Goal: Task Accomplishment & Management: Manage account settings

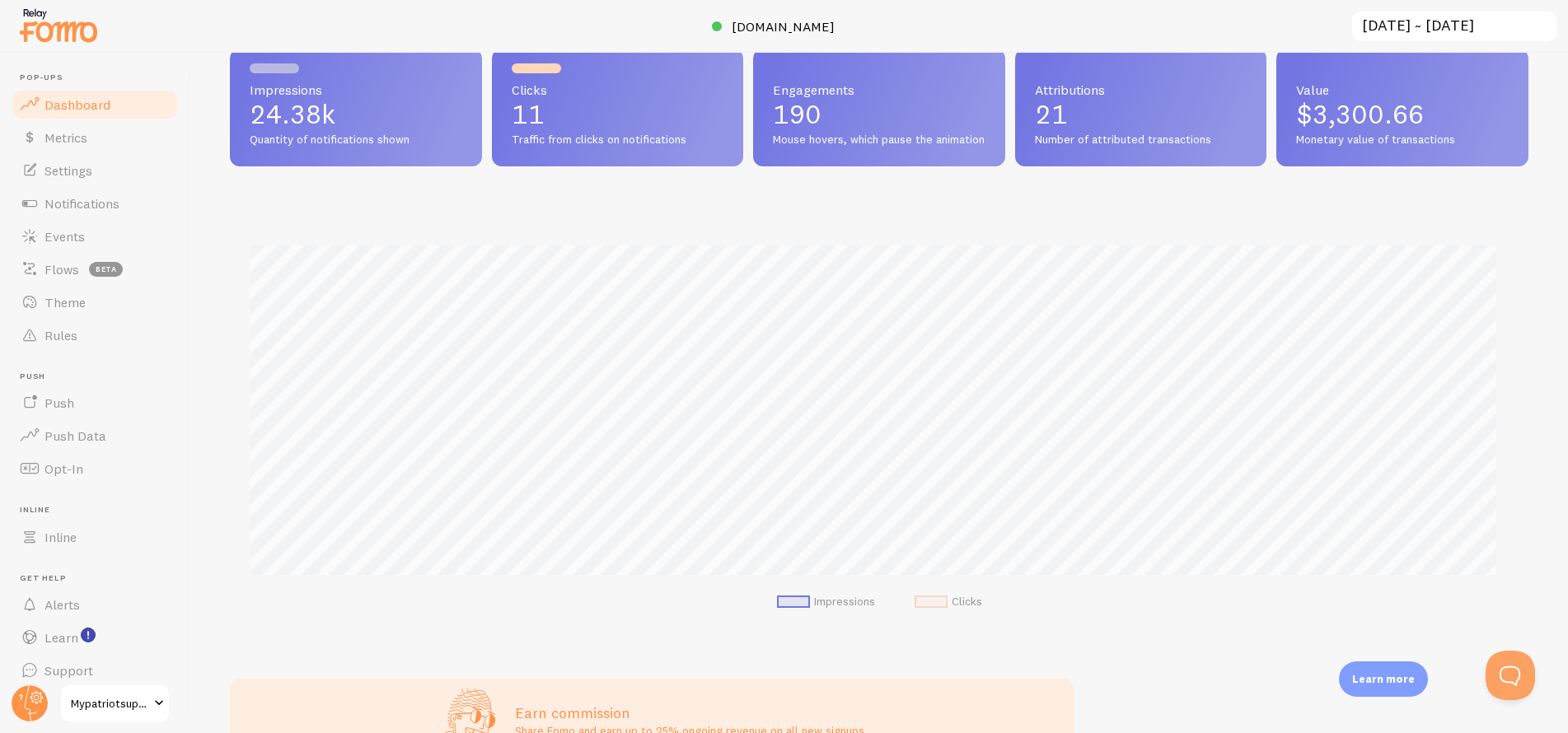
scroll to position [131, 0]
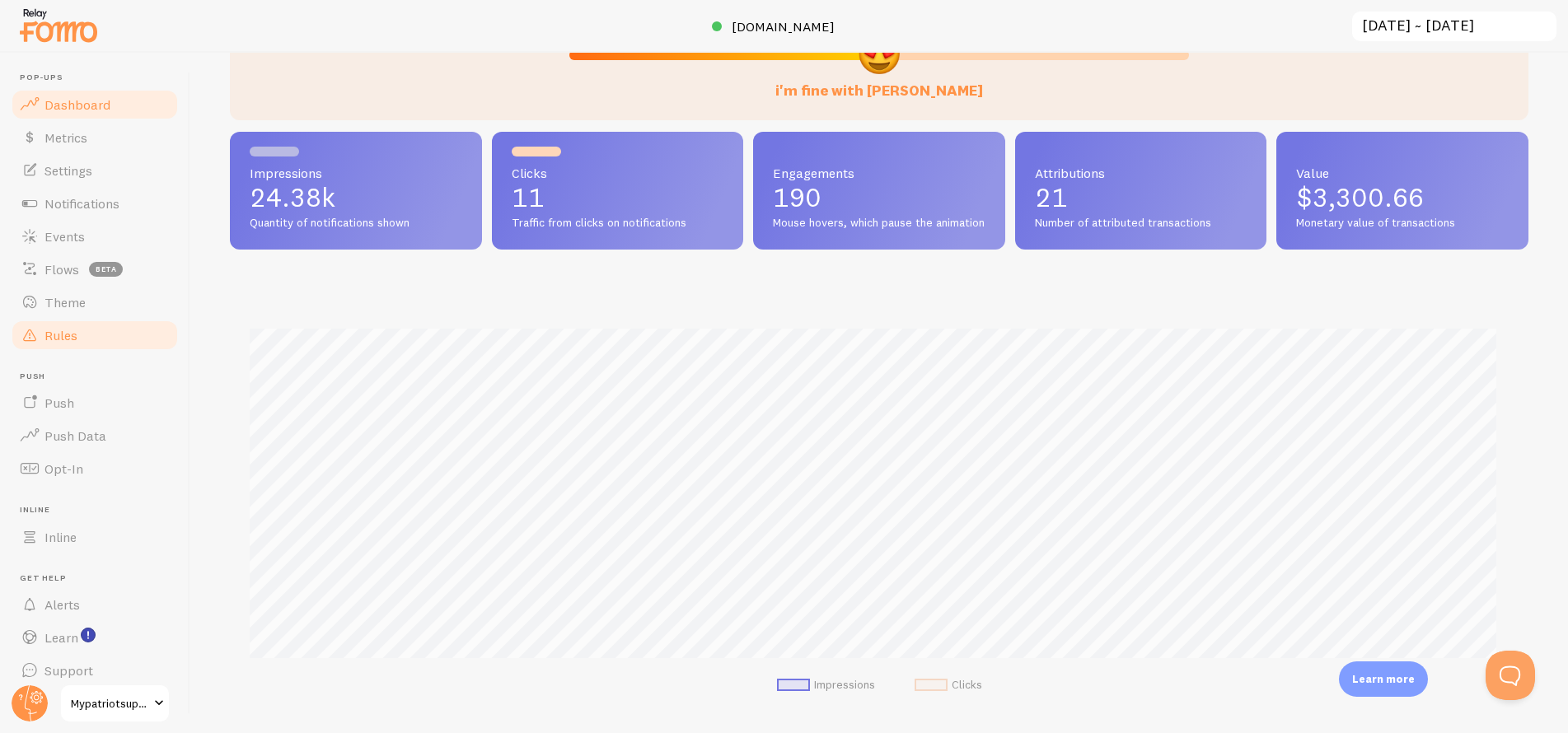
click at [68, 337] on span "Rules" at bounding box center [61, 335] width 33 height 17
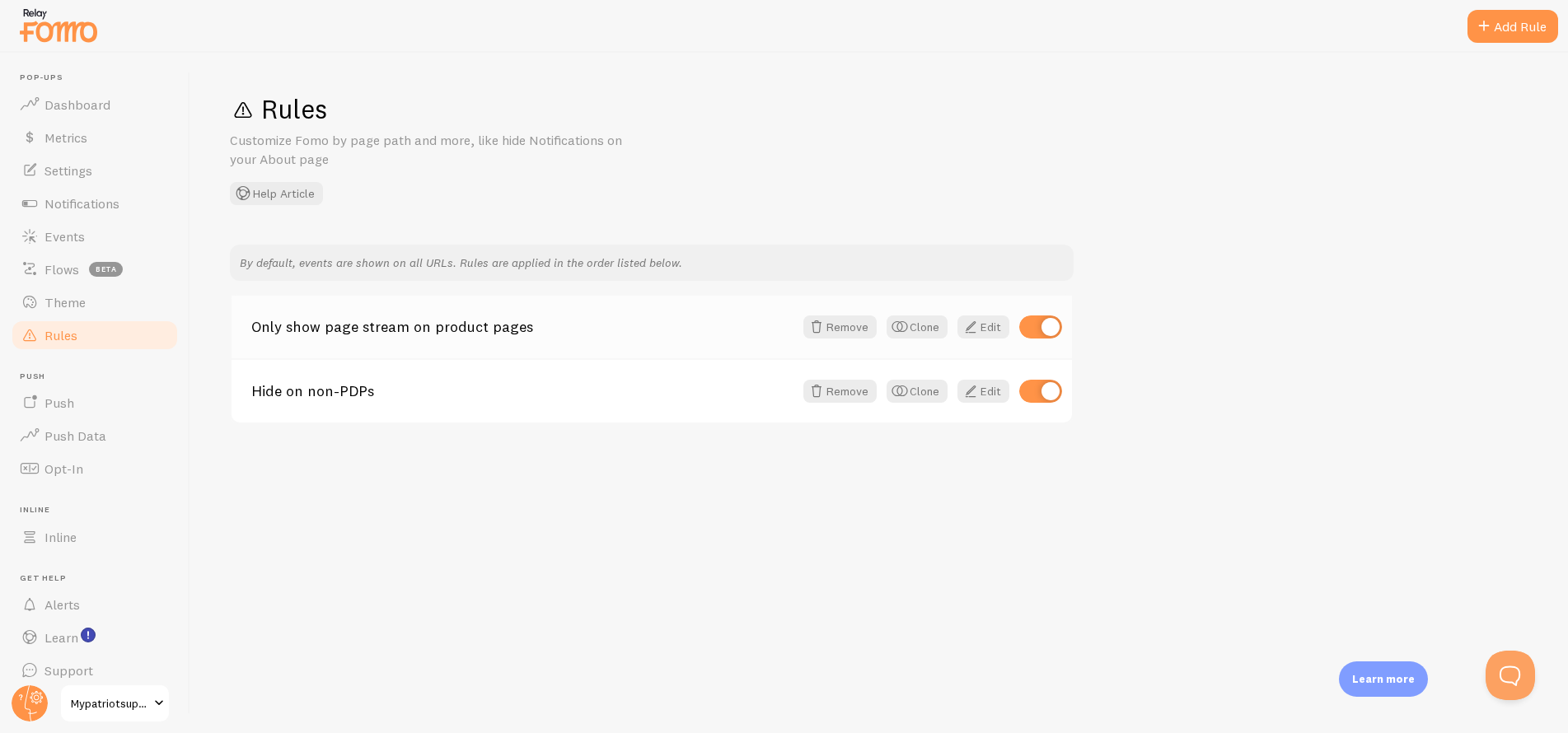
click at [500, 332] on link "Only show page stream on product pages" at bounding box center [522, 327] width 542 height 15
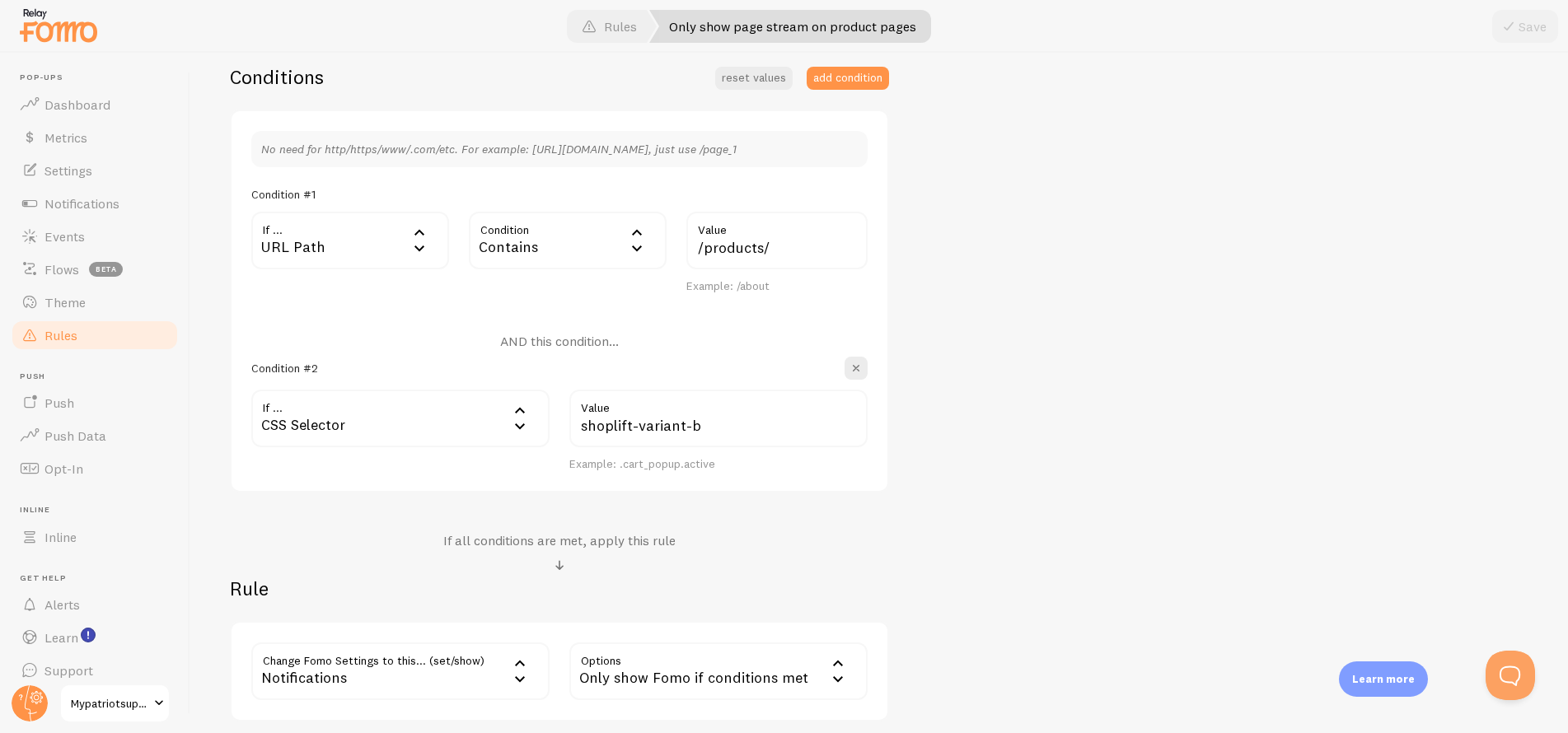
scroll to position [394, 0]
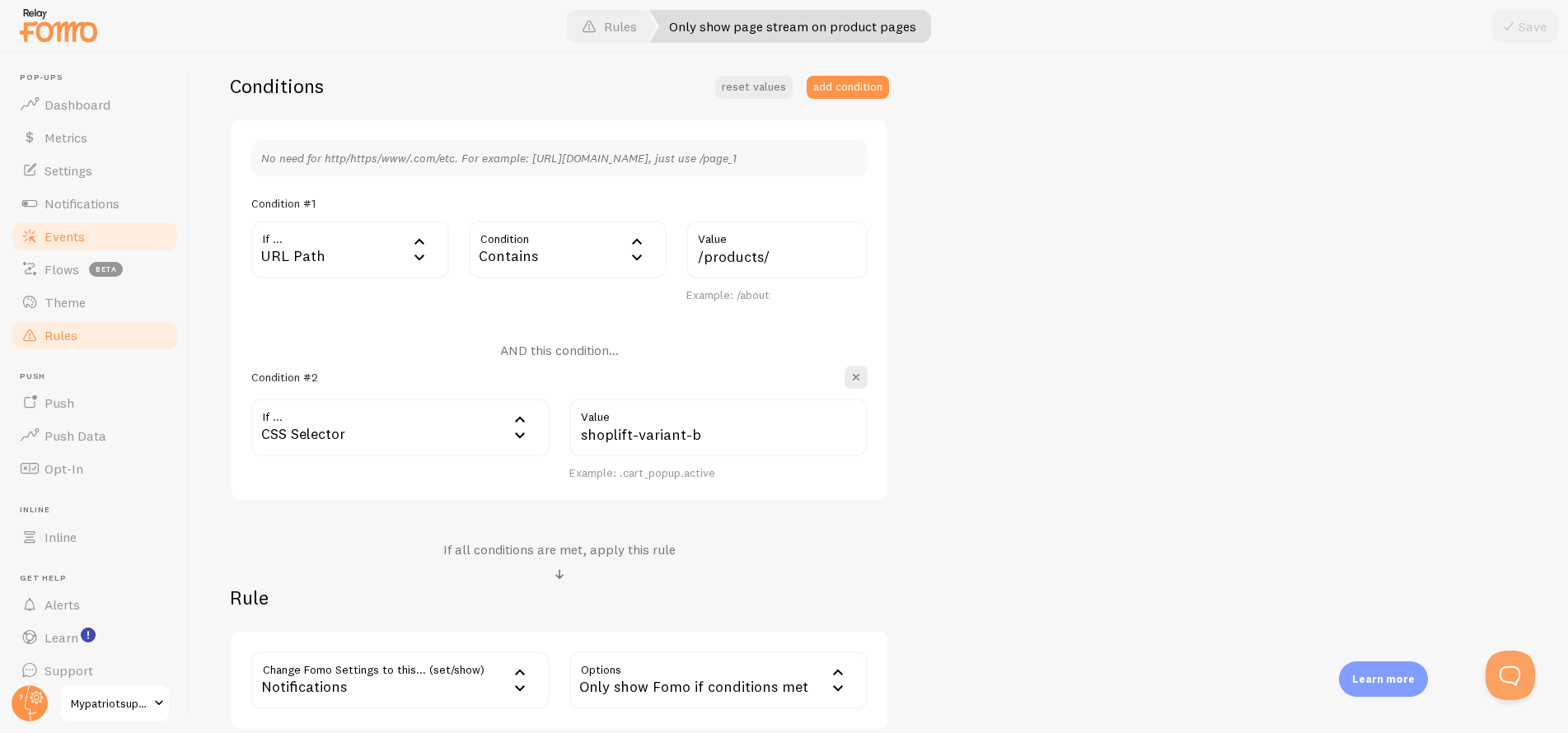
click at [56, 238] on span "Events" at bounding box center [64, 236] width 40 height 17
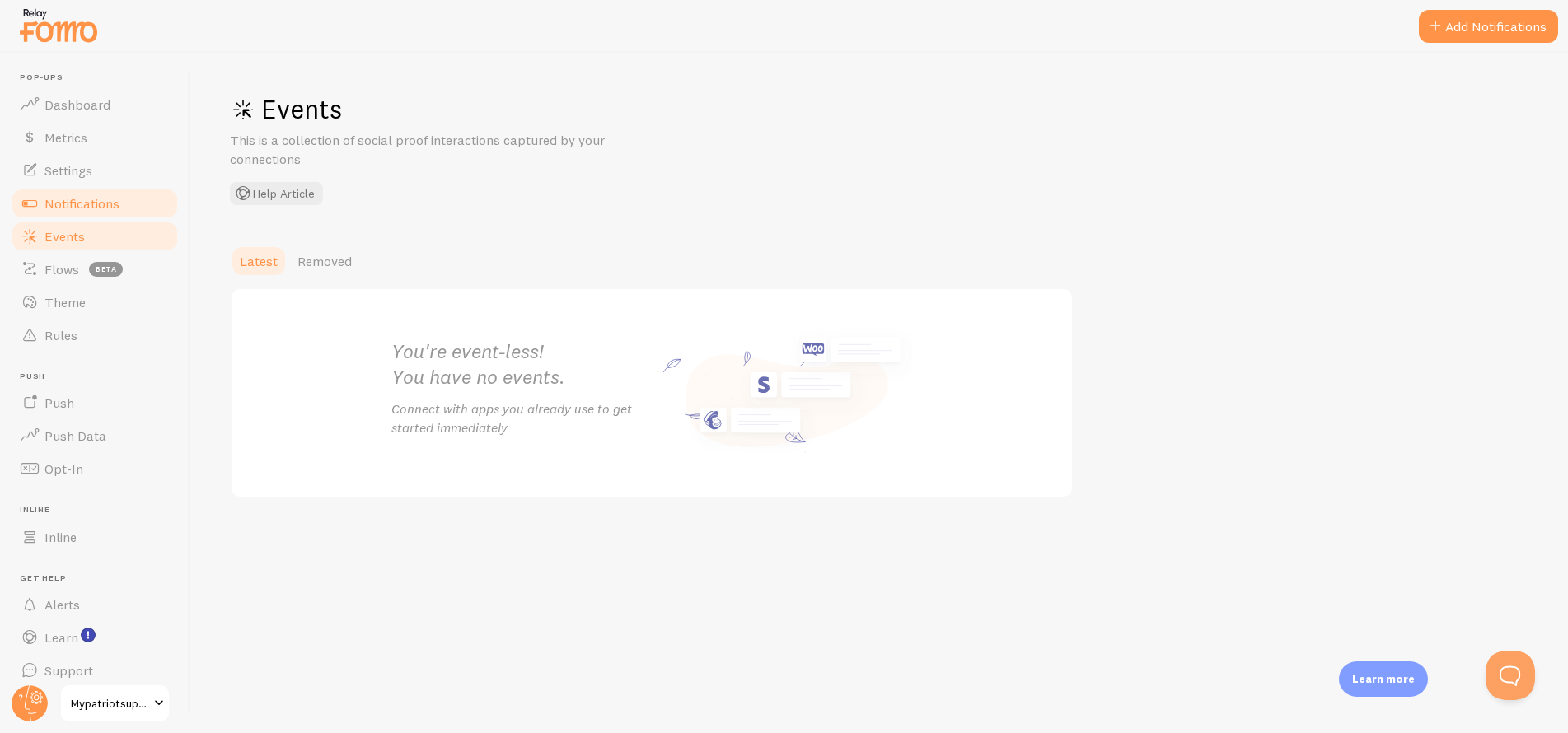
click at [60, 211] on link "Notifications" at bounding box center [95, 204] width 170 height 33
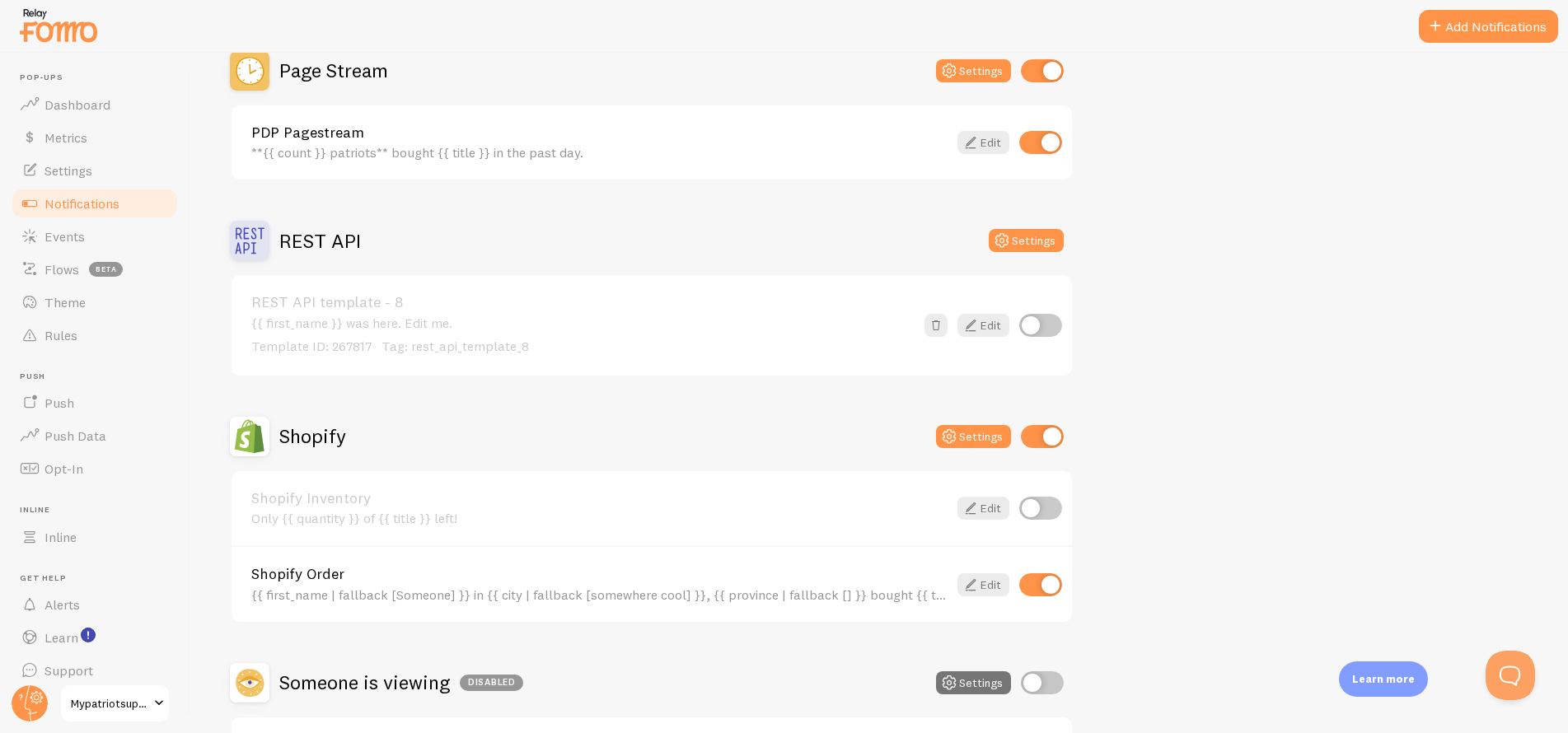
scroll to position [608, 0]
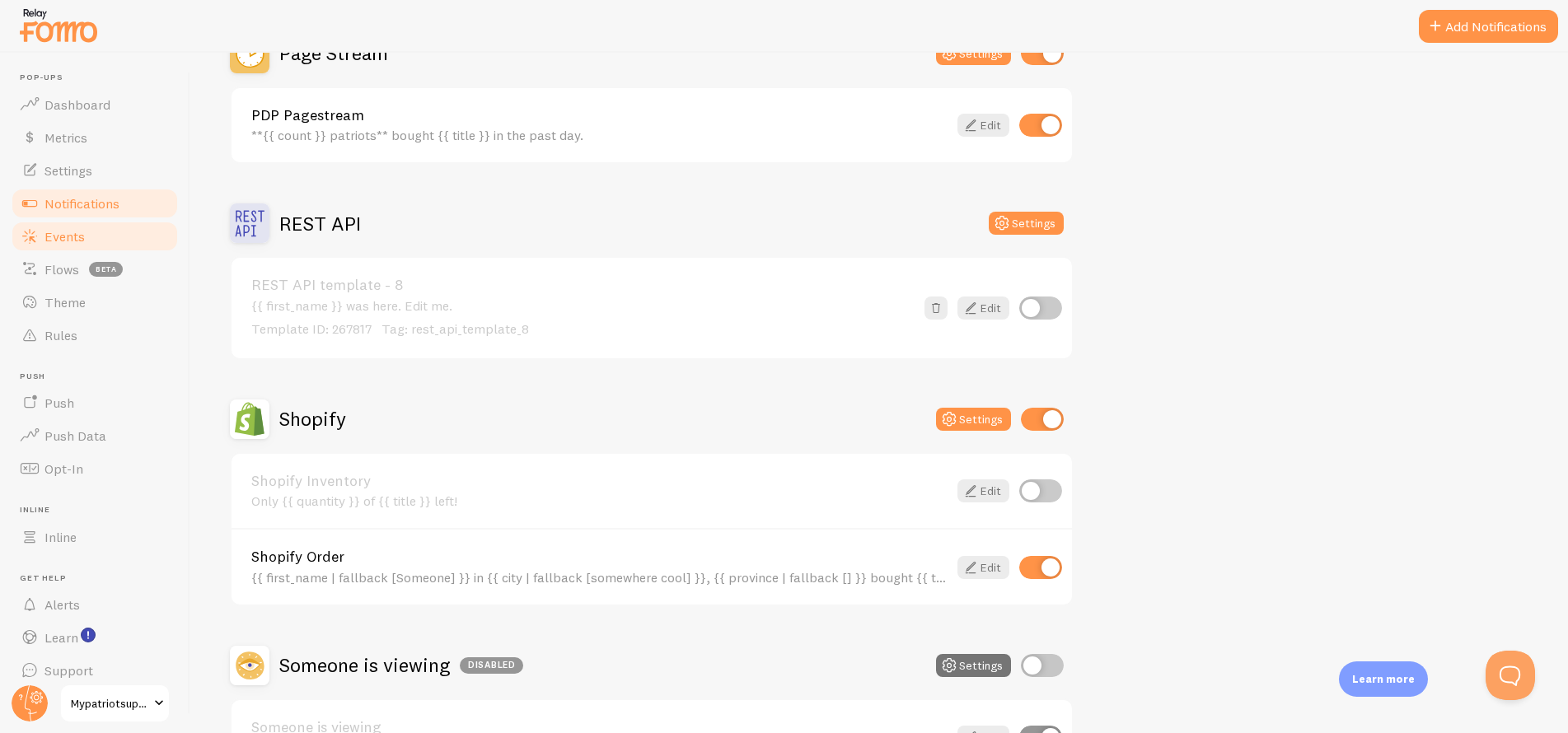
click at [81, 235] on span "Events" at bounding box center [64, 236] width 40 height 17
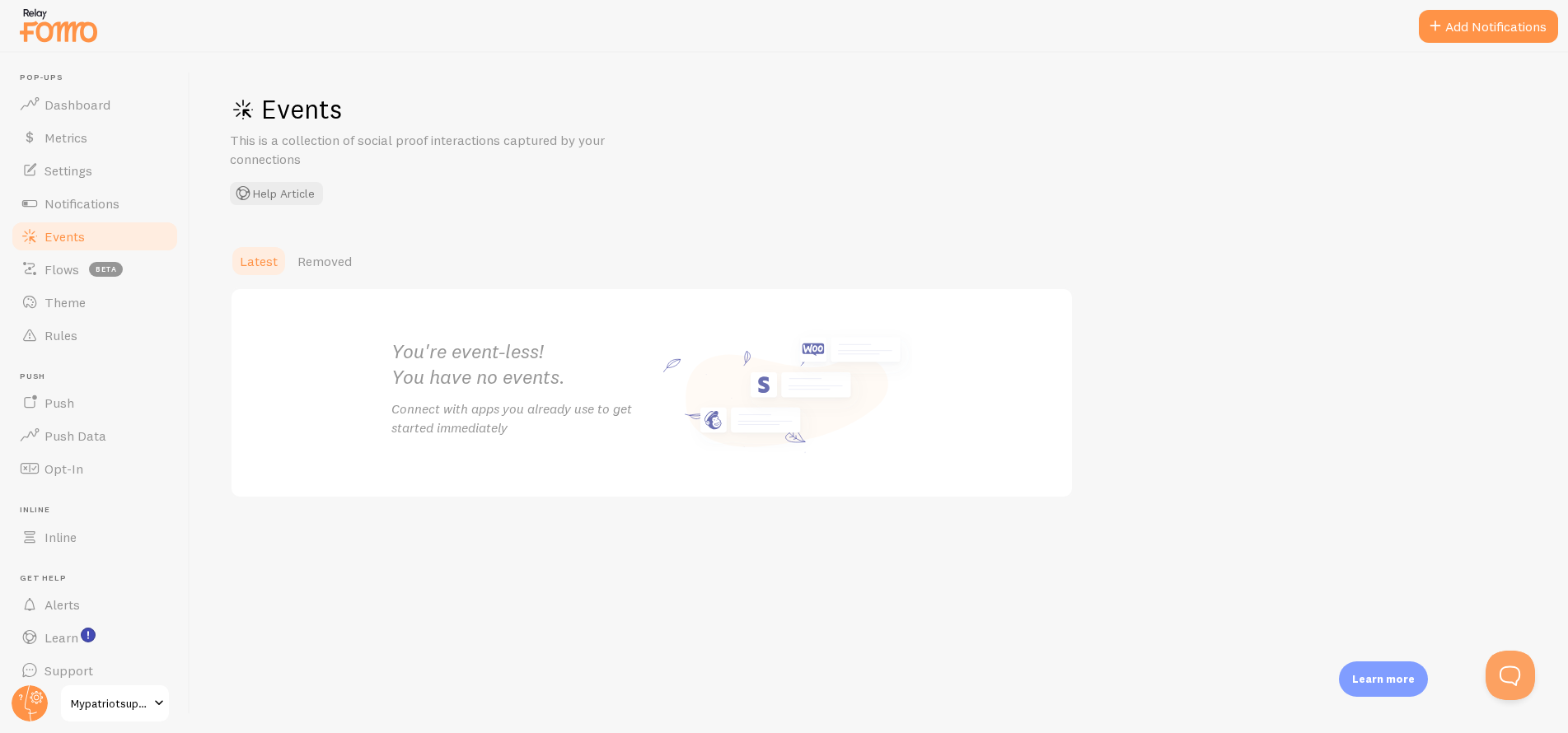
click at [63, 232] on span "Events" at bounding box center [64, 236] width 40 height 17
click at [329, 263] on span "Removed" at bounding box center [324, 261] width 54 height 17
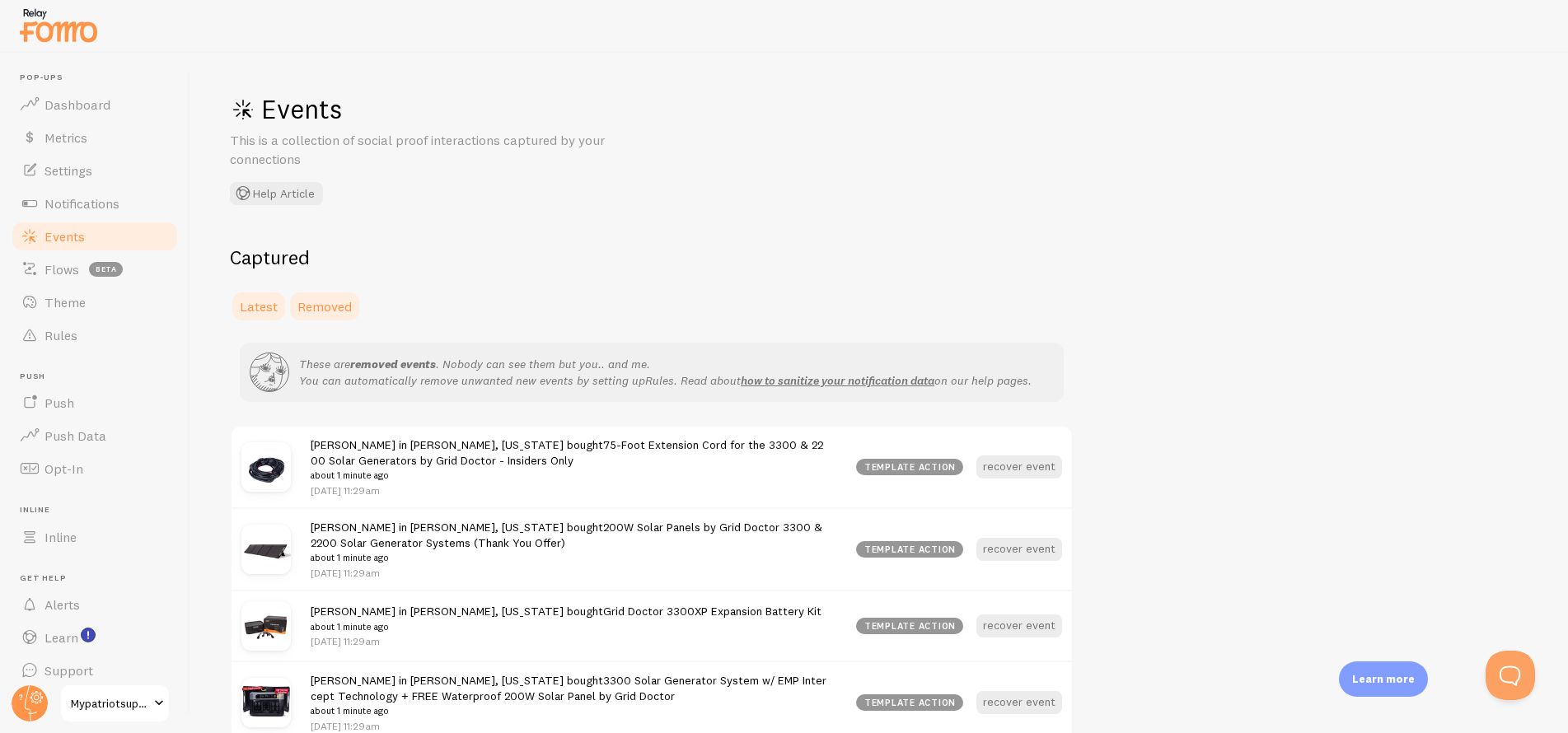
click at [248, 310] on span "Latest" at bounding box center [258, 307] width 38 height 17
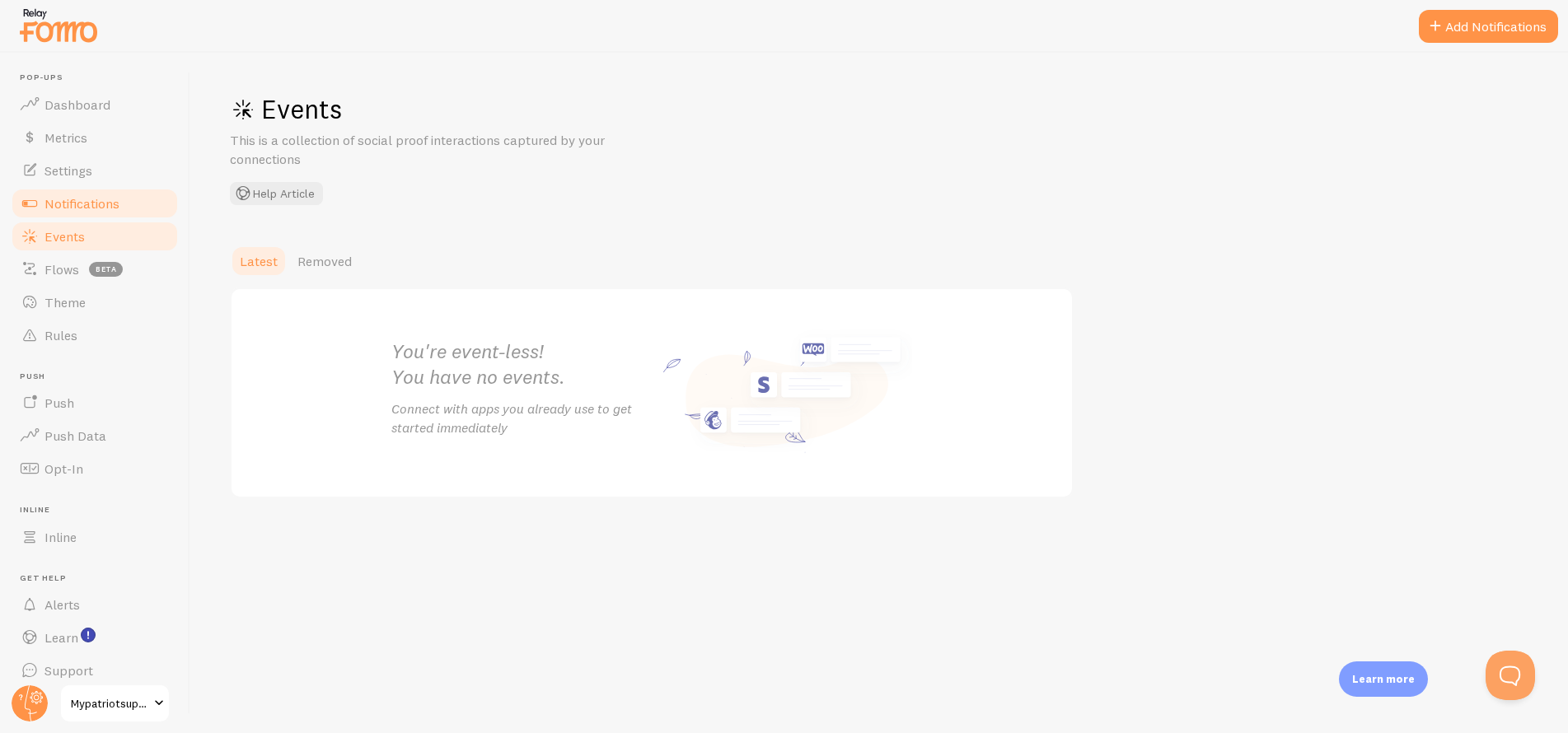
click at [73, 200] on span "Notifications" at bounding box center [82, 203] width 75 height 17
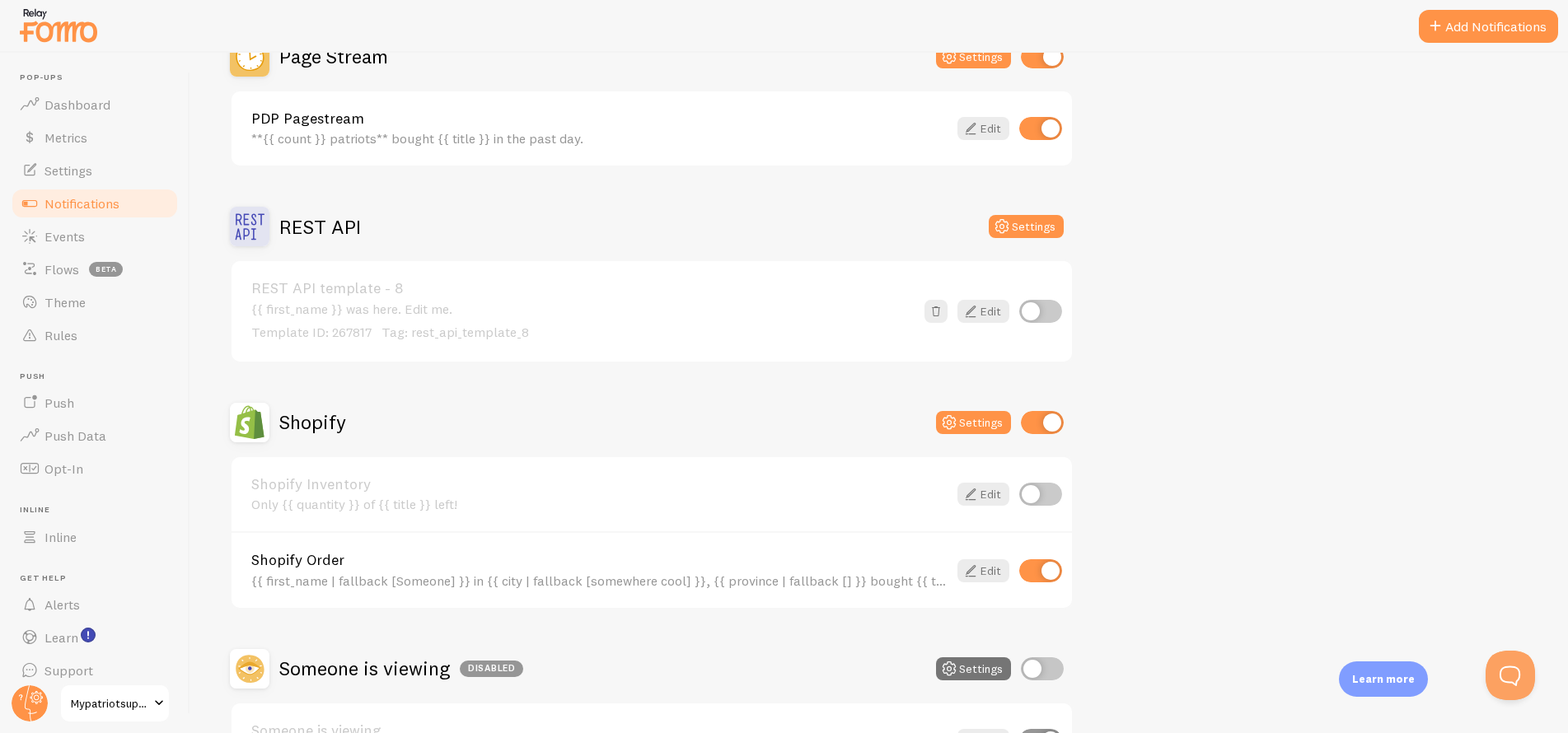
scroll to position [633, 0]
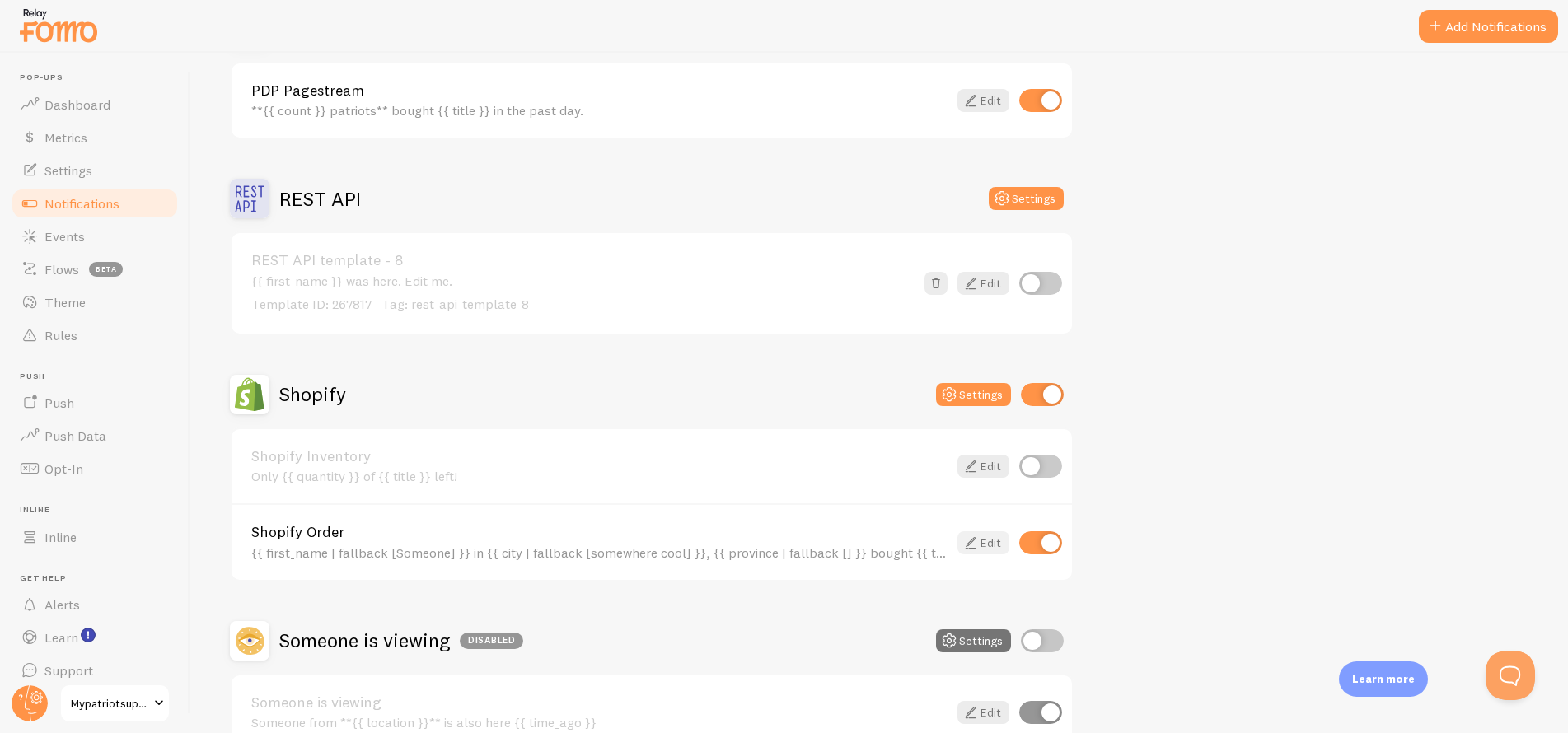
click at [978, 546] on icon at bounding box center [971, 543] width 20 height 20
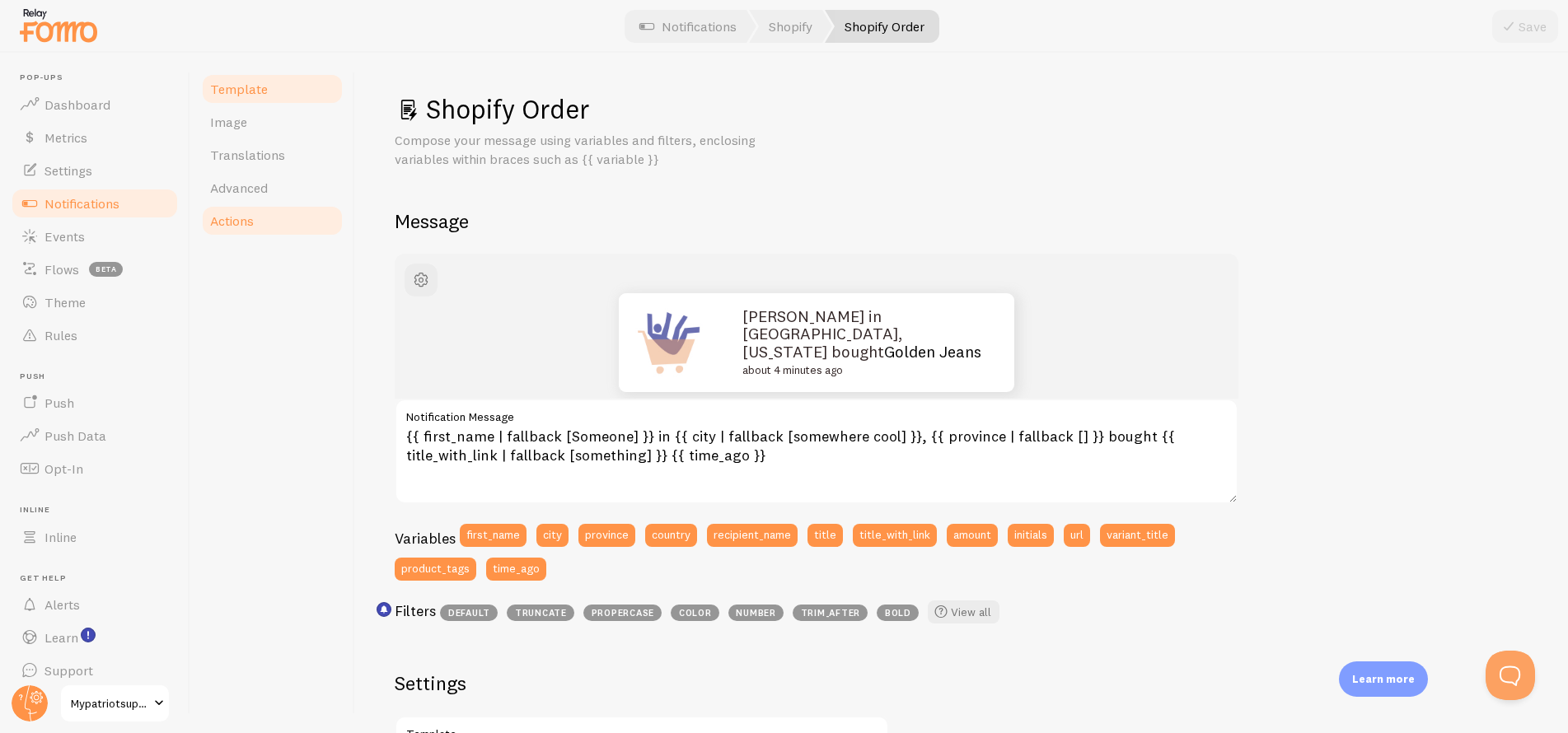
click at [238, 229] on link "Actions" at bounding box center [272, 220] width 144 height 33
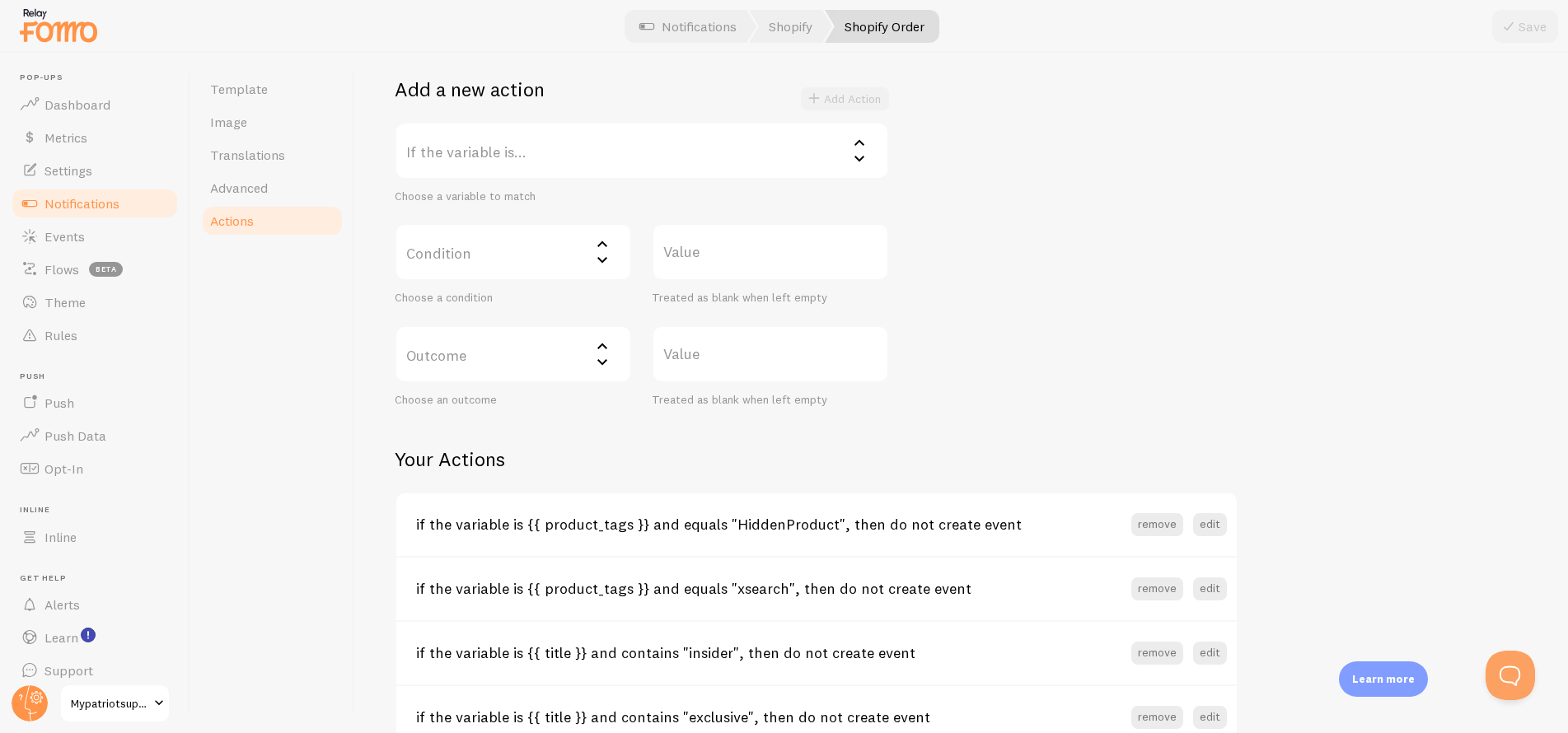
scroll to position [532, 0]
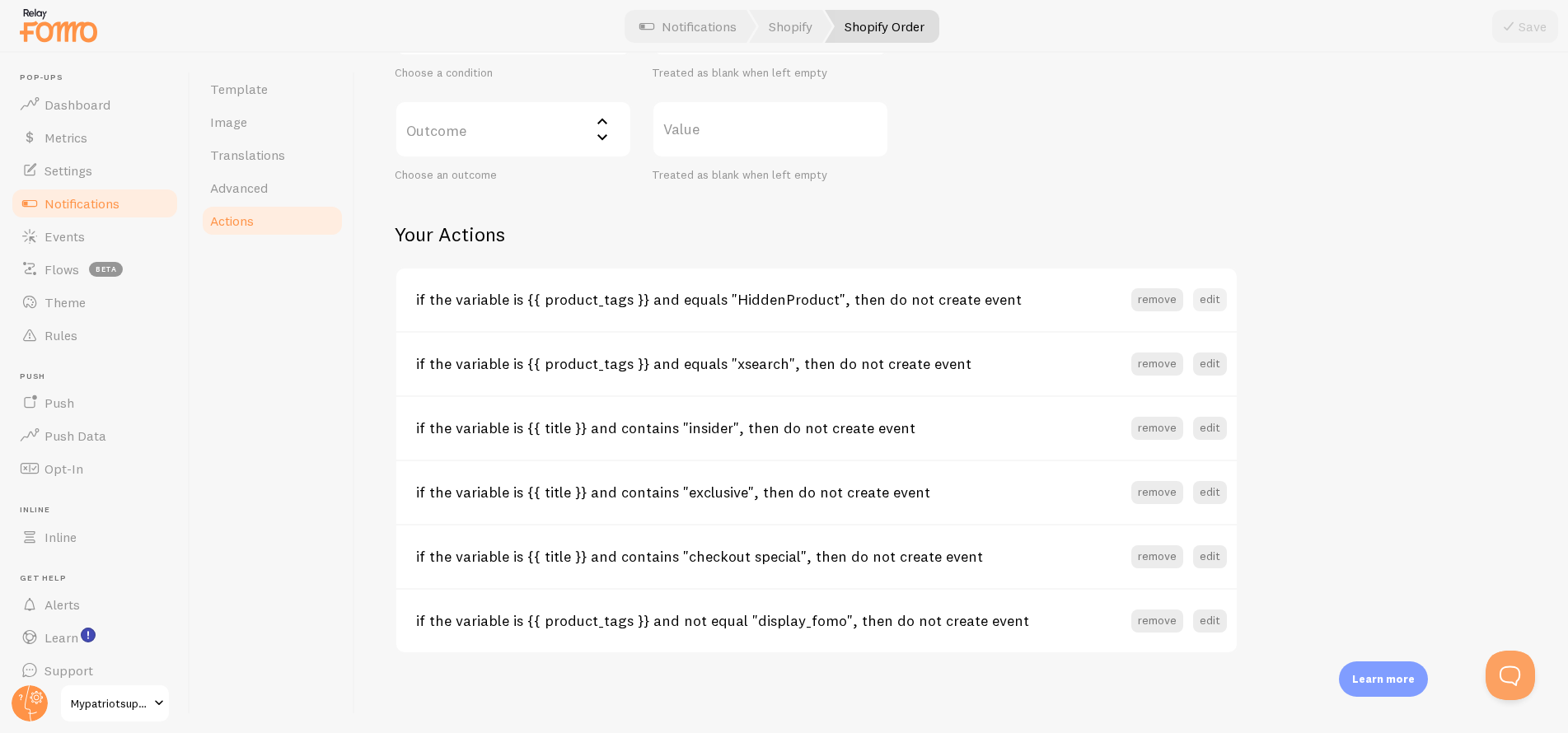
click at [1207, 303] on button "edit" at bounding box center [1210, 299] width 34 height 23
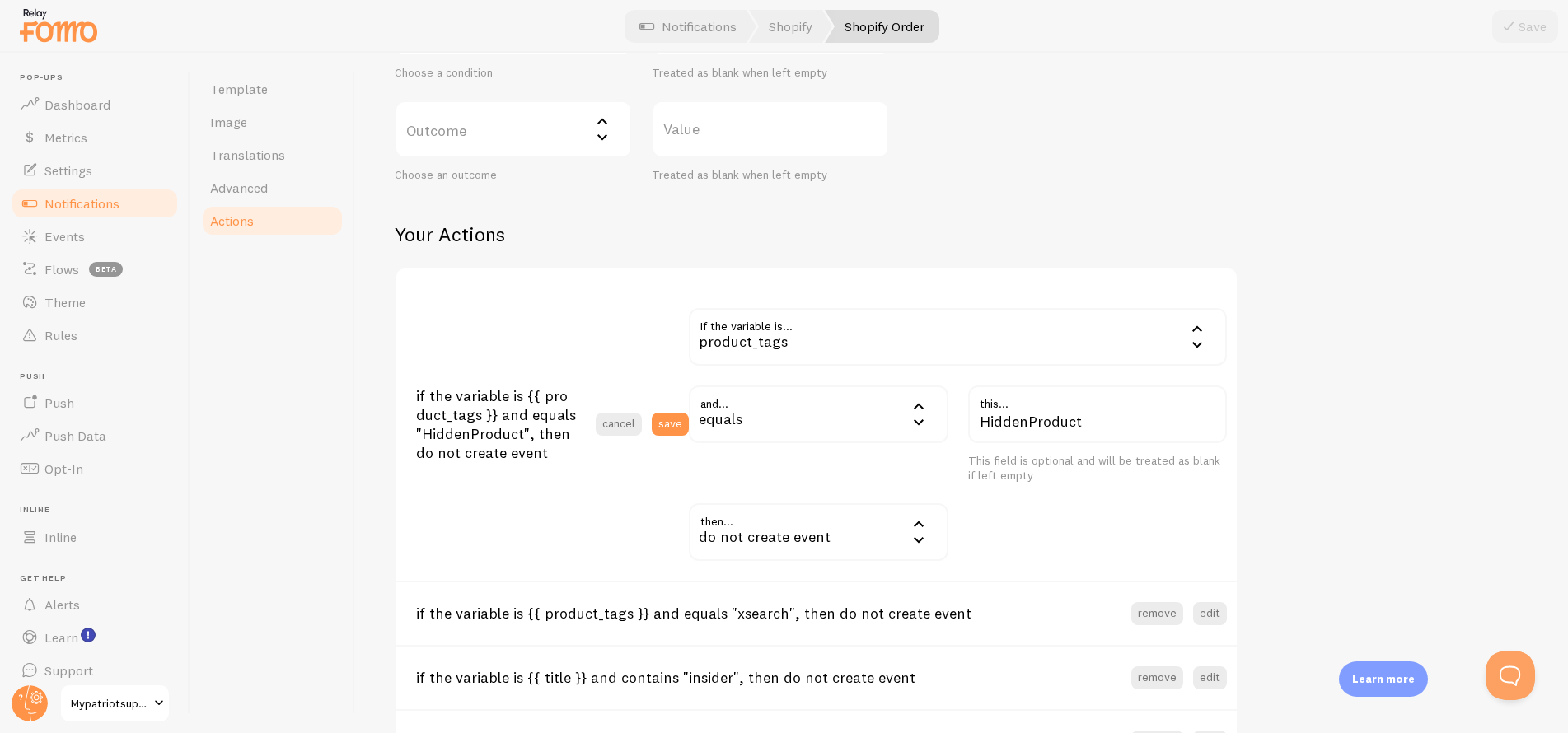
click at [790, 425] on div "equals" at bounding box center [818, 414] width 259 height 58
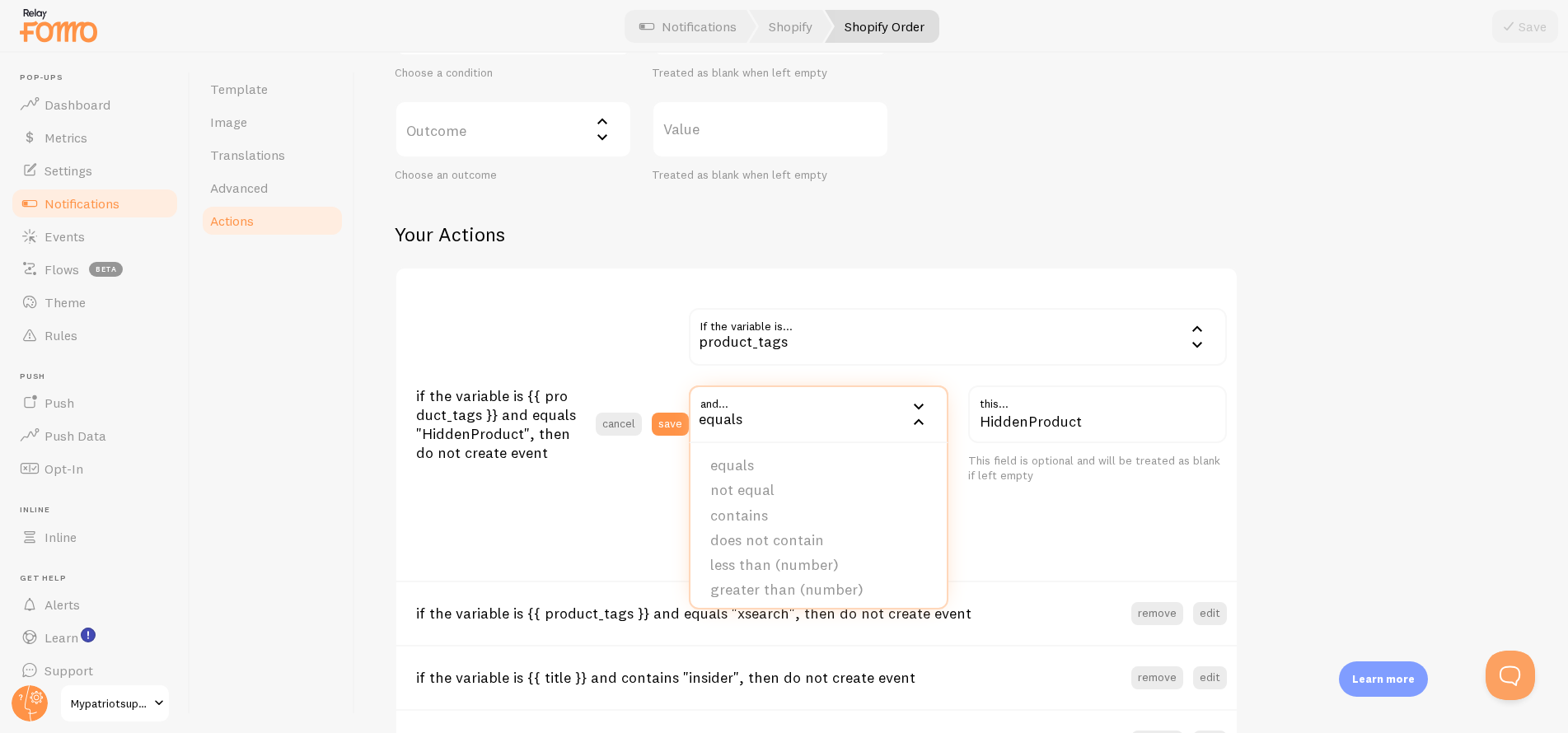
click at [293, 370] on div "Template Image Translations Advanced Actions" at bounding box center [272, 392] width 165 height 680
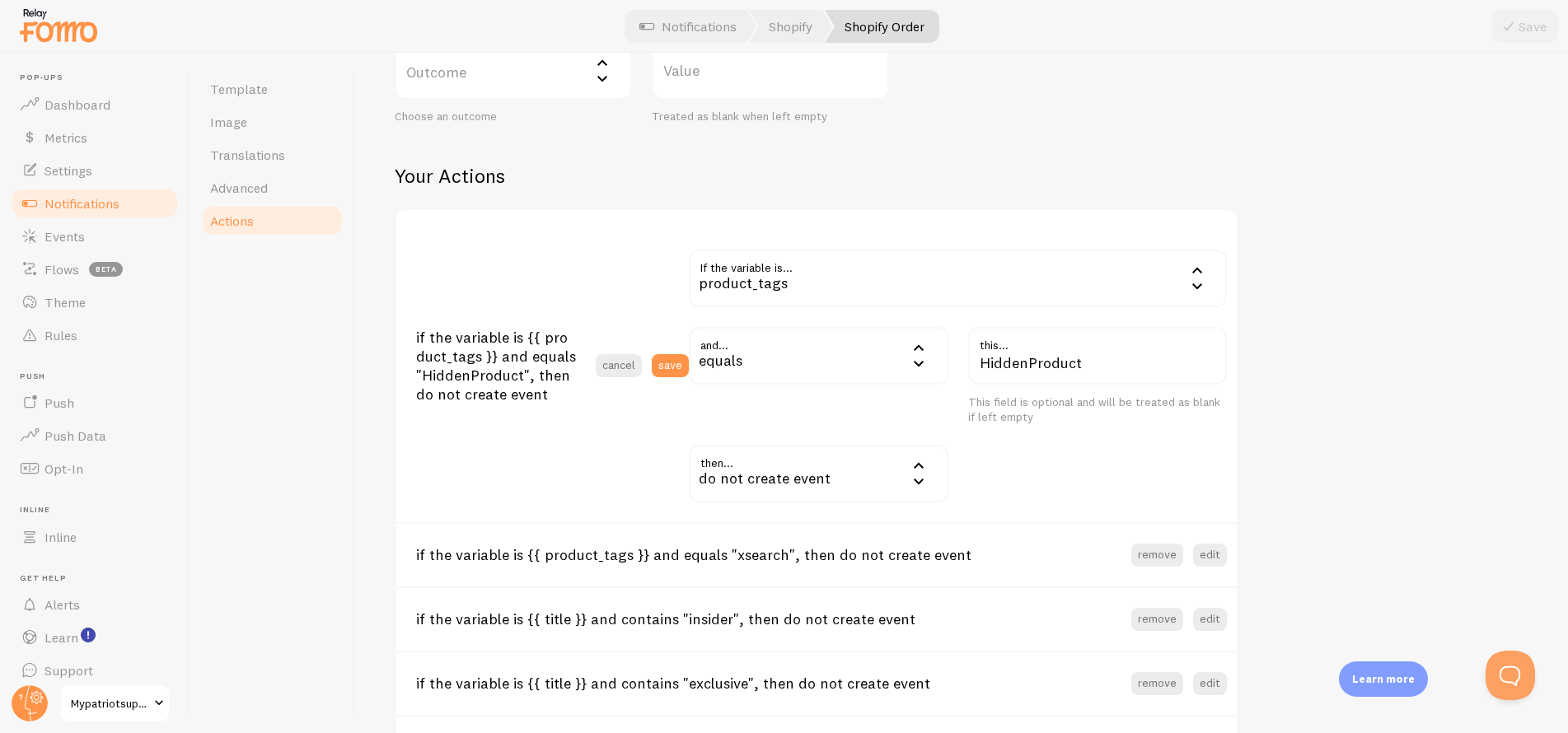
scroll to position [575, 0]
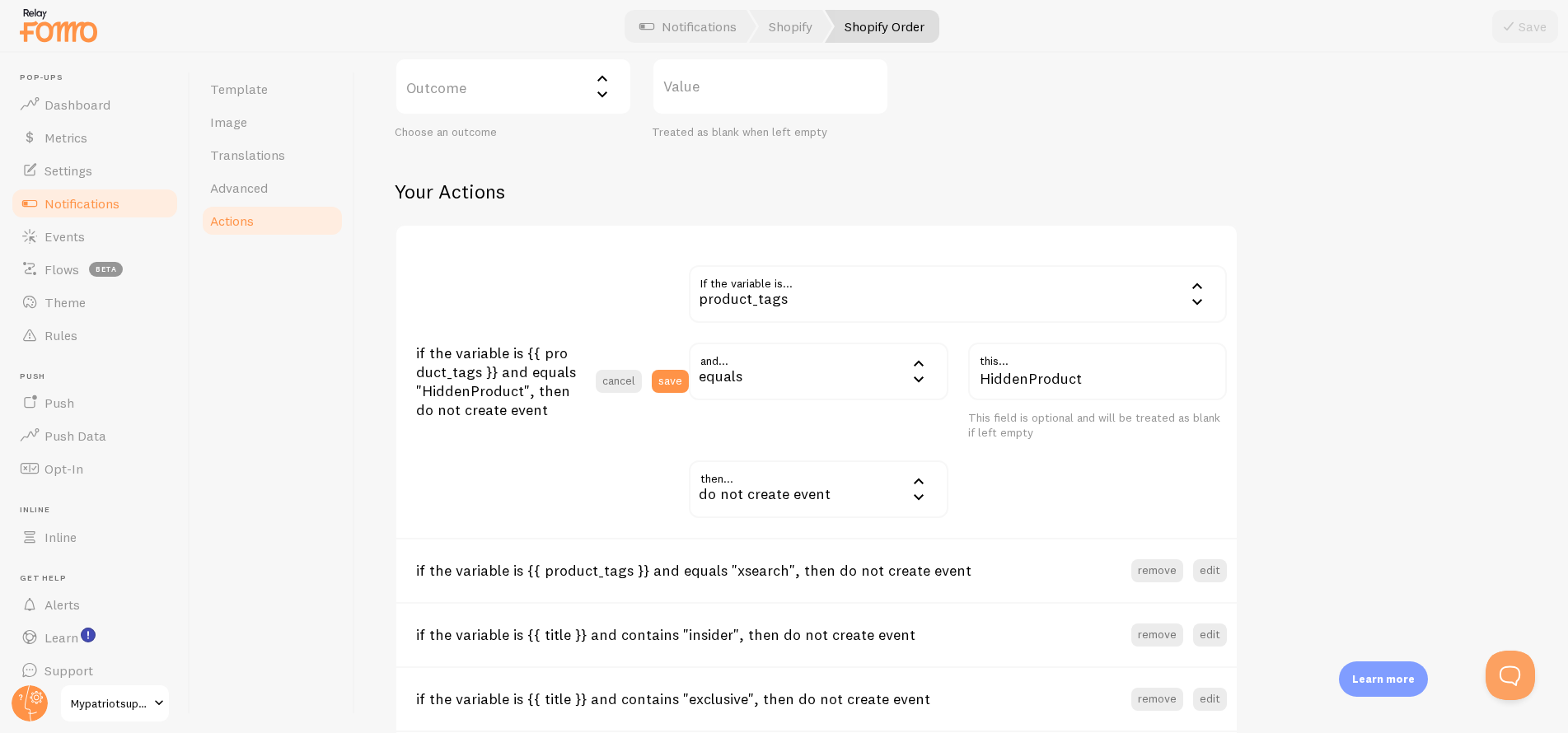
click at [807, 374] on div "equals" at bounding box center [818, 371] width 259 height 58
click at [602, 470] on div "if the variable is {{ product_tags }} and equals "HiddenProduct", then do not c…" at bounding box center [822, 381] width 811 height 273
click at [804, 378] on div "equals" at bounding box center [818, 371] width 259 height 58
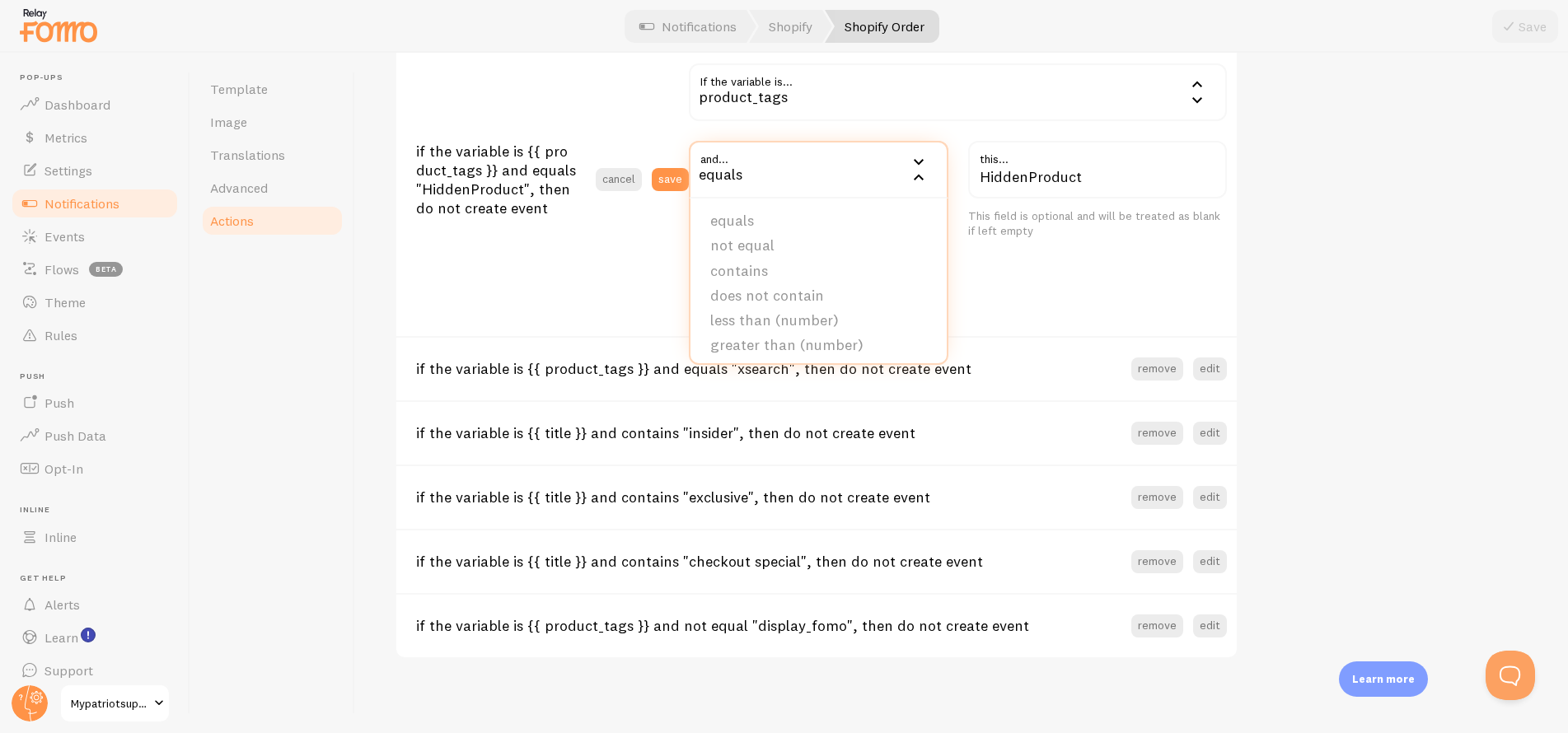
scroll to position [782, 0]
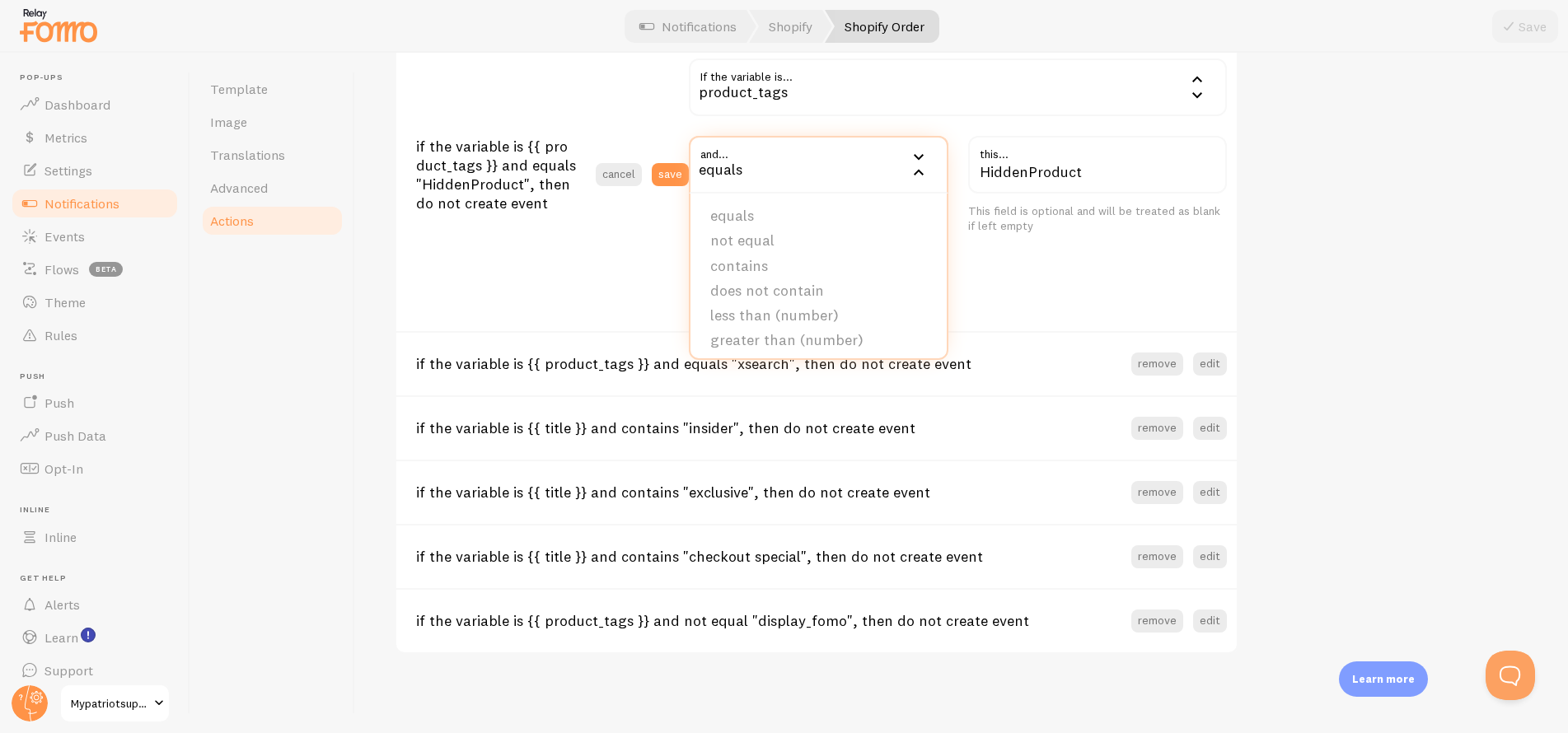
click at [305, 487] on div "Template Image Translations Advanced Actions" at bounding box center [272, 392] width 165 height 680
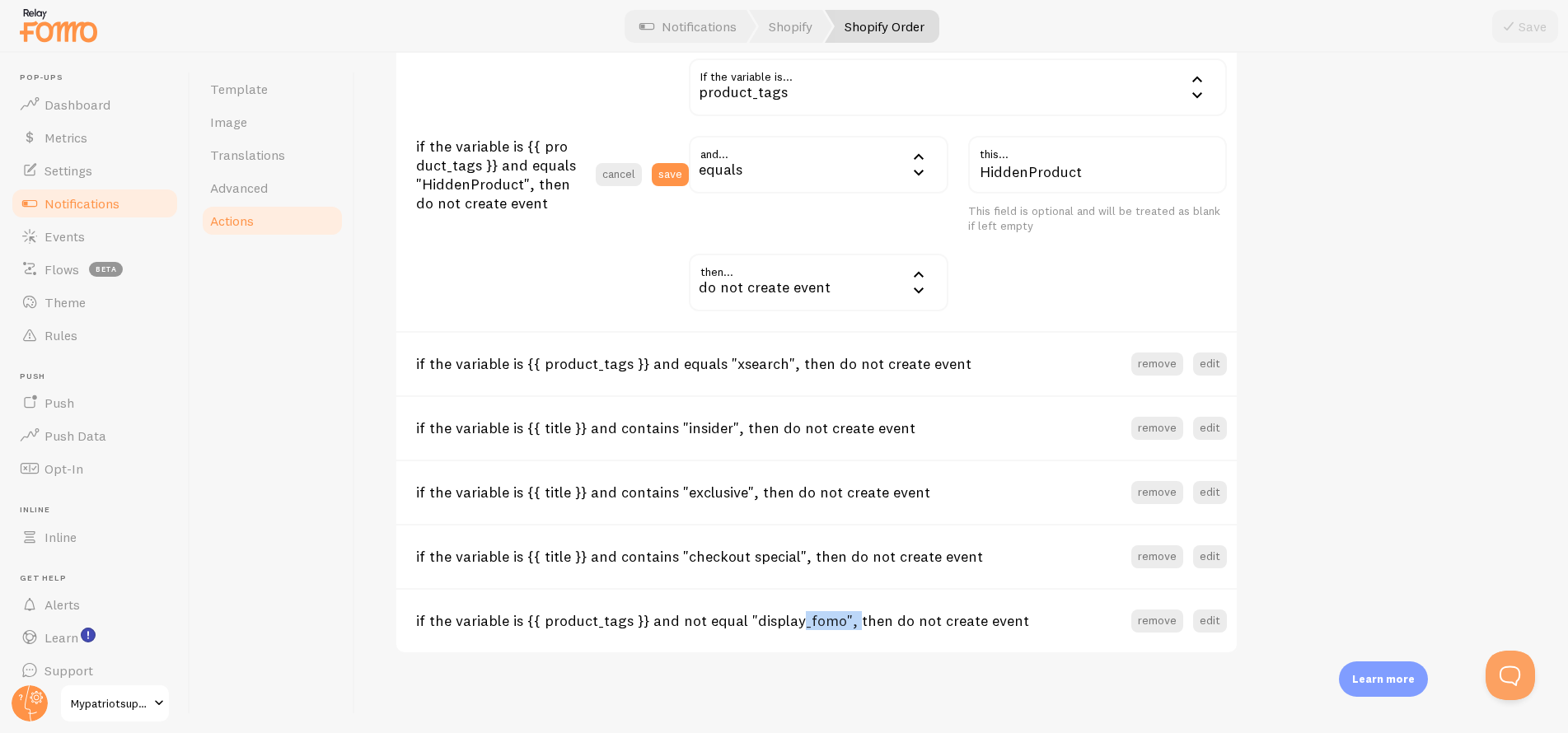
drag, startPoint x: 747, startPoint y: 621, endPoint x: 833, endPoint y: 624, distance: 86.1
click at [833, 624] on h3 "if the variable is {{ product_tags }} and not equal "display_fomo", then do not…" at bounding box center [774, 620] width 715 height 19
drag, startPoint x: 832, startPoint y: 624, endPoint x: 749, endPoint y: 626, distance: 83.0
click at [749, 626] on h3 "if the variable is {{ product_tags }} and not equal "display_fomo", then do not…" at bounding box center [774, 620] width 715 height 19
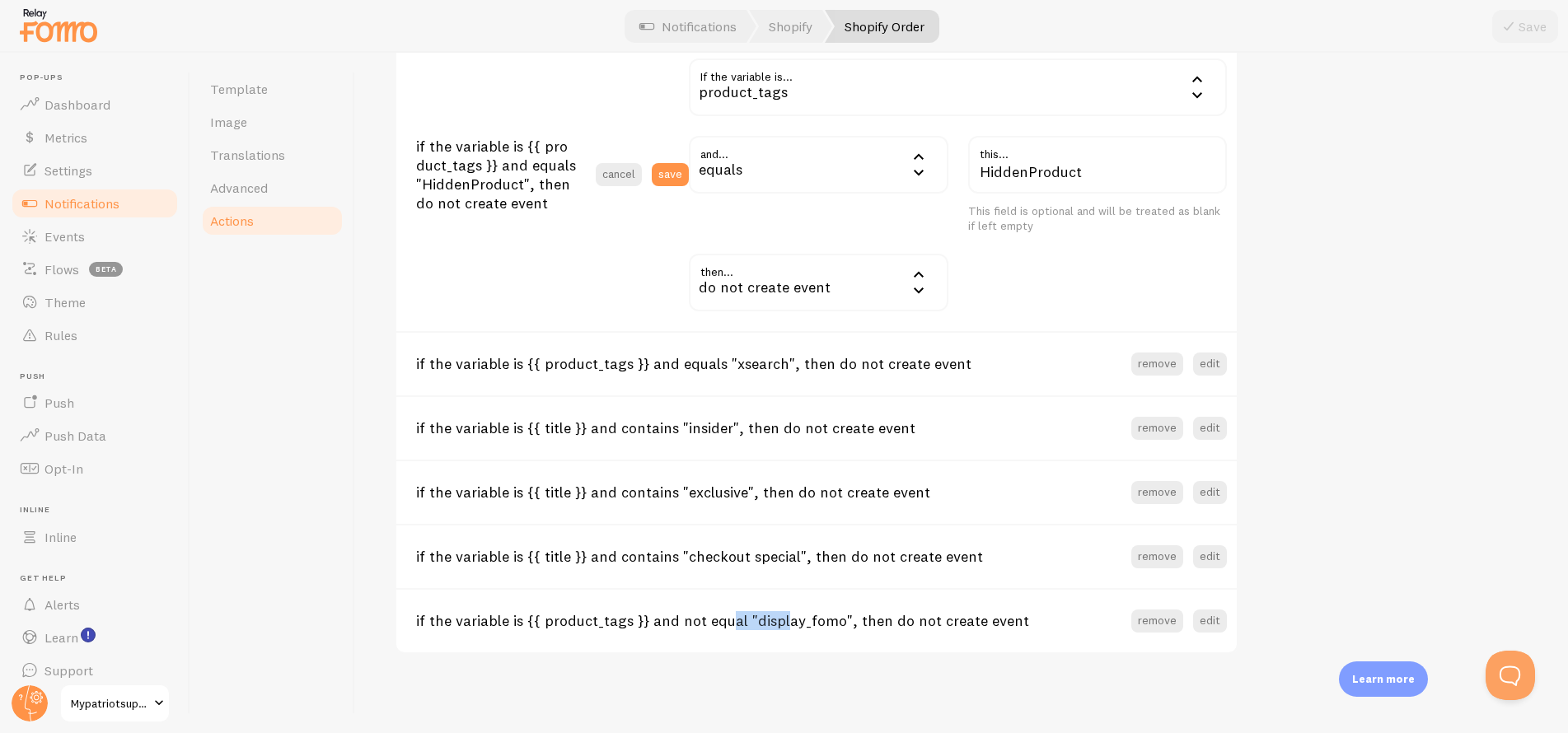
drag, startPoint x: 736, startPoint y: 623, endPoint x: 674, endPoint y: 624, distance: 62.0
click at [674, 624] on h3 "if the variable is {{ product_tags }} and not equal "display_fomo", then do not…" at bounding box center [774, 620] width 715 height 19
click at [1208, 622] on button "edit" at bounding box center [1210, 620] width 34 height 23
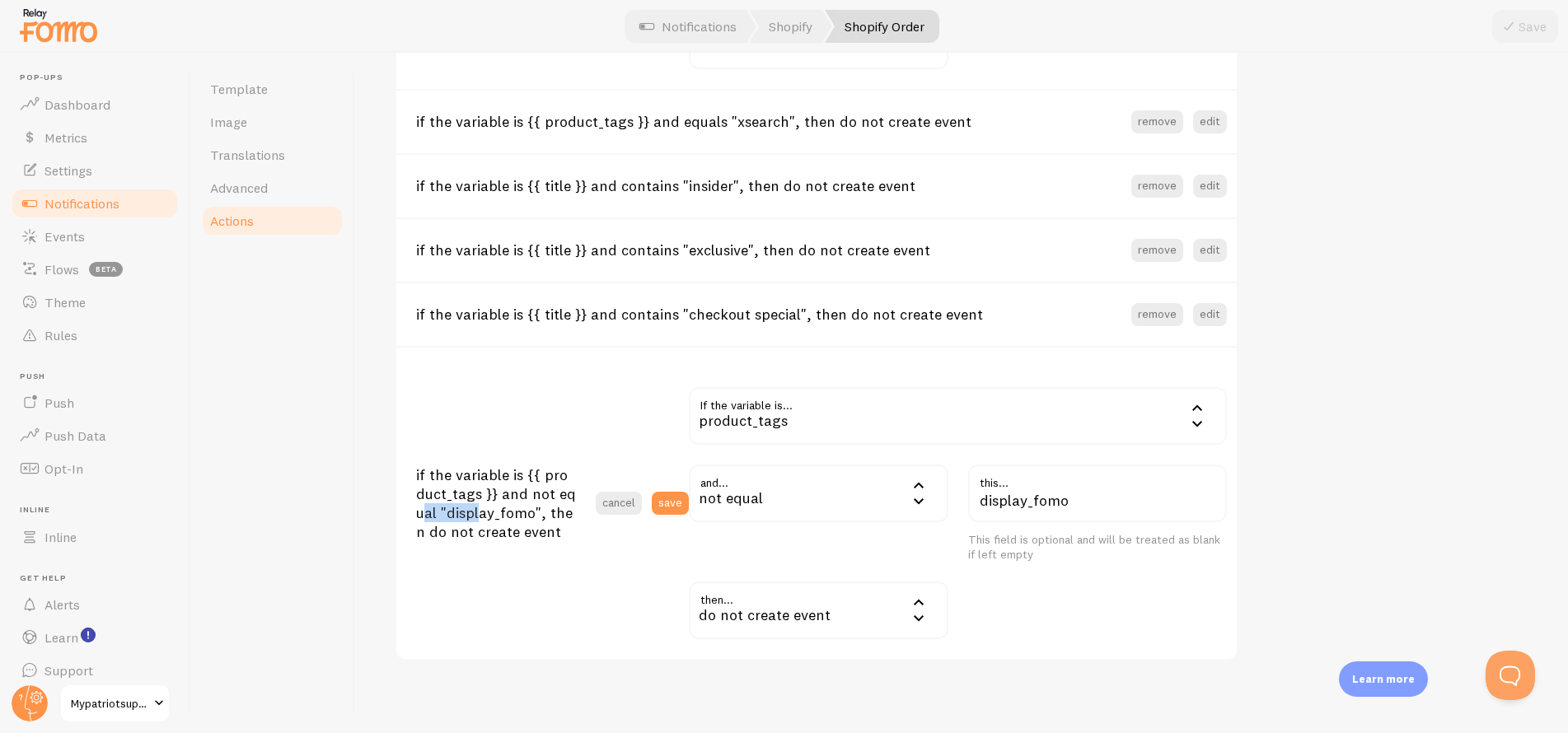
scroll to position [1032, 0]
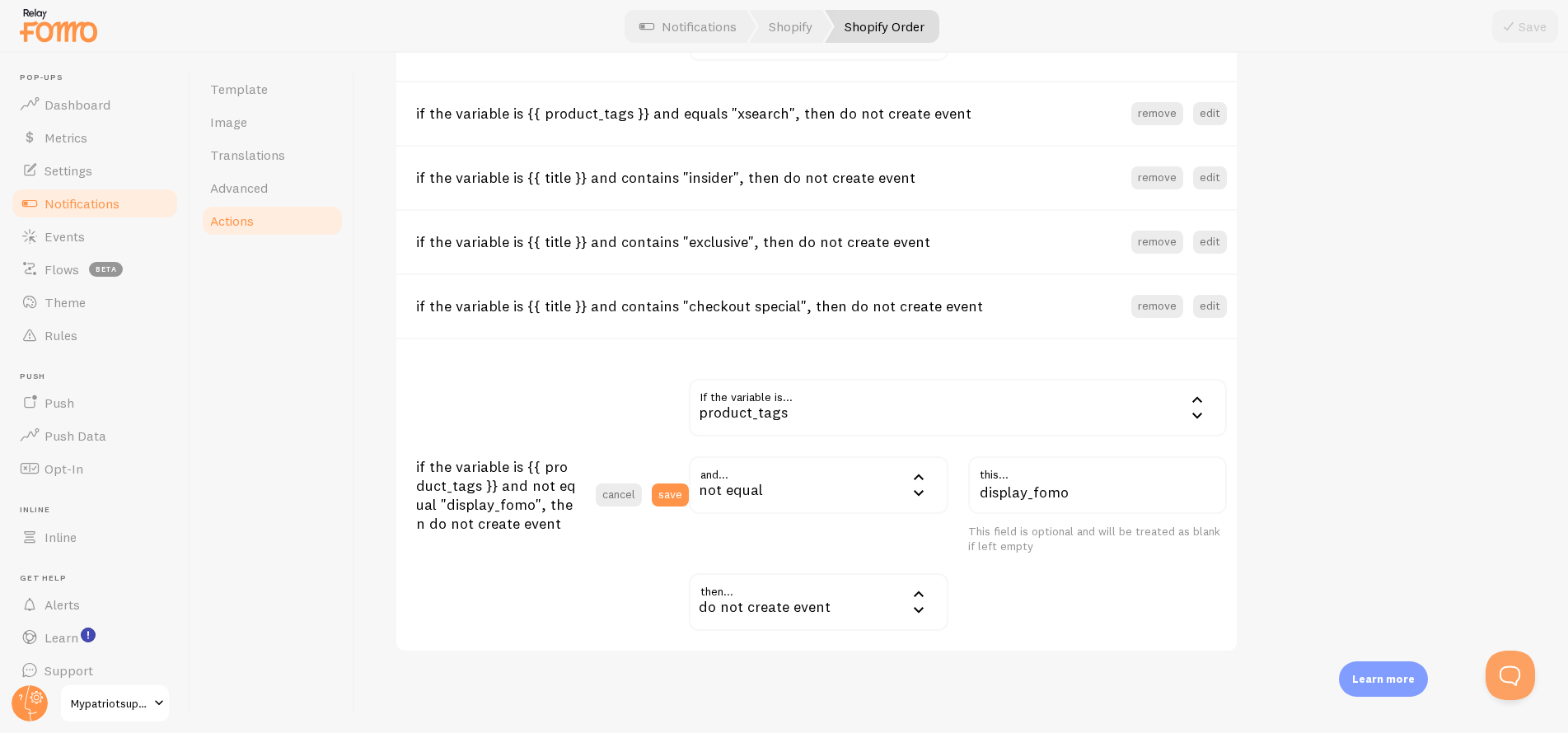
click at [775, 473] on div "not equal" at bounding box center [818, 485] width 259 height 58
click at [637, 586] on div "if the variable is {{ product_tags }} and not equal "display_fomo", then do not…" at bounding box center [822, 495] width 811 height 273
click at [64, 238] on span "Events" at bounding box center [64, 236] width 40 height 17
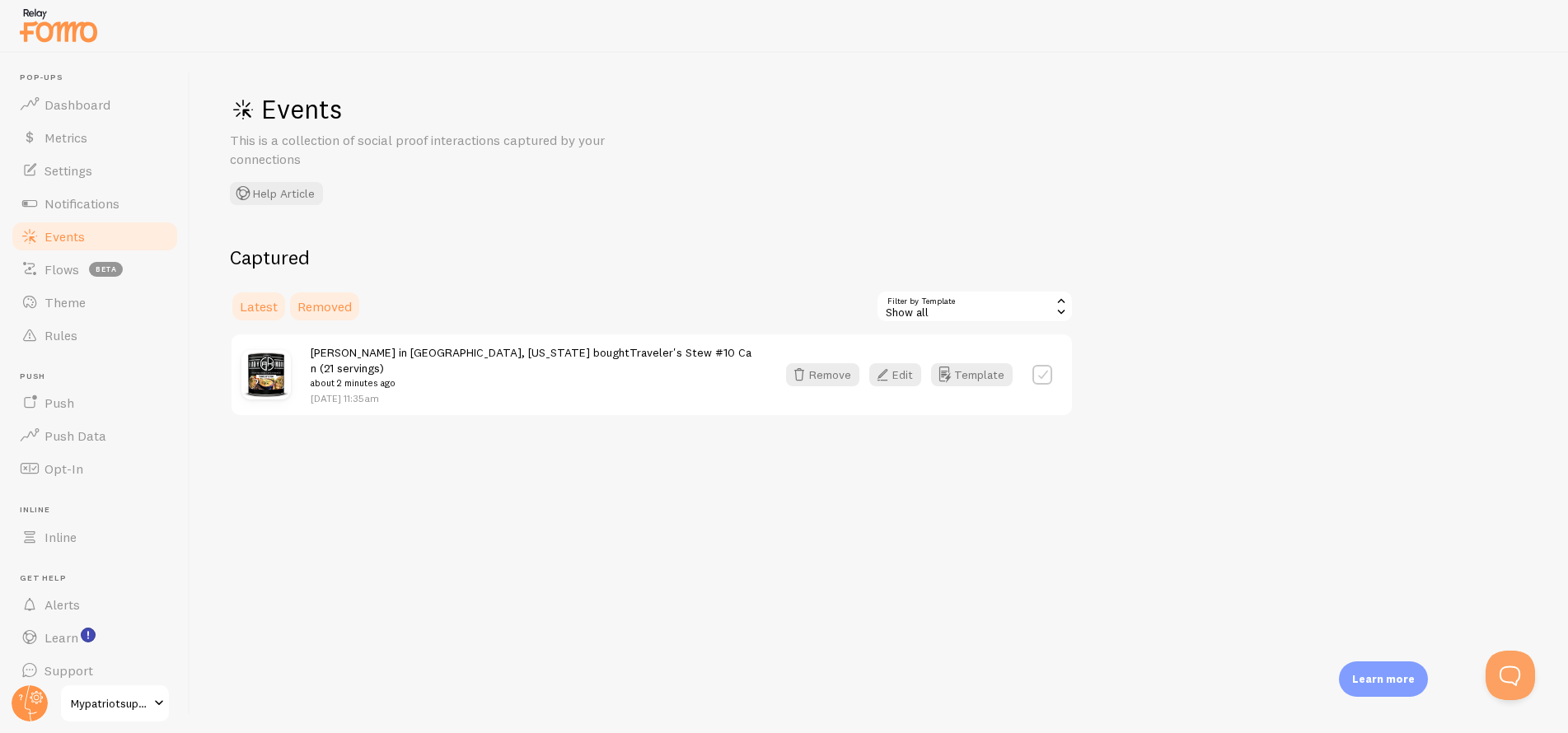
click at [322, 302] on span "Removed" at bounding box center [324, 307] width 54 height 17
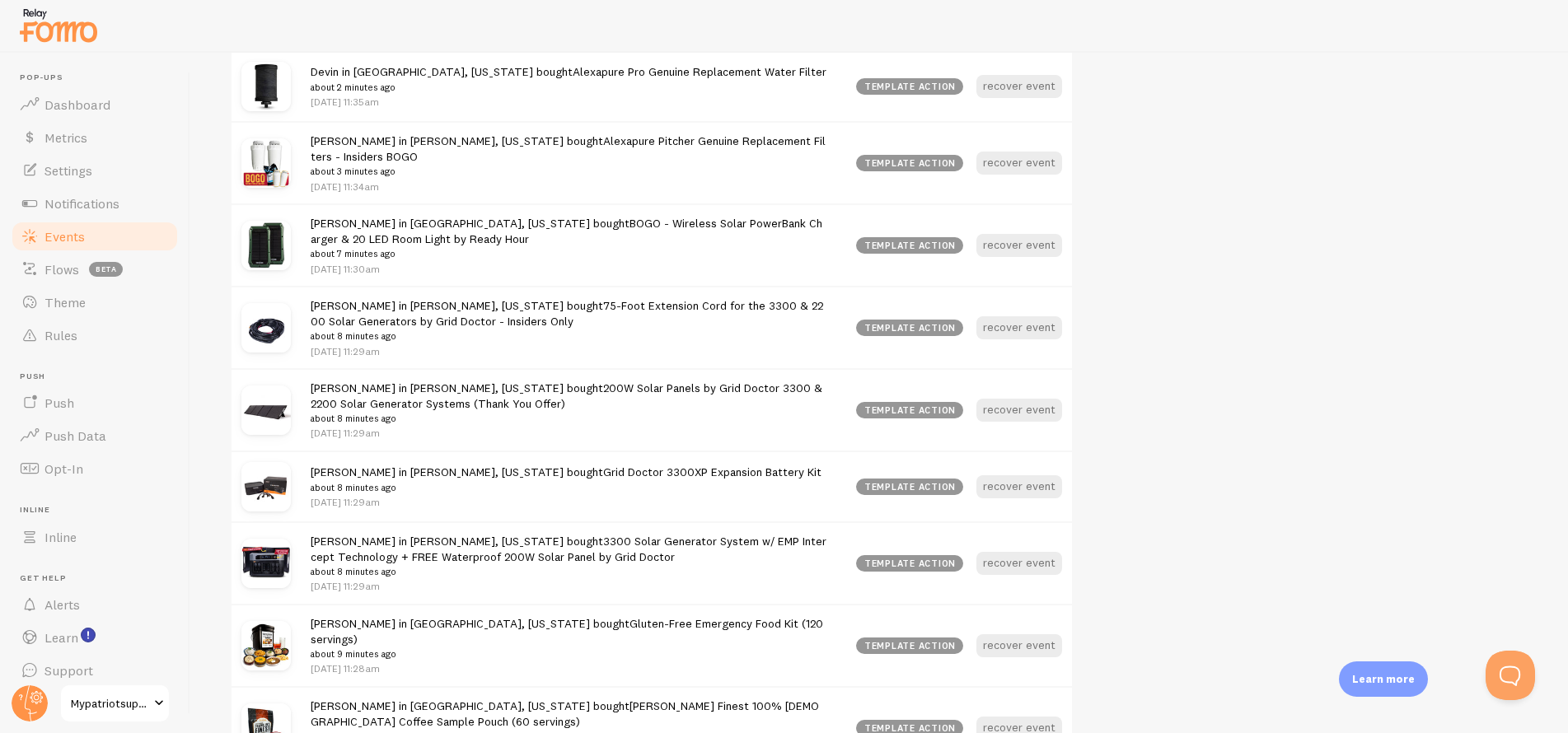
scroll to position [664, 0]
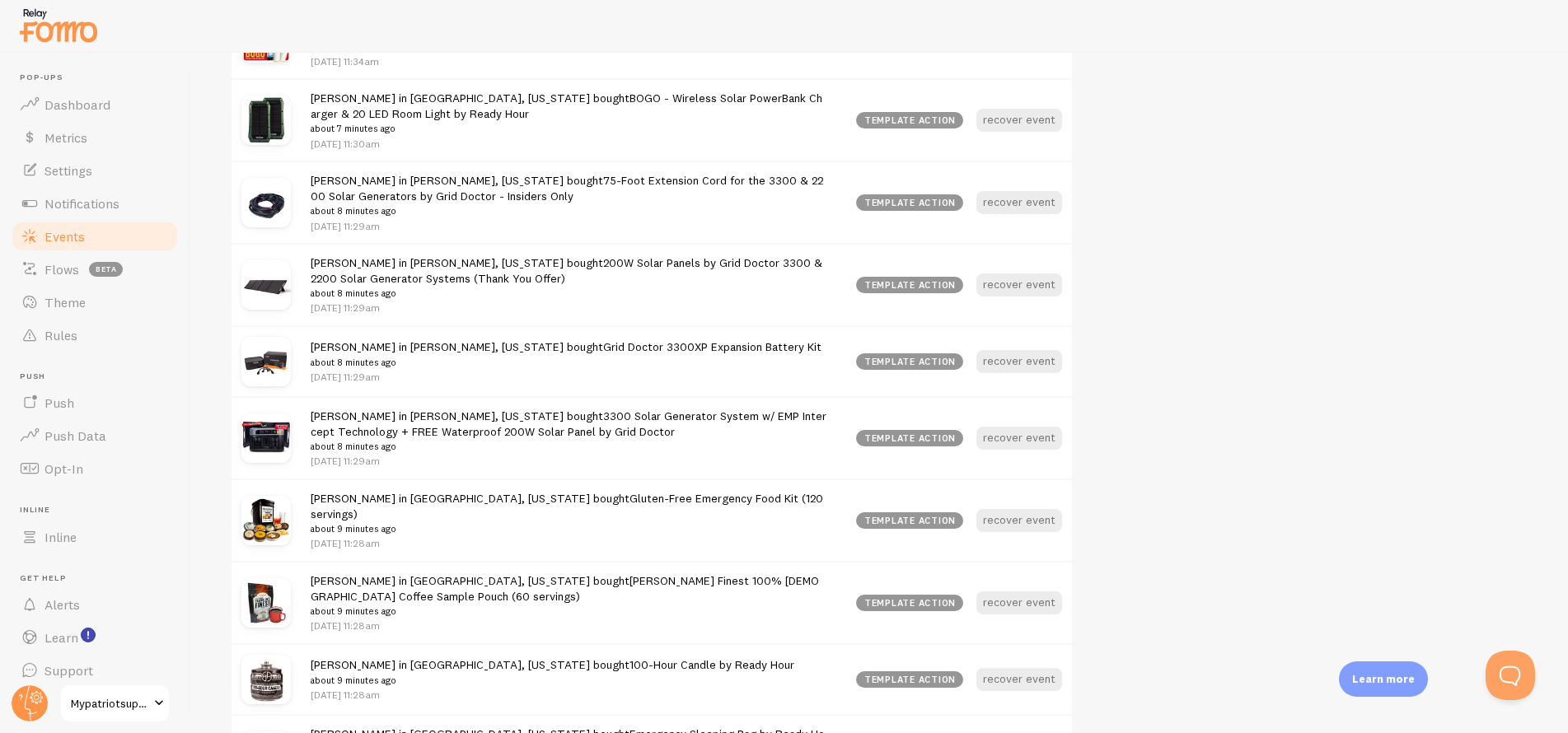
click at [488, 409] on link "3300 Solar Generator System w/ EMP Intercept Technology + FREE Waterproof 200W …" at bounding box center [568, 423] width 516 height 30
click at [1006, 426] on button "recover event" at bounding box center [1018, 437] width 85 height 23
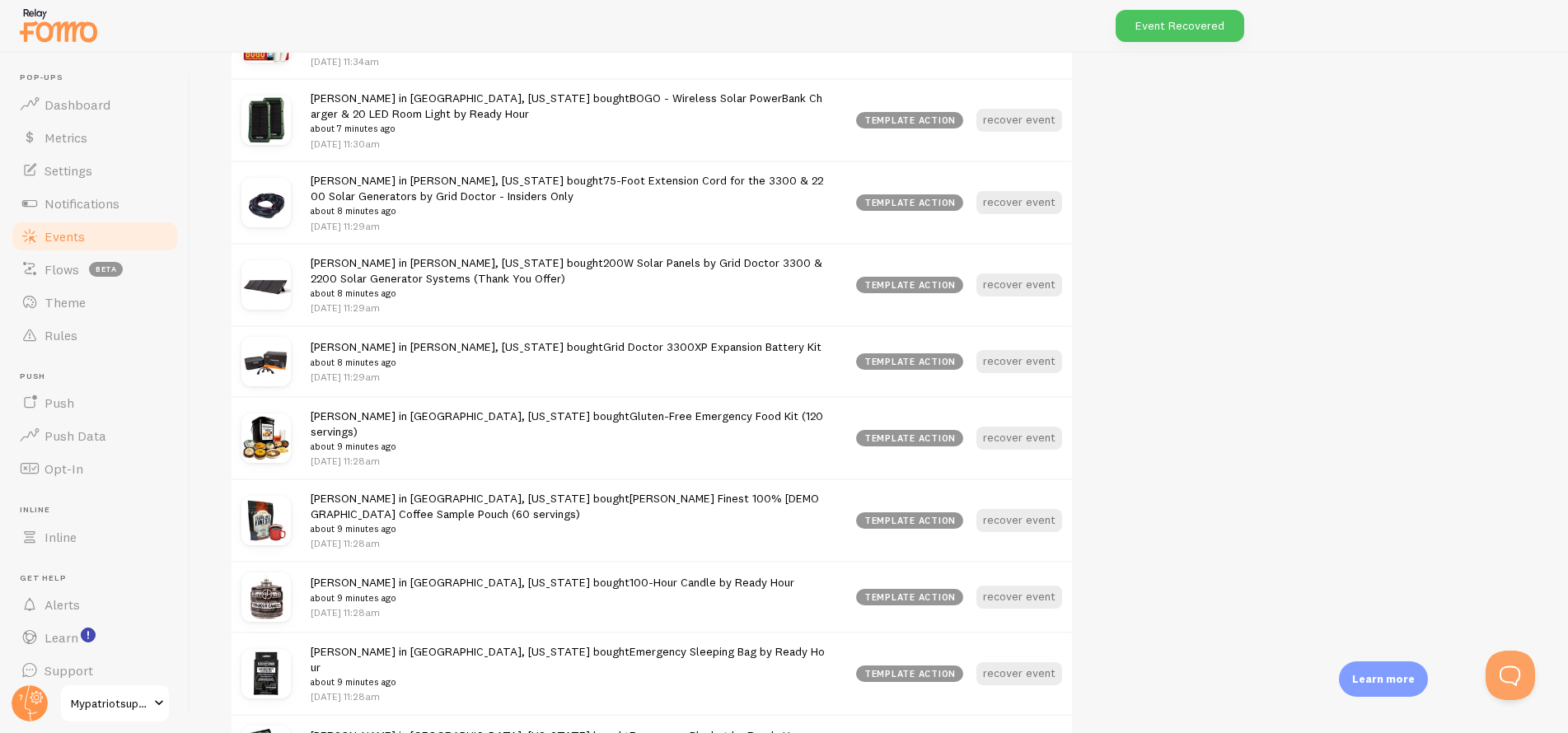
click at [54, 234] on span "Events" at bounding box center [64, 236] width 40 height 17
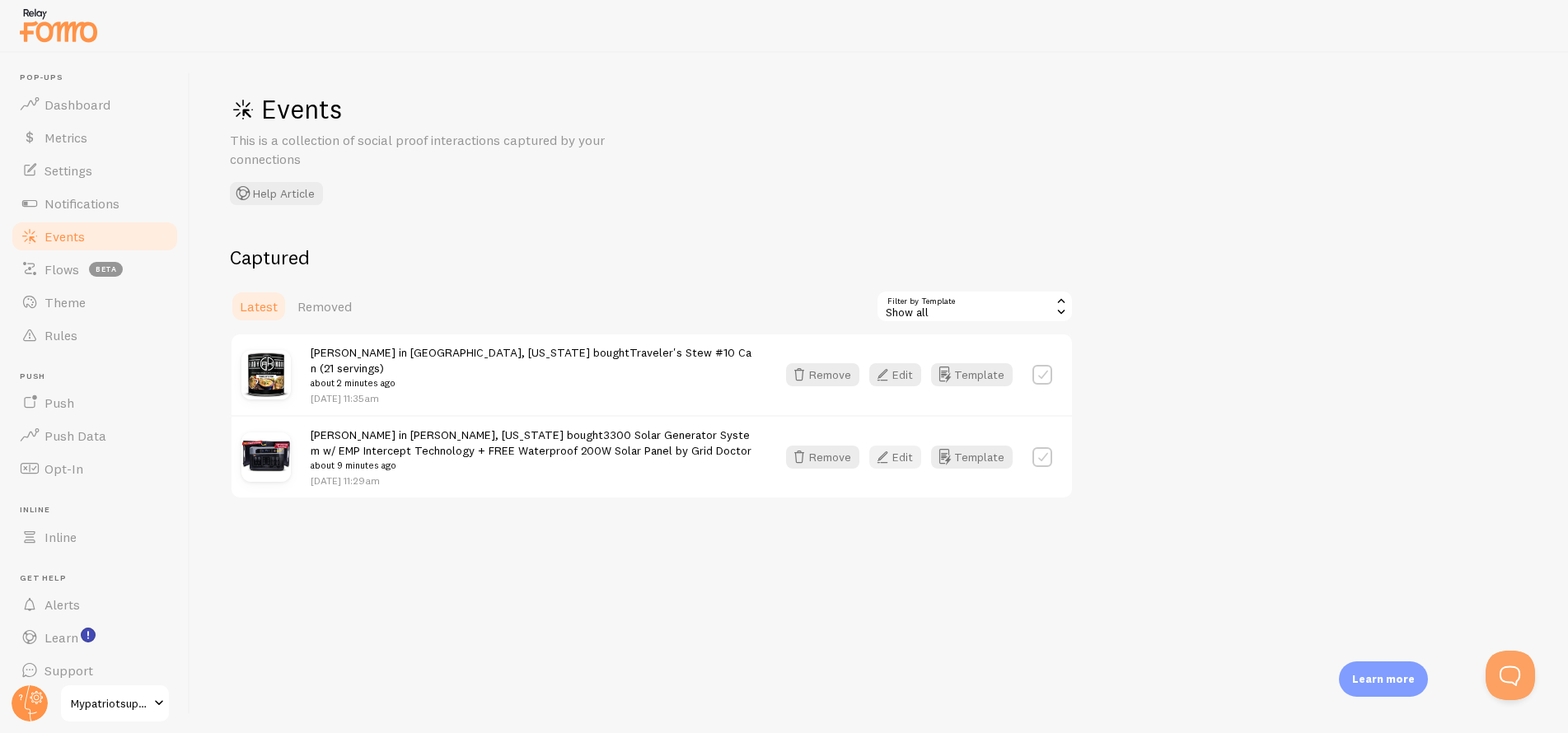
click at [902, 447] on button "Edit" at bounding box center [895, 457] width 51 height 23
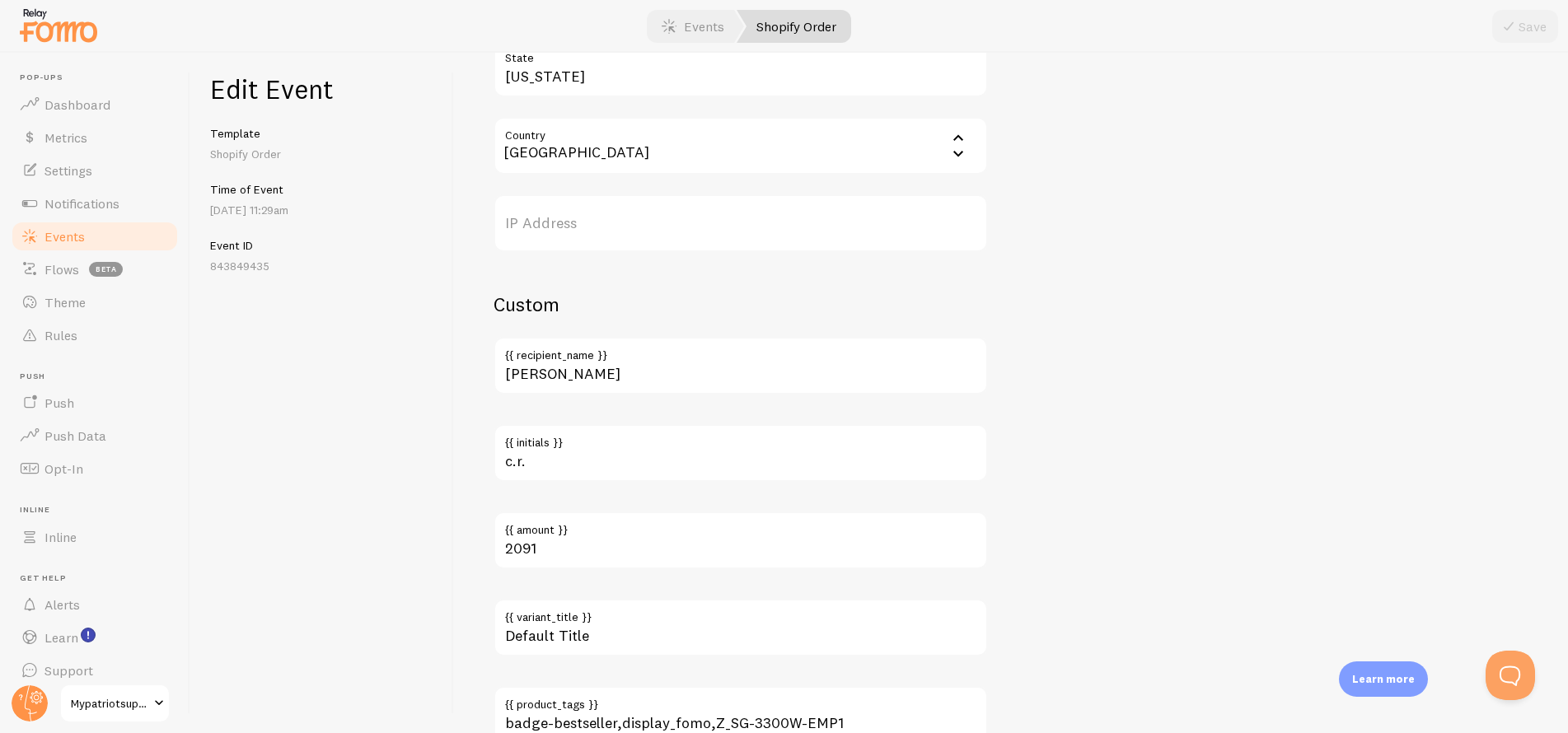
scroll to position [954, 0]
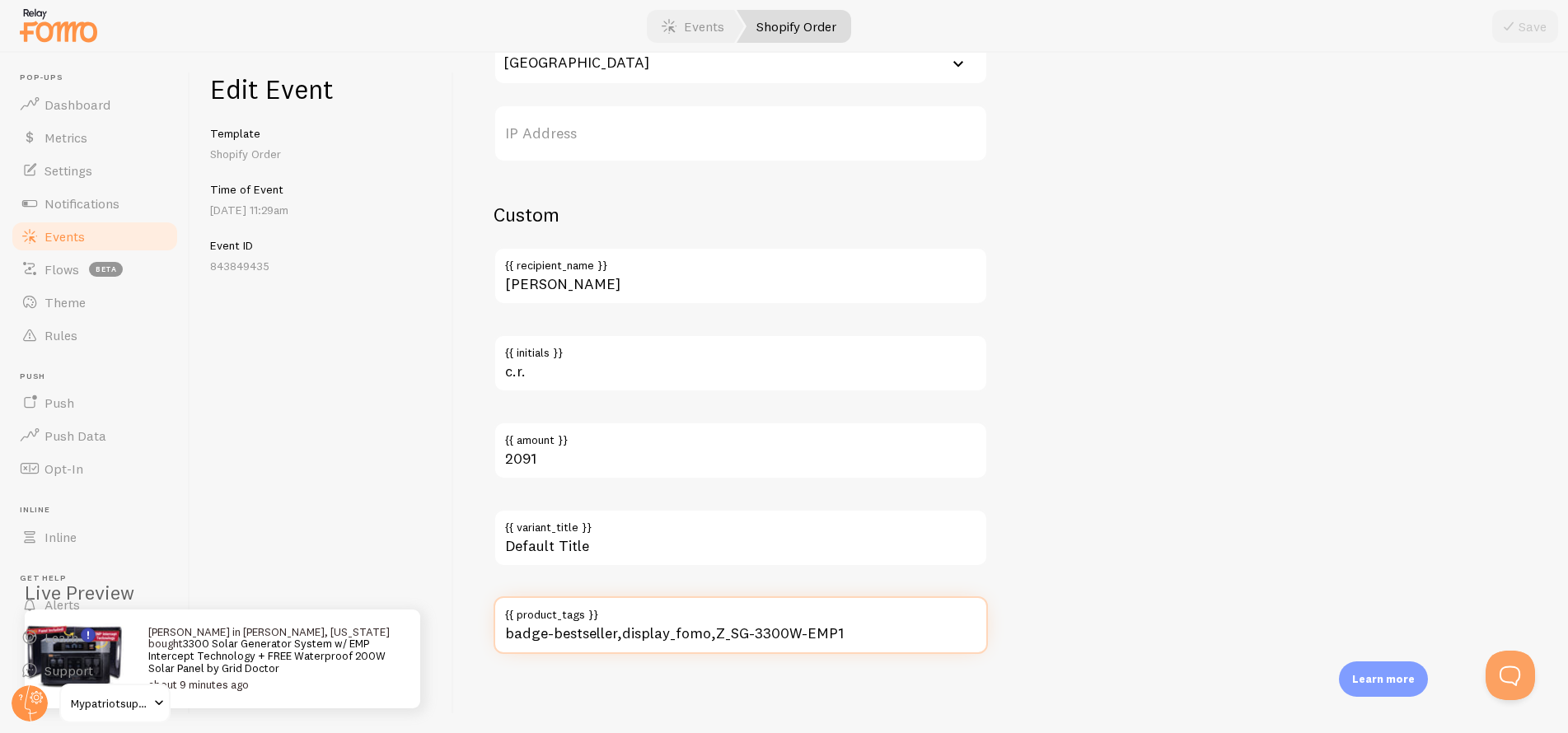
drag, startPoint x: 842, startPoint y: 628, endPoint x: 502, endPoint y: 637, distance: 340.1
click at [502, 637] on input "badge-bestseller,display_fomo,Z_SG-3300W-EMP1" at bounding box center [741, 625] width 494 height 58
click at [301, 427] on div "Edit Event Template Shopify Order Time of Event Sep 17th @ 11:29am Event ID 843…" at bounding box center [322, 392] width 264 height 680
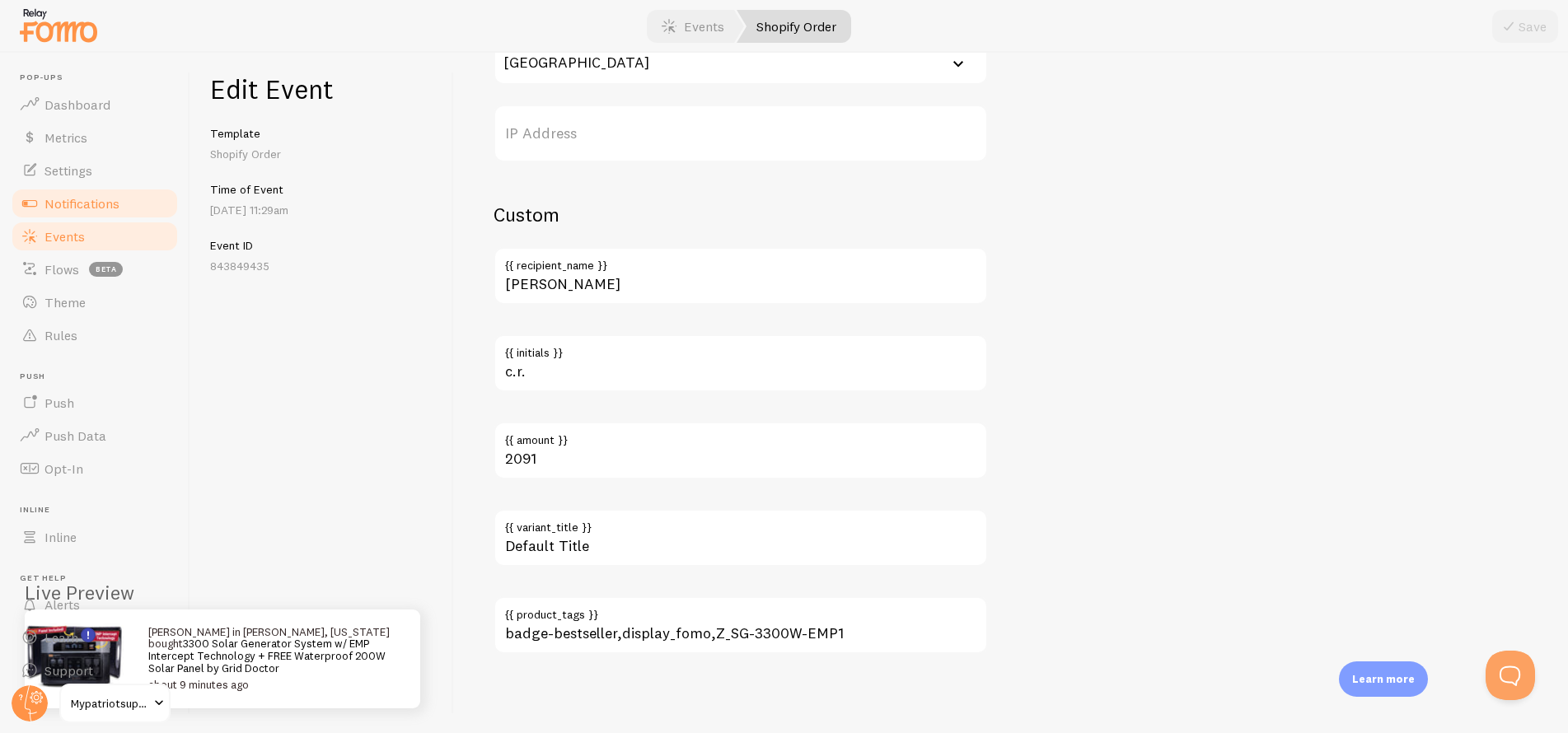
click at [71, 198] on span "Notifications" at bounding box center [82, 203] width 75 height 17
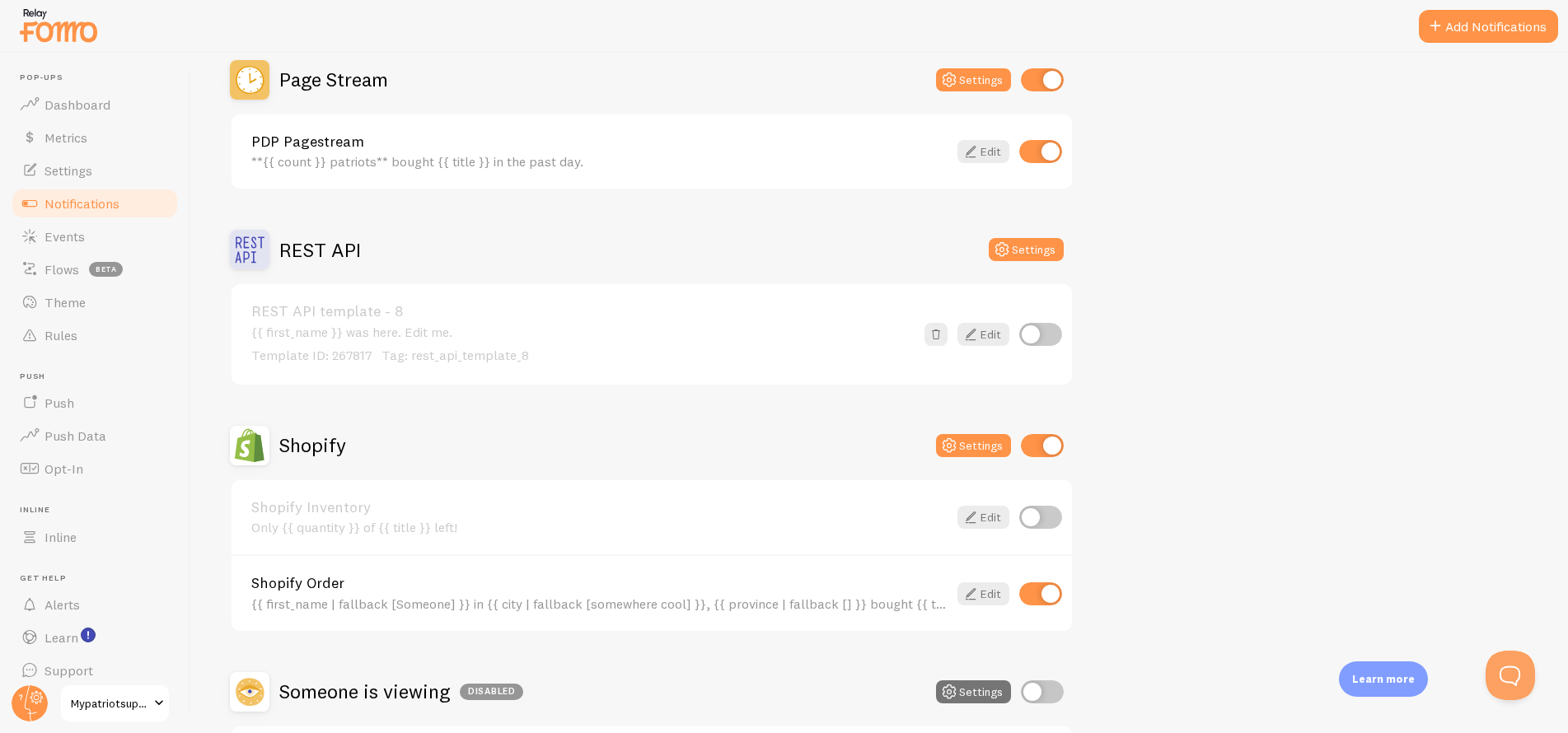
scroll to position [592, 0]
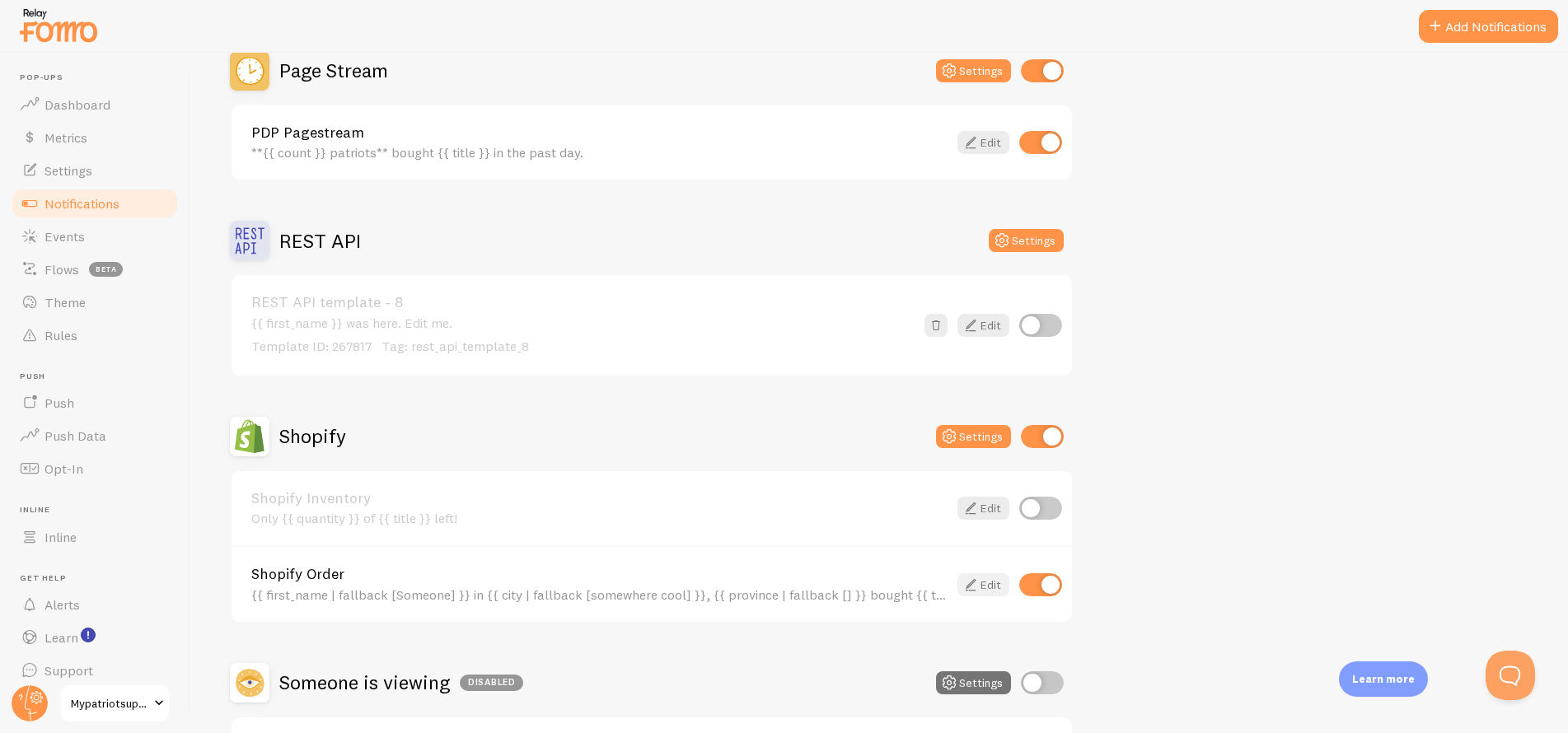
click at [967, 587] on icon at bounding box center [971, 585] width 20 height 20
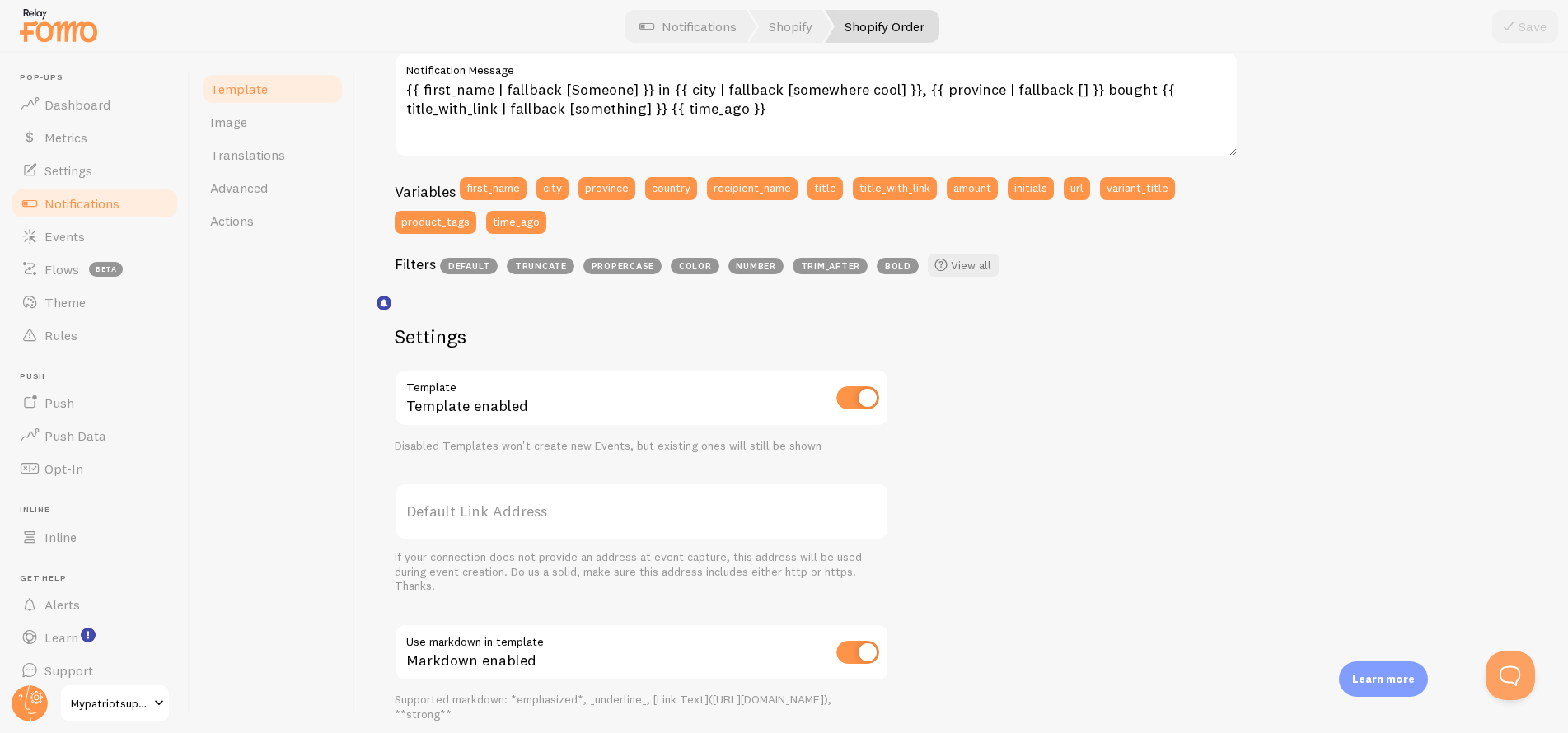
scroll to position [419, 0]
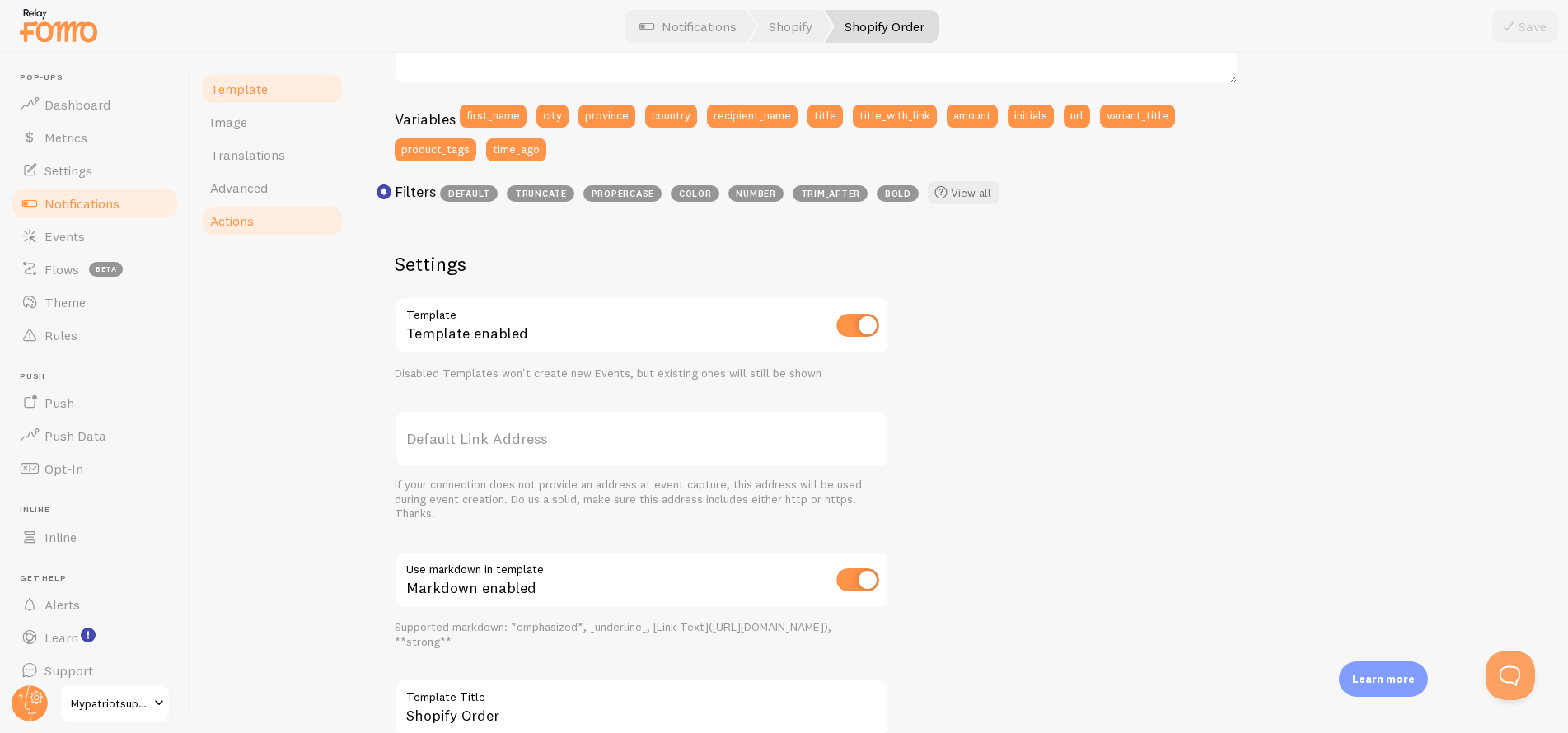
click at [257, 222] on link "Actions" at bounding box center [272, 220] width 144 height 33
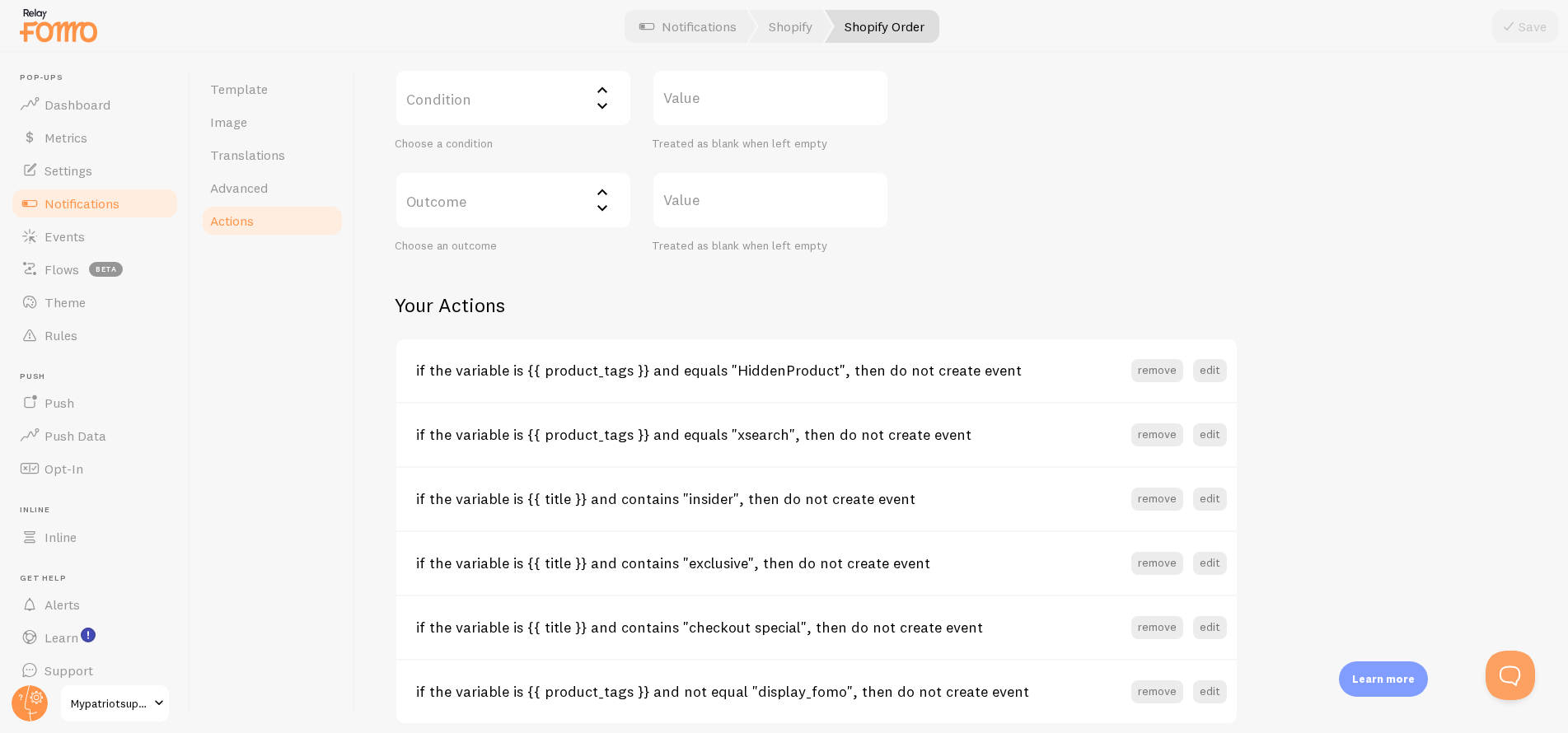
scroll to position [532, 0]
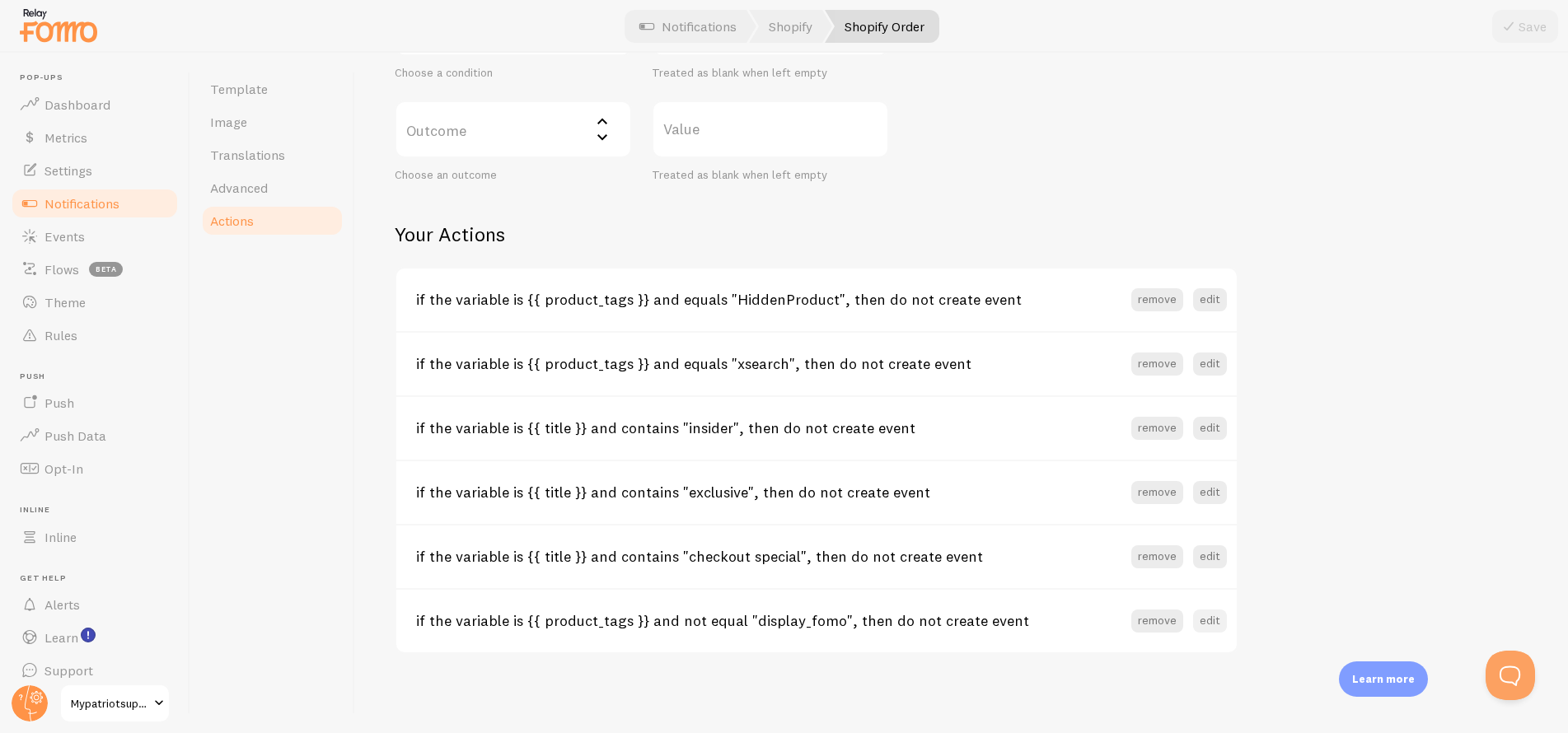
click at [1214, 624] on button "edit" at bounding box center [1210, 620] width 34 height 23
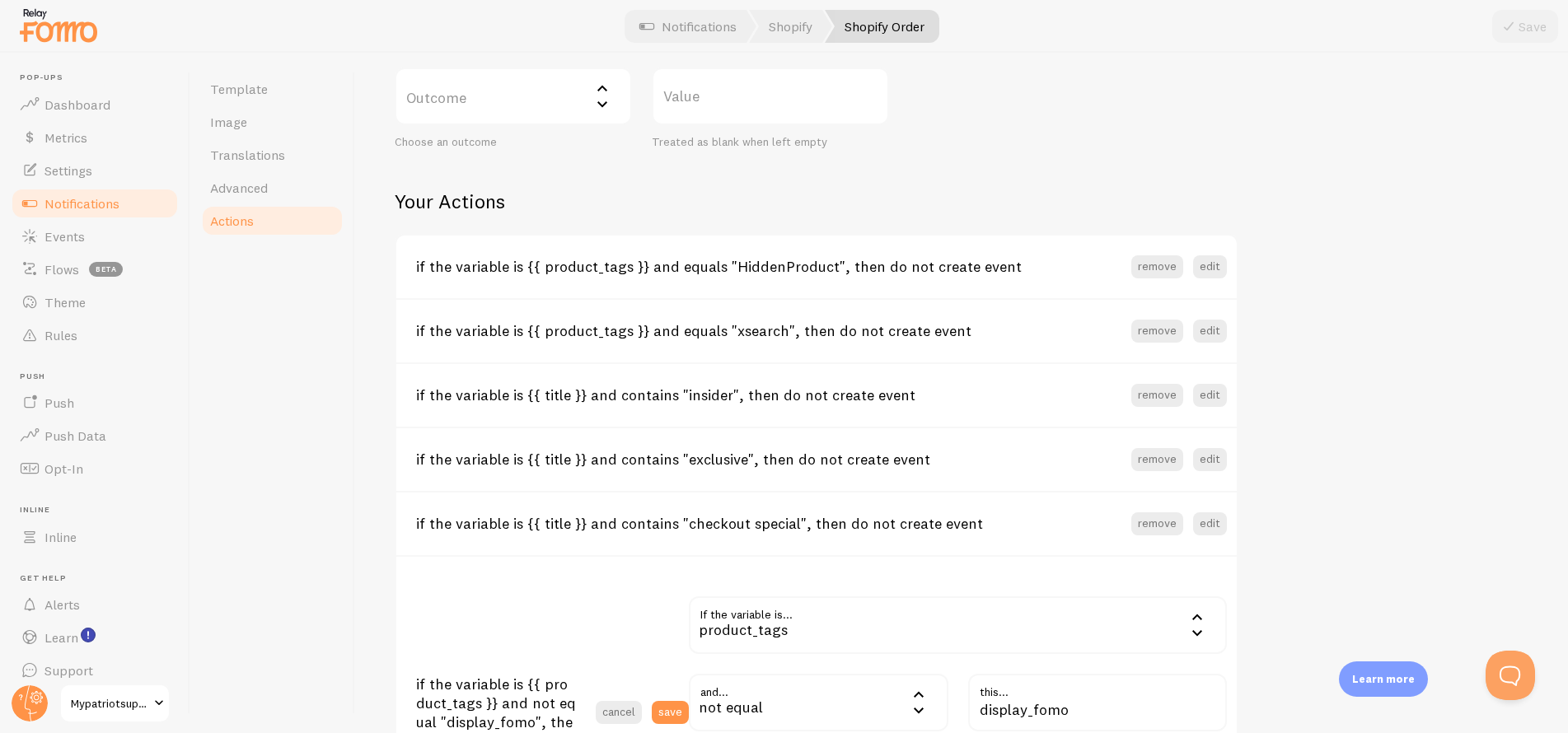
scroll to position [666, 0]
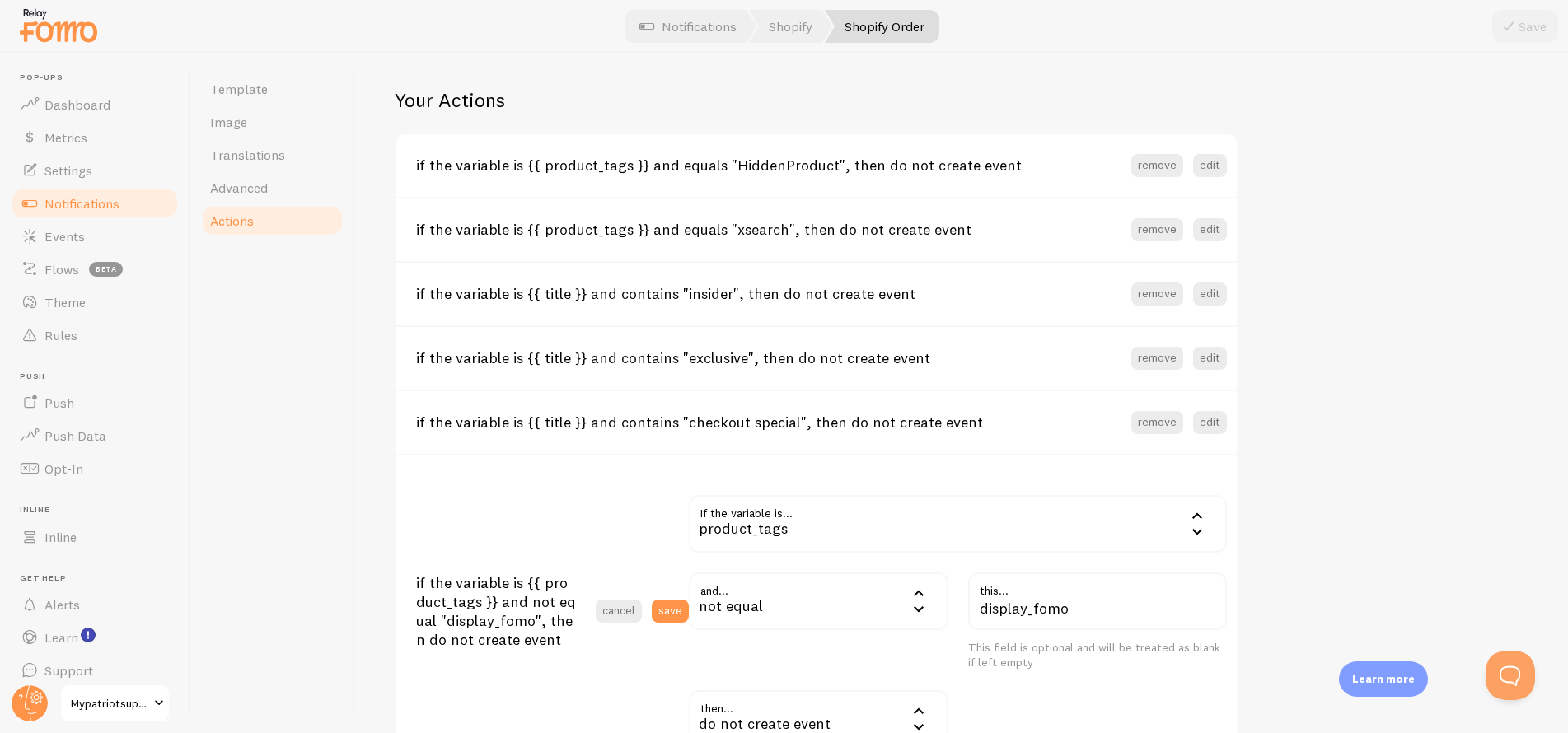
click at [819, 605] on div "not equal" at bounding box center [818, 601] width 259 height 58
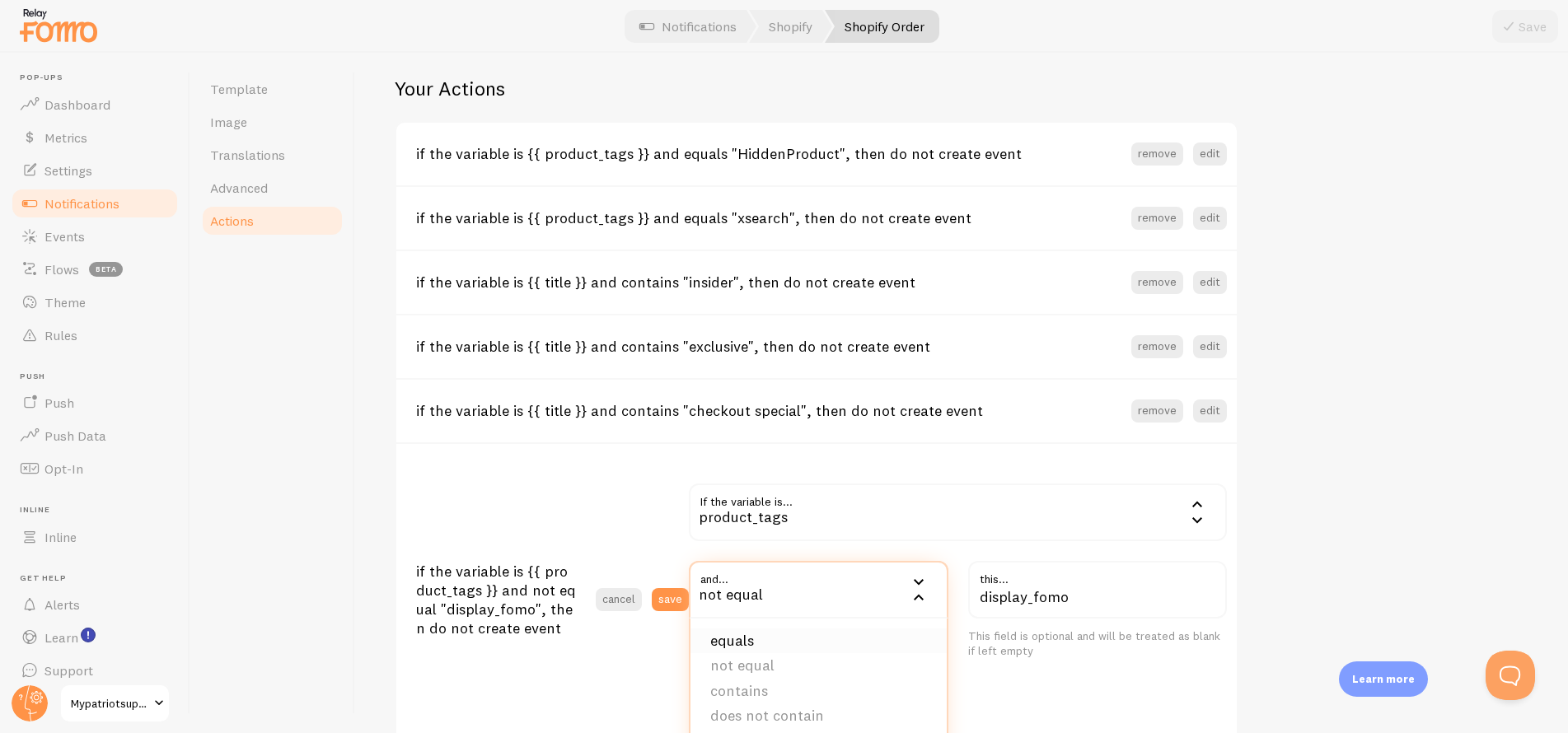
scroll to position [695, 0]
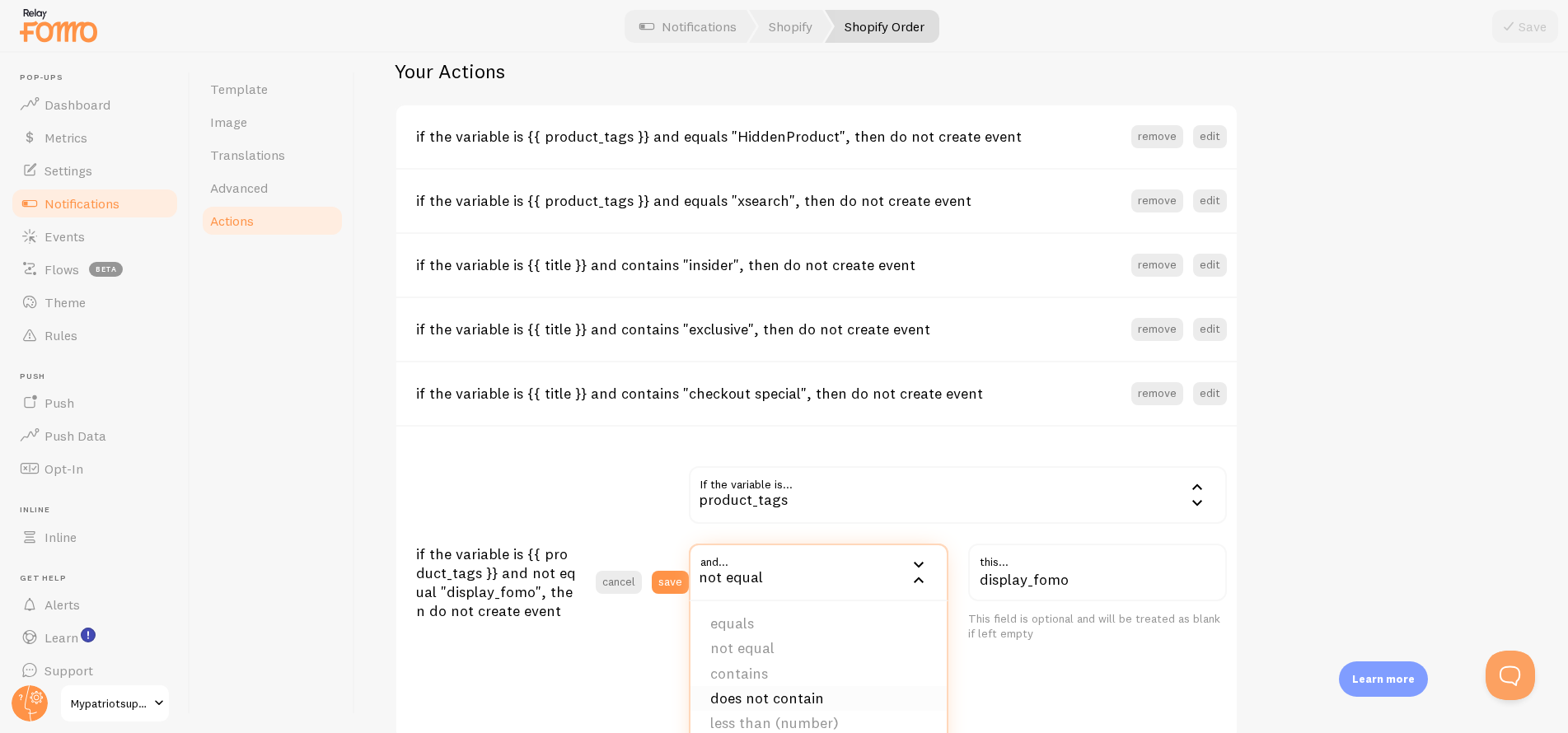
click at [771, 693] on li "does not contain" at bounding box center [818, 698] width 256 height 25
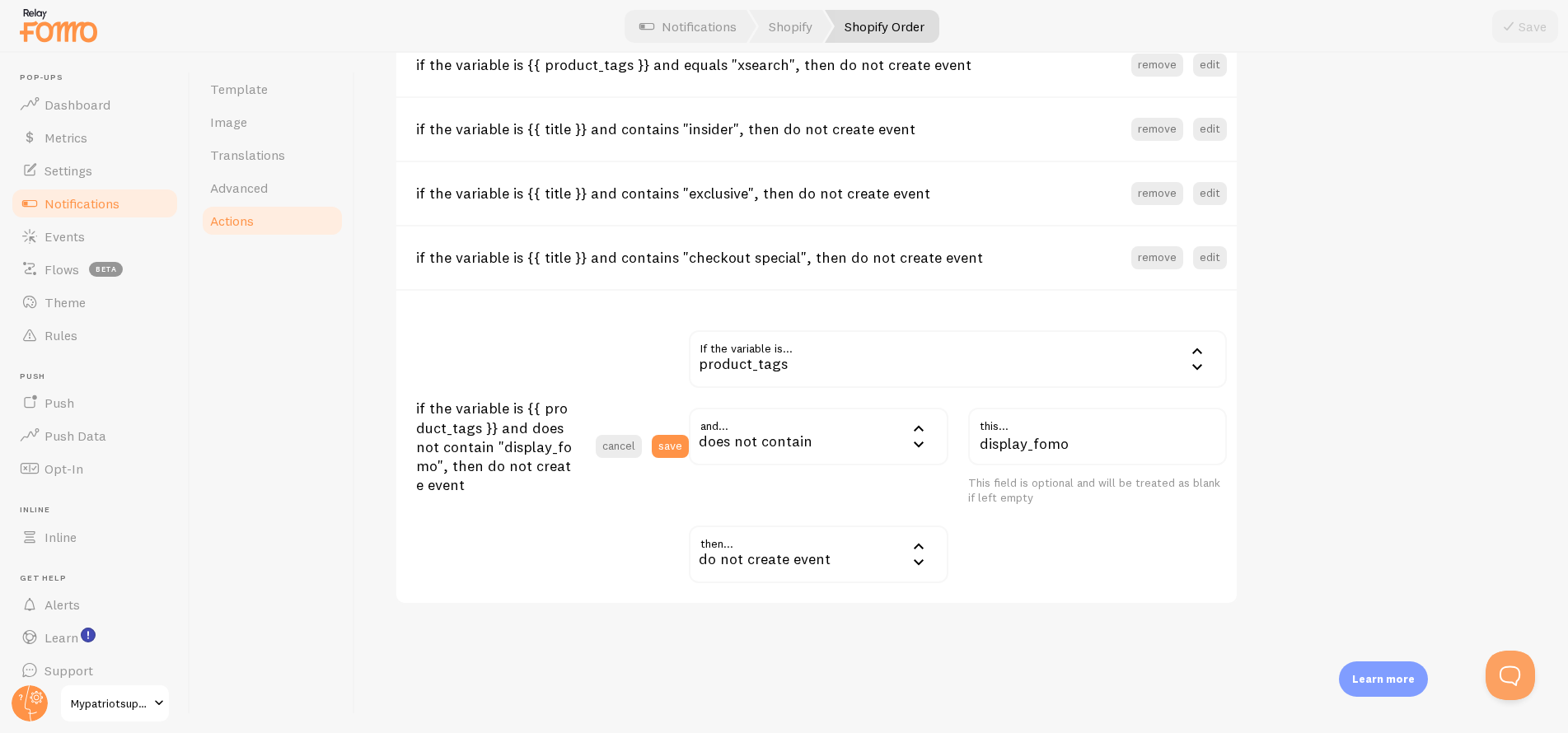
scroll to position [847, 0]
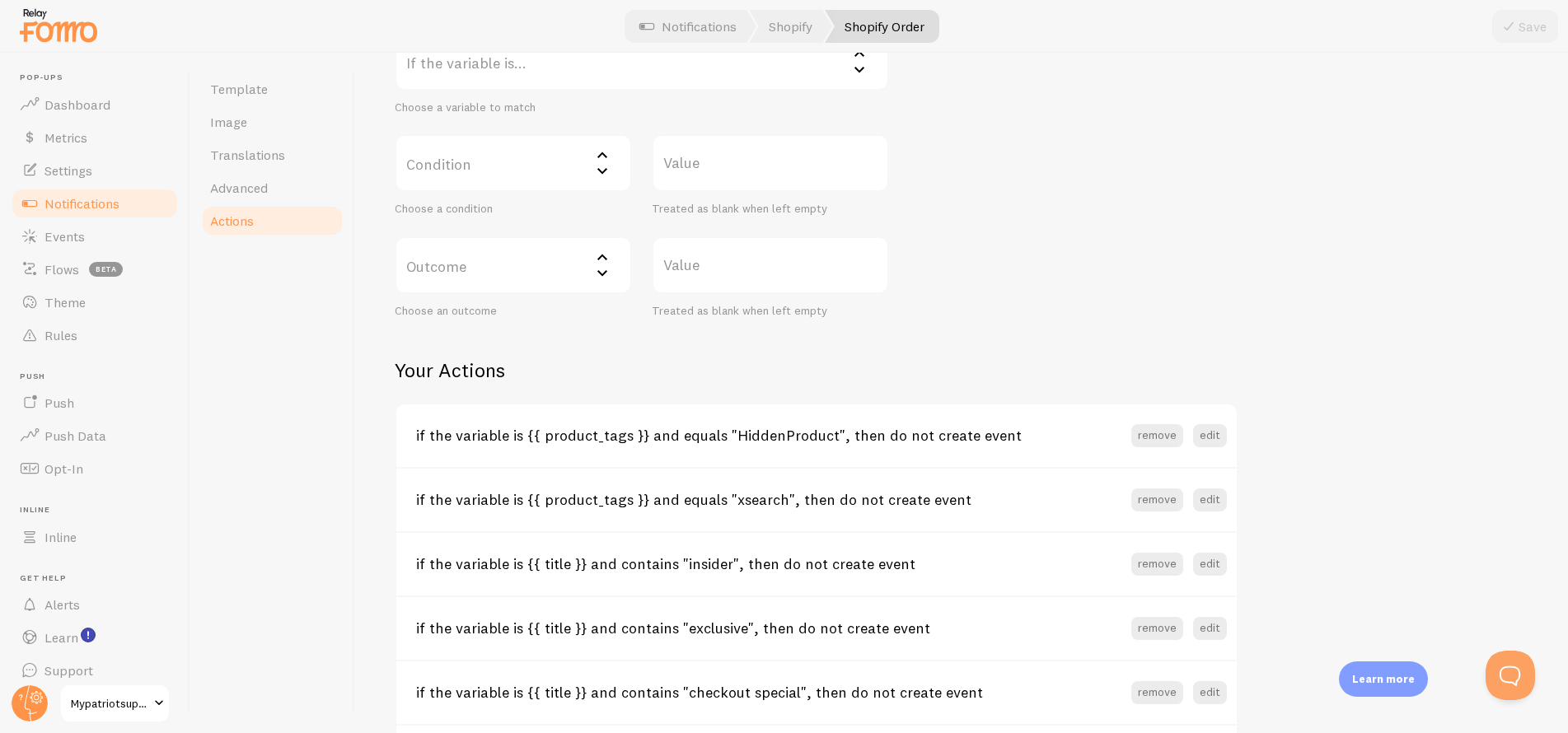
scroll to position [532, 0]
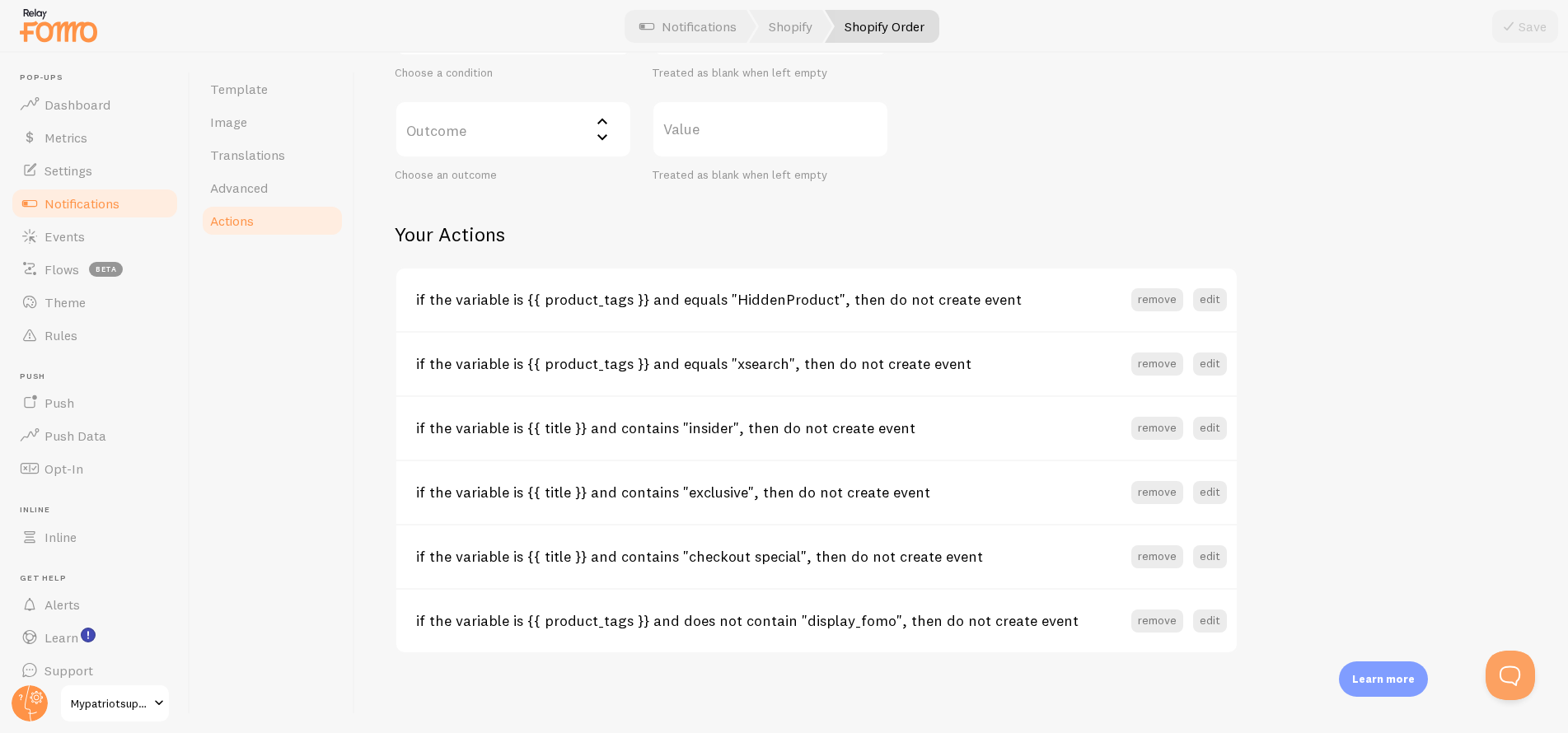
click at [1347, 282] on div "Actions You can match any {{ variable }} and replace it with a word, change eve…" at bounding box center [961, 107] width 1134 height 1094
click at [1217, 299] on button "edit" at bounding box center [1210, 299] width 34 height 23
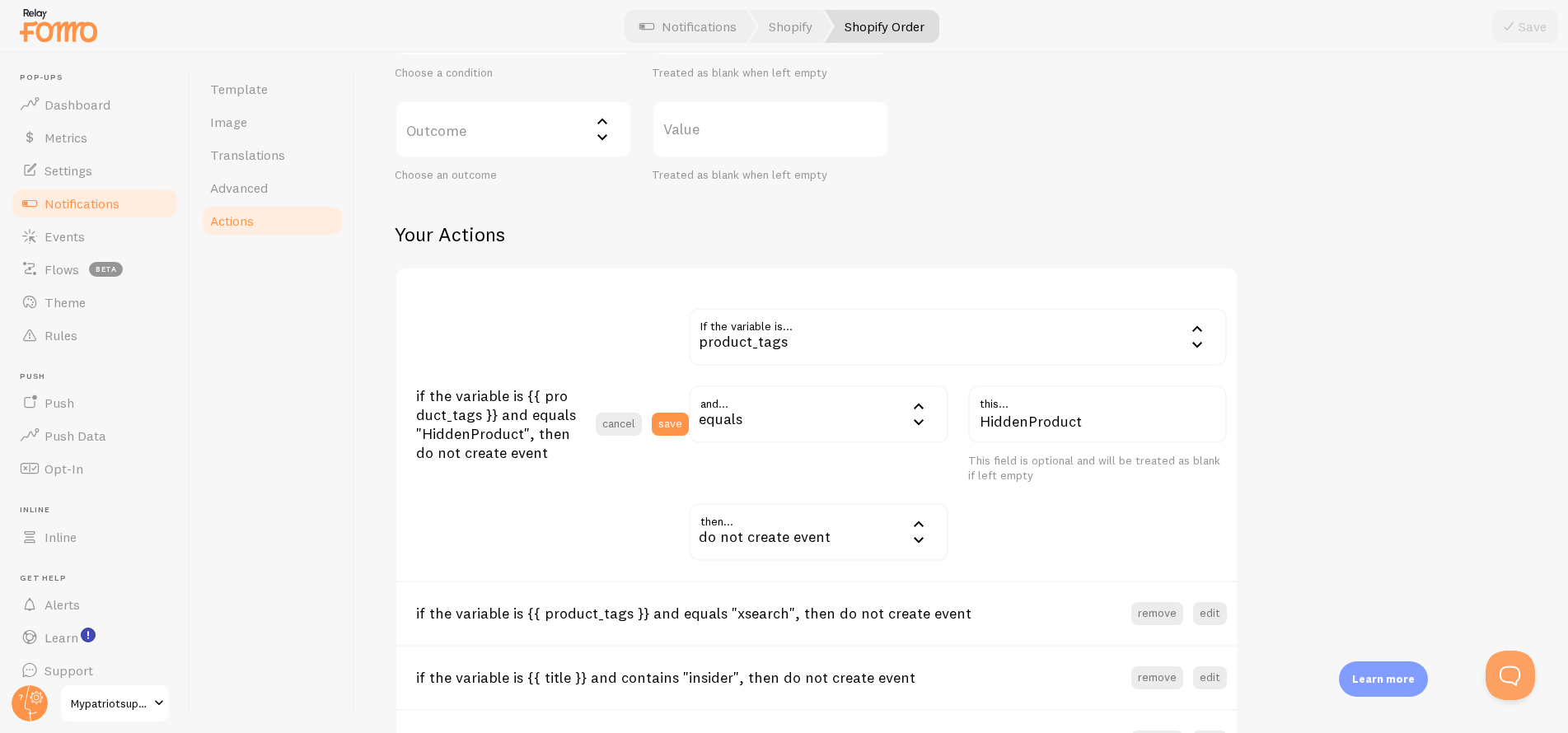
click at [875, 419] on div "equals" at bounding box center [818, 414] width 259 height 58
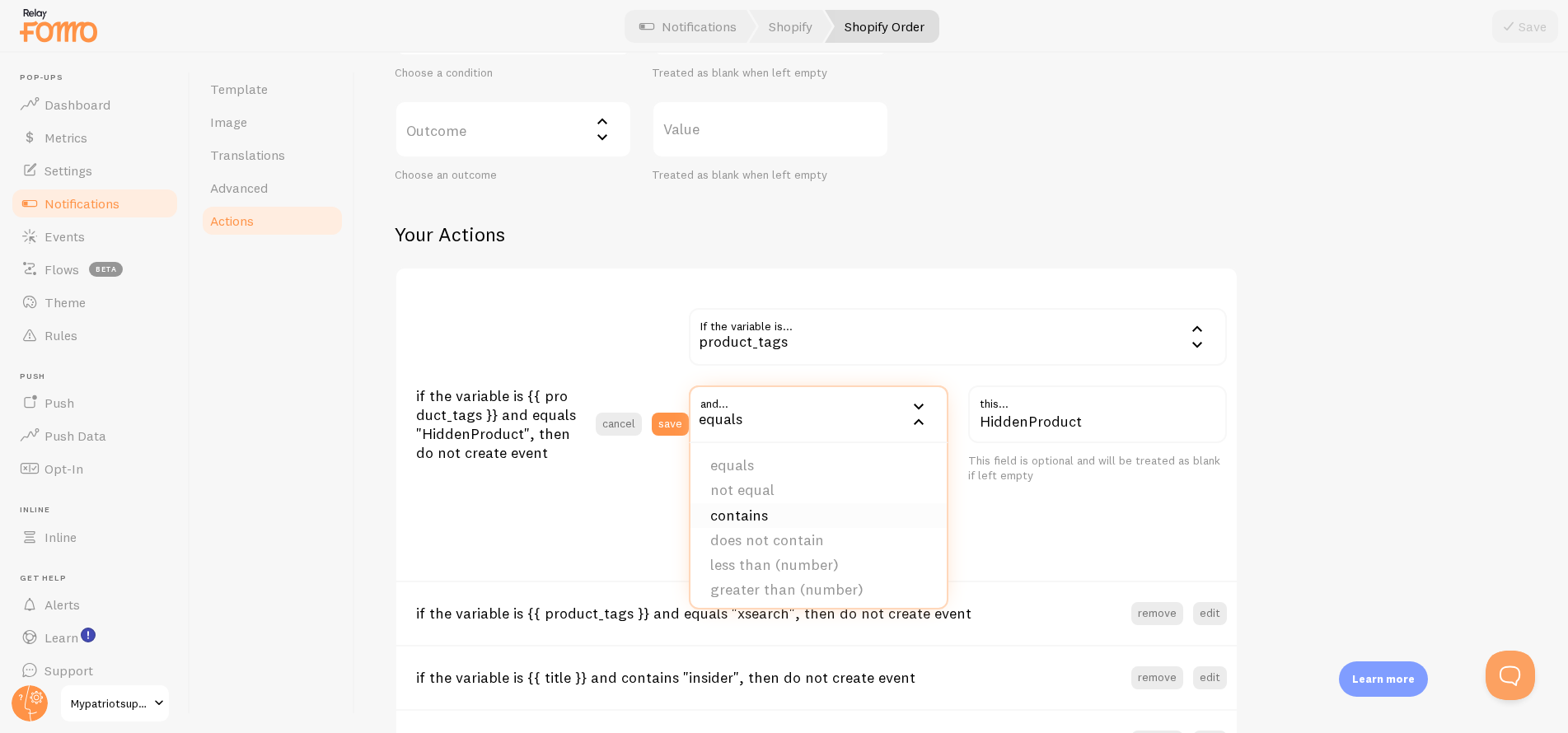
click at [809, 513] on li "contains" at bounding box center [818, 515] width 256 height 25
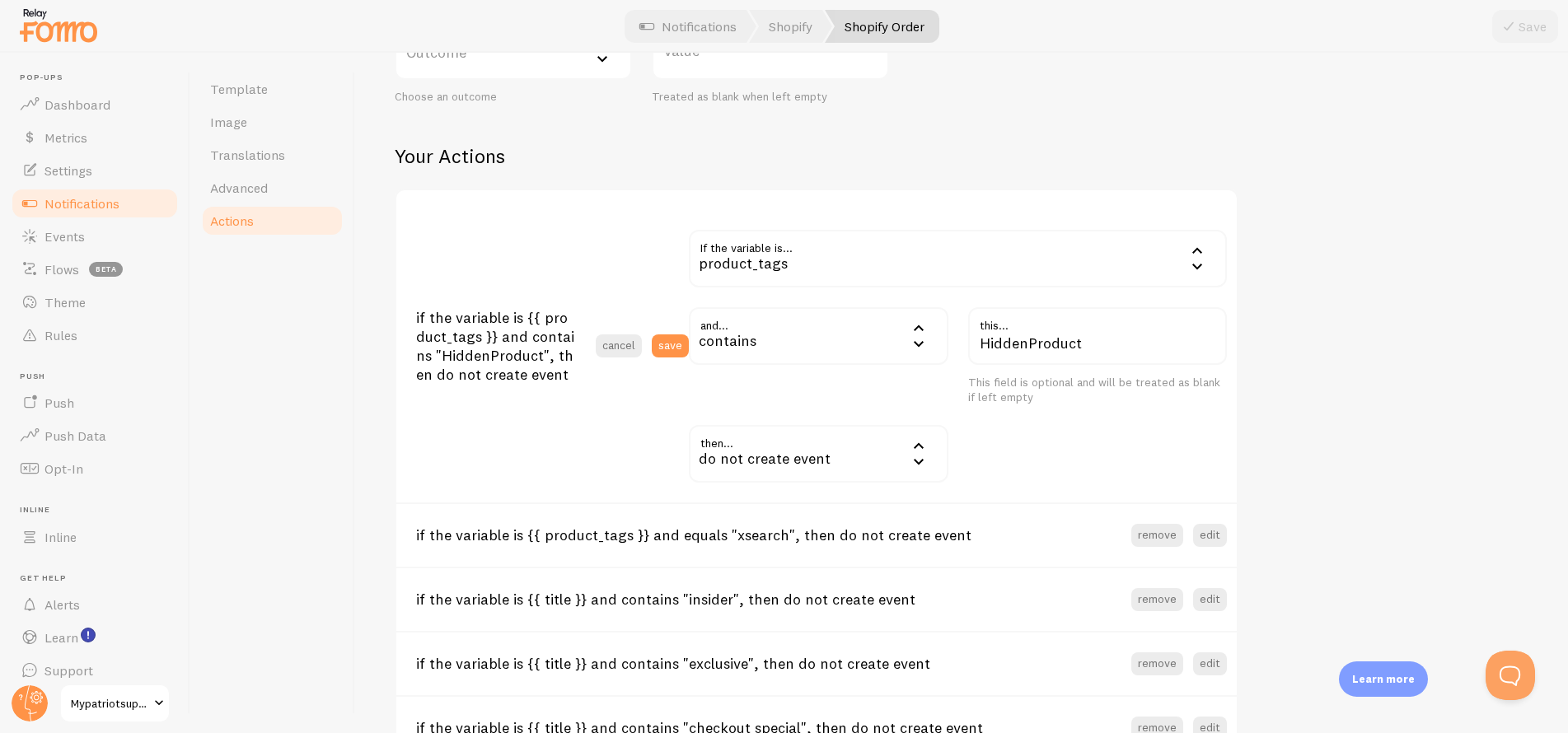
scroll to position [677, 0]
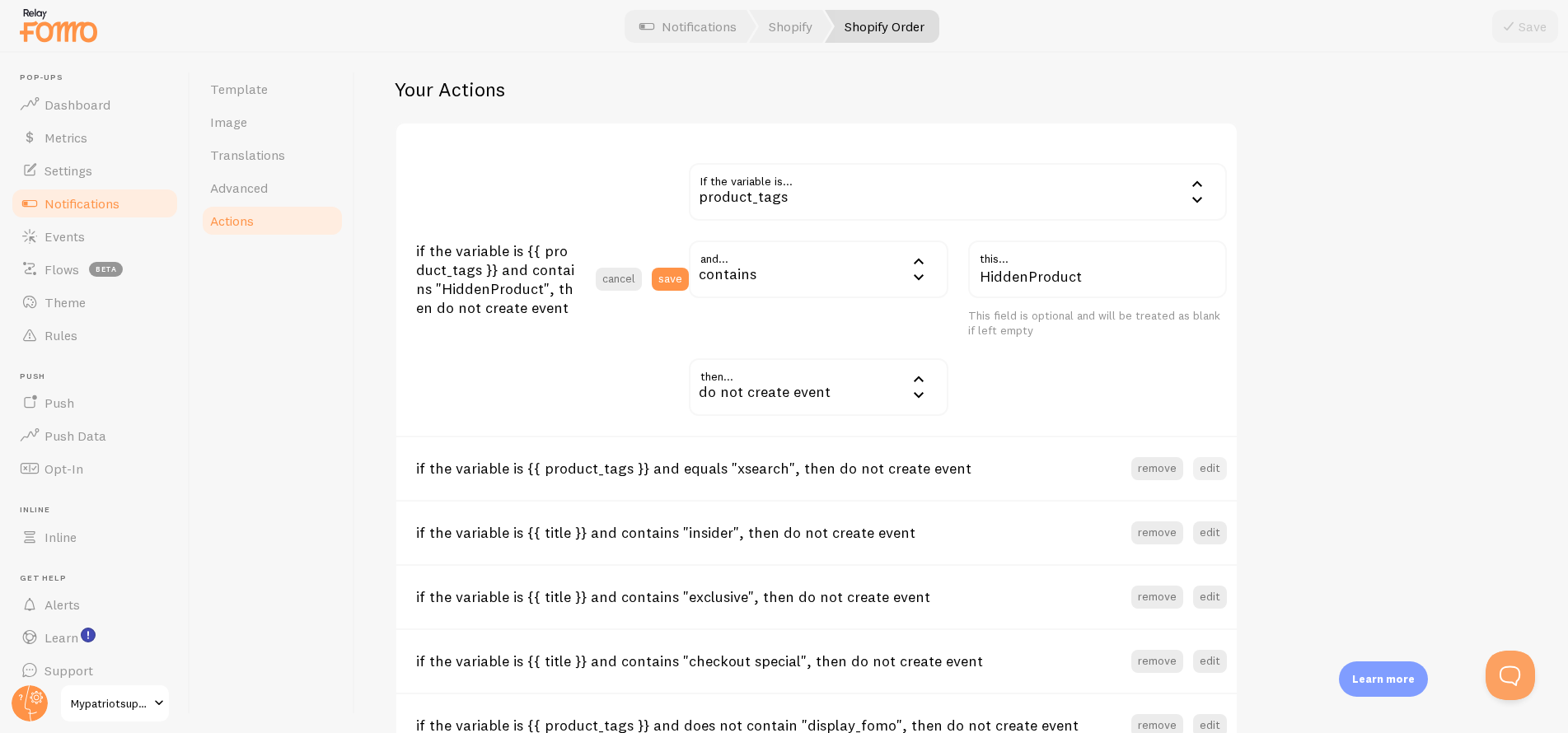
click at [1214, 472] on button "edit" at bounding box center [1210, 468] width 34 height 23
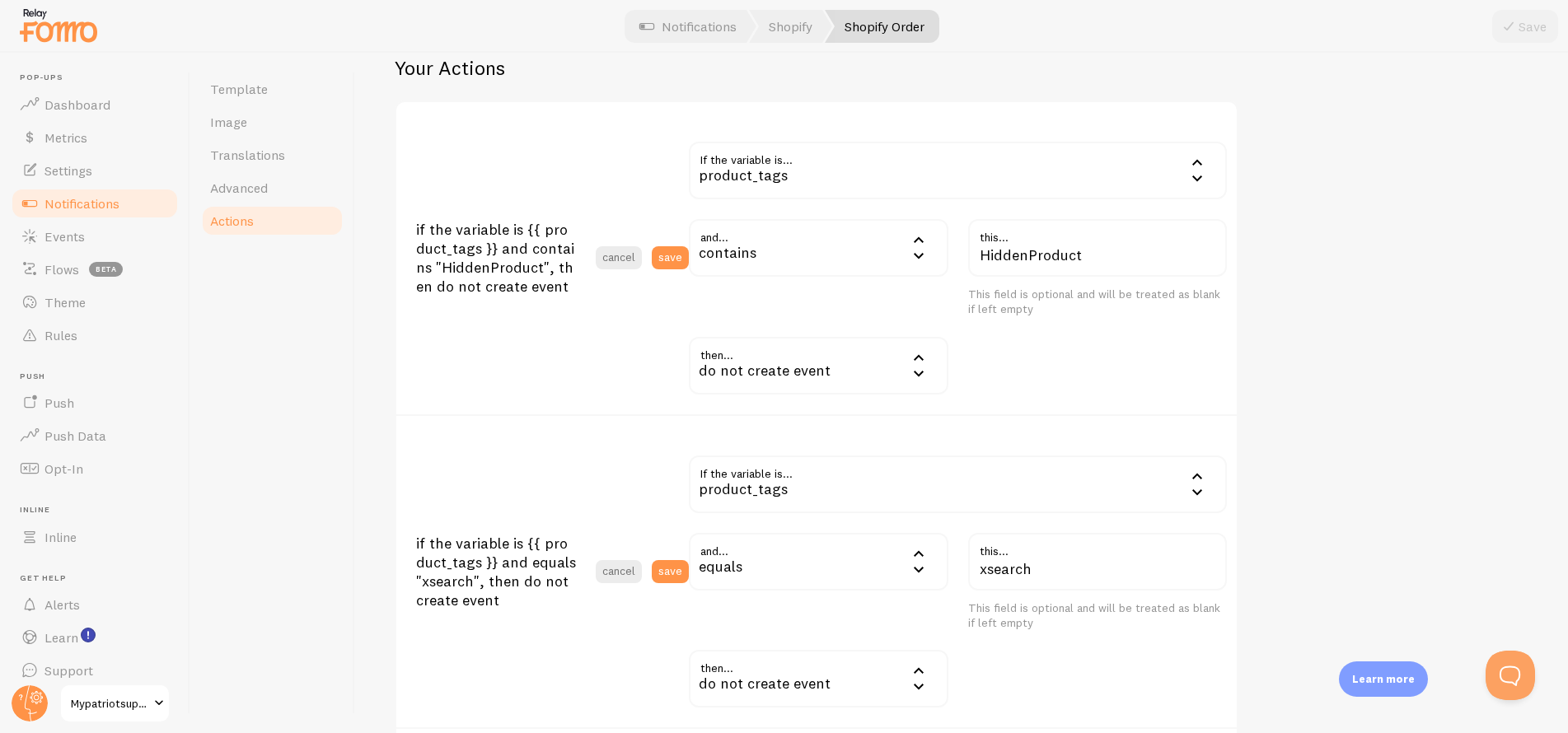
scroll to position [701, 0]
click at [781, 566] on div "equals" at bounding box center [818, 558] width 259 height 58
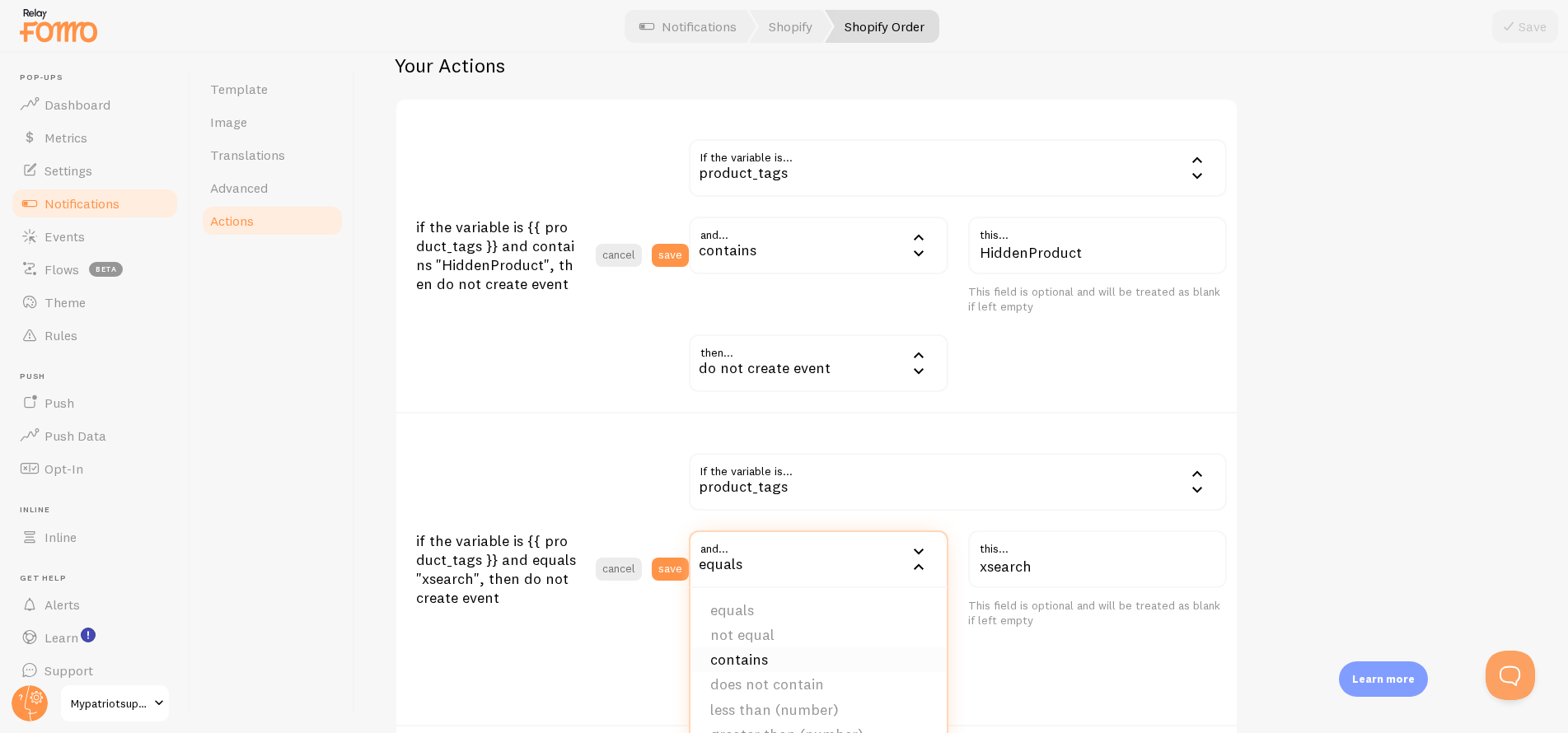
click at [754, 659] on li "contains" at bounding box center [818, 660] width 256 height 25
click at [1413, 427] on div "Actions You can match any {{ variable }} and replace it with a word, change eve…" at bounding box center [961, 187] width 1134 height 1592
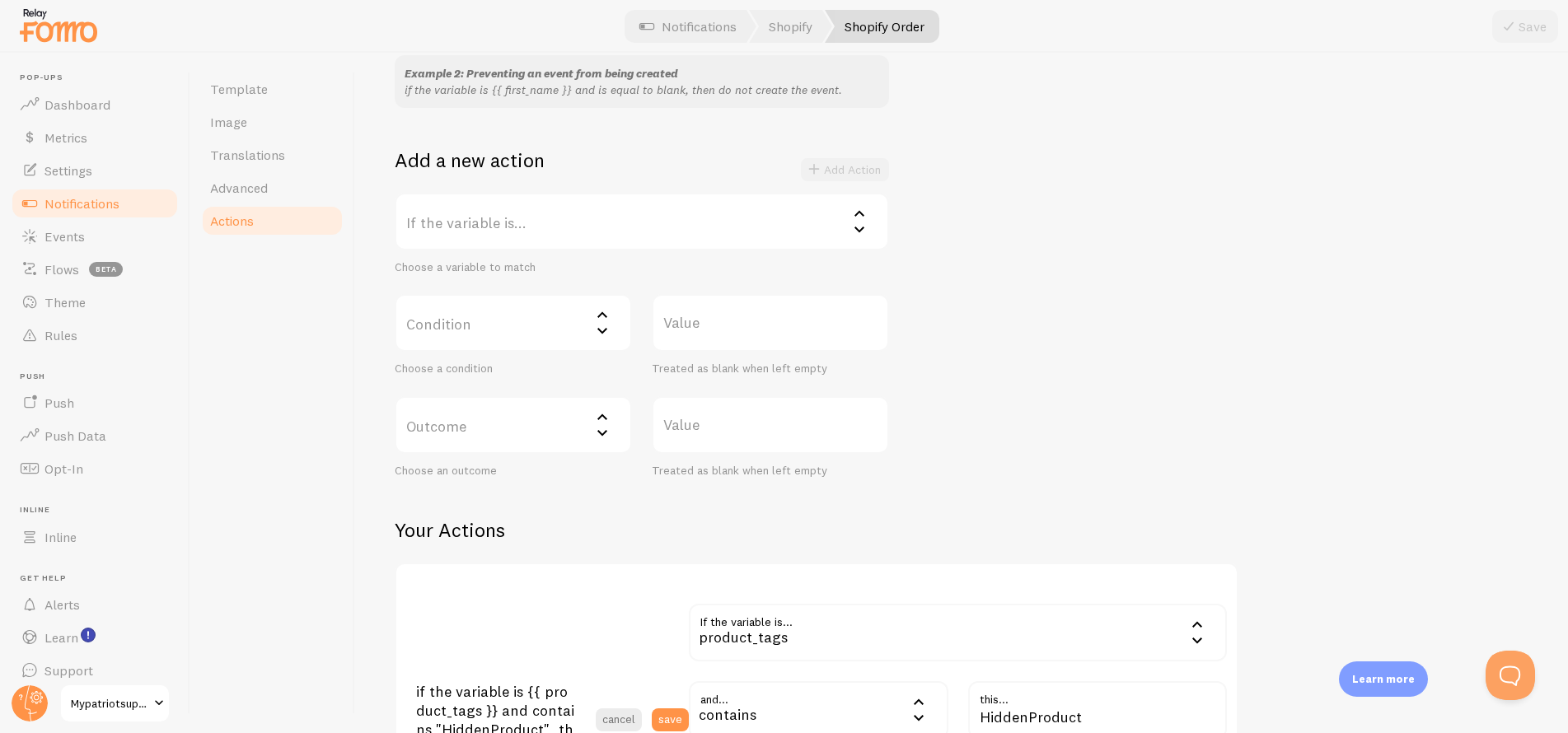
scroll to position [0, 0]
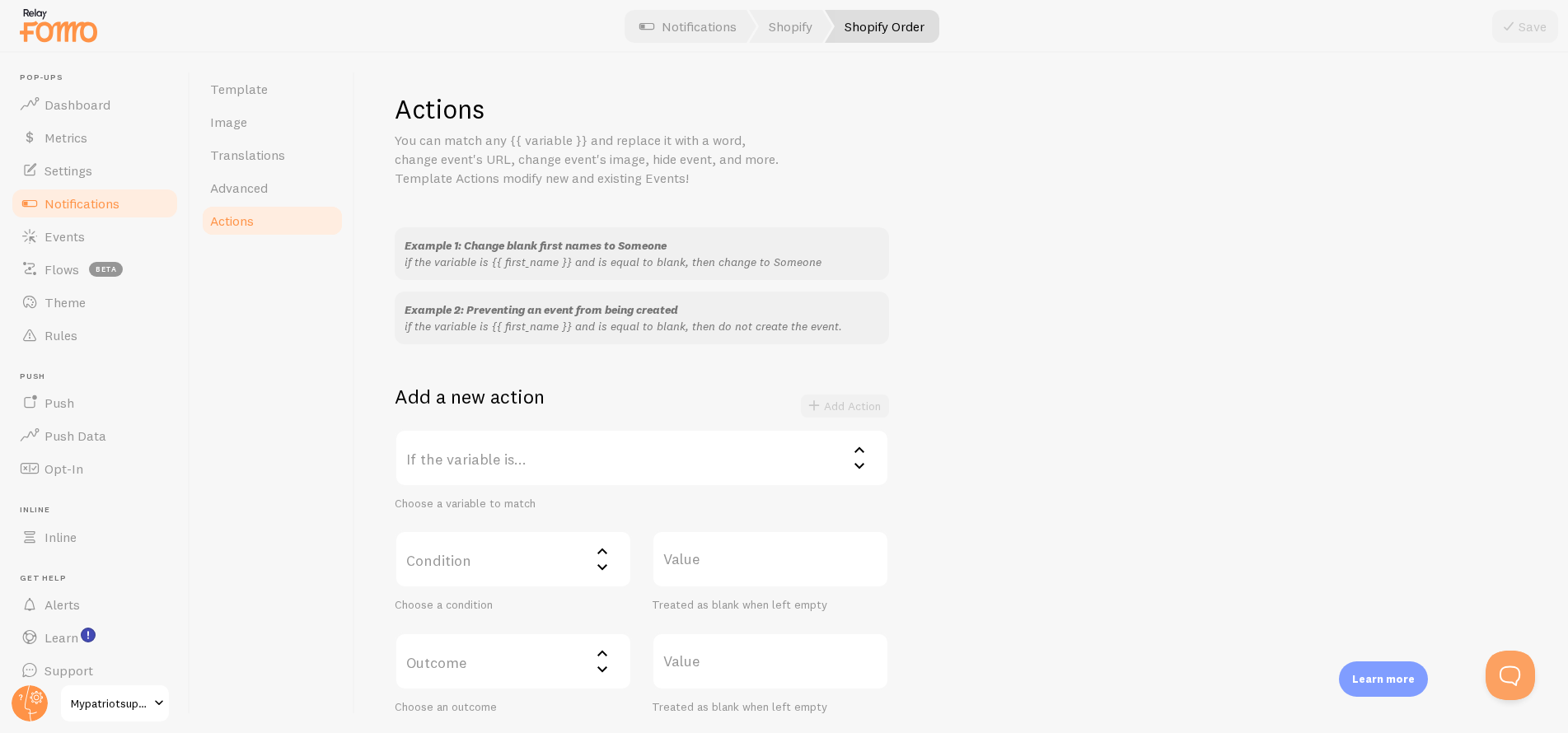
click at [233, 227] on span "Actions" at bounding box center [233, 220] width 44 height 17
click at [68, 201] on span "Notifications" at bounding box center [82, 203] width 75 height 17
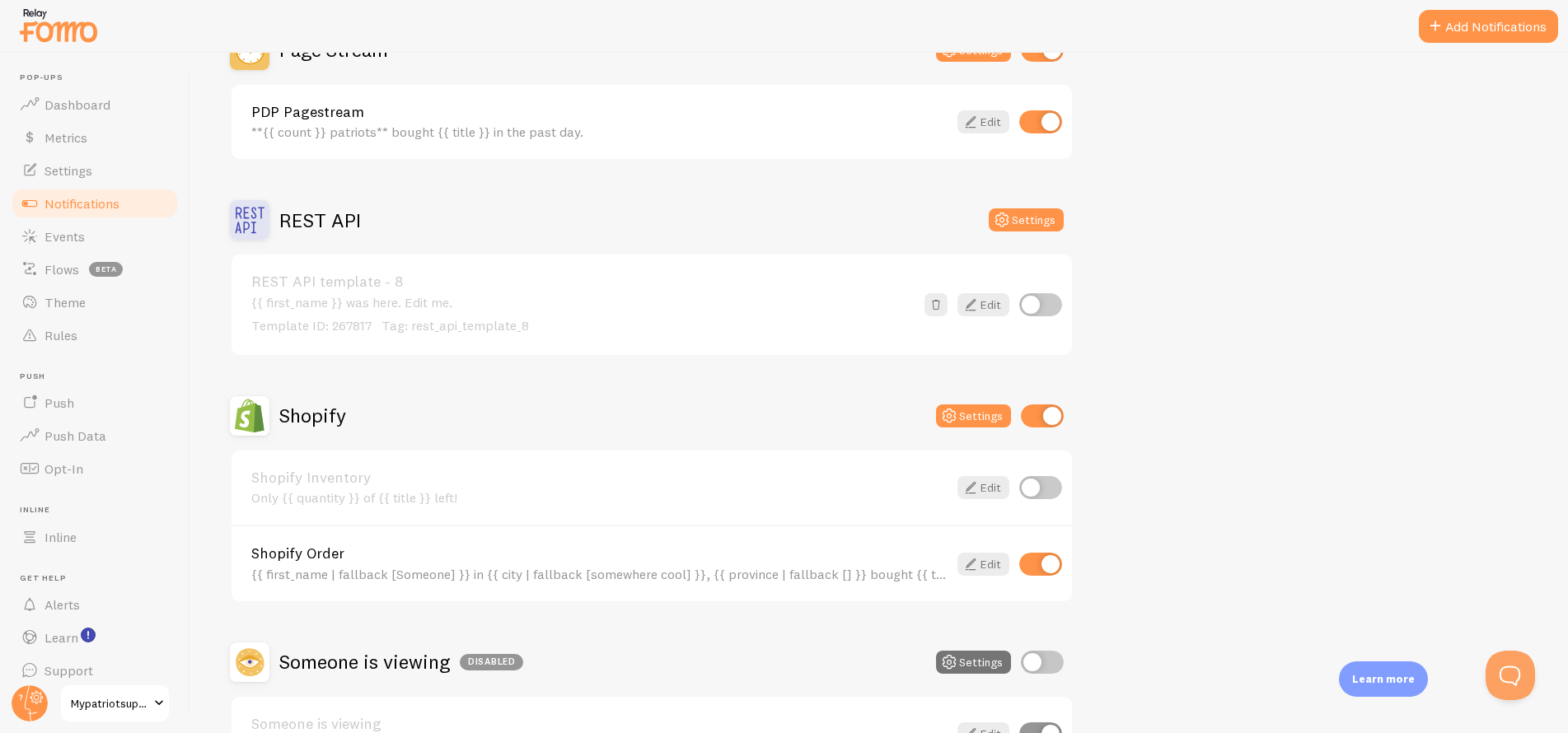
scroll to position [609, 0]
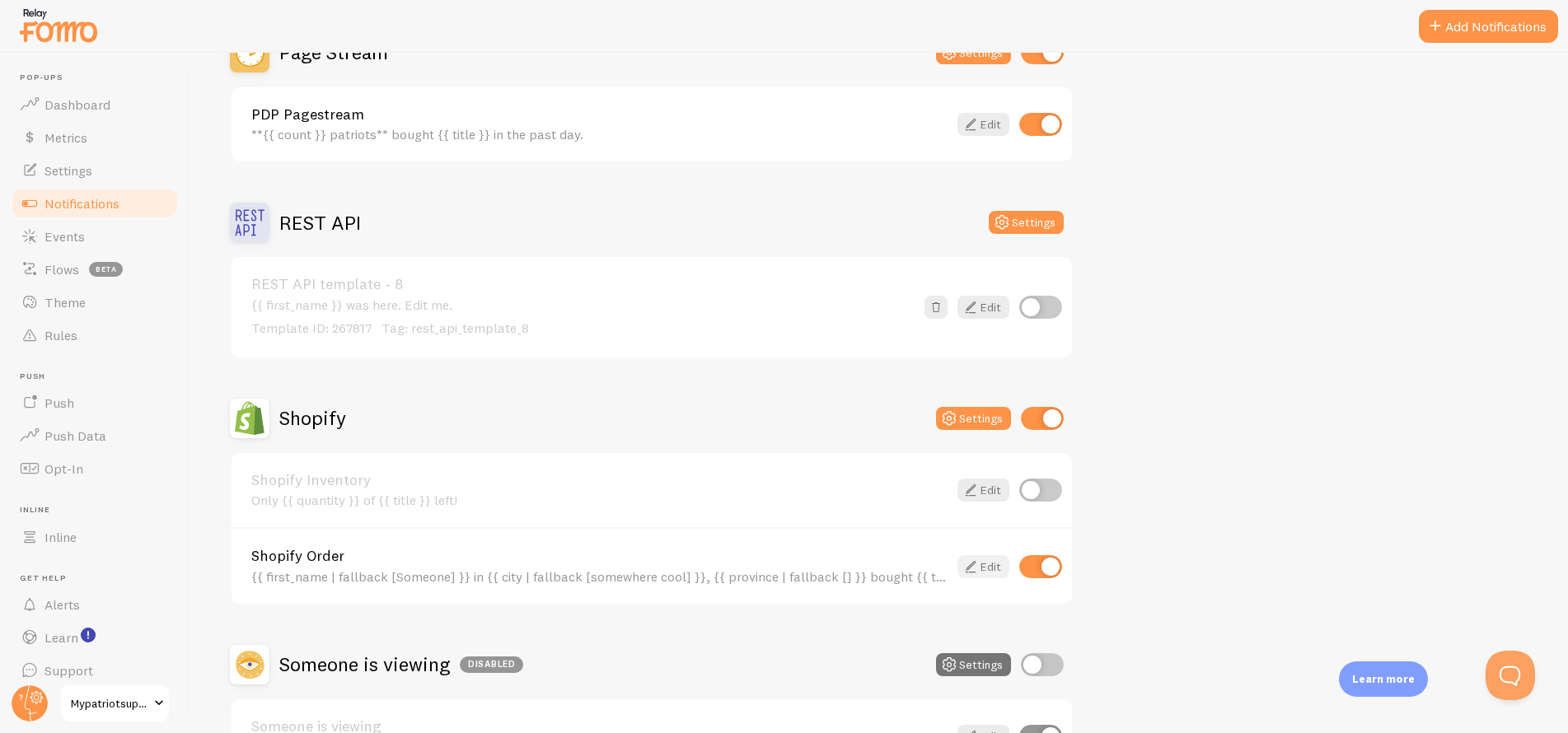
click at [983, 569] on link "Edit" at bounding box center [983, 566] width 51 height 23
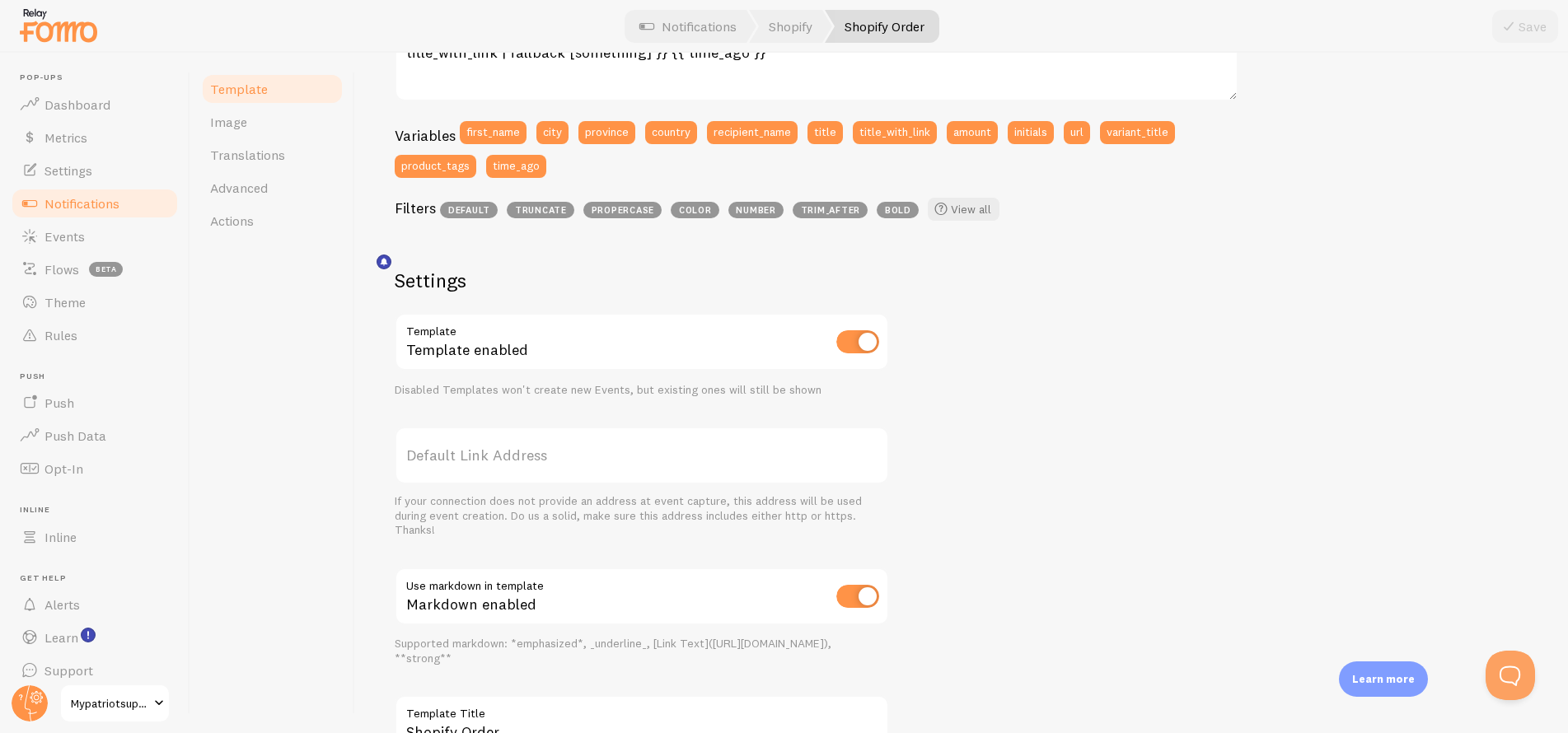
scroll to position [348, 0]
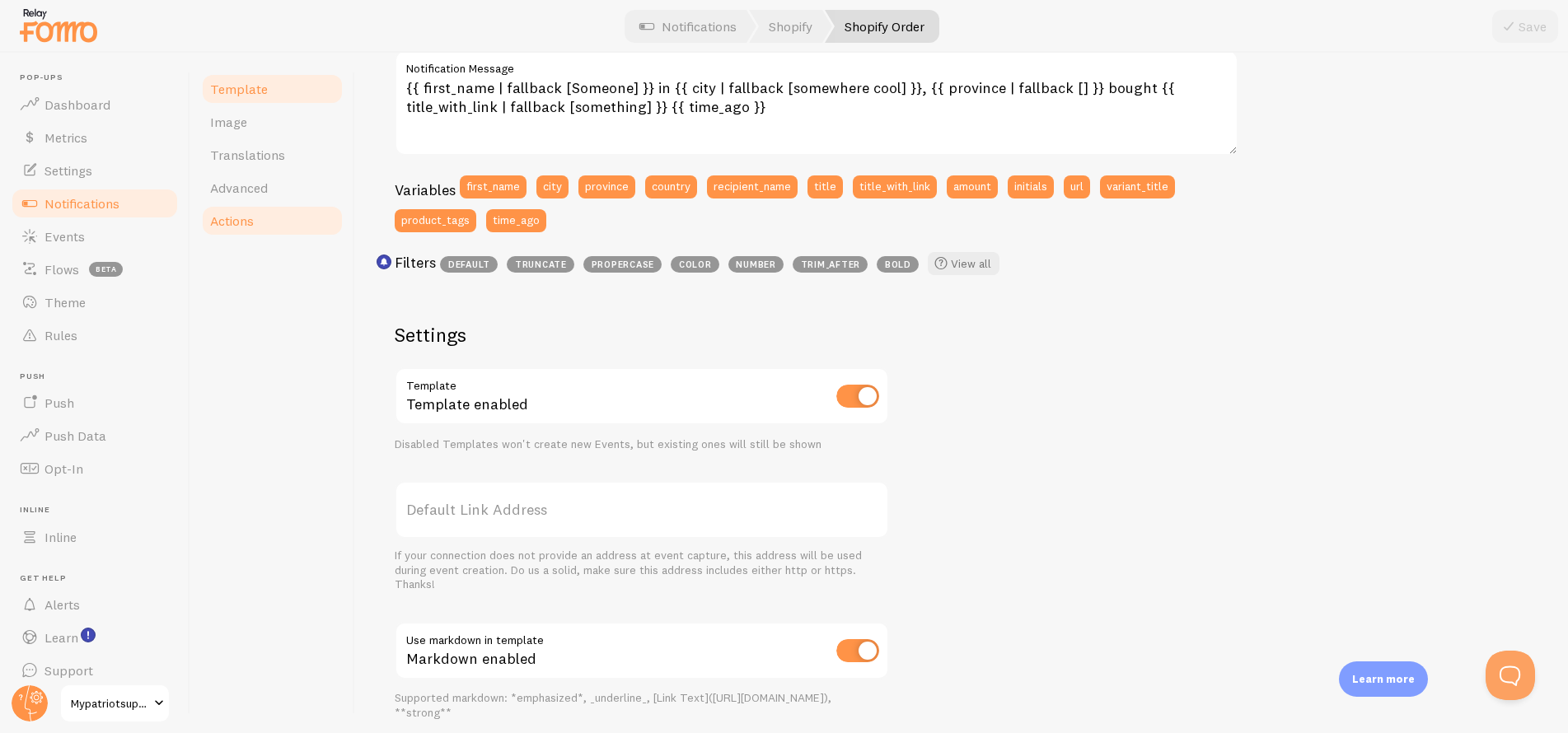
click at [224, 220] on span "Actions" at bounding box center [233, 220] width 44 height 17
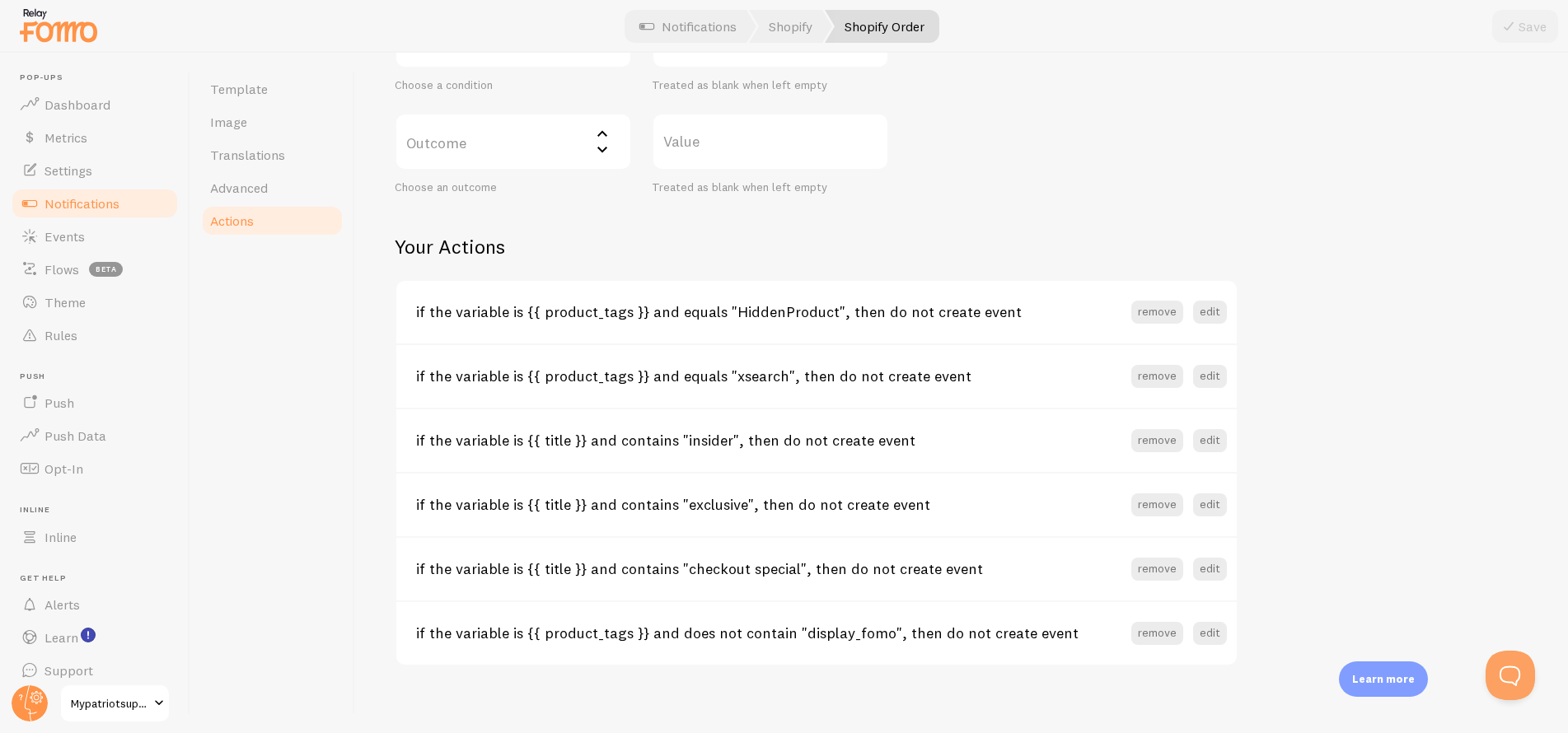
scroll to position [532, 0]
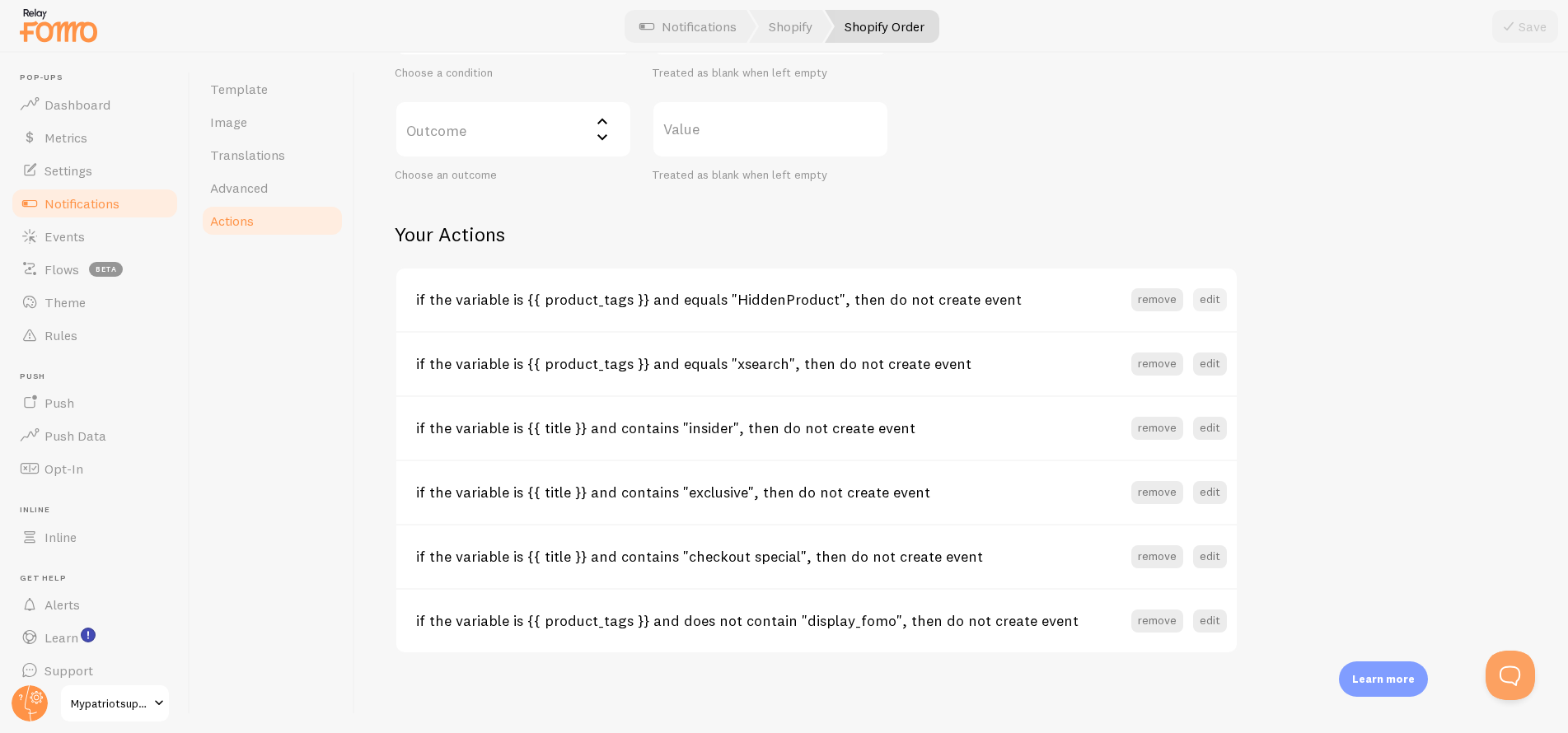
click at [1204, 300] on button "edit" at bounding box center [1210, 299] width 34 height 23
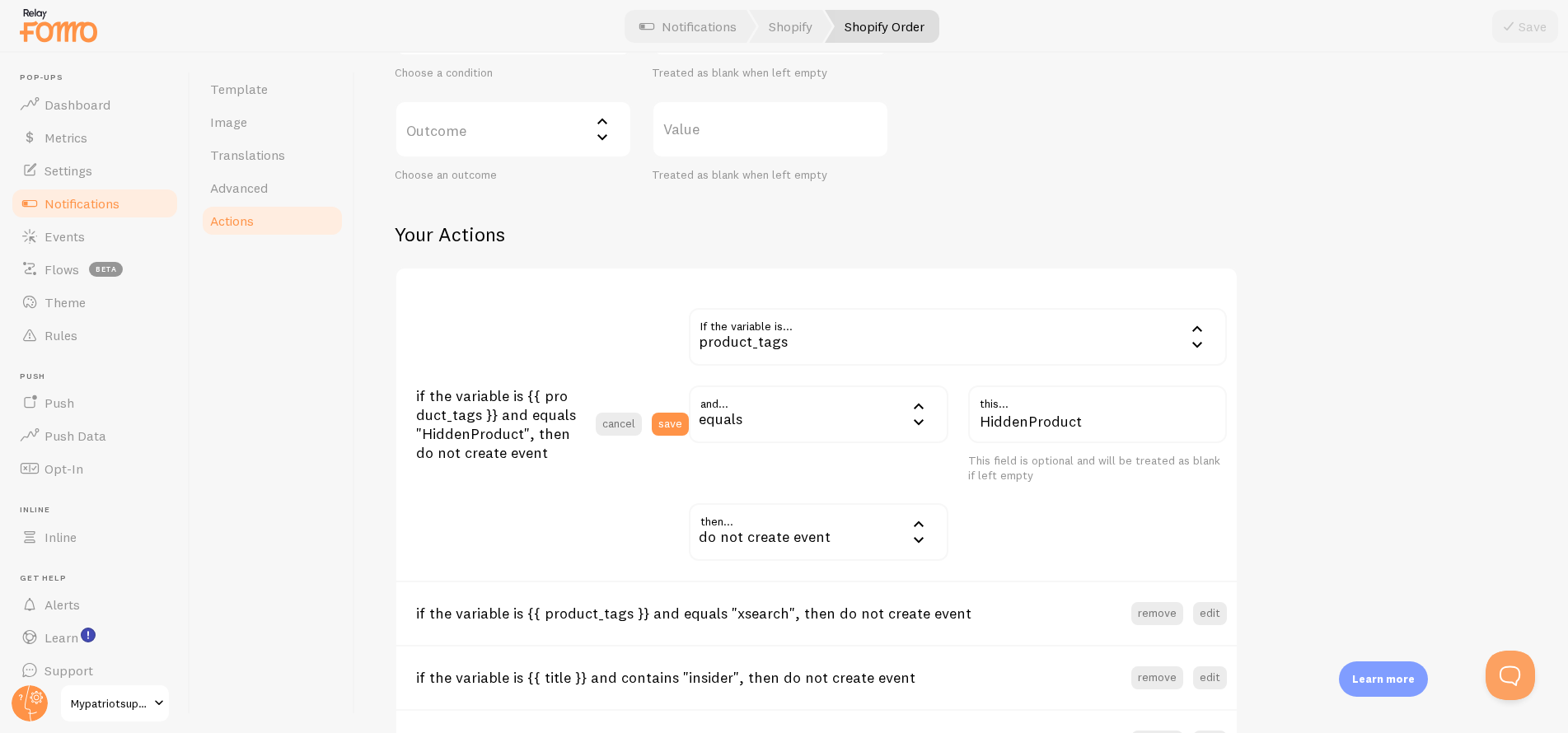
click at [860, 409] on div "equals" at bounding box center [818, 414] width 259 height 58
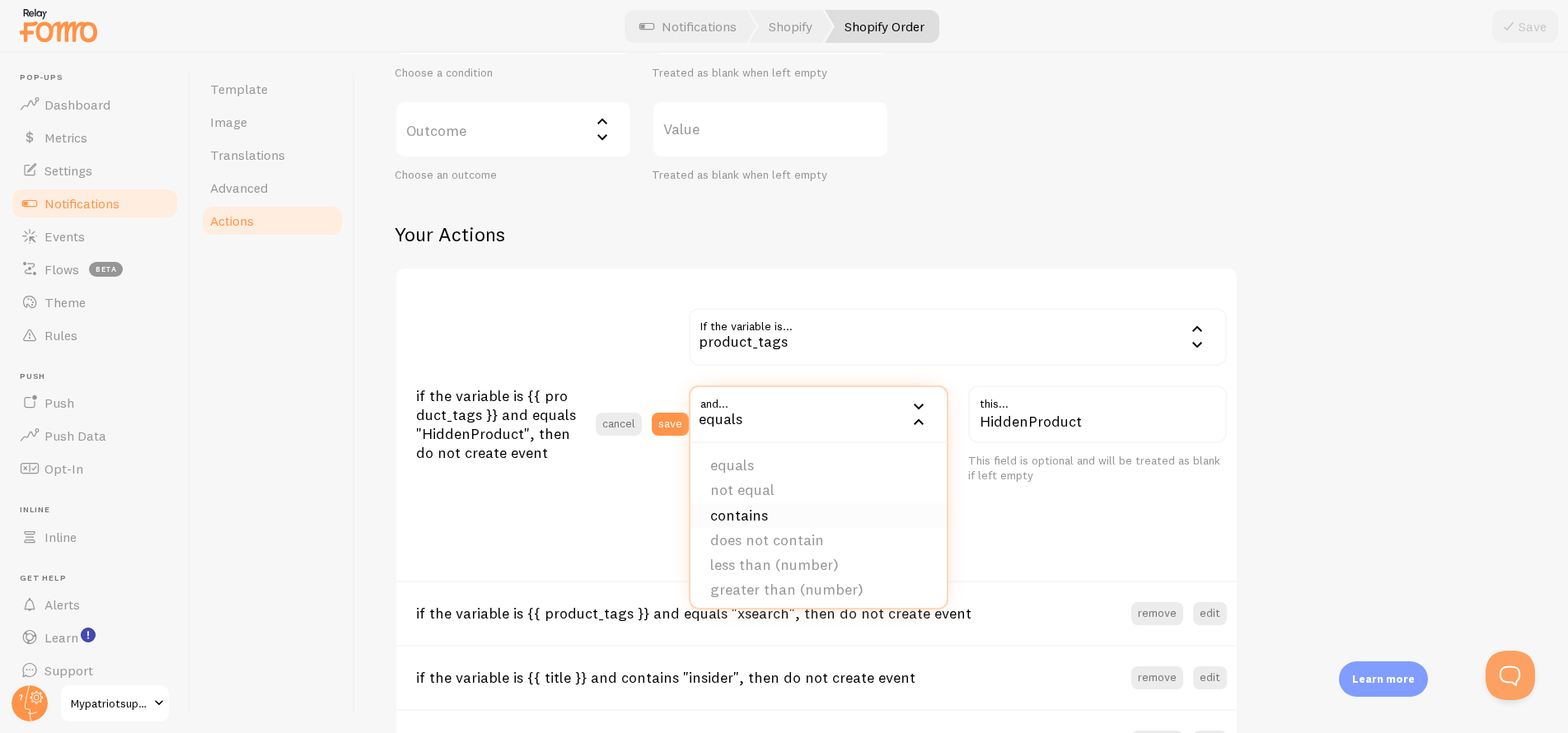
click at [792, 512] on li "contains" at bounding box center [818, 515] width 256 height 25
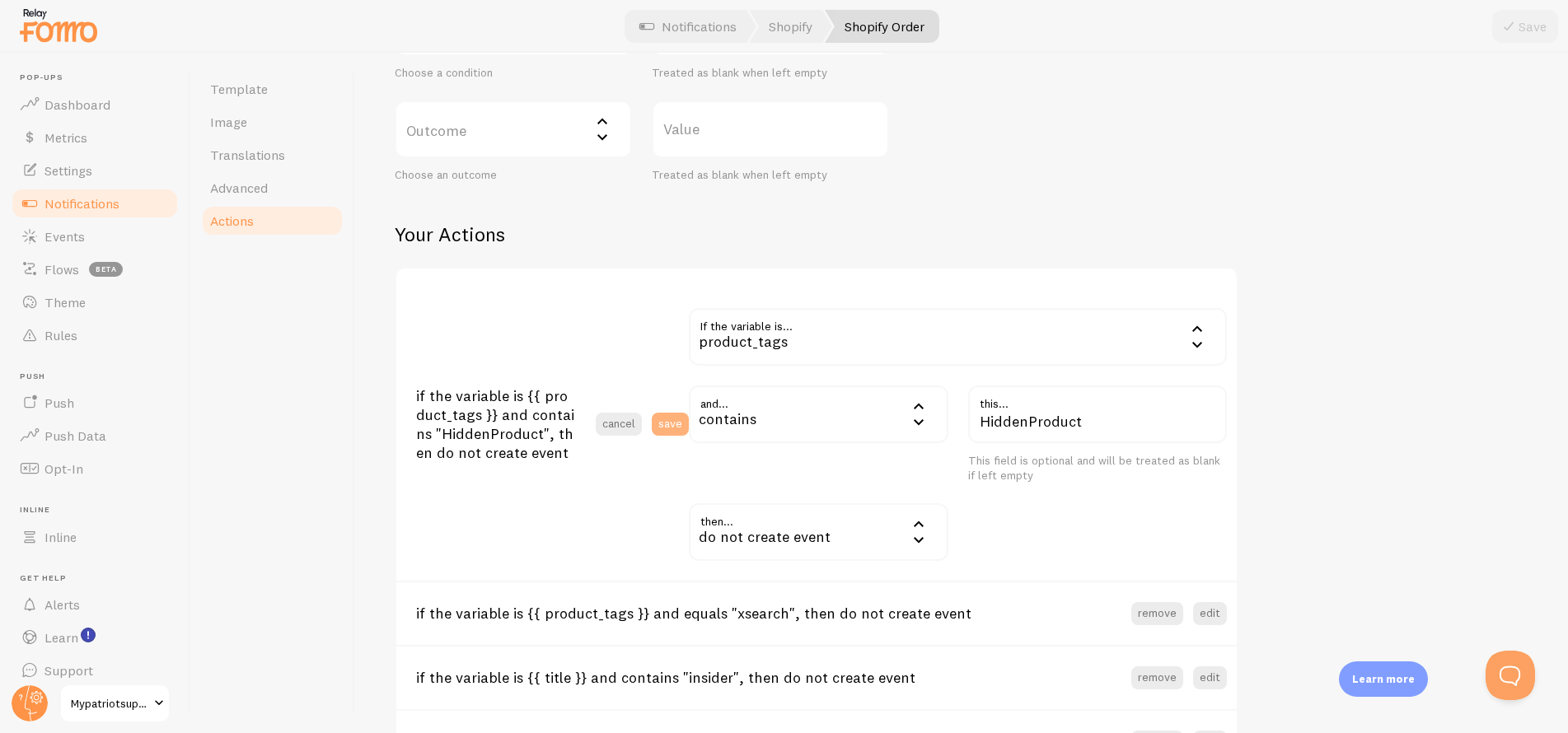
click at [663, 418] on button "save" at bounding box center [670, 423] width 37 height 23
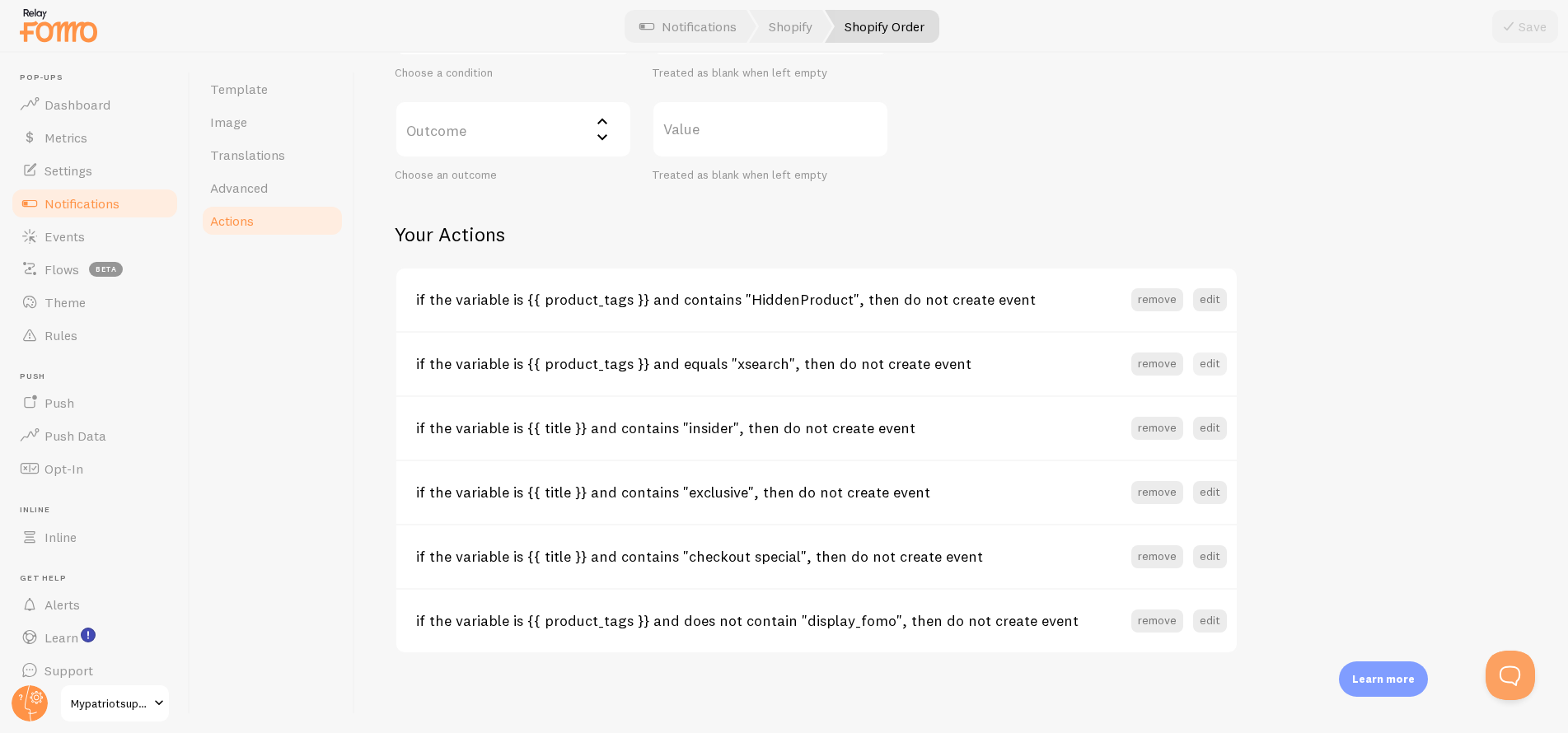
click at [1217, 366] on button "edit" at bounding box center [1210, 364] width 34 height 23
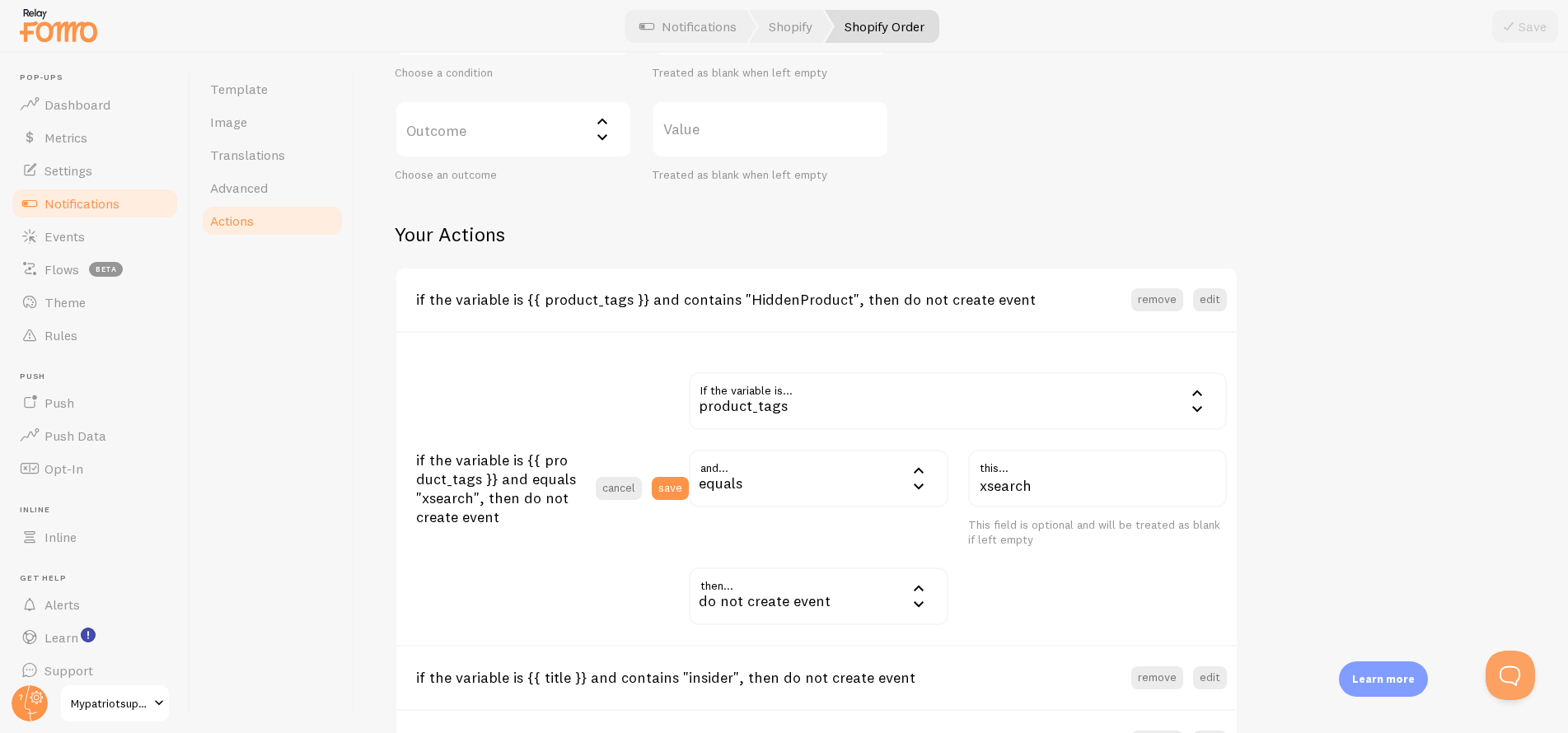
click at [735, 487] on div "equals" at bounding box center [818, 478] width 259 height 58
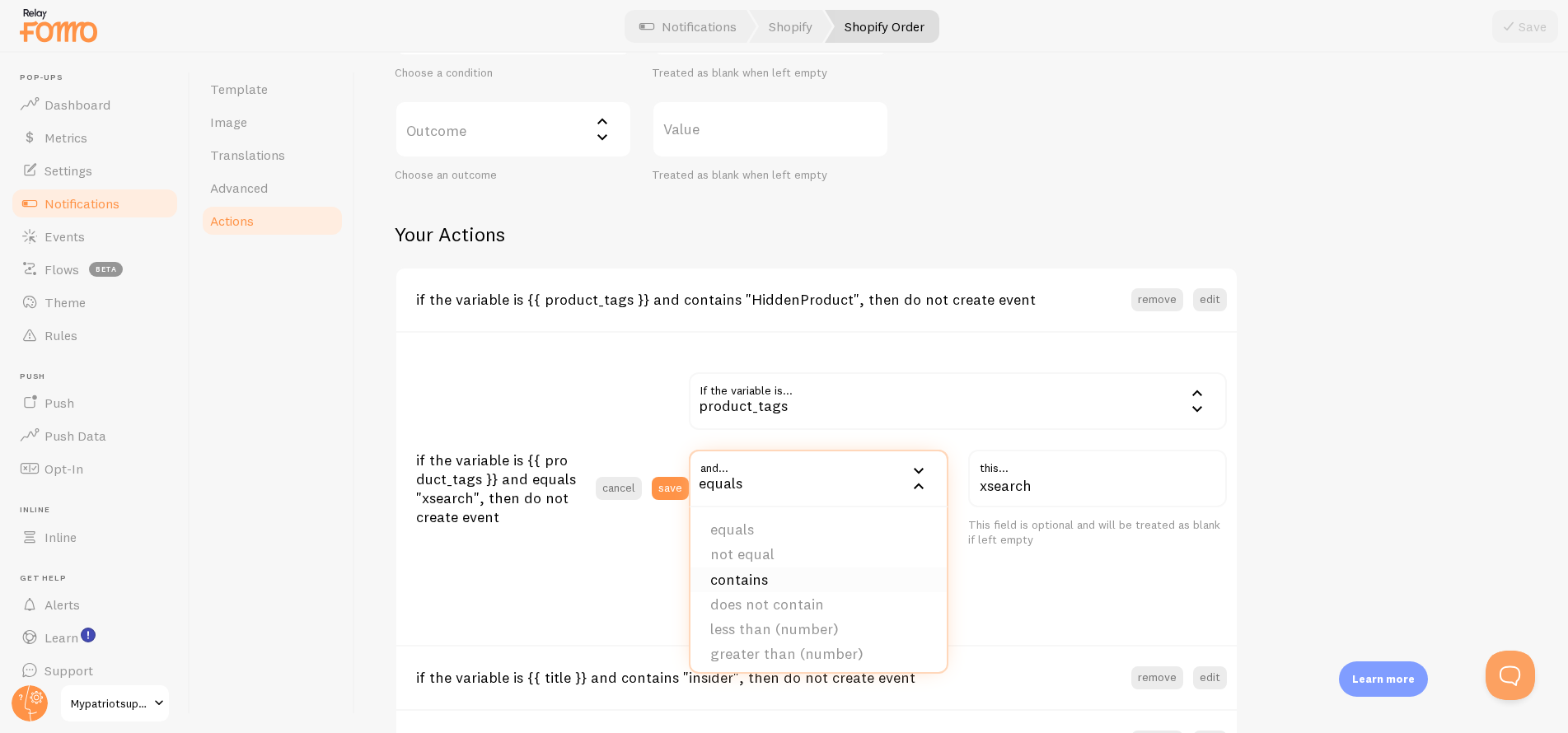
click at [737, 580] on li "contains" at bounding box center [818, 580] width 256 height 25
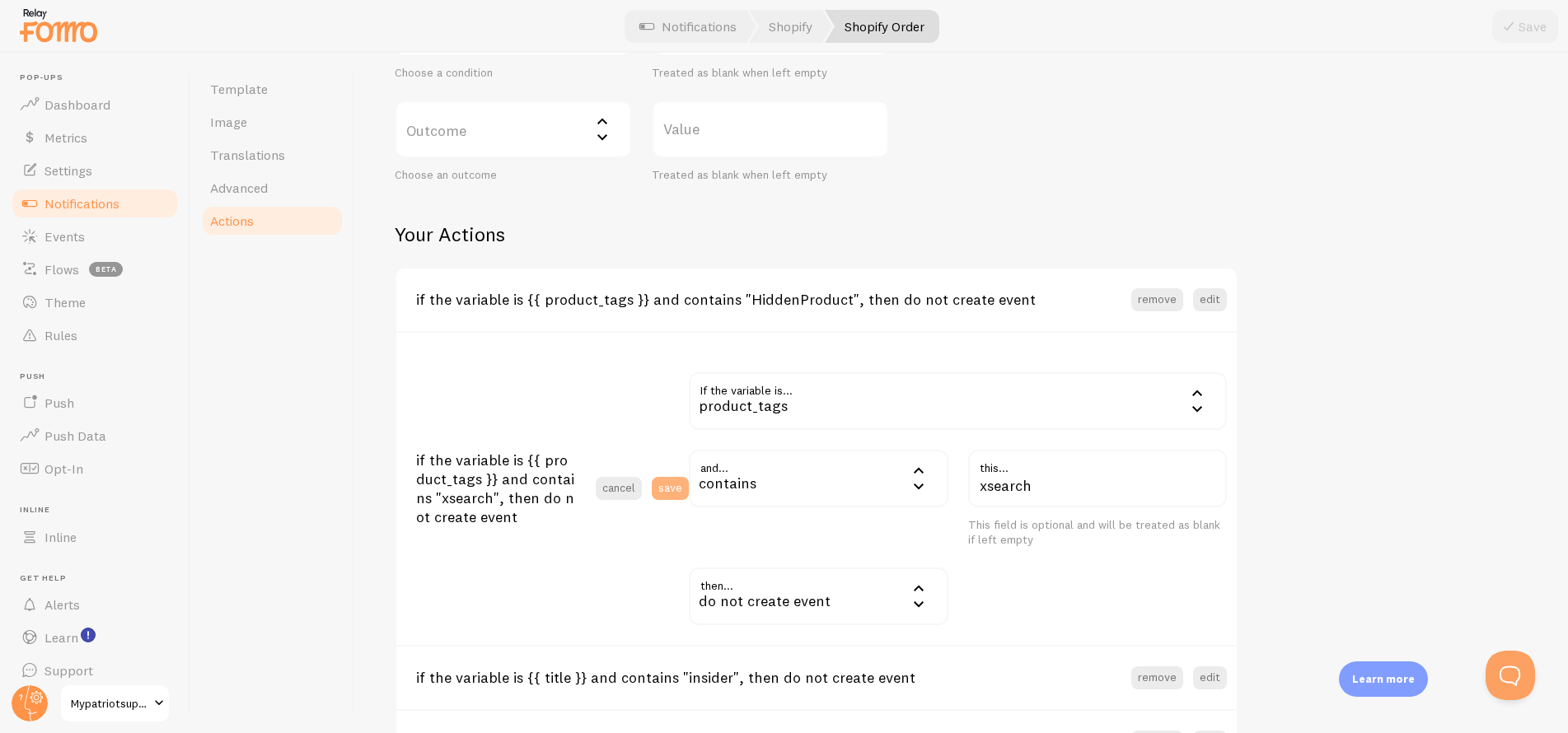
click at [676, 491] on button "save" at bounding box center [670, 488] width 37 height 23
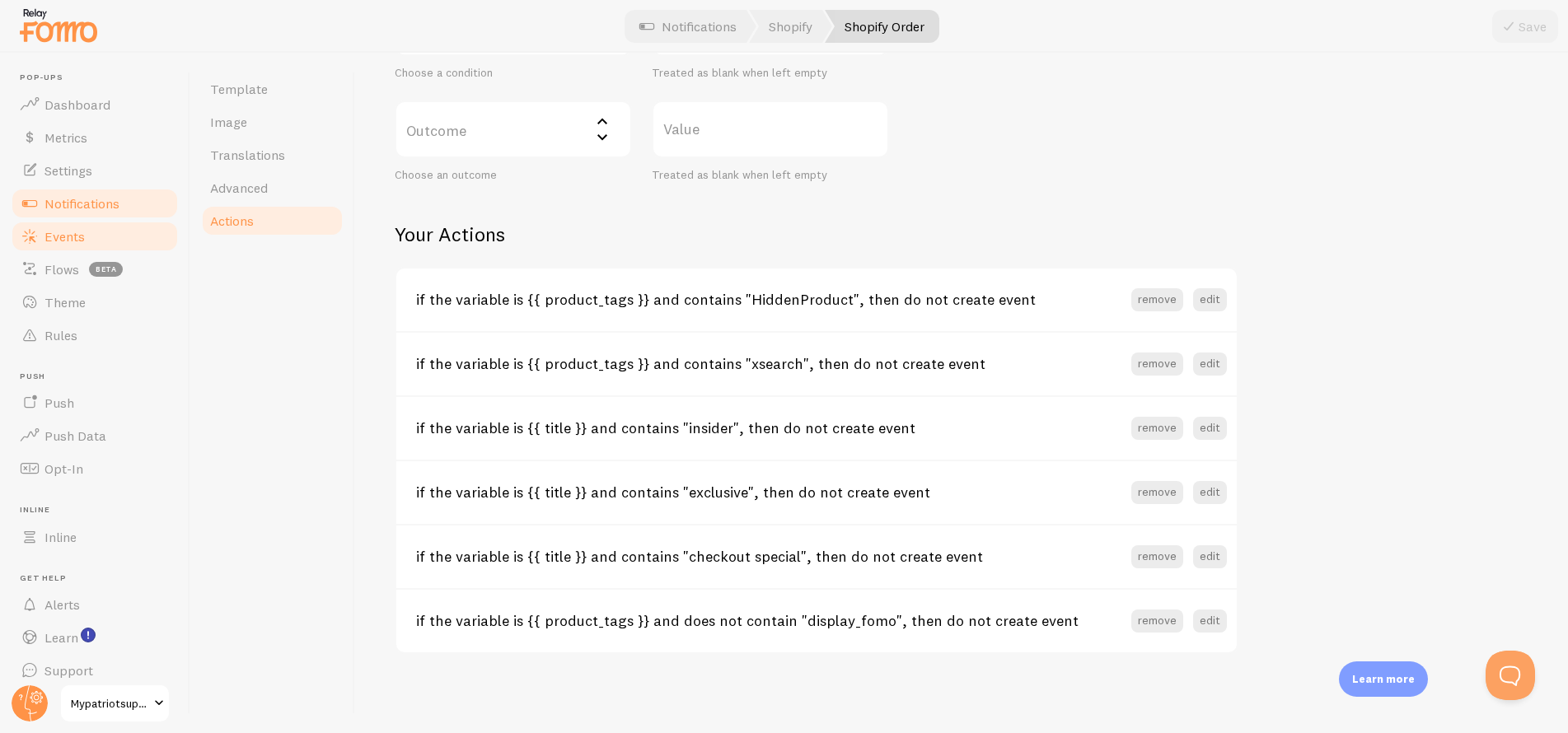
click at [92, 237] on link "Events" at bounding box center [95, 236] width 170 height 33
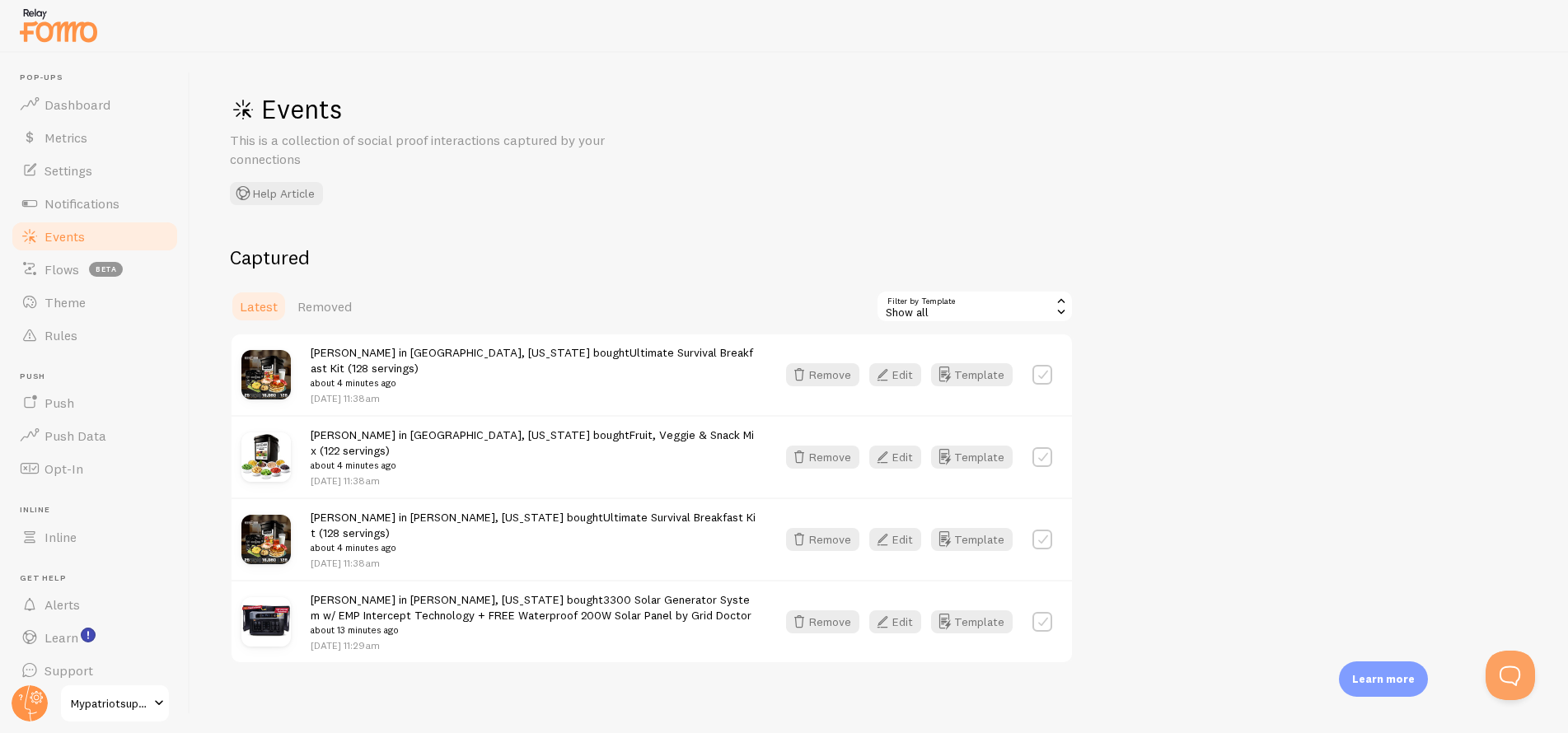
click at [61, 234] on span "Events" at bounding box center [64, 236] width 40 height 17
click at [79, 197] on span "Notifications" at bounding box center [82, 203] width 75 height 17
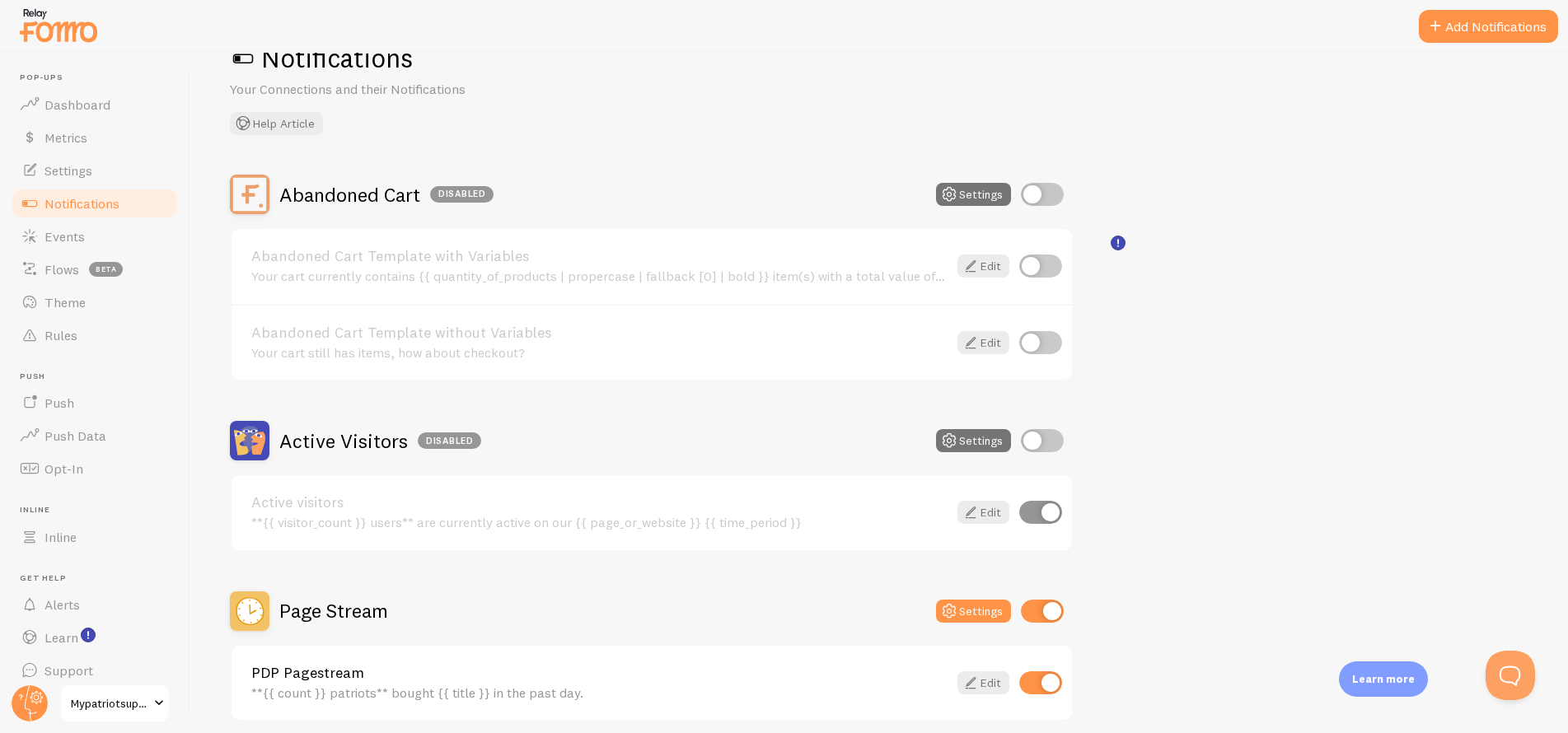
scroll to position [139, 0]
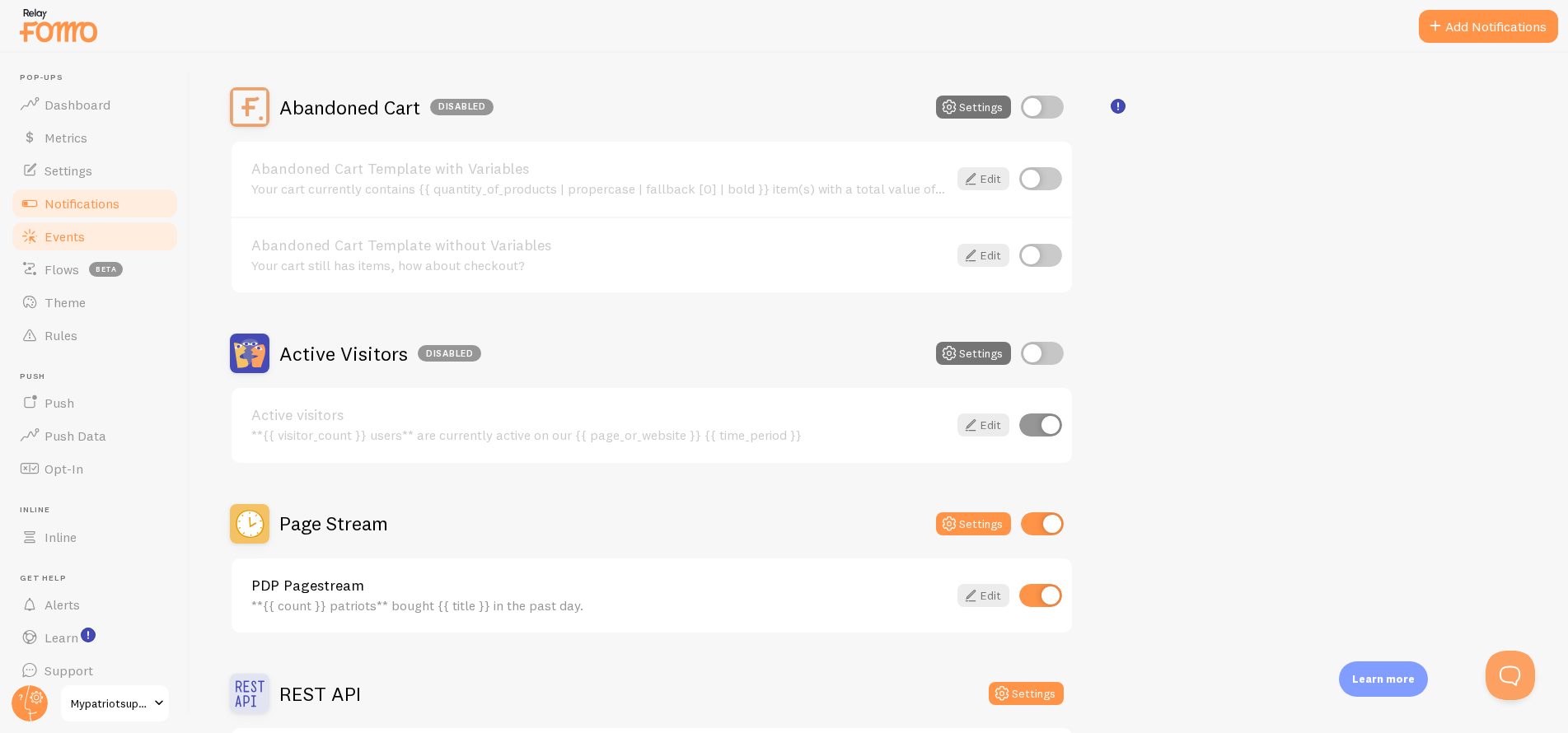
click at [69, 235] on span "Events" at bounding box center [64, 236] width 40 height 17
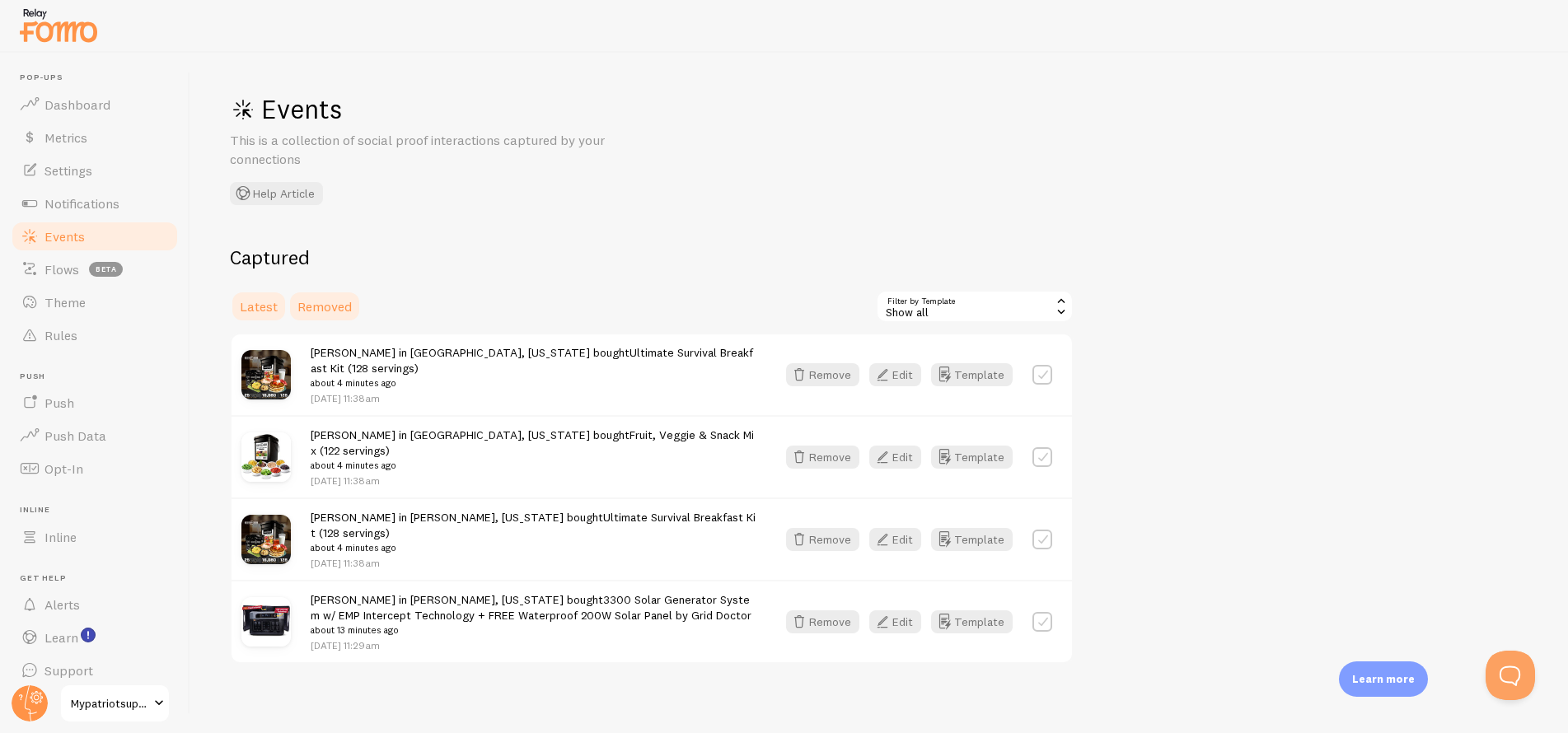
click at [314, 306] on span "Removed" at bounding box center [324, 307] width 54 height 17
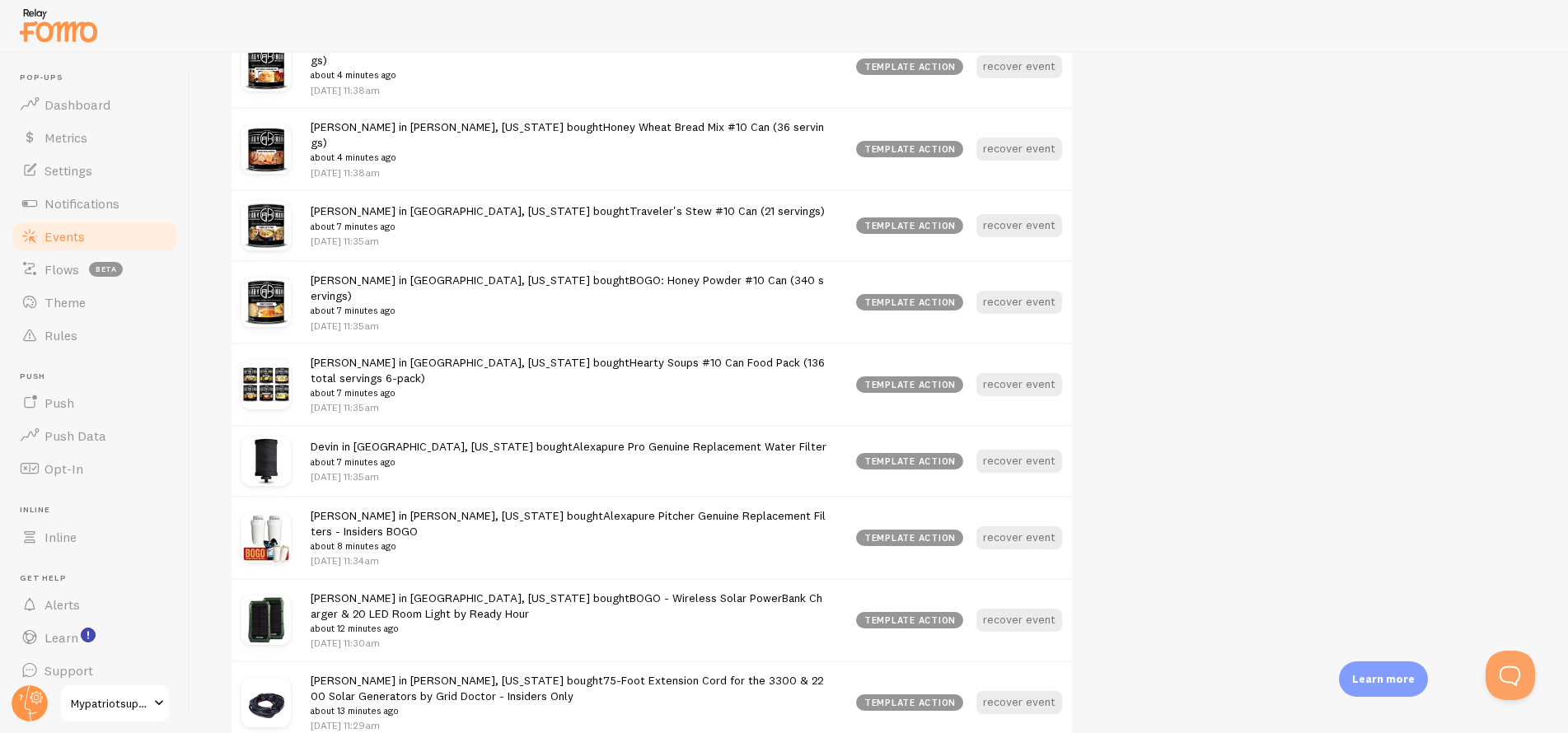
scroll to position [570, 0]
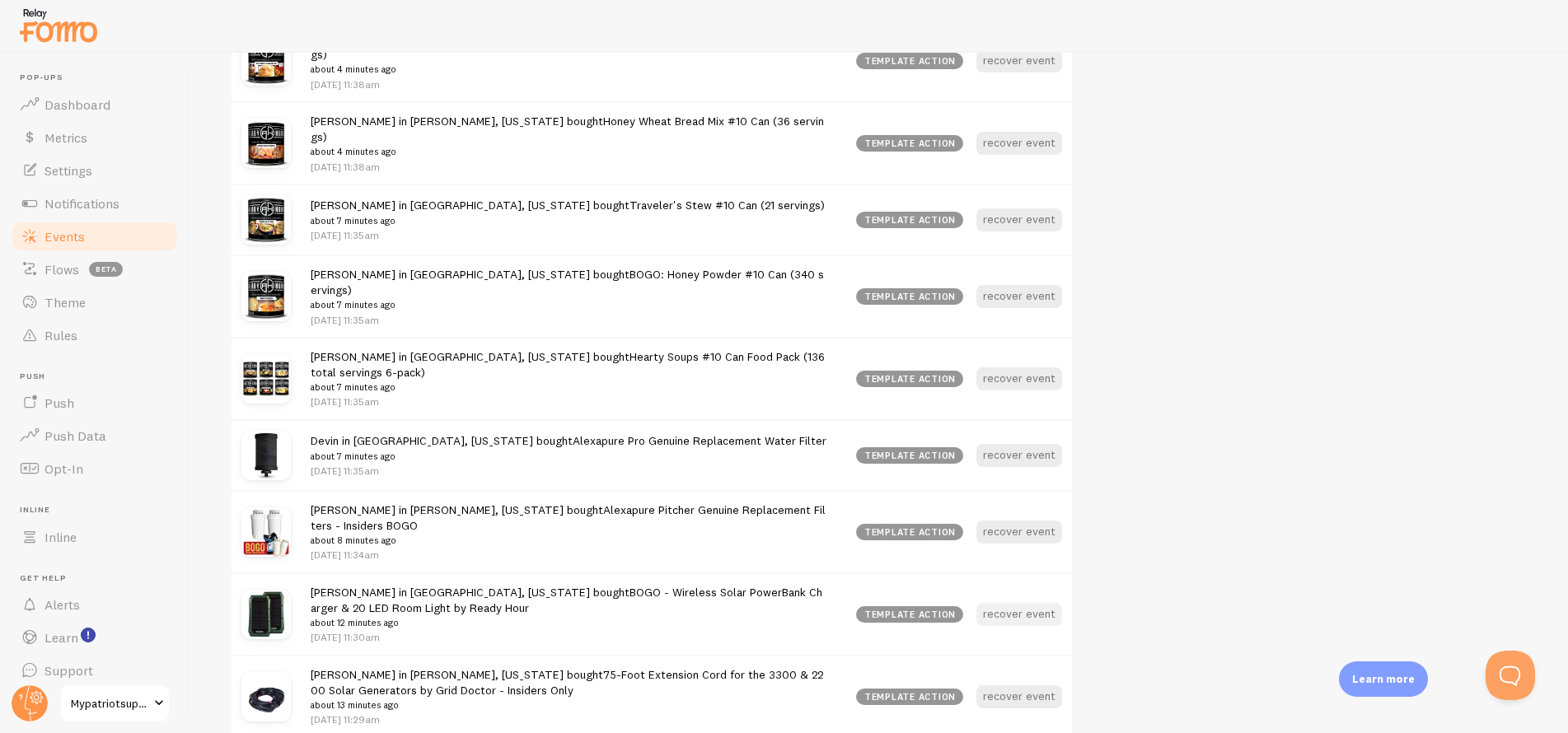
click at [1018, 603] on button "recover event" at bounding box center [1018, 614] width 85 height 23
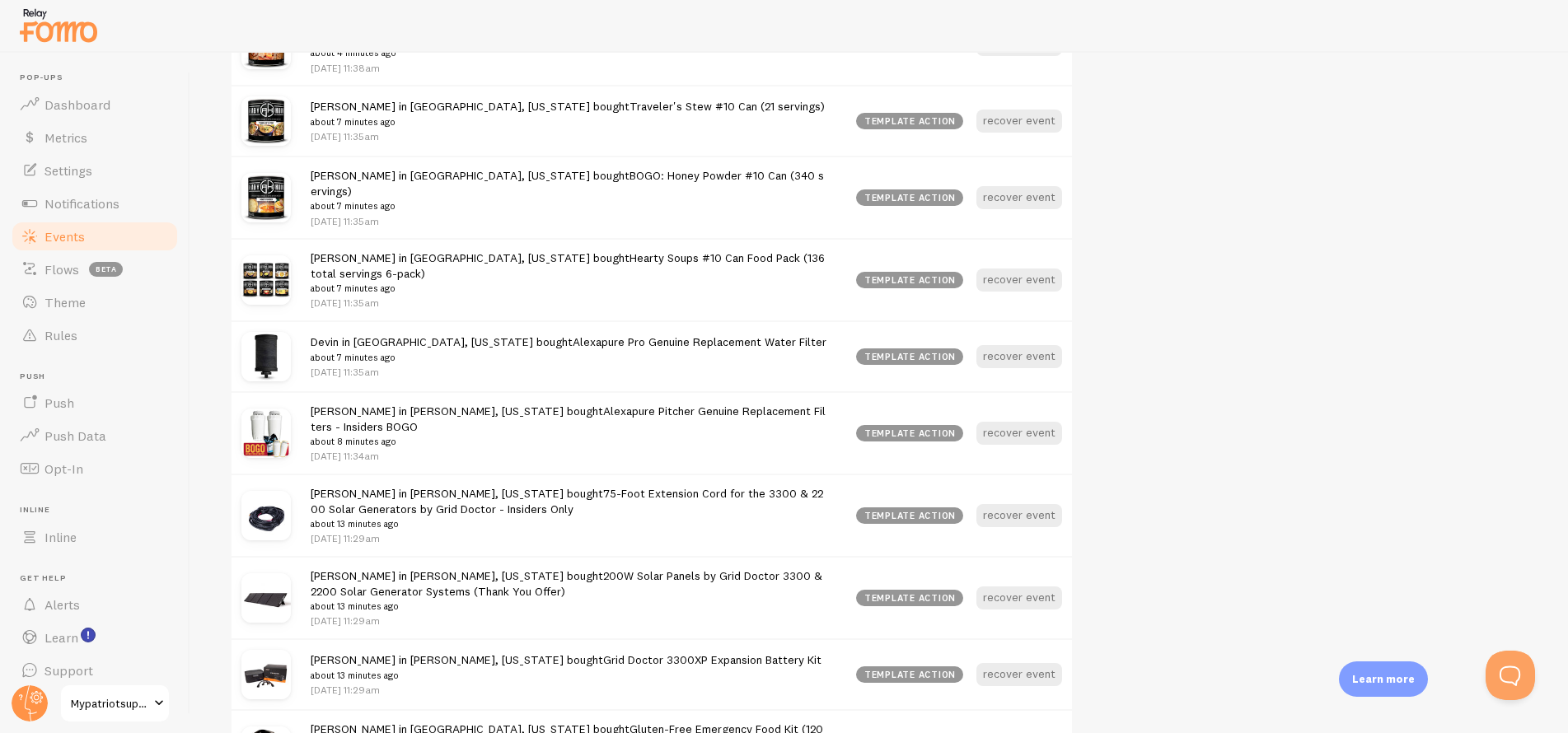
scroll to position [688, 0]
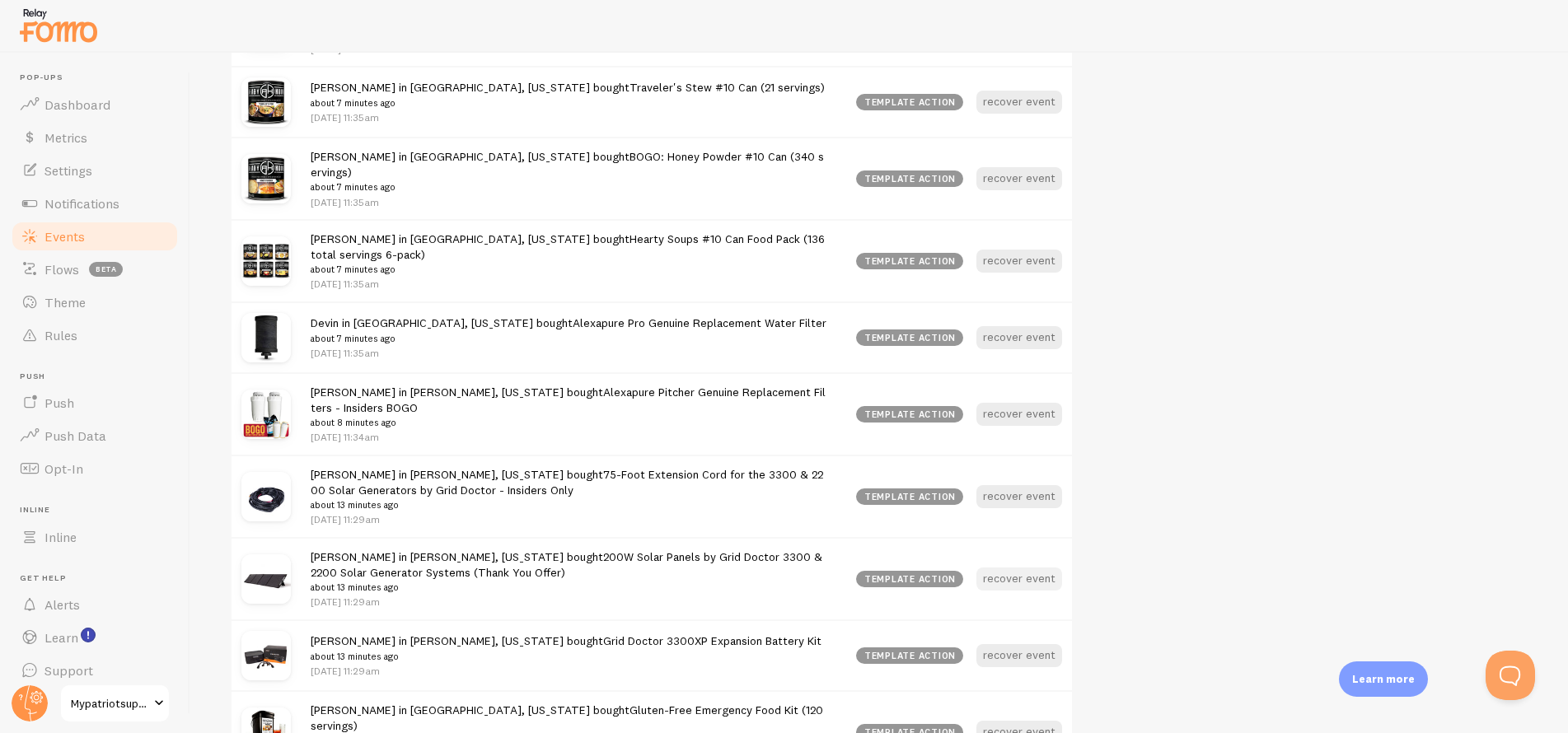
click at [1023, 568] on button "recover event" at bounding box center [1018, 579] width 85 height 23
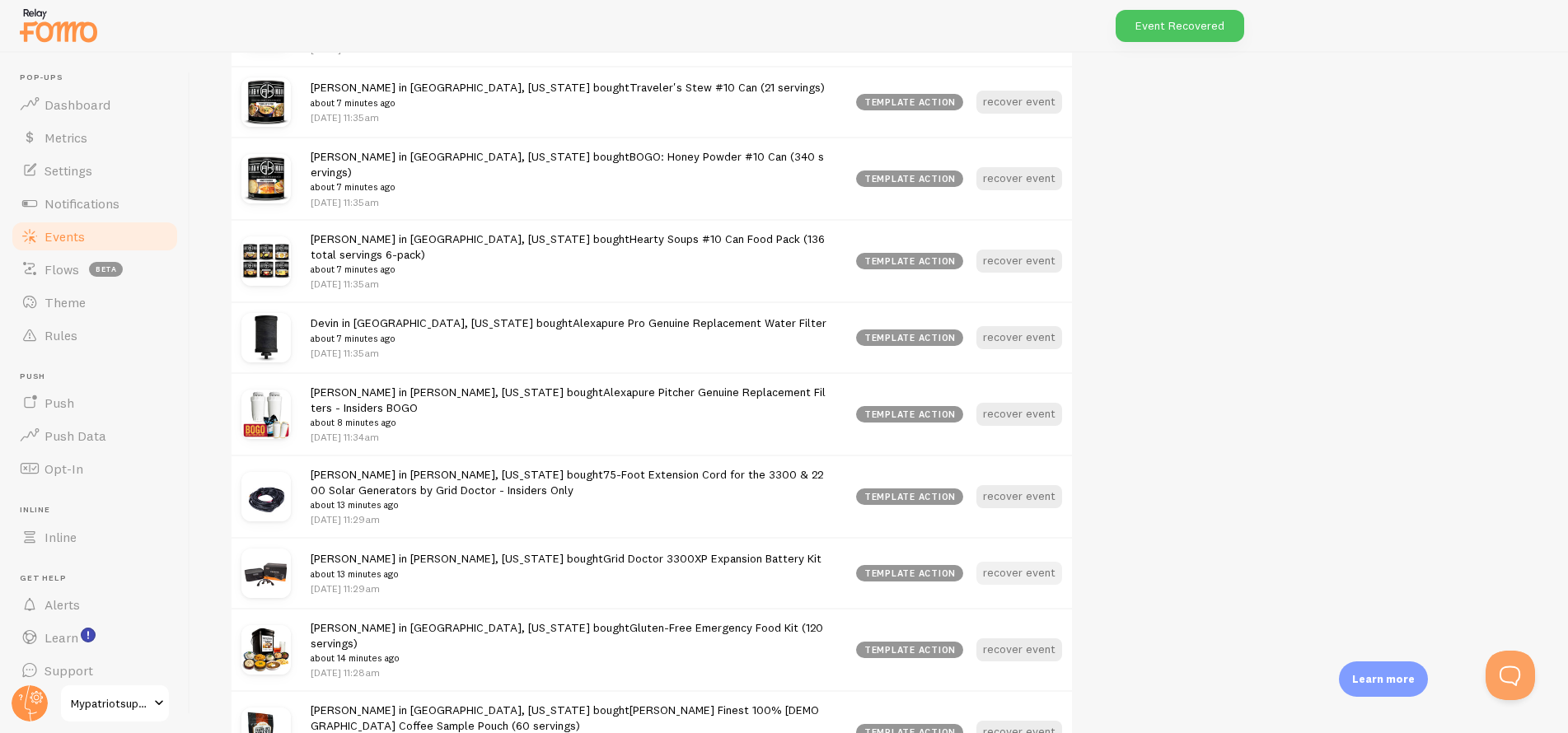
click at [1024, 561] on button "recover event" at bounding box center [1018, 572] width 85 height 23
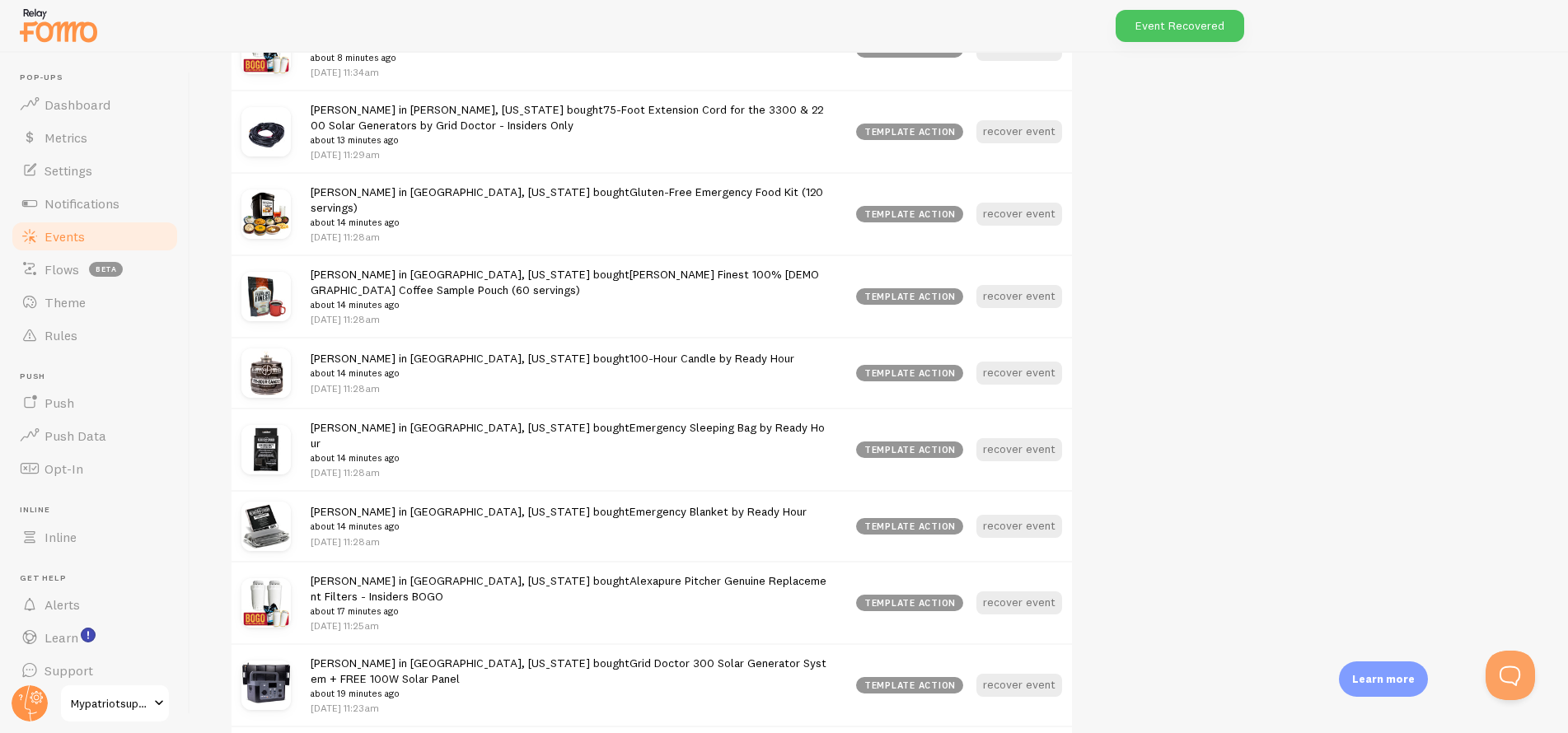
scroll to position [1092, 0]
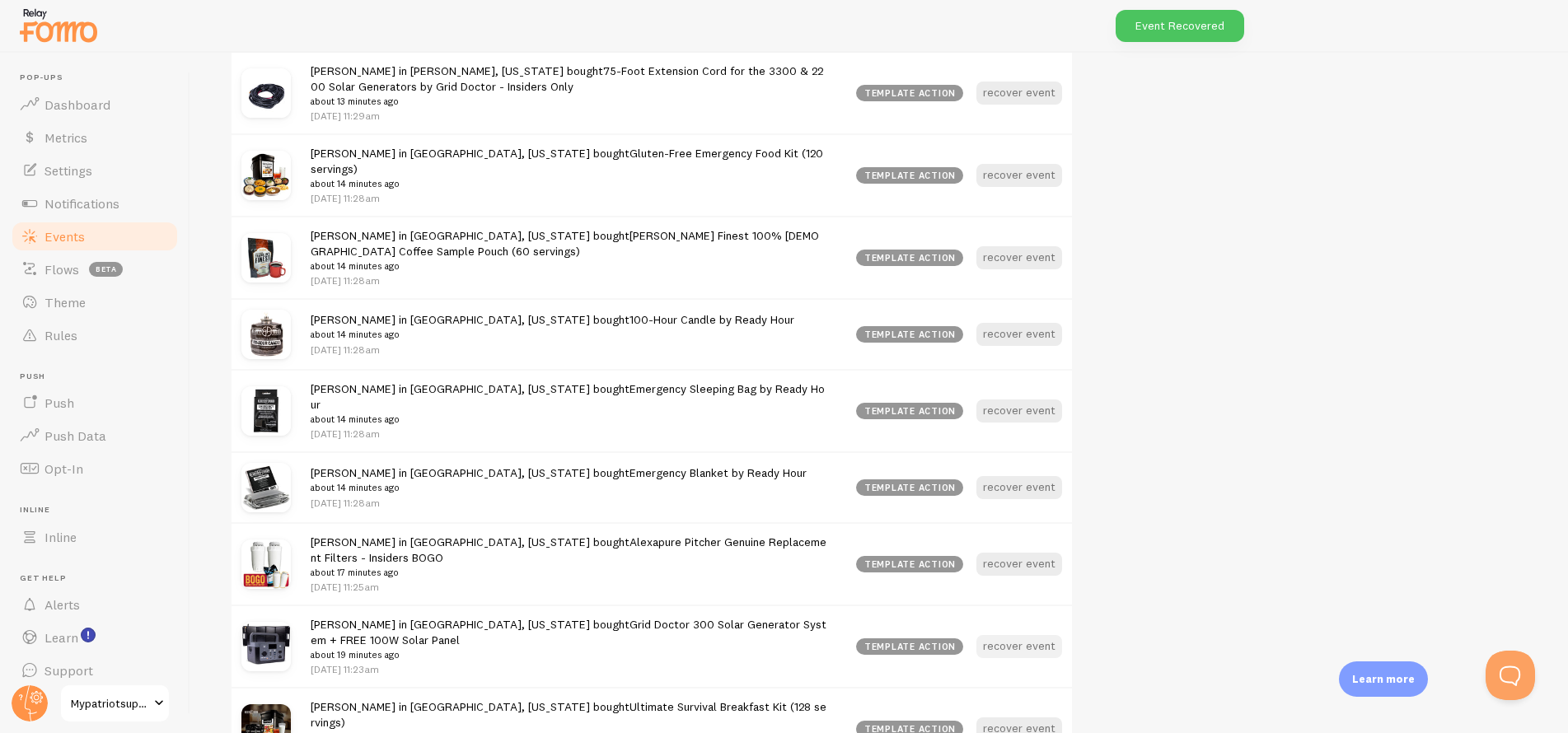
click at [1024, 635] on button "recover event" at bounding box center [1018, 646] width 85 height 23
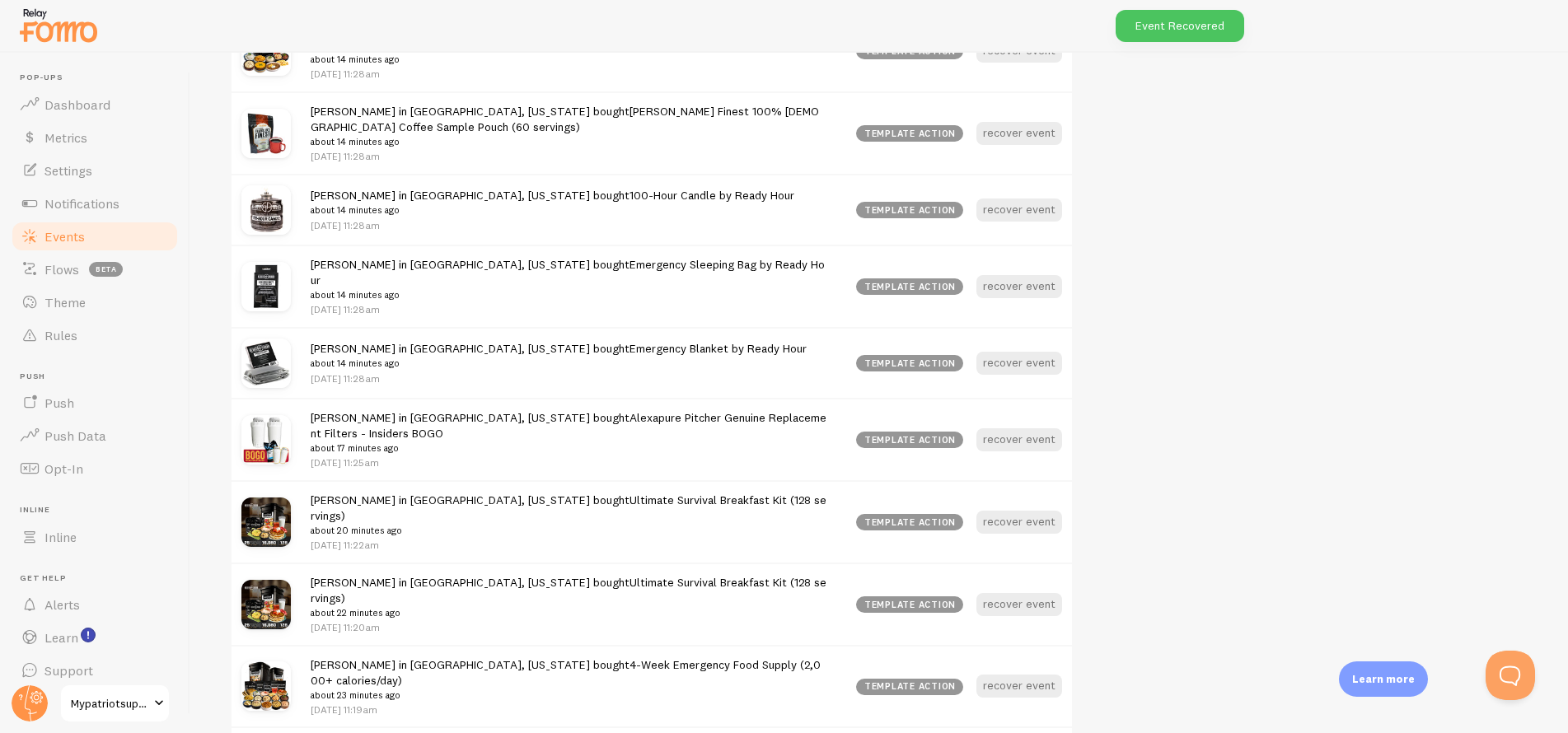
scroll to position [1226, 0]
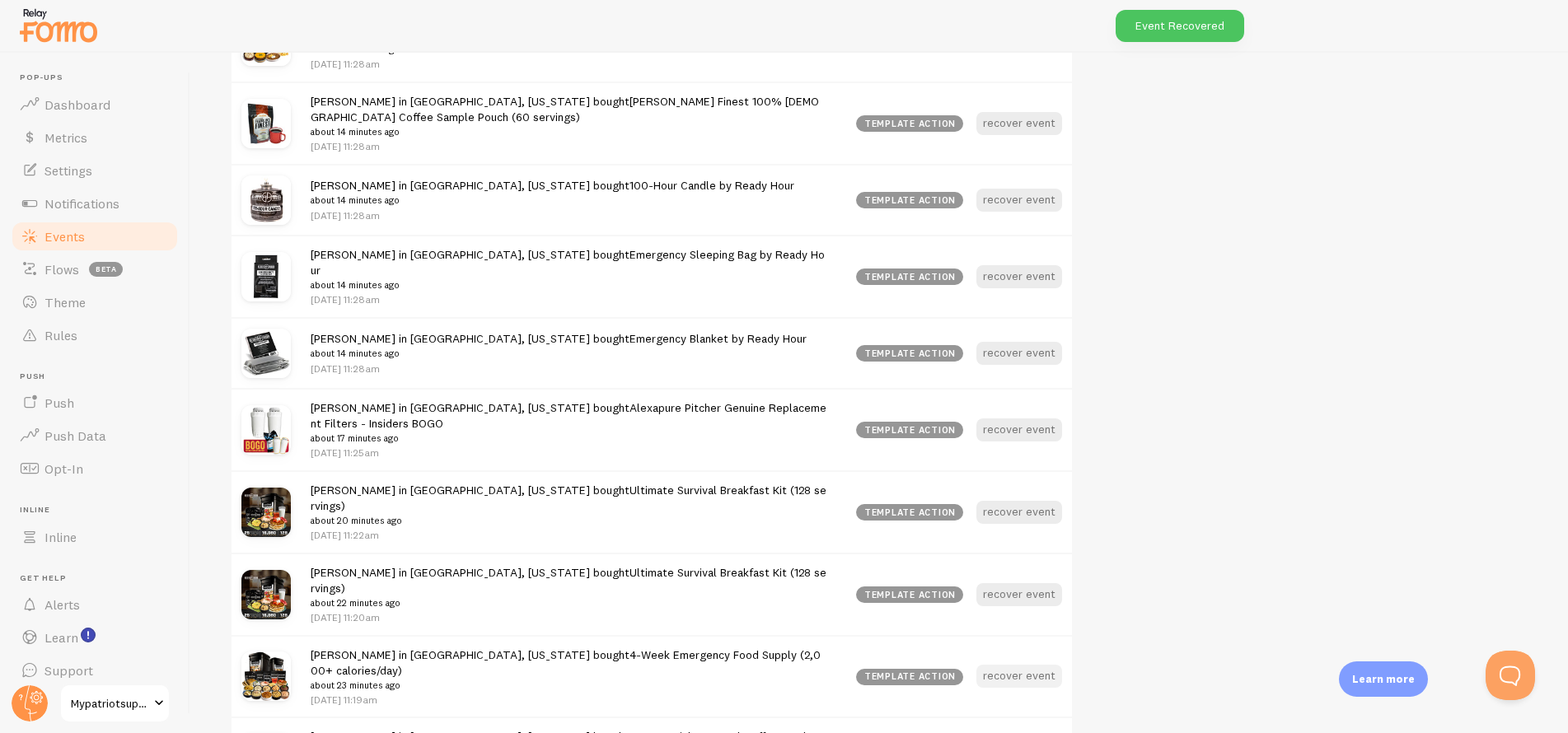
click at [1024, 664] on button "recover event" at bounding box center [1018, 675] width 85 height 23
click at [1033, 583] on button "recover event" at bounding box center [1018, 594] width 85 height 23
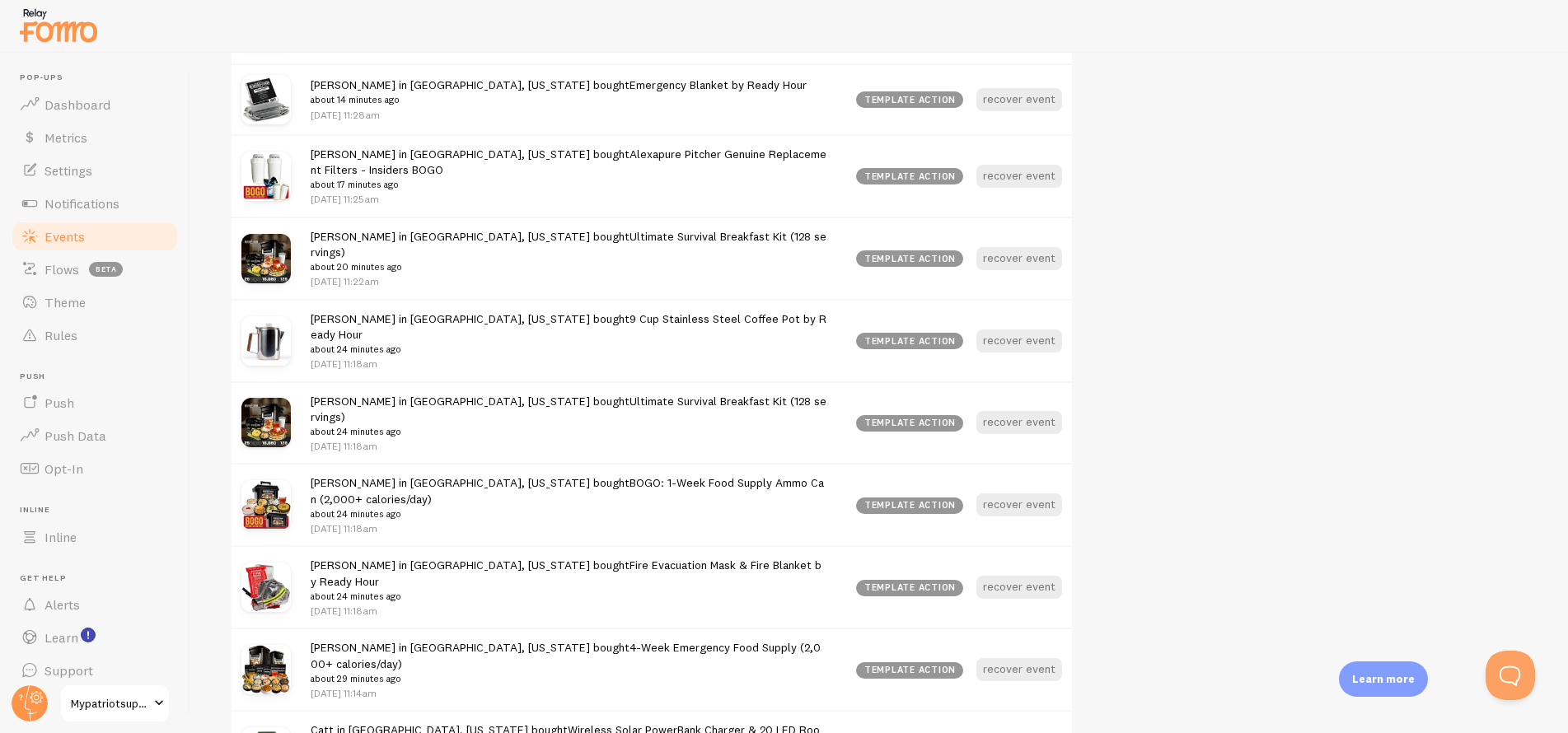
scroll to position [1490, 0]
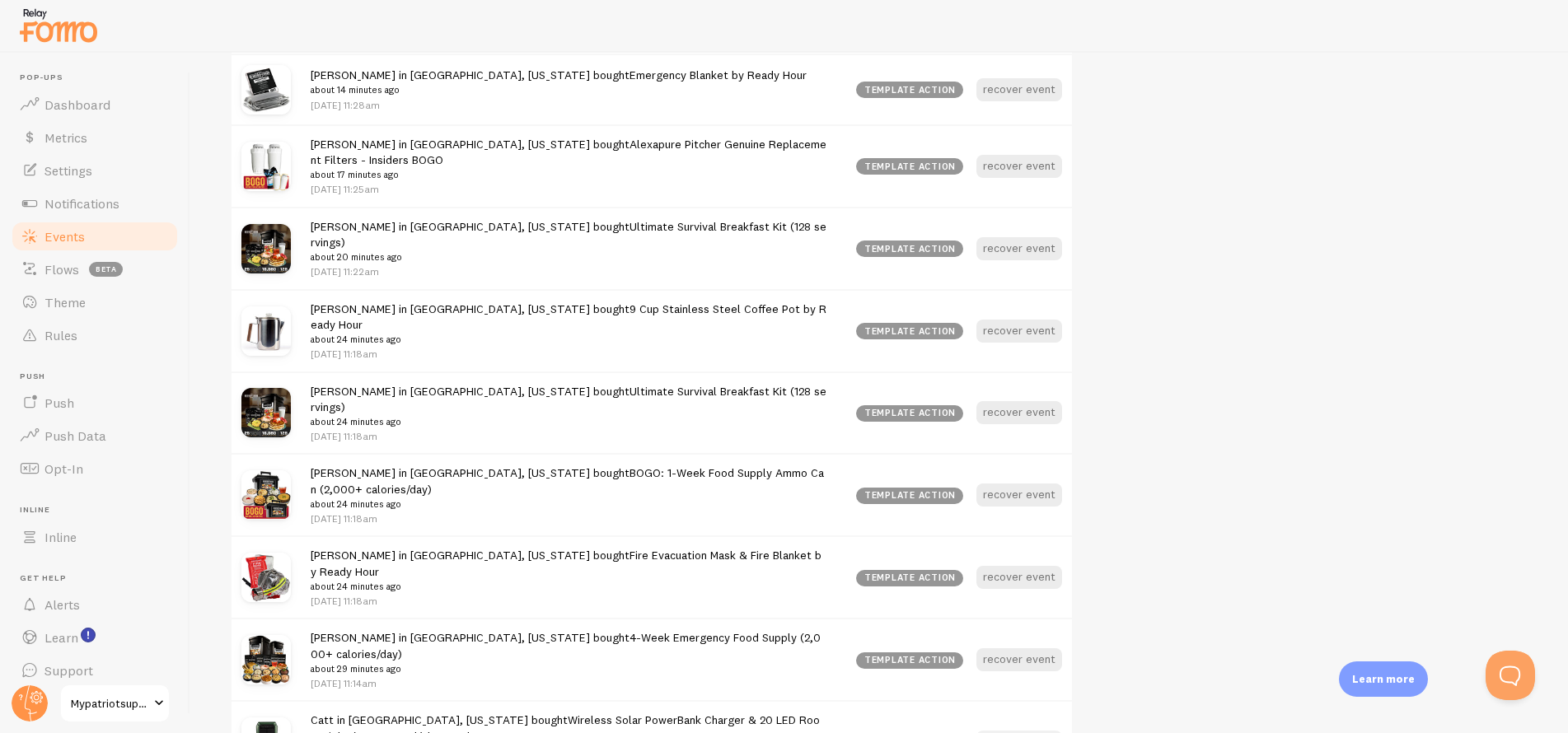
click at [1034, 730] on button "recover event" at bounding box center [1018, 741] width 85 height 23
click at [1018, 648] on button "recover event" at bounding box center [1018, 660] width 85 height 23
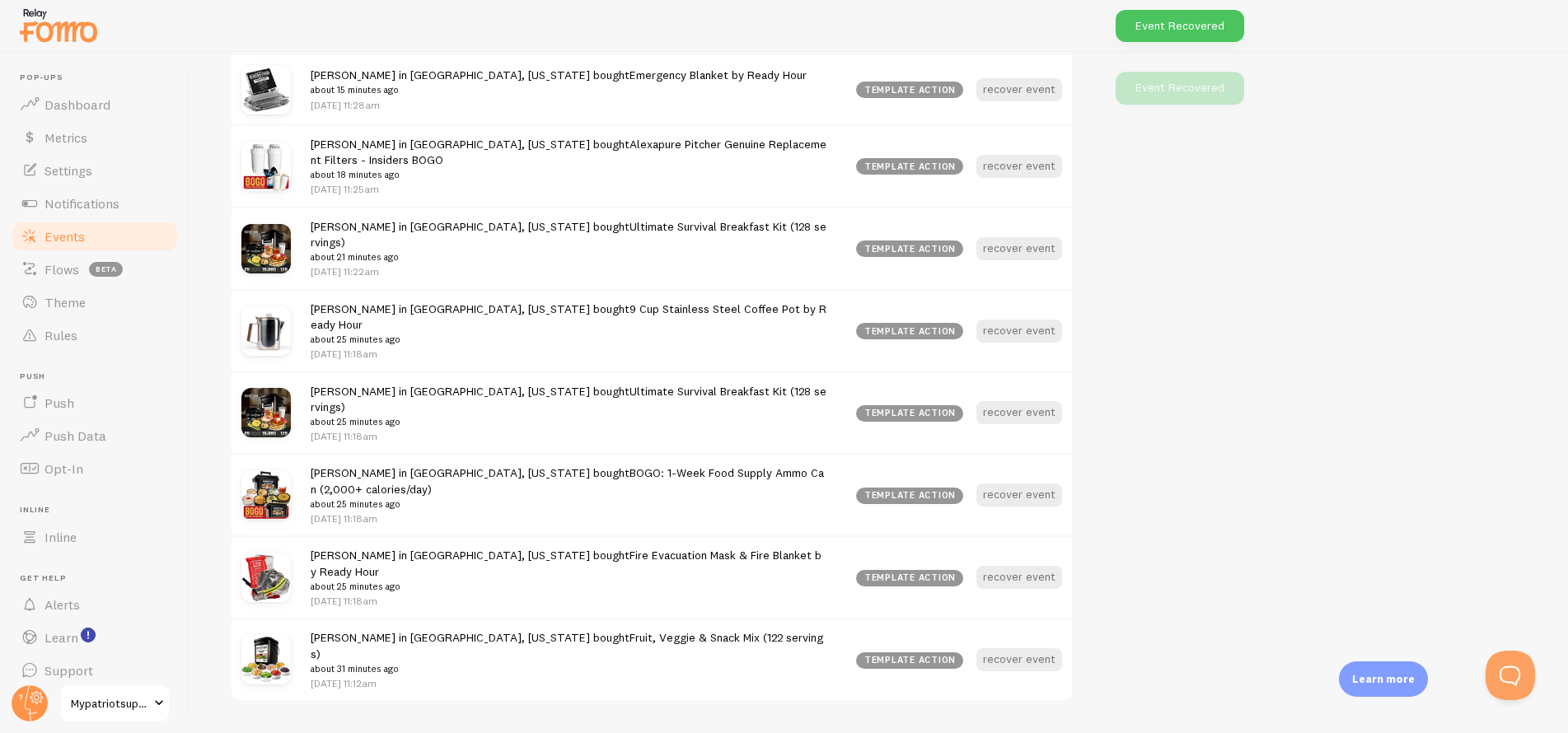
scroll to position [1438, 0]
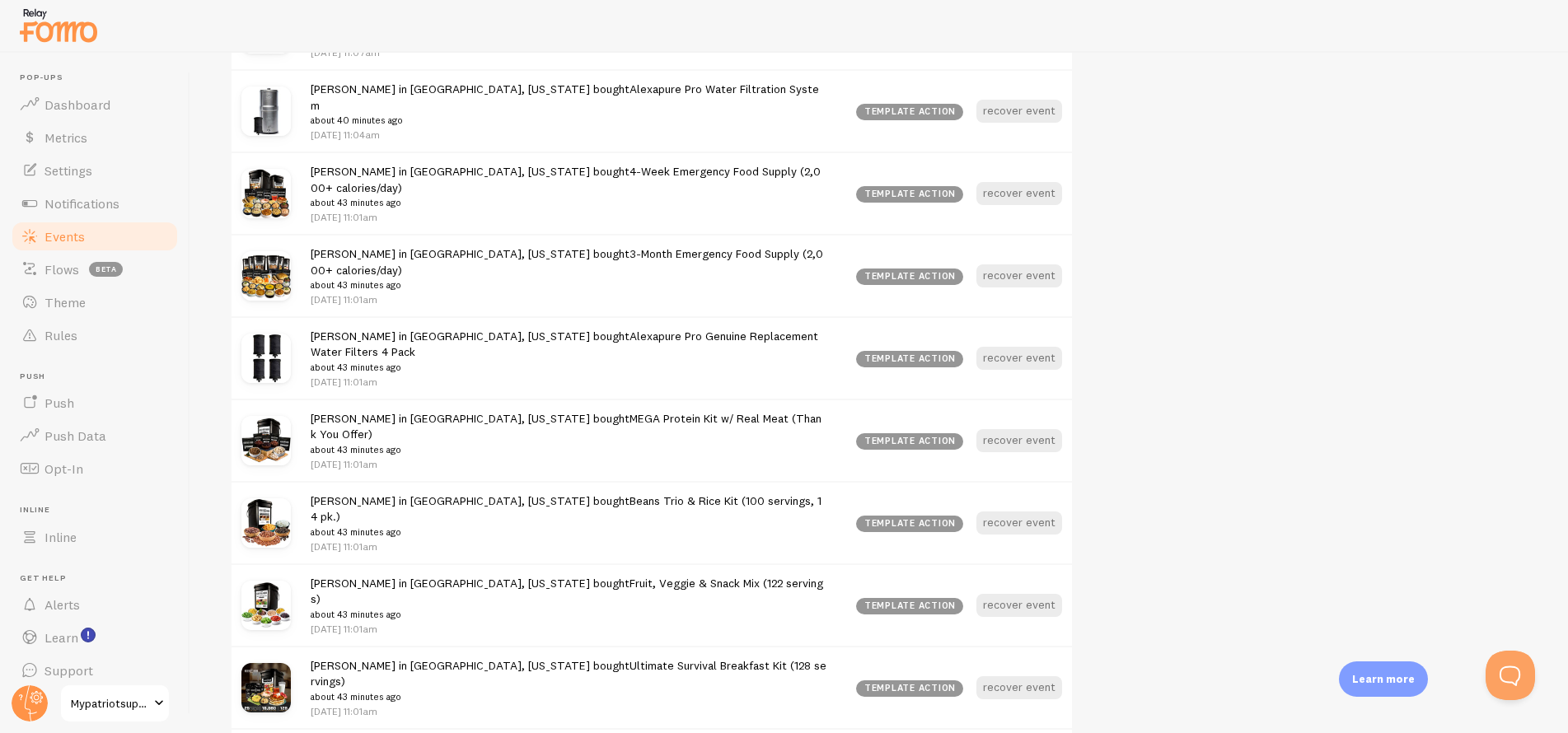
scroll to position [3631, 0]
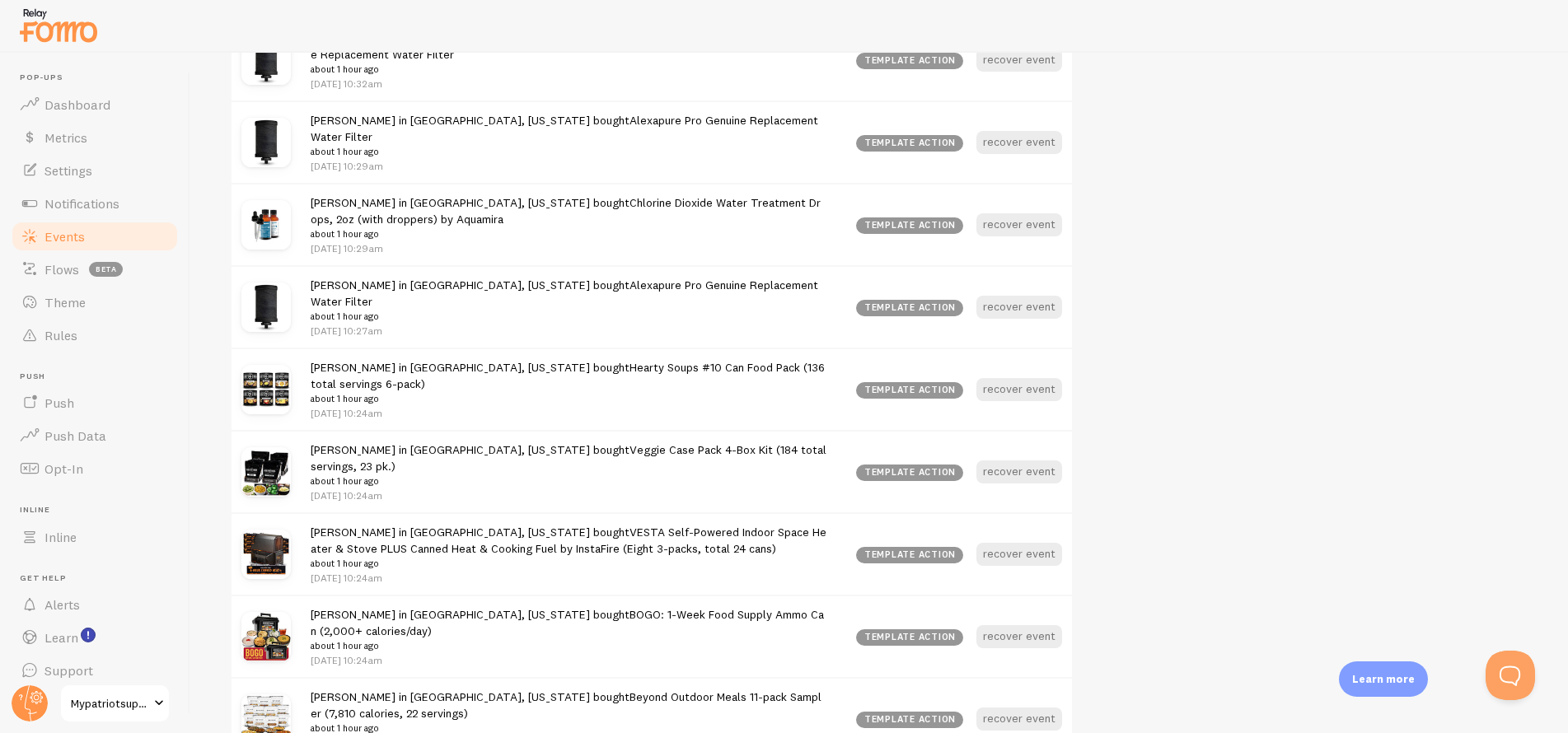
scroll to position [8110, 0]
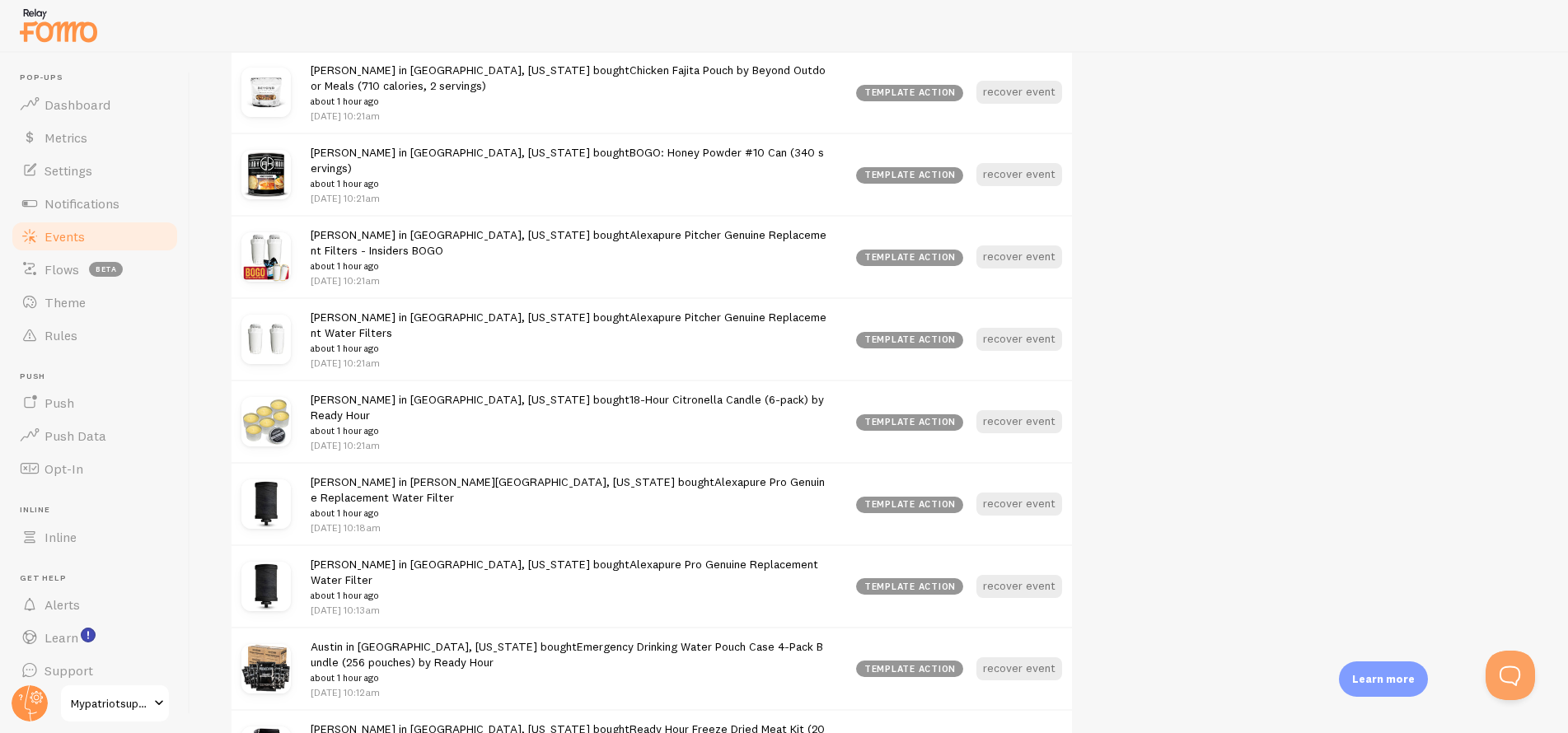
scroll to position [10269, 0]
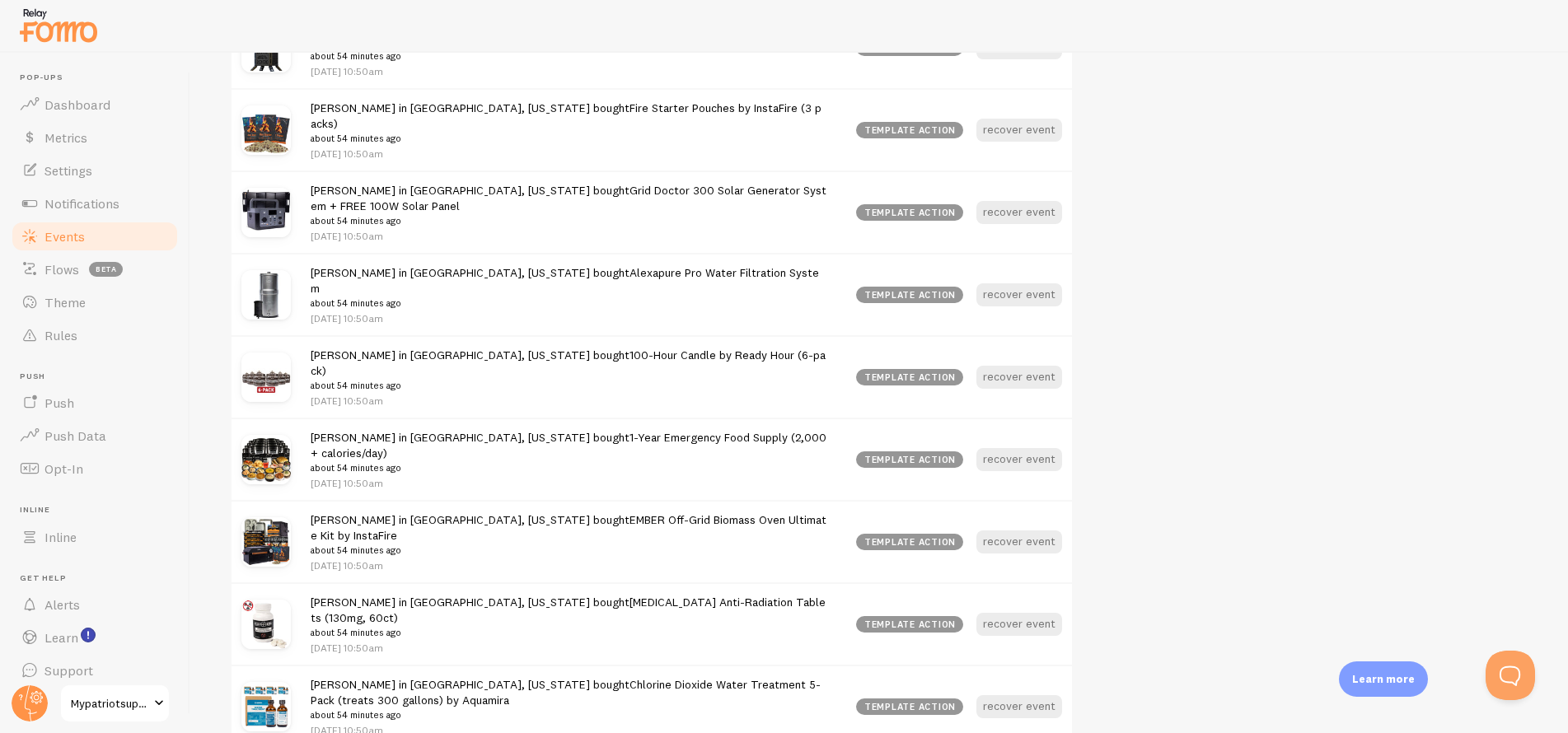
scroll to position [5465, 0]
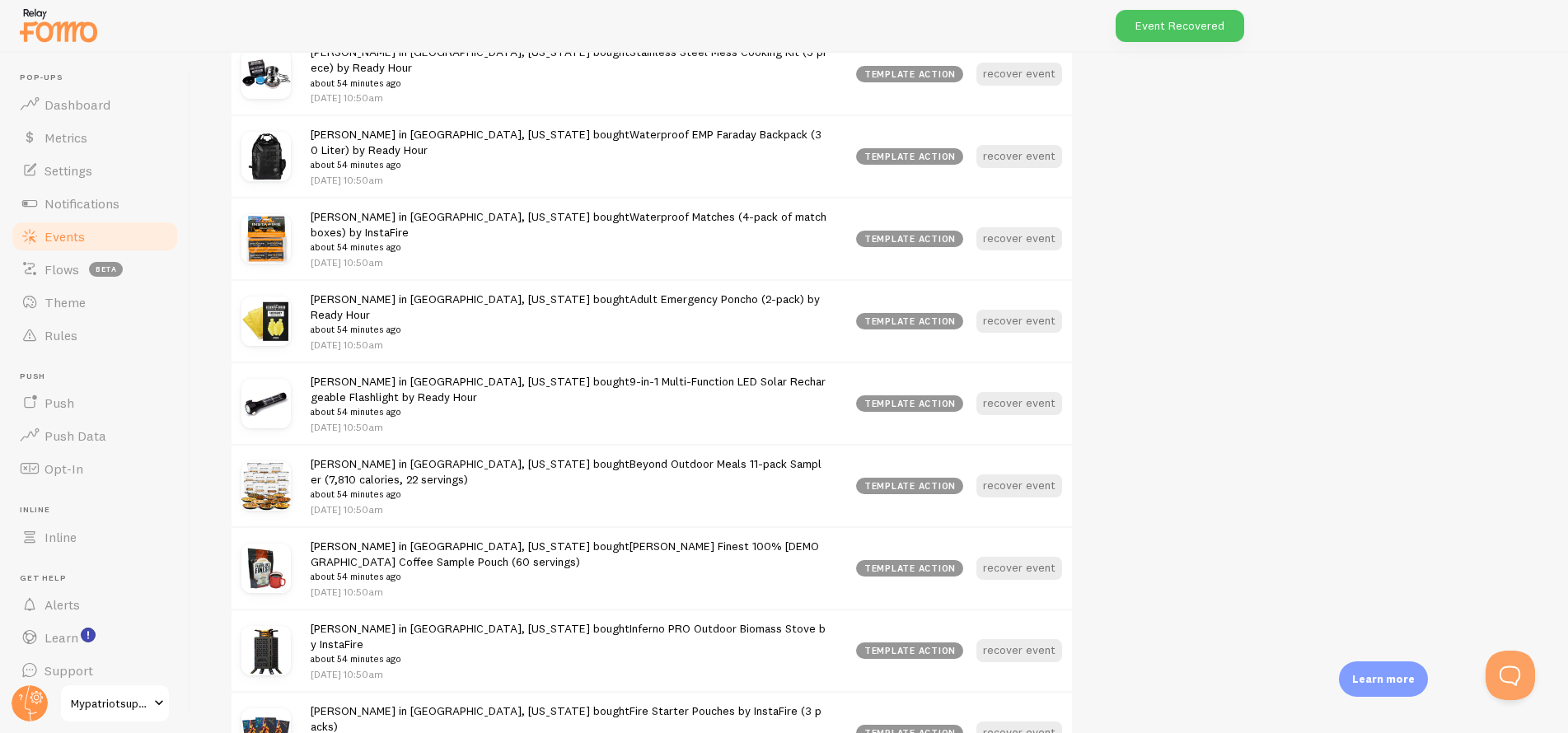
scroll to position [4768, 0]
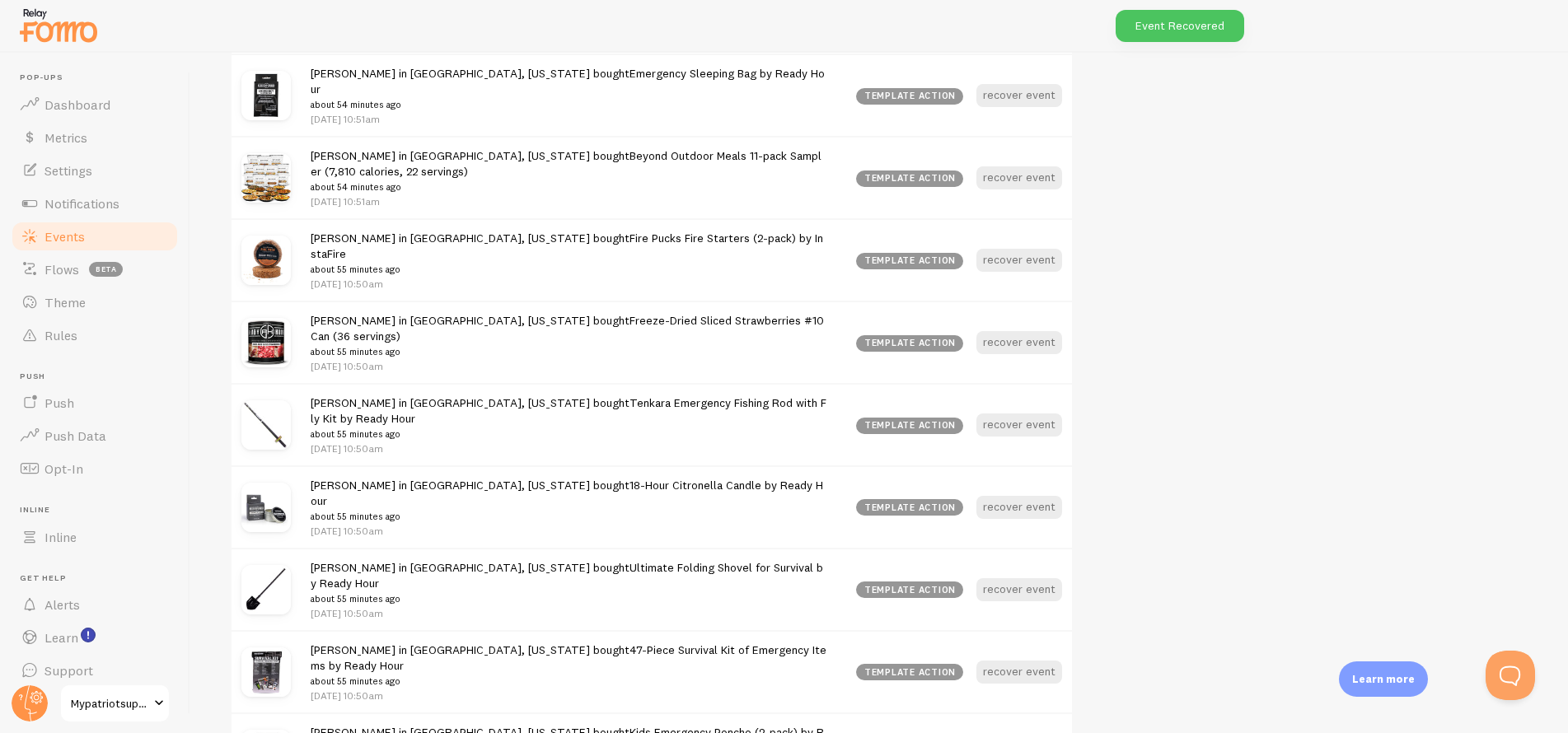
scroll to position [4070, 0]
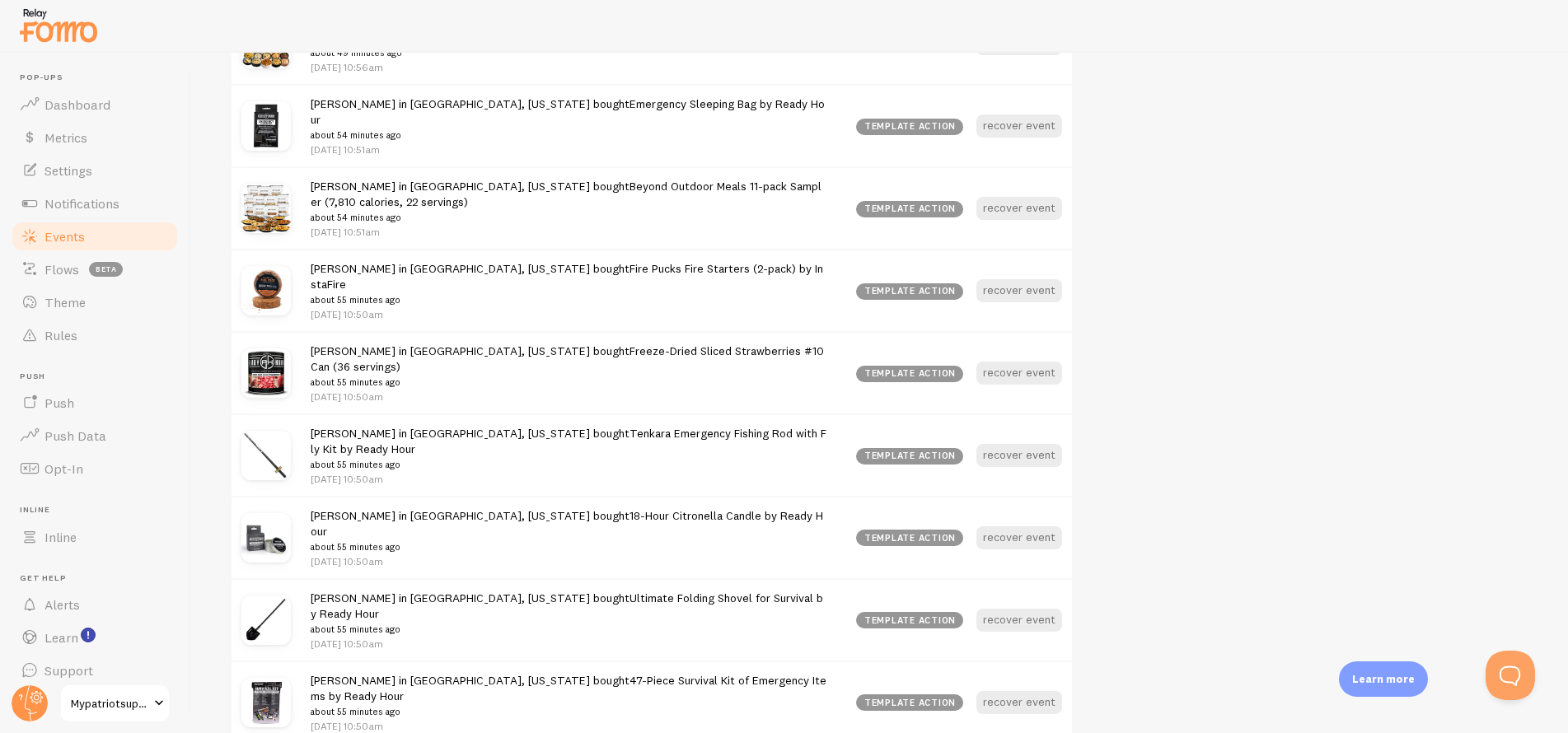
drag, startPoint x: 999, startPoint y: 462, endPoint x: 984, endPoint y: 464, distance: 15.1
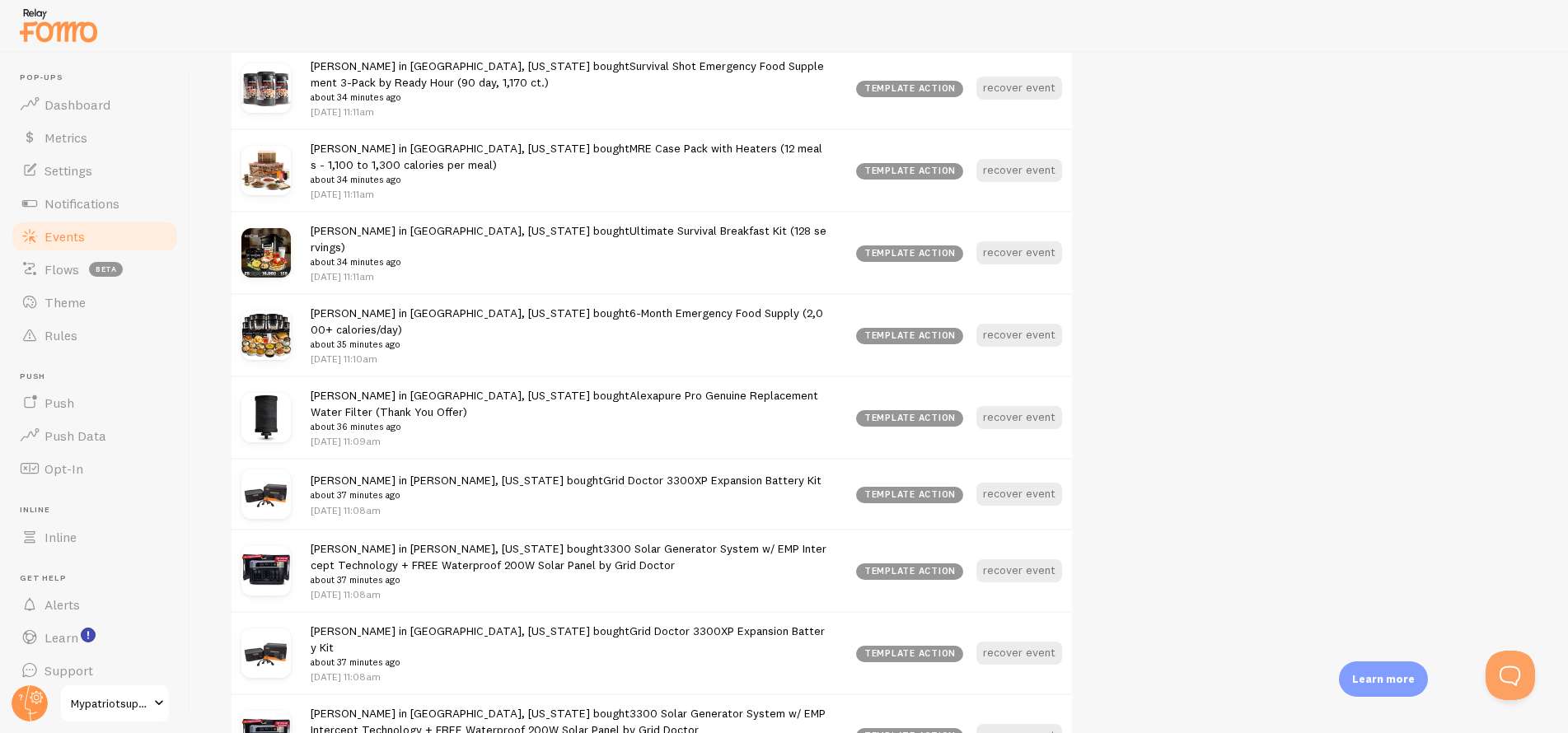
scroll to position [2387, 0]
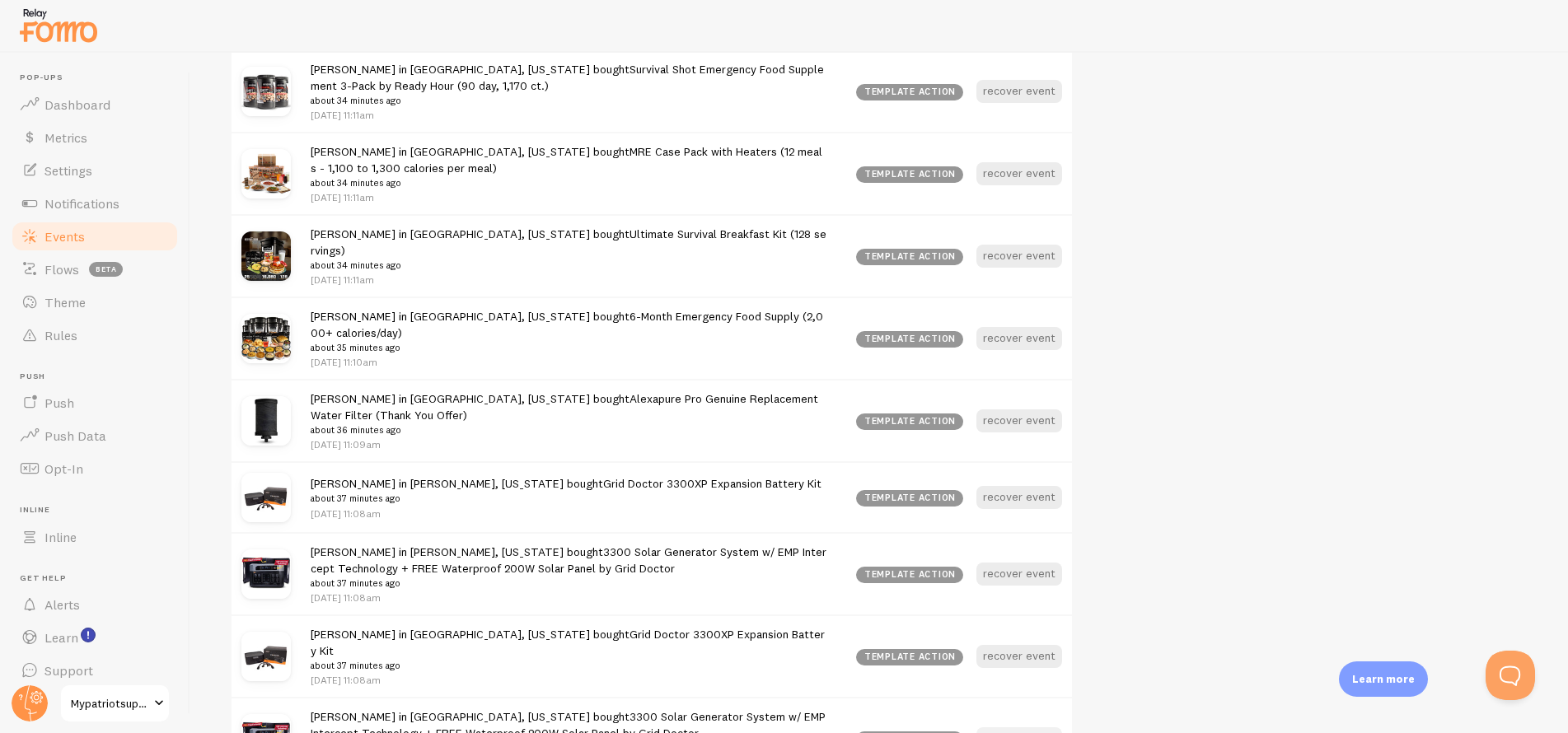
click at [1021, 727] on button "recover event" at bounding box center [1018, 739] width 85 height 23
click at [1023, 562] on button "recover event" at bounding box center [1018, 573] width 85 height 23
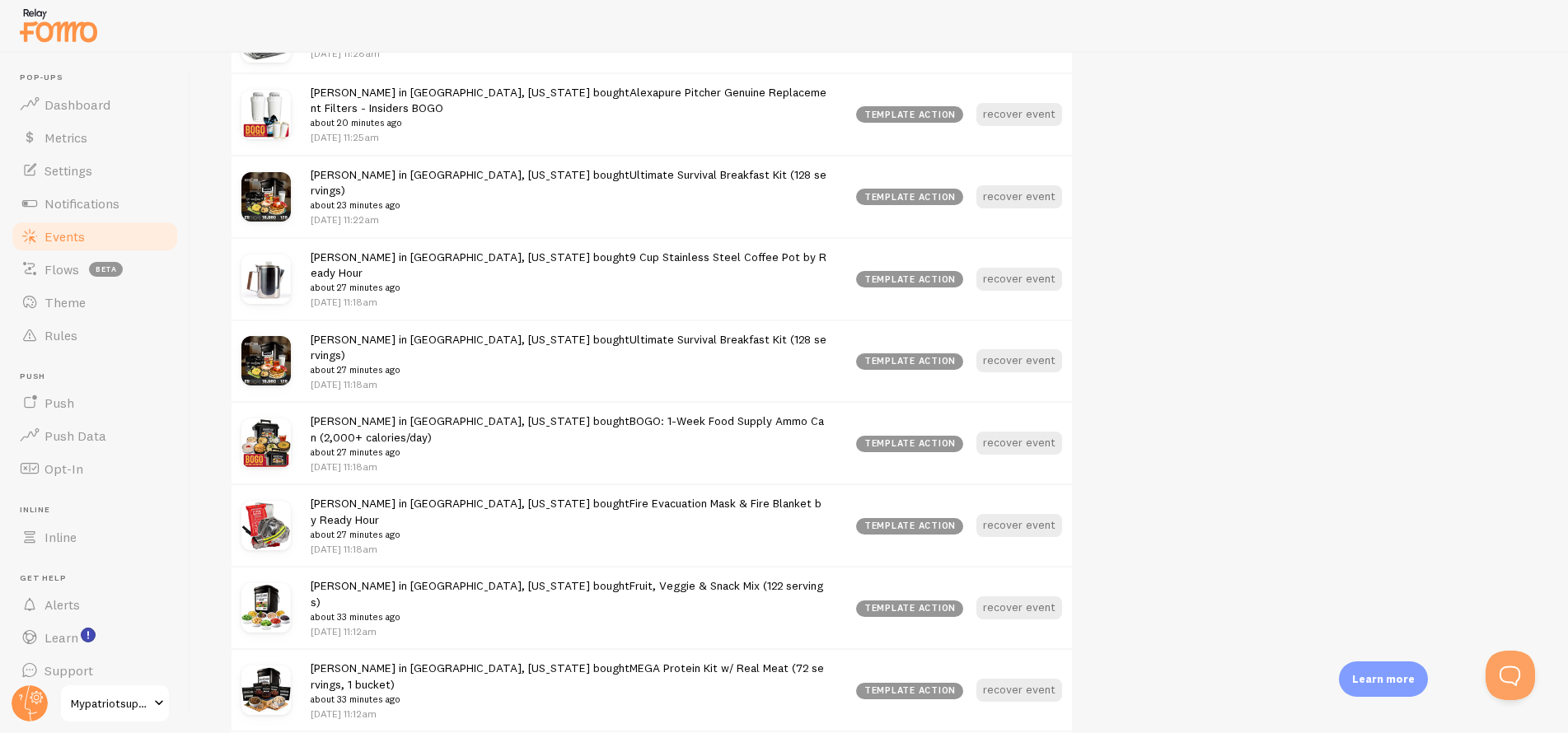
scroll to position [1560, 0]
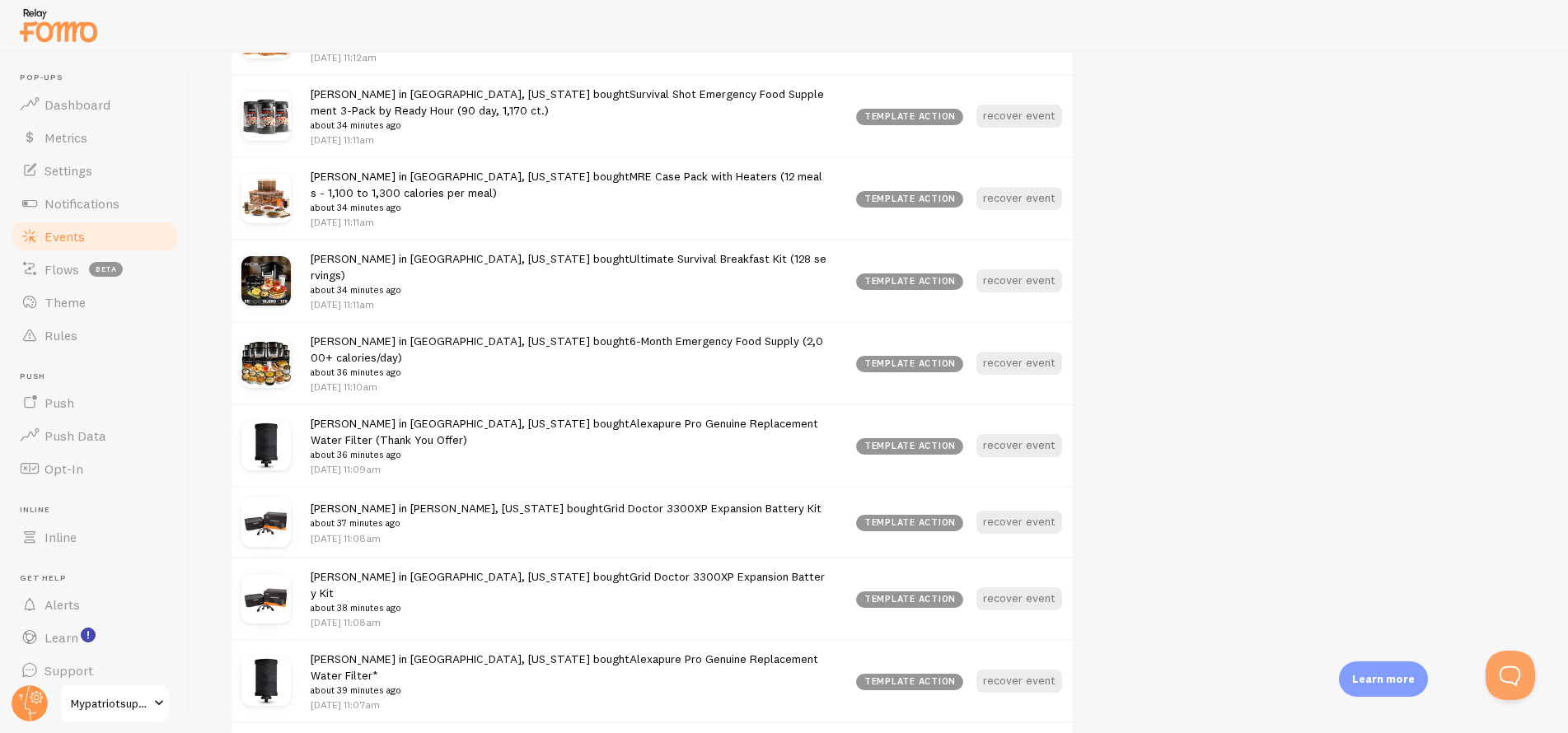
scroll to position [2284, 0]
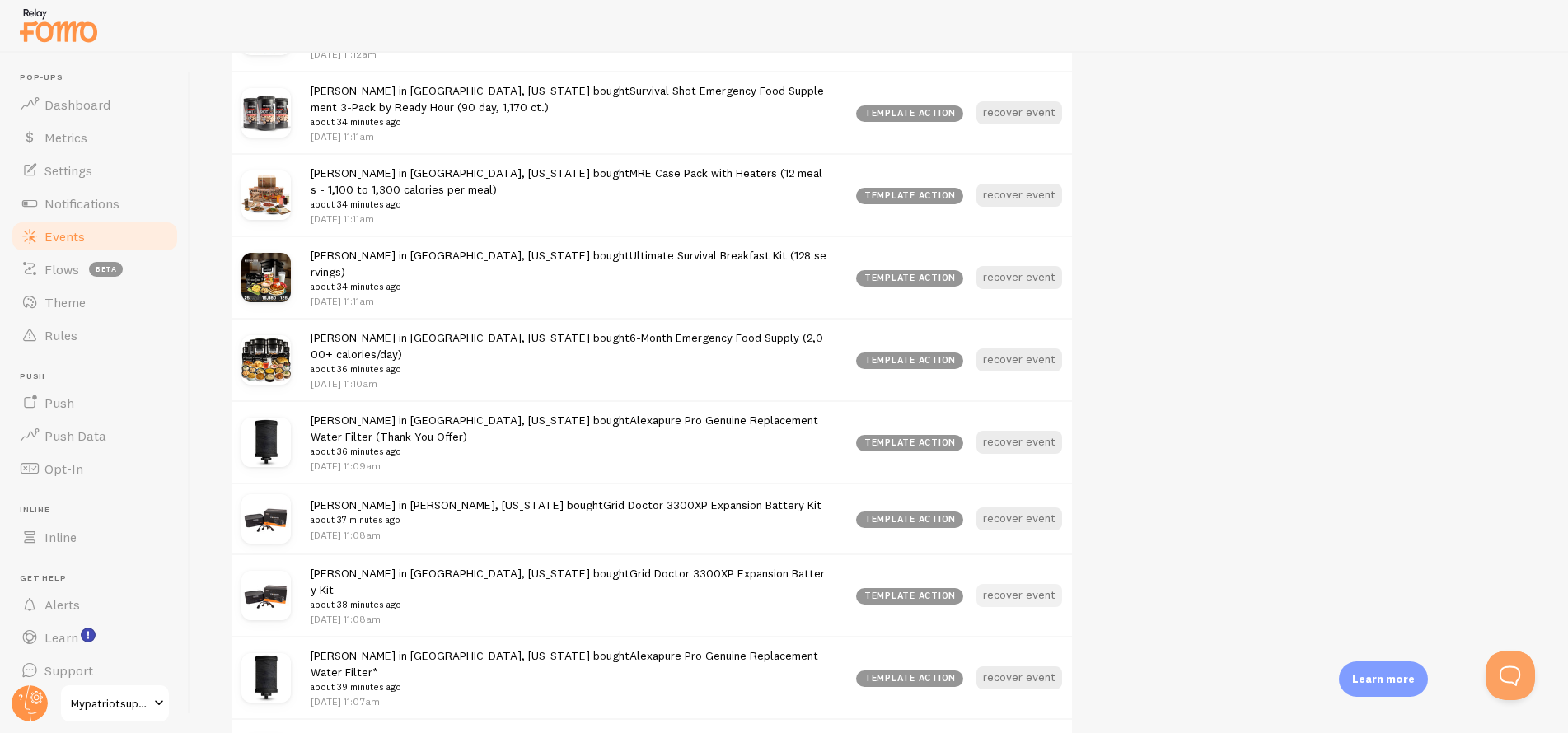
click at [1017, 584] on button "recover event" at bounding box center [1018, 595] width 85 height 23
click at [1036, 507] on button "recover event" at bounding box center [1018, 518] width 85 height 23
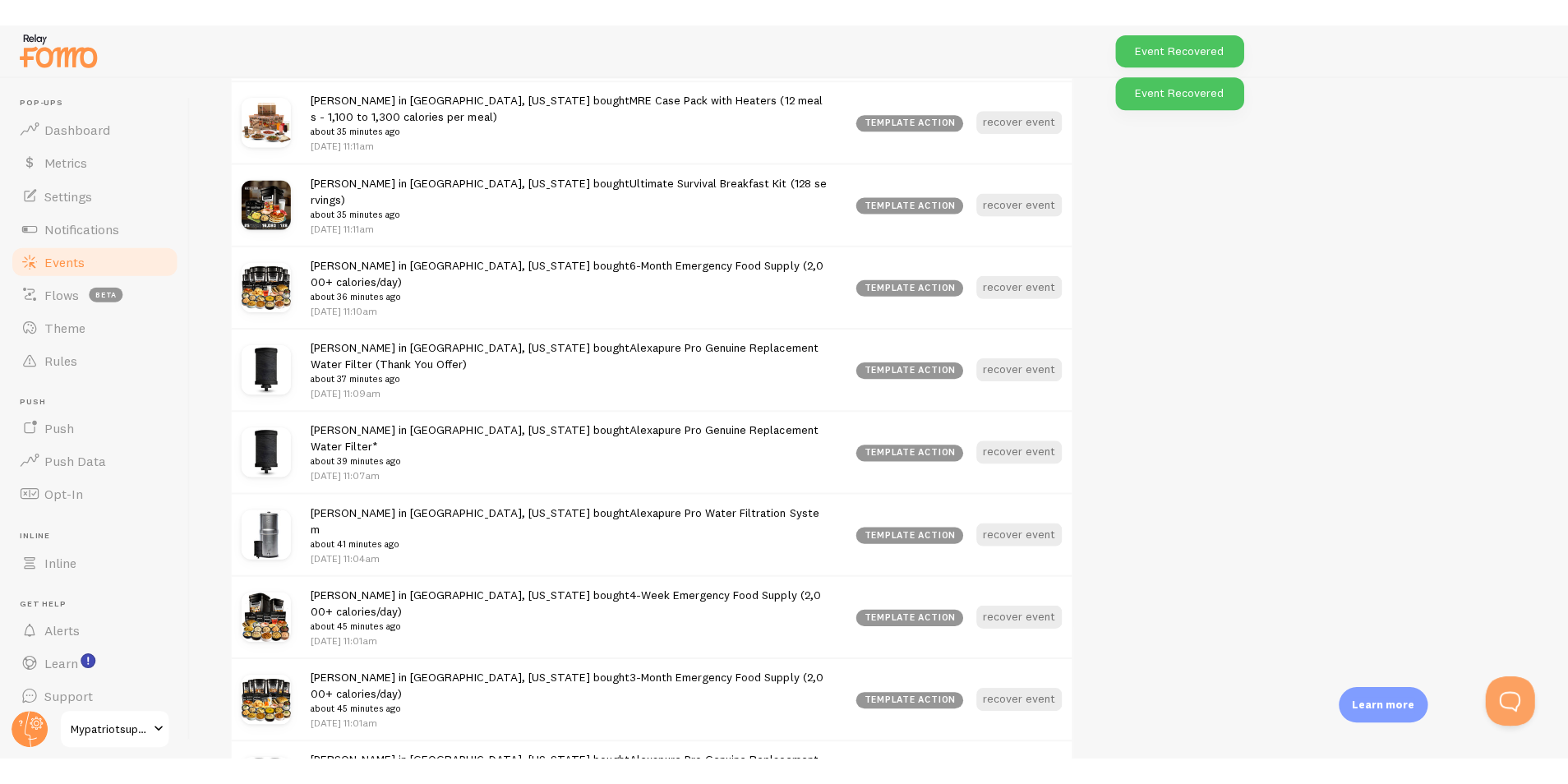
scroll to position [2380, 0]
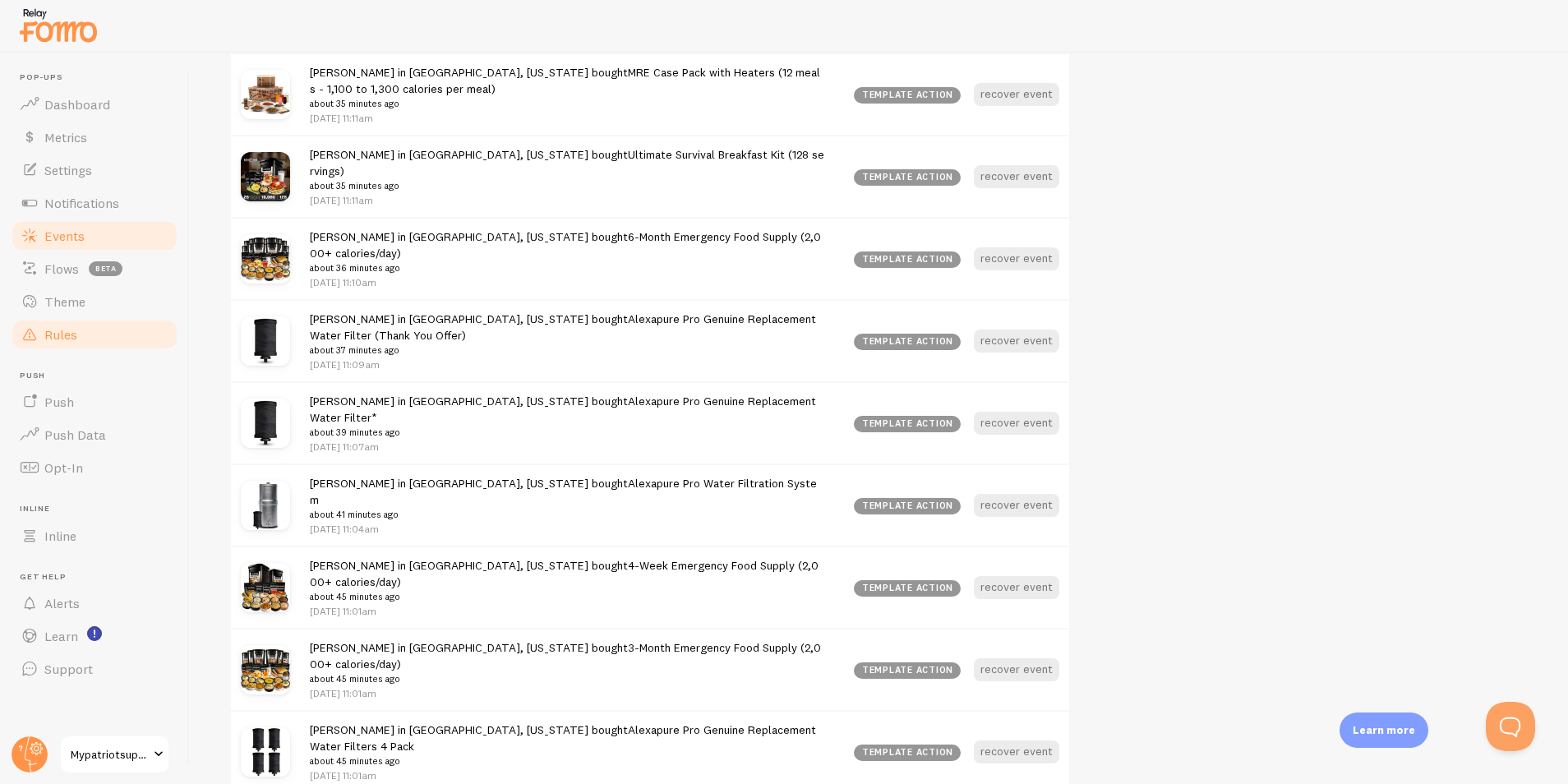
click at [88, 334] on link "Rules" at bounding box center [94, 335] width 170 height 33
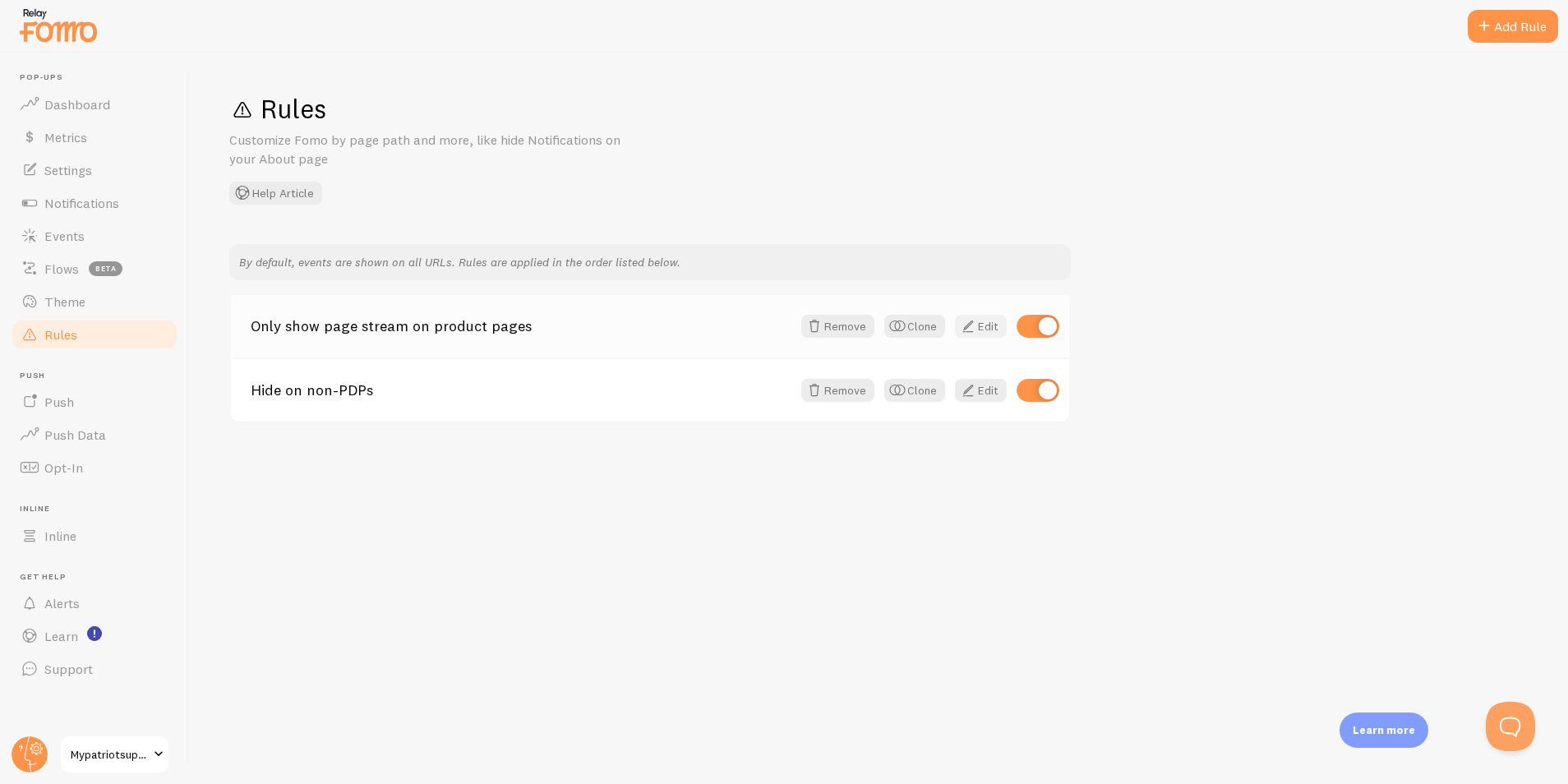
click at [982, 331] on link "Edit" at bounding box center [981, 326] width 51 height 23
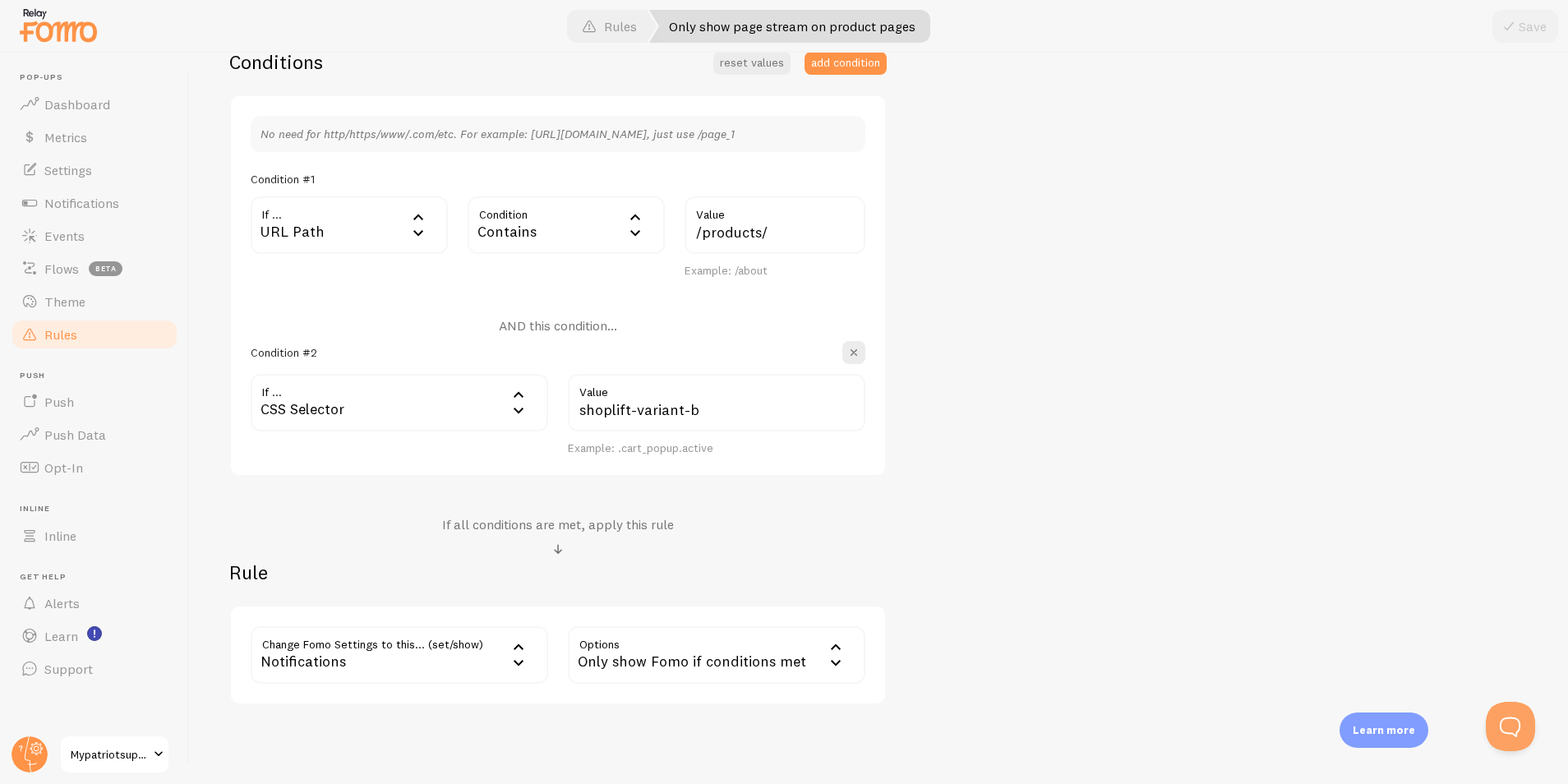
scroll to position [348, 0]
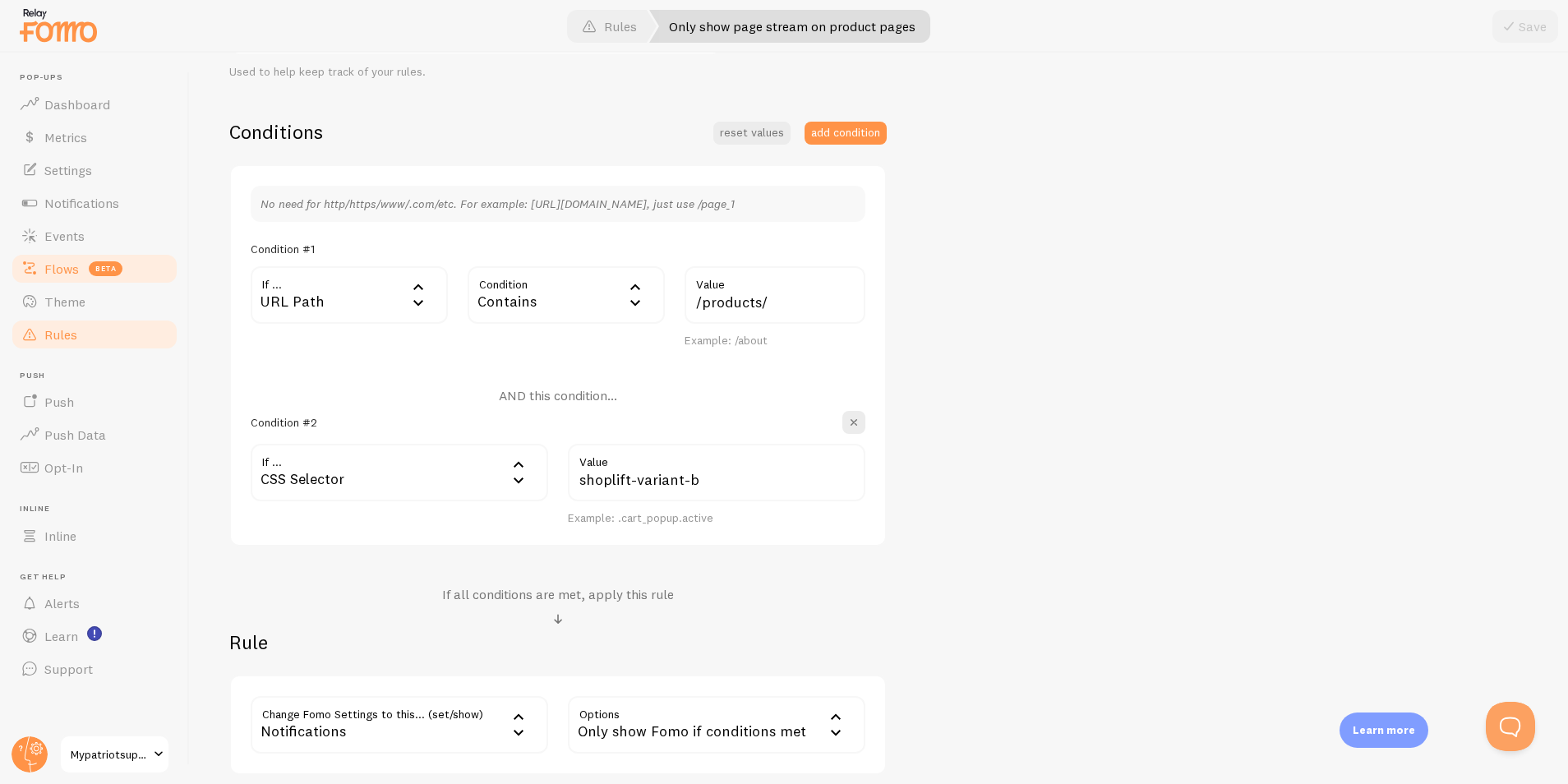
click at [54, 271] on span "Flows" at bounding box center [61, 269] width 35 height 17
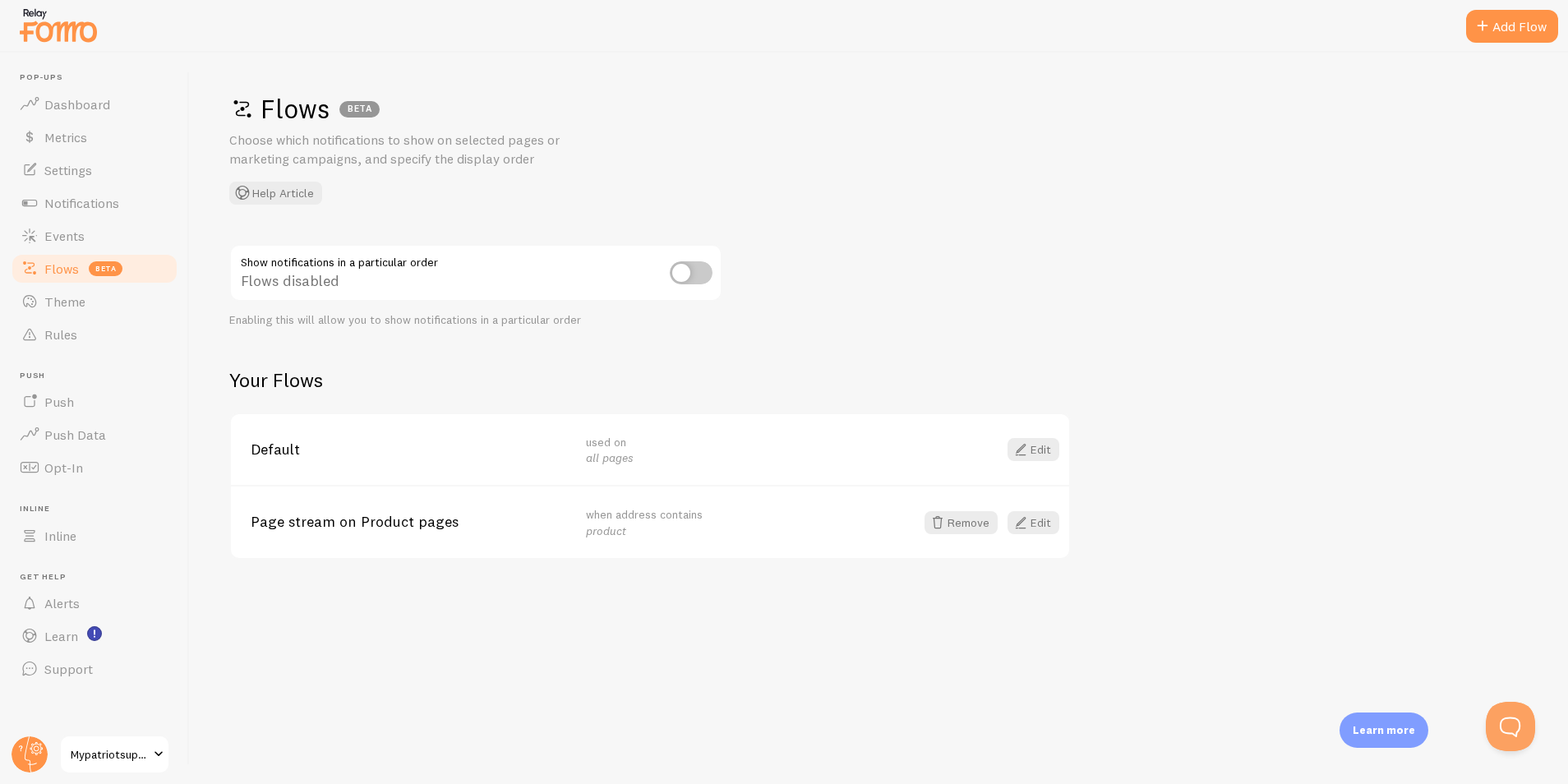
drag, startPoint x: 327, startPoint y: 112, endPoint x: 237, endPoint y: 111, distance: 90.0
click at [237, 111] on h1 "Flows BETA" at bounding box center [874, 108] width 1290 height 34
click at [88, 342] on link "Rules" at bounding box center [94, 335] width 170 height 33
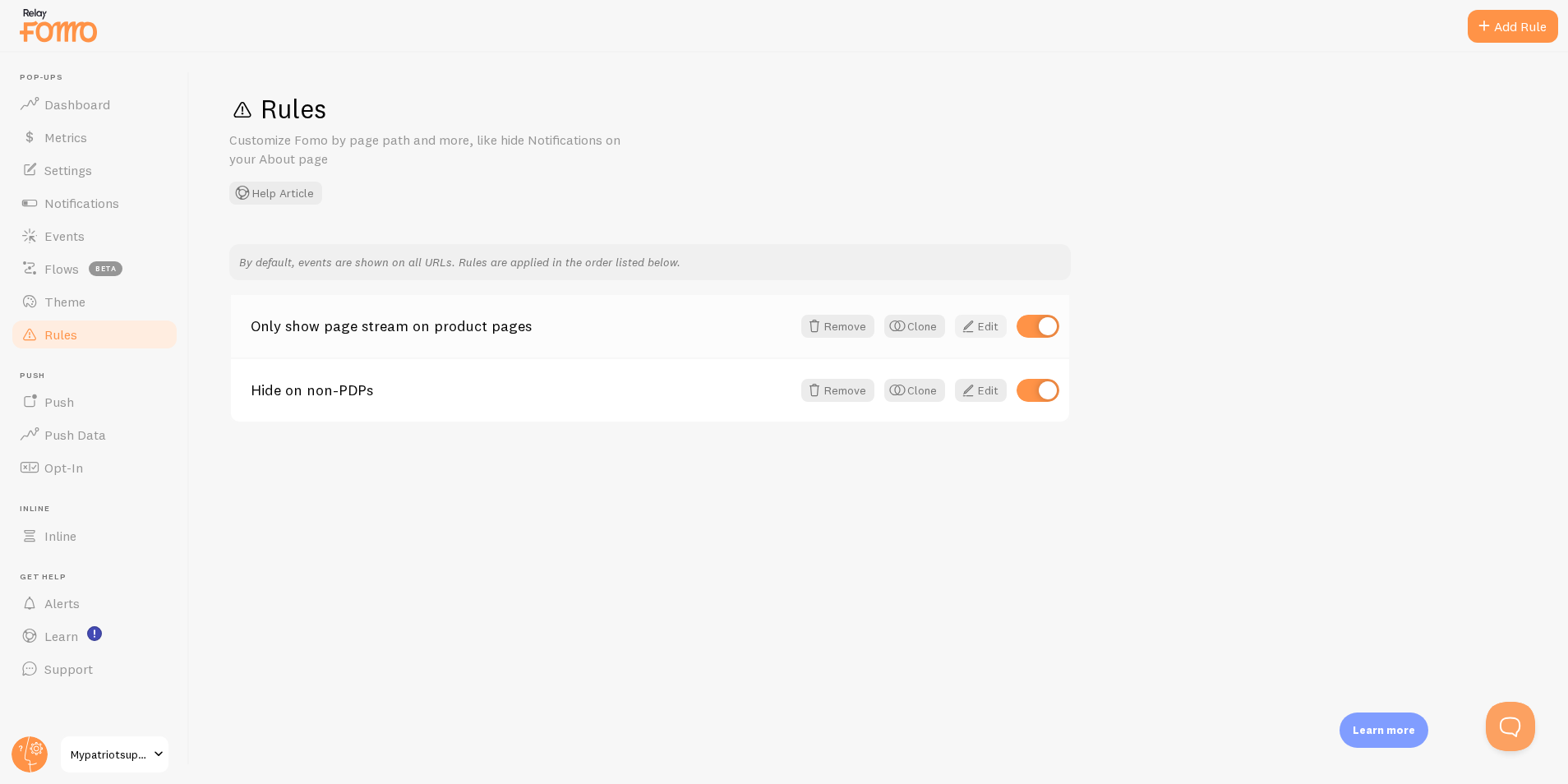
click at [974, 329] on span at bounding box center [968, 326] width 20 height 20
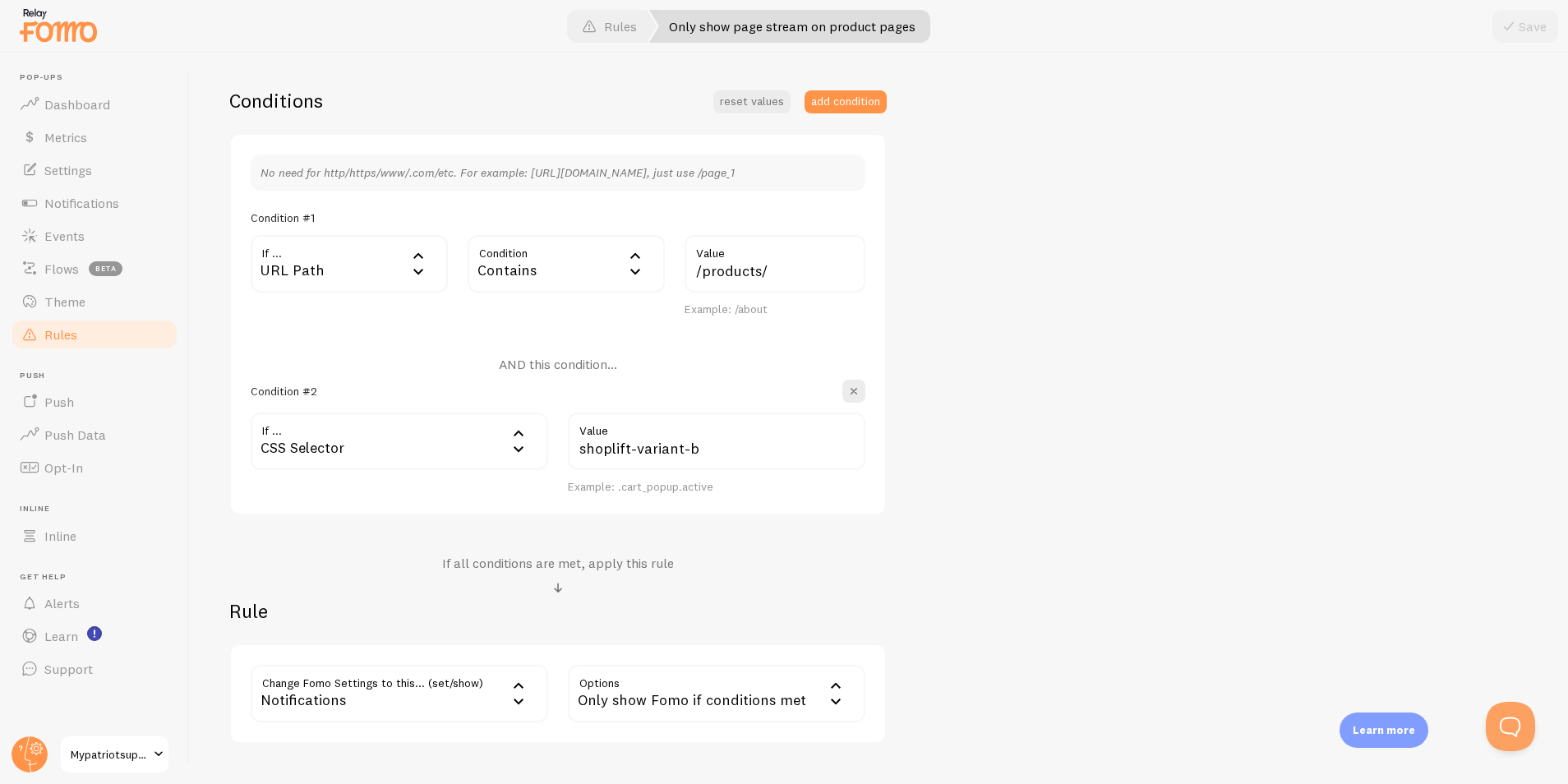
scroll to position [390, 0]
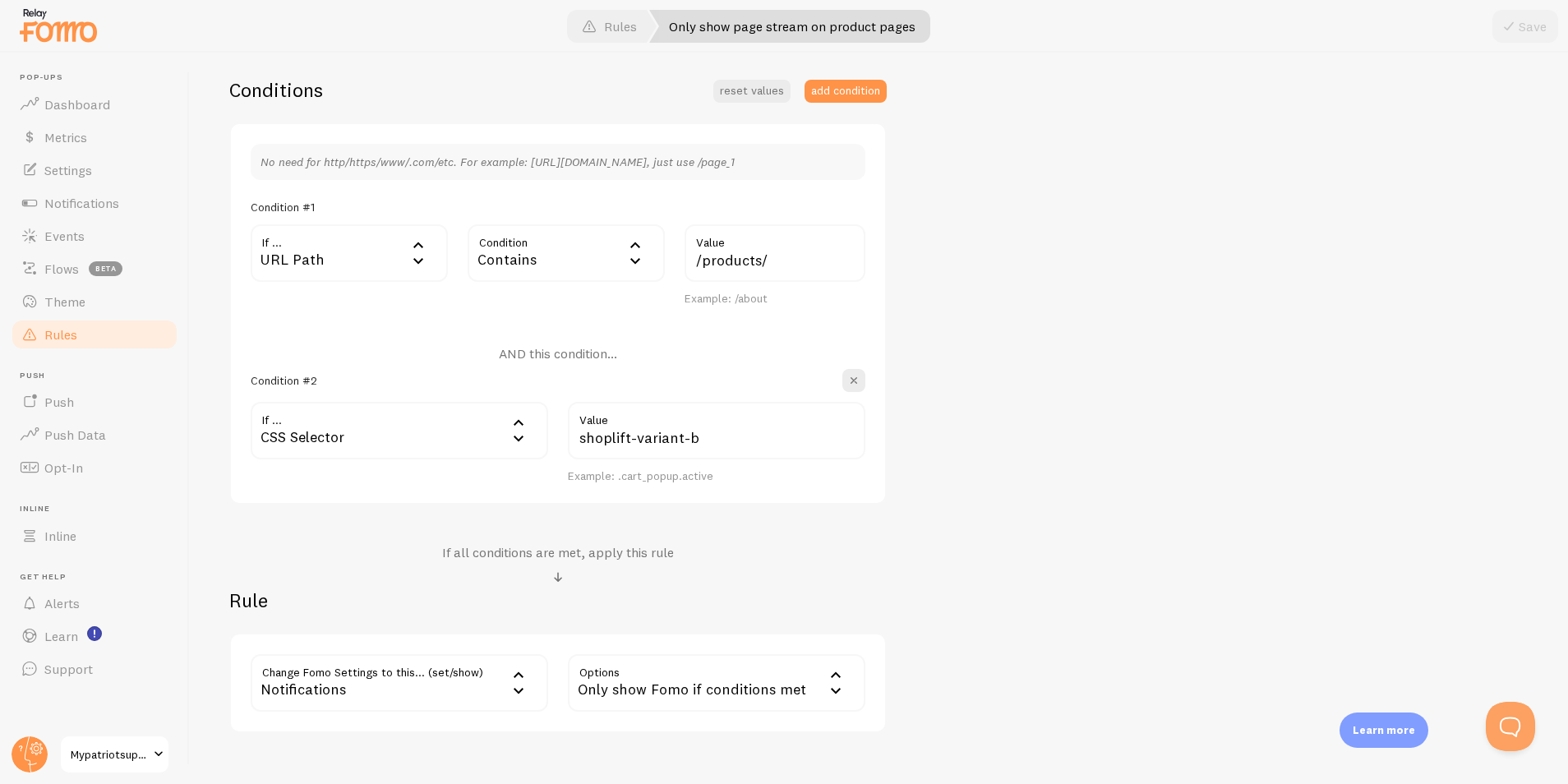
click at [447, 439] on div "CSS Selector" at bounding box center [399, 430] width 298 height 58
click at [330, 504] on li "URL Parameter" at bounding box center [399, 511] width 294 height 28
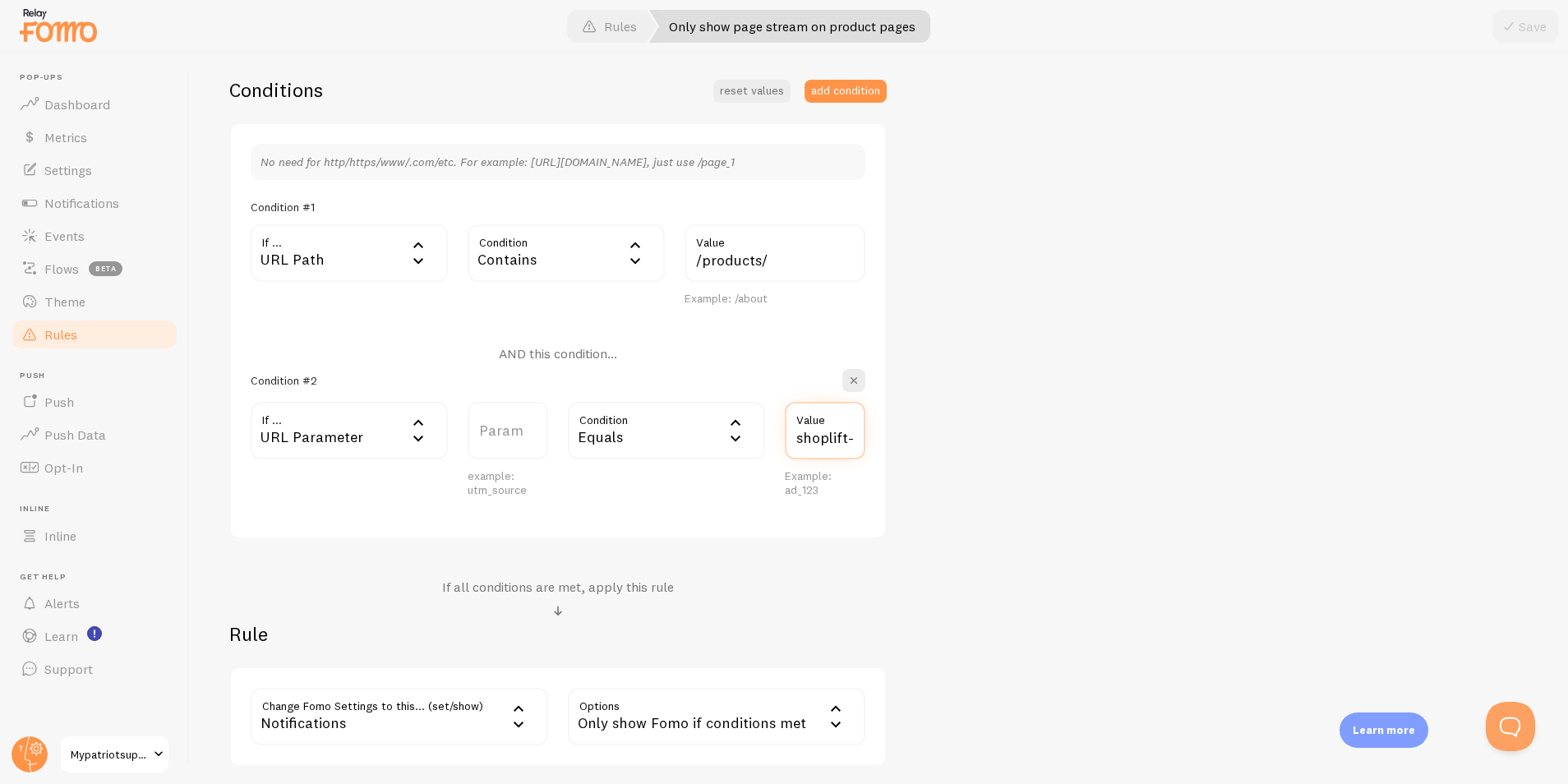
drag, startPoint x: 792, startPoint y: 439, endPoint x: 763, endPoint y: 436, distance: 29.2
click at [763, 436] on div "If ... url_param URL Parameter URL Path URL Parameter Home page Mobile Browser …" at bounding box center [558, 459] width 635 height 116
click at [378, 435] on div "URL Parameter" at bounding box center [348, 430] width 197 height 58
click at [323, 434] on div "URL Parameter" at bounding box center [348, 430] width 197 height 58
click at [493, 428] on label "Param" at bounding box center [508, 430] width 81 height 58
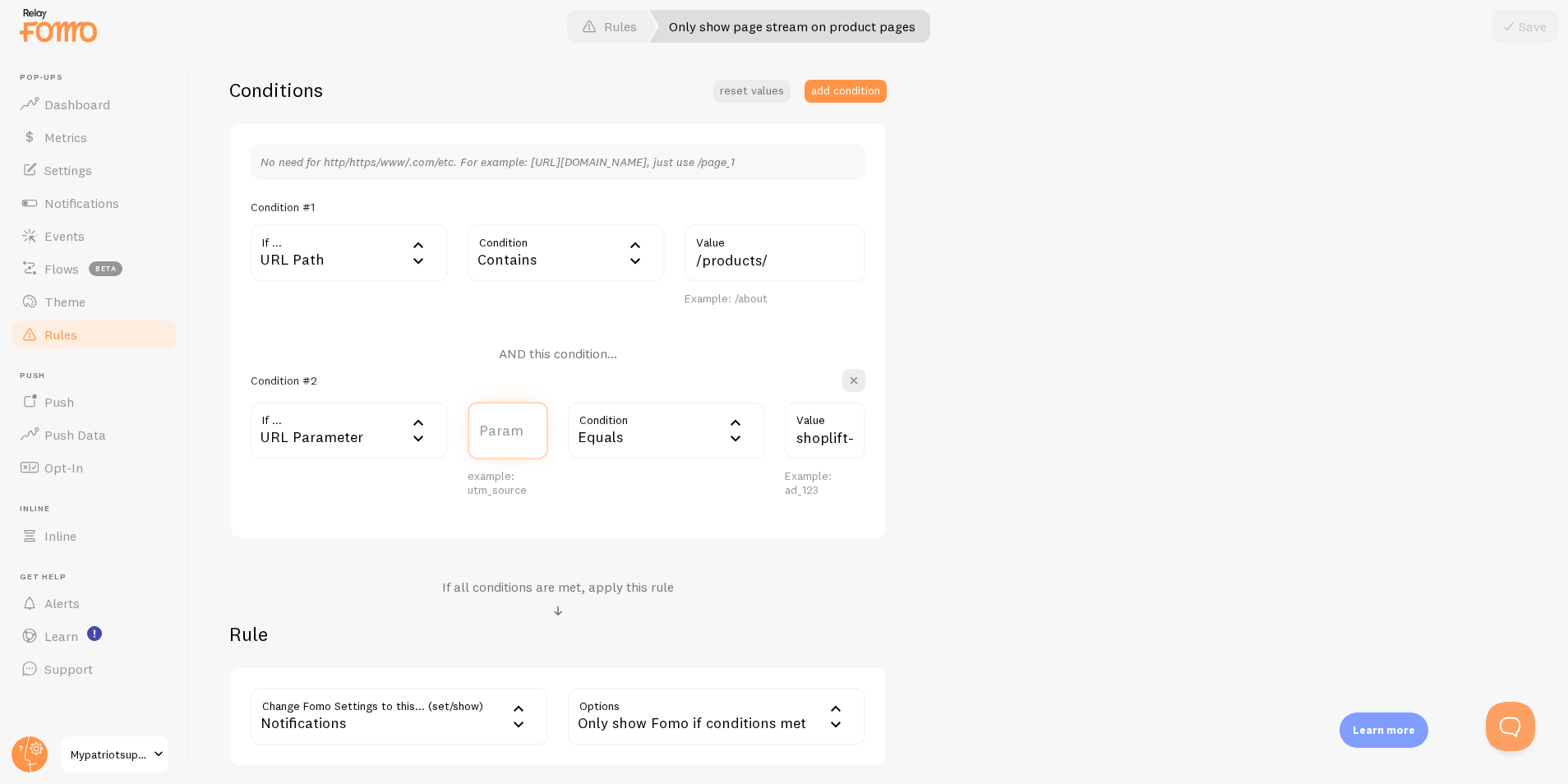
click at [493, 428] on input "Param" at bounding box center [508, 430] width 81 height 58
type input "view"
click at [811, 425] on label "Value" at bounding box center [825, 415] width 81 height 28
click at [811, 425] on input "shoplift-variant-b" at bounding box center [825, 430] width 81 height 58
click at [811, 425] on label "Value" at bounding box center [825, 415] width 81 height 28
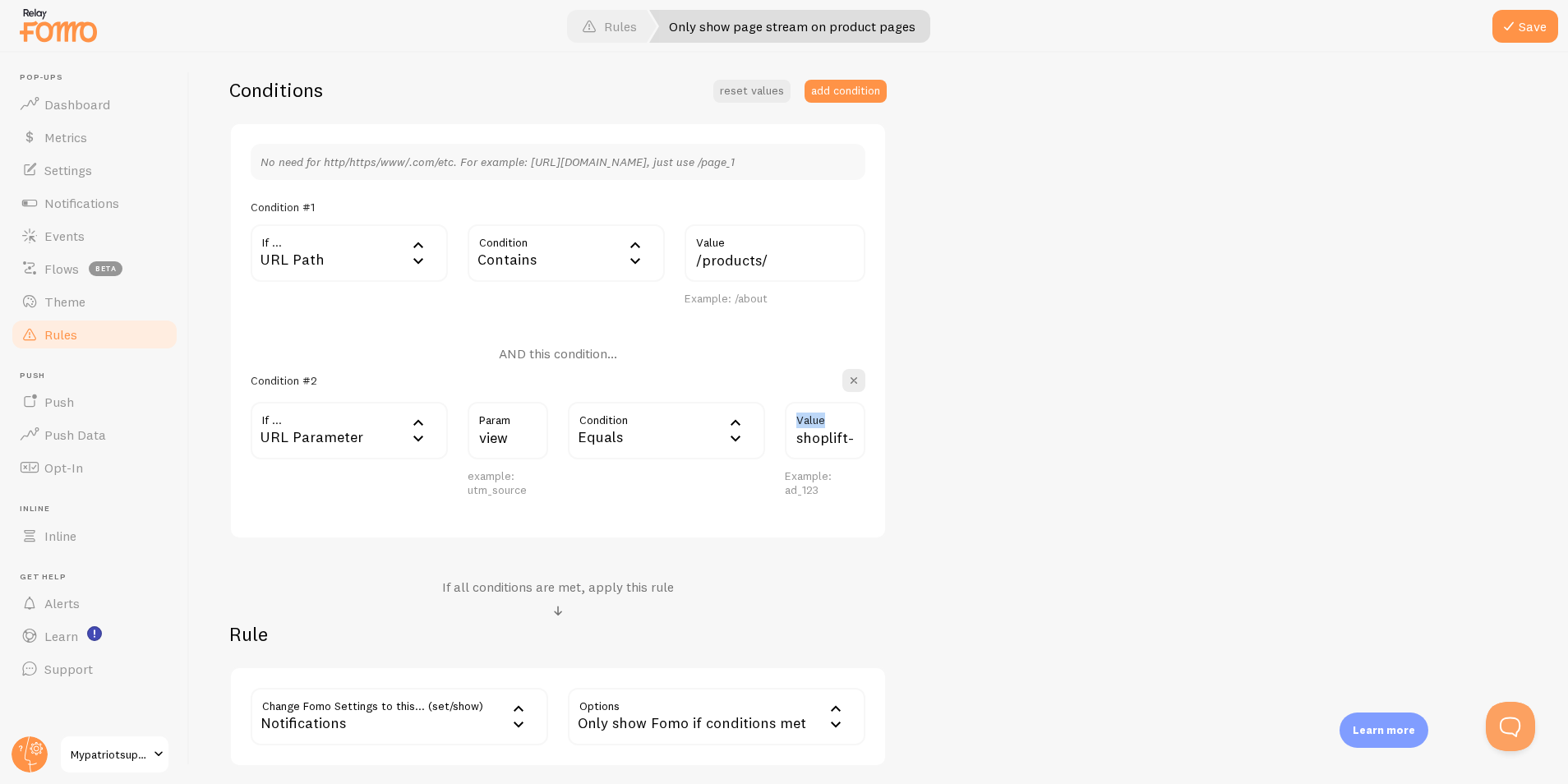
click at [811, 425] on input "shoplift-variant-b" at bounding box center [825, 430] width 81 height 58
click at [809, 434] on input "shoplift-variant-b" at bounding box center [825, 430] width 81 height 58
paste input "l-84CC8DD8"
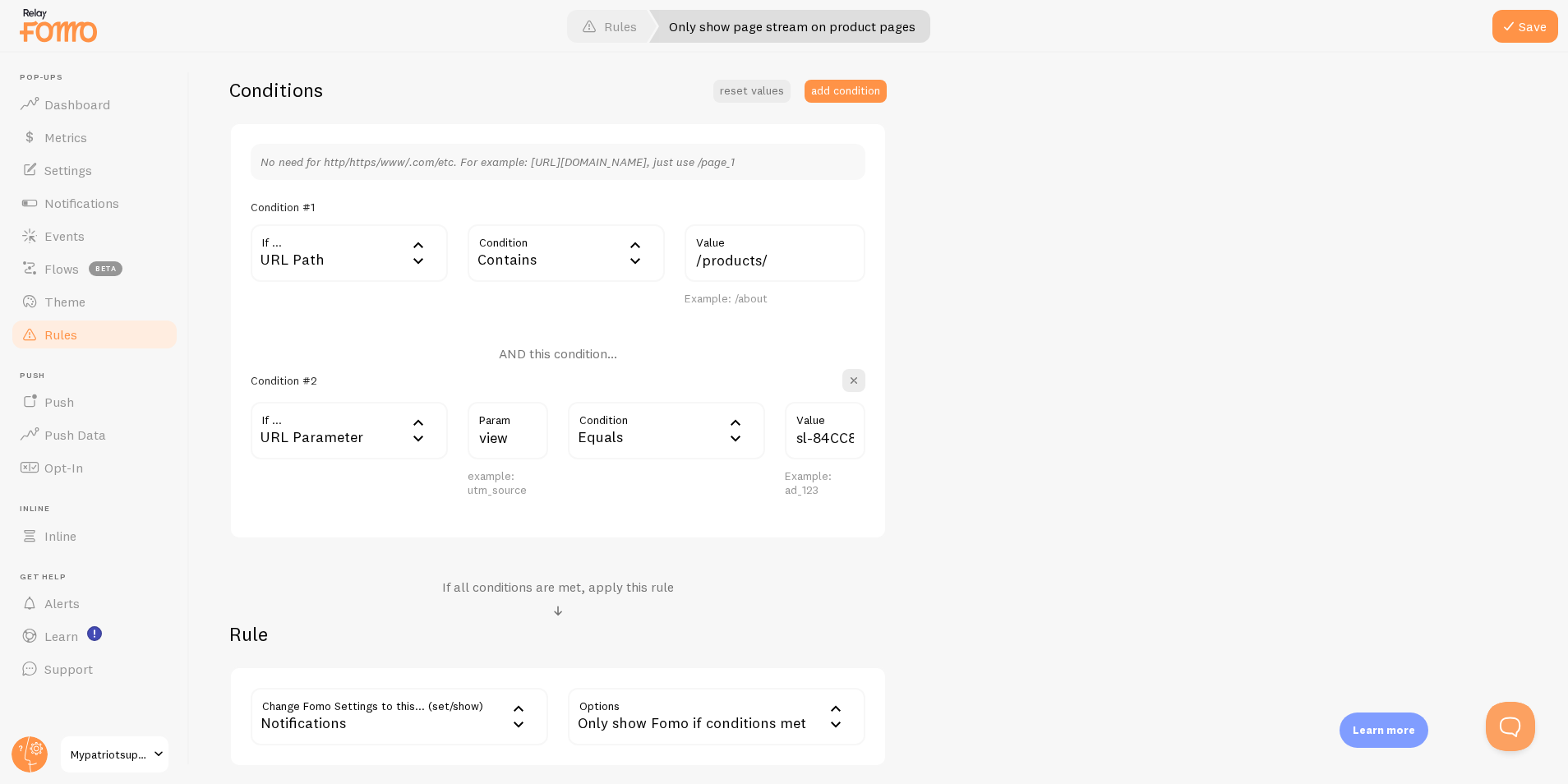
click at [1001, 473] on div "Only show page stream on product pages Title Example: Checkout Page Description…" at bounding box center [878, 310] width 1299 height 912
click at [316, 437] on div "URL Parameter" at bounding box center [348, 430] width 197 height 58
click at [325, 595] on li "CSS Selector" at bounding box center [349, 599] width 194 height 28
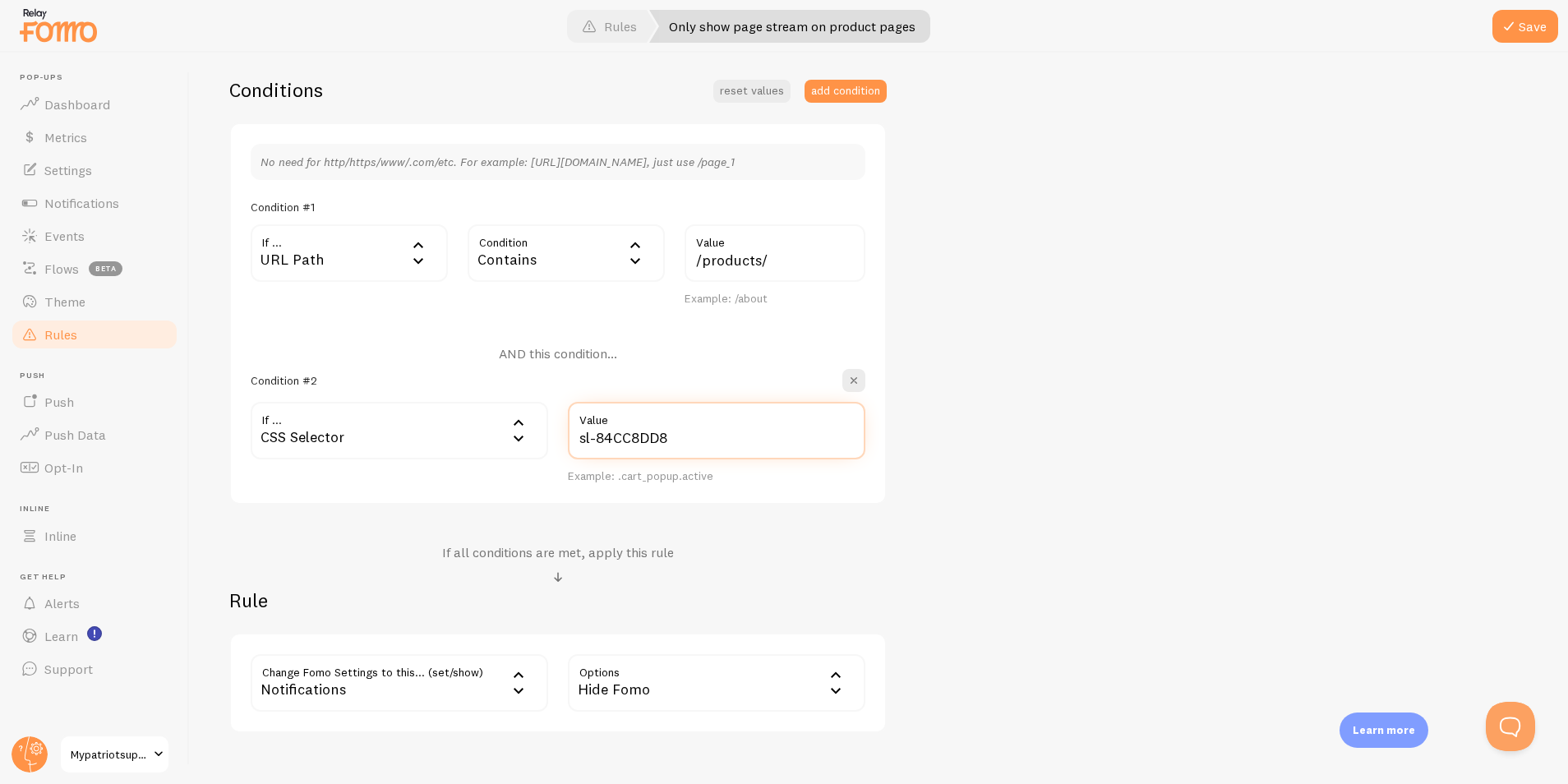
click at [627, 441] on input "sl-84CC8DD8" at bounding box center [716, 430] width 298 height 58
type input "shoplift-variant-b"
click at [1132, 416] on div "Only show page stream on product pages Title Example: Checkout Page Description…" at bounding box center [878, 293] width 1299 height 878
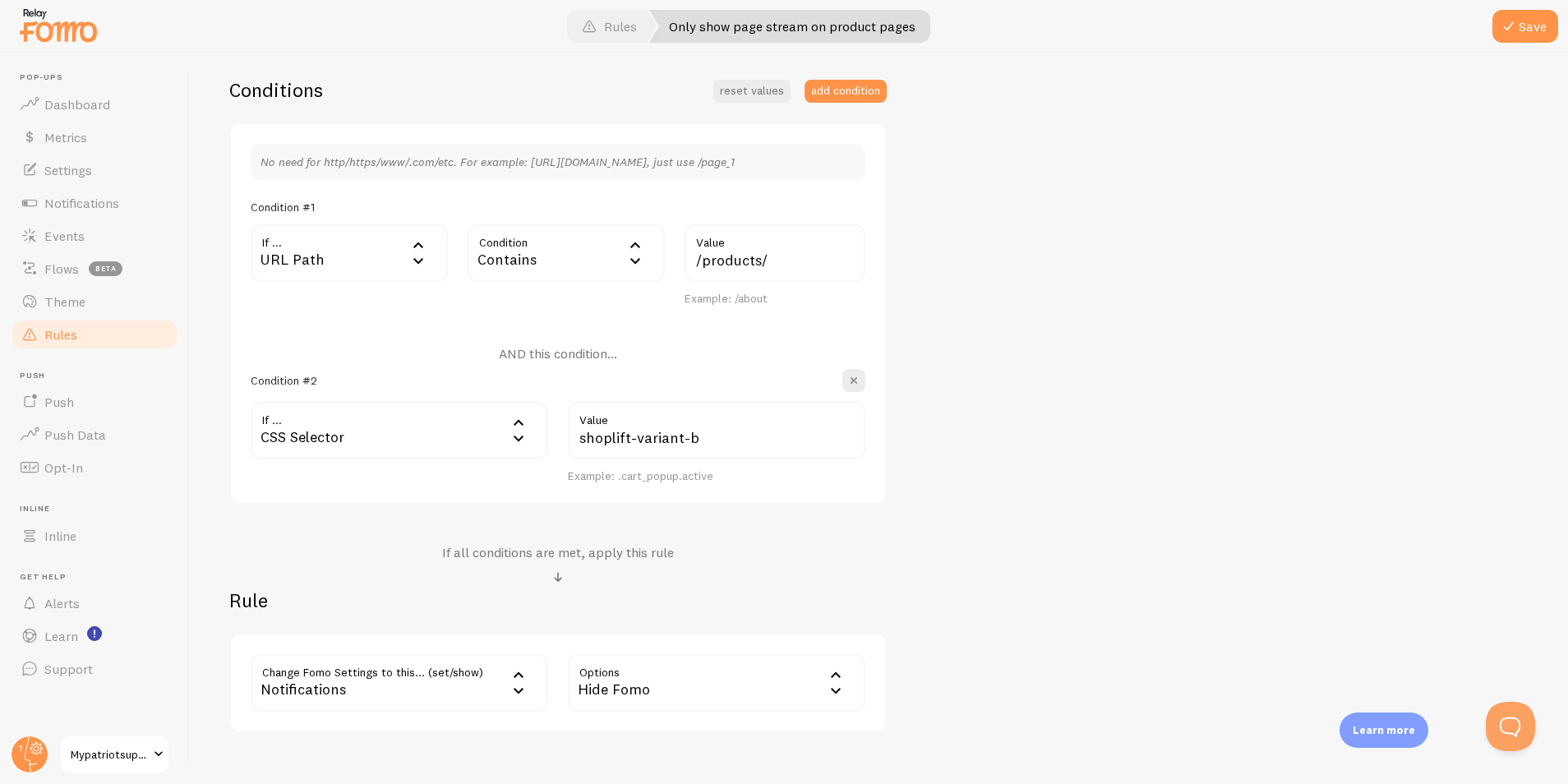
click at [386, 483] on div "No need for http/https/www/.com/etc. For example: [URL][DOMAIN_NAME], just use …" at bounding box center [558, 315] width 657 height 383
drag, startPoint x: 620, startPoint y: 479, endPoint x: 719, endPoint y: 473, distance: 99.2
click at [719, 473] on div "Example: .cart_popup.active" at bounding box center [716, 477] width 298 height 15
click at [1031, 466] on div "Only show page stream on product pages Title Example: Checkout Page Description…" at bounding box center [878, 293] width 1299 height 878
click at [955, 474] on div "Only show page stream on product pages Title Example: Checkout Page Description…" at bounding box center [878, 293] width 1299 height 878
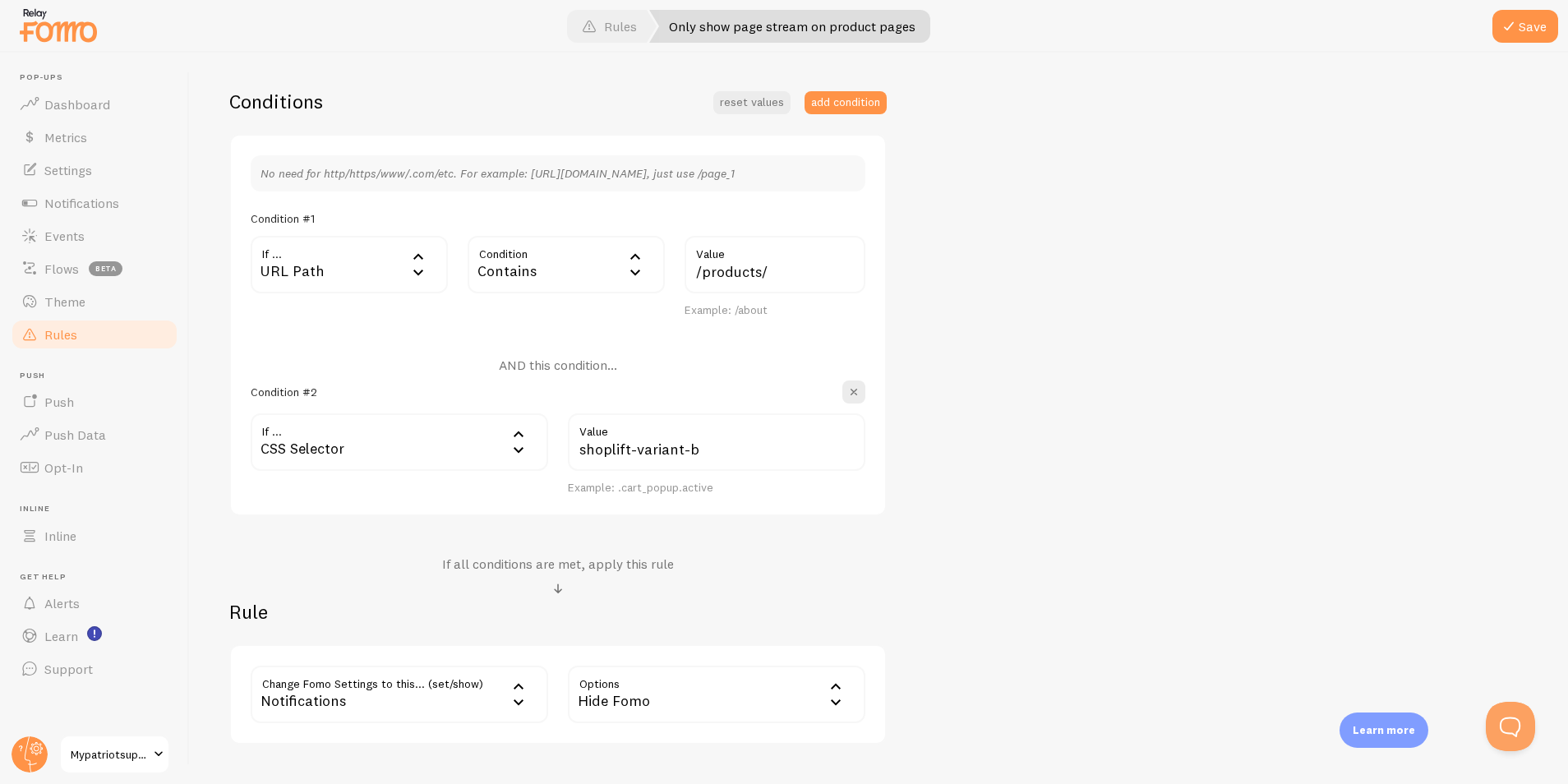
scroll to position [388, 0]
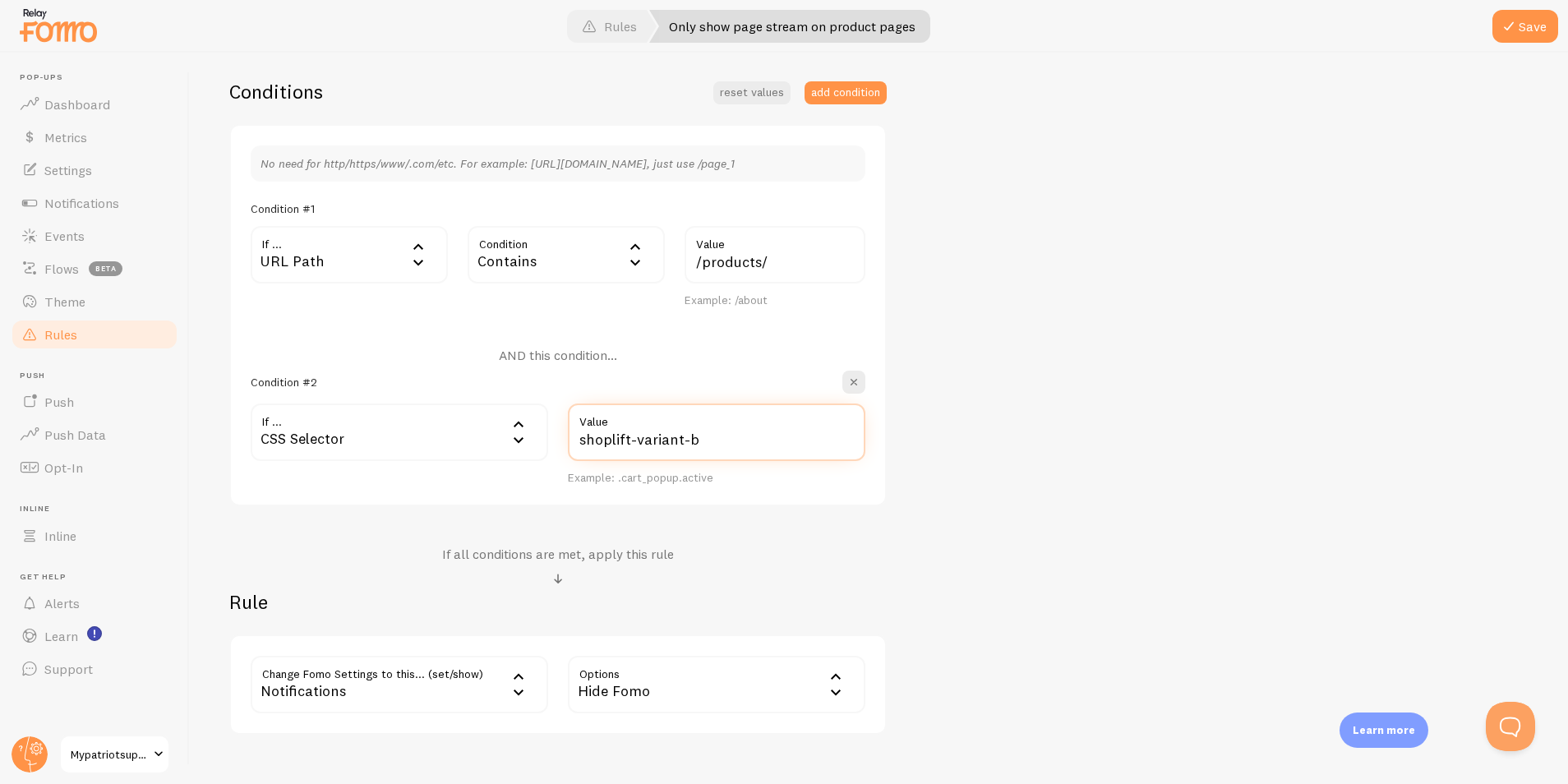
drag, startPoint x: 721, startPoint y: 442, endPoint x: 573, endPoint y: 445, distance: 148.0
click at [573, 445] on input "shoplift-variant-b" at bounding box center [716, 432] width 298 height 58
click at [732, 441] on input "shoplift-variant-b" at bounding box center [716, 432] width 298 height 58
click at [625, 524] on div "Conditions reset values add condition No need for http/https/www/.com/etc. For …" at bounding box center [558, 406] width 657 height 656
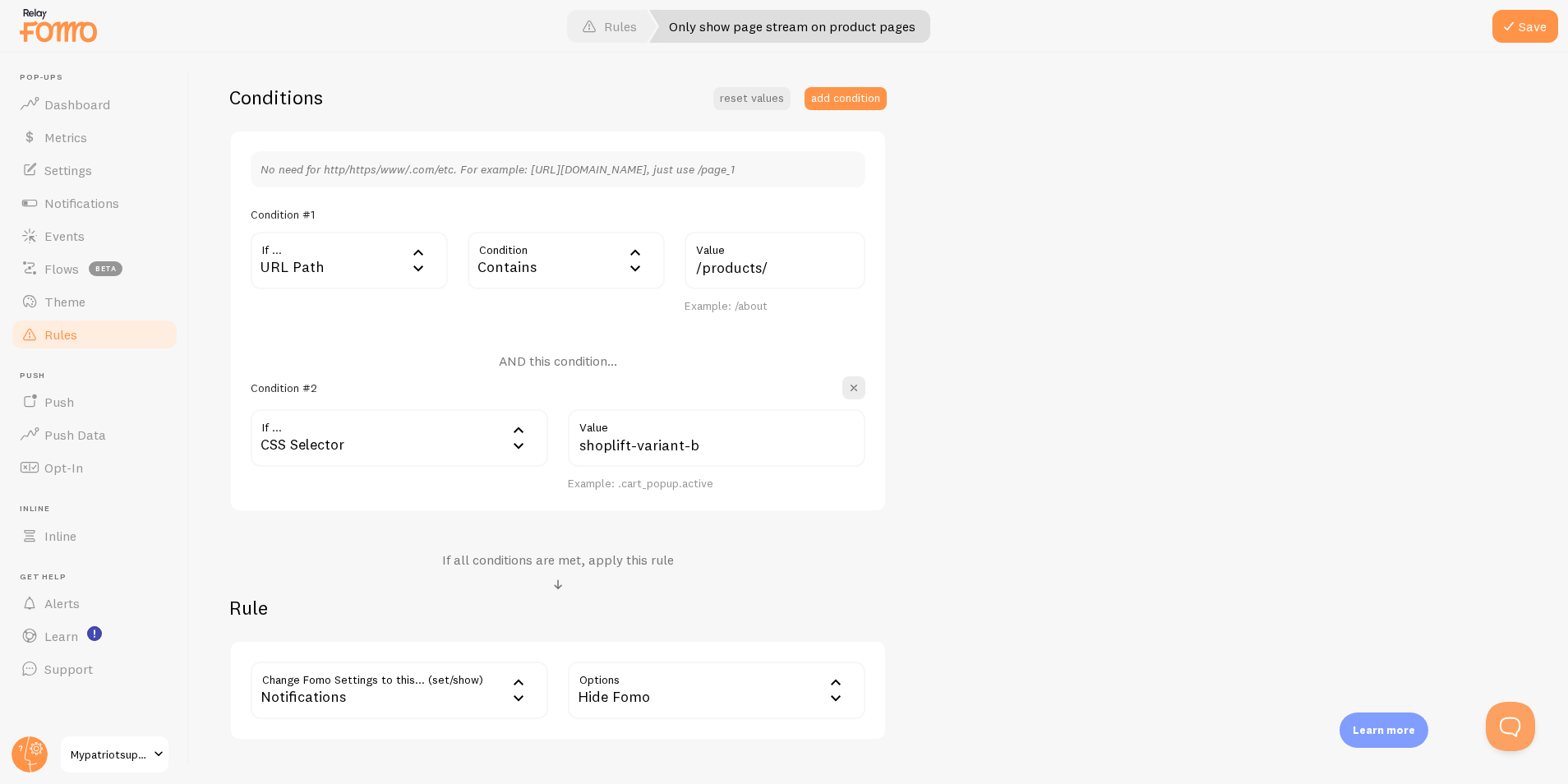
scroll to position [447, 0]
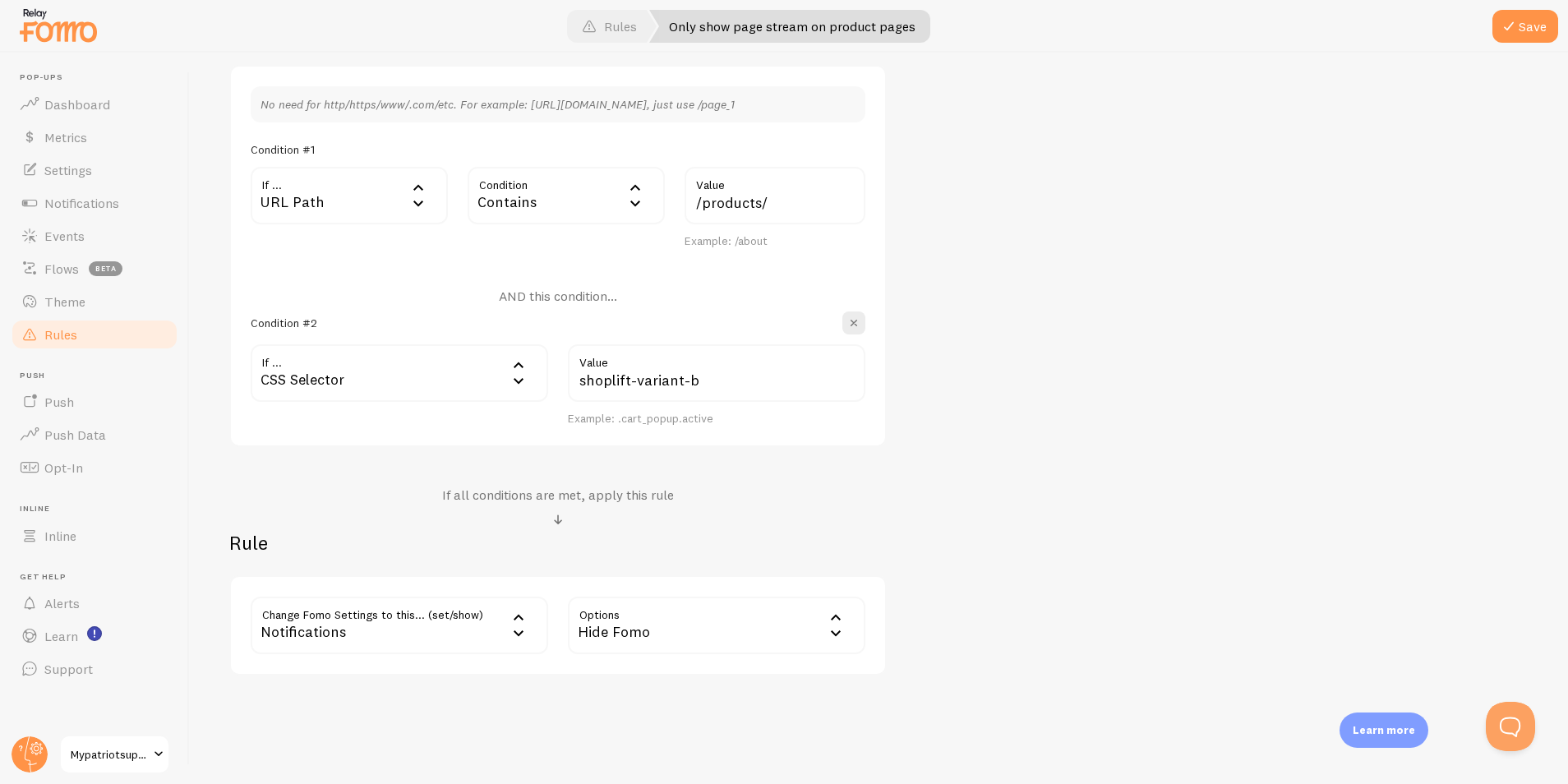
click at [1038, 633] on div "Only show page stream on product pages Title Example: Checkout Page Description…" at bounding box center [878, 237] width 1299 height 878
click at [650, 627] on div "Hide Fomo" at bounding box center [716, 625] width 298 height 58
click at [657, 702] on li "Only show Fomo if conditions met" at bounding box center [716, 706] width 294 height 28
click at [739, 633] on div "Only show Fomo if conditions met" at bounding box center [716, 625] width 298 height 58
click at [666, 667] on li "Hide Fomo" at bounding box center [716, 678] width 294 height 28
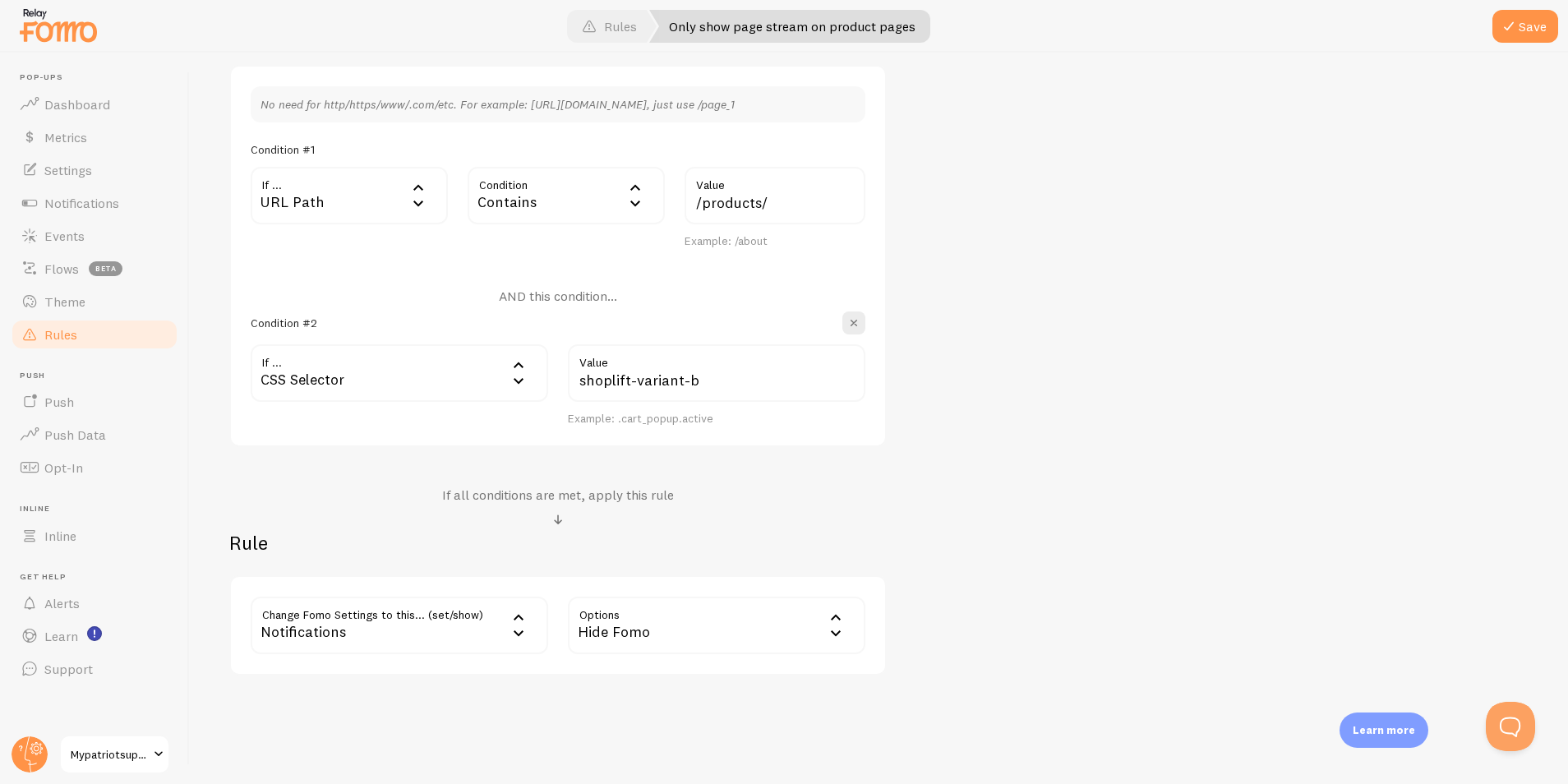
click at [671, 636] on div "Hide Fomo" at bounding box center [716, 625] width 298 height 58
click at [657, 699] on li "Only show Fomo if conditions met" at bounding box center [716, 706] width 294 height 28
drag, startPoint x: 1009, startPoint y: 542, endPoint x: 1028, endPoint y: 518, distance: 30.6
click at [1010, 541] on div "Only show page stream on product pages Title Example: Checkout Page Description…" at bounding box center [878, 237] width 1299 height 878
click at [1520, 27] on button "Save" at bounding box center [1526, 27] width 66 height 33
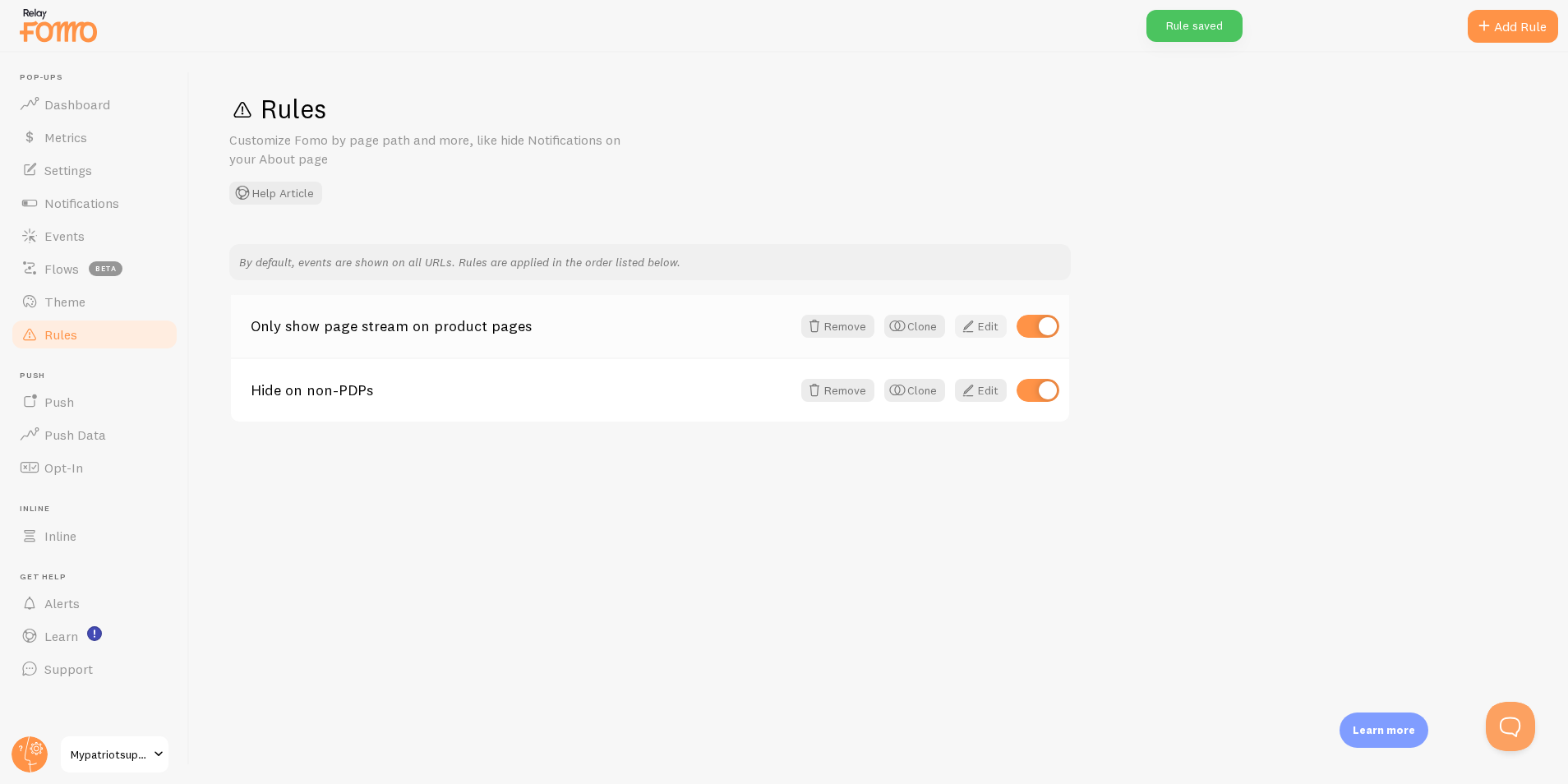
click at [982, 326] on link "Edit" at bounding box center [981, 326] width 51 height 23
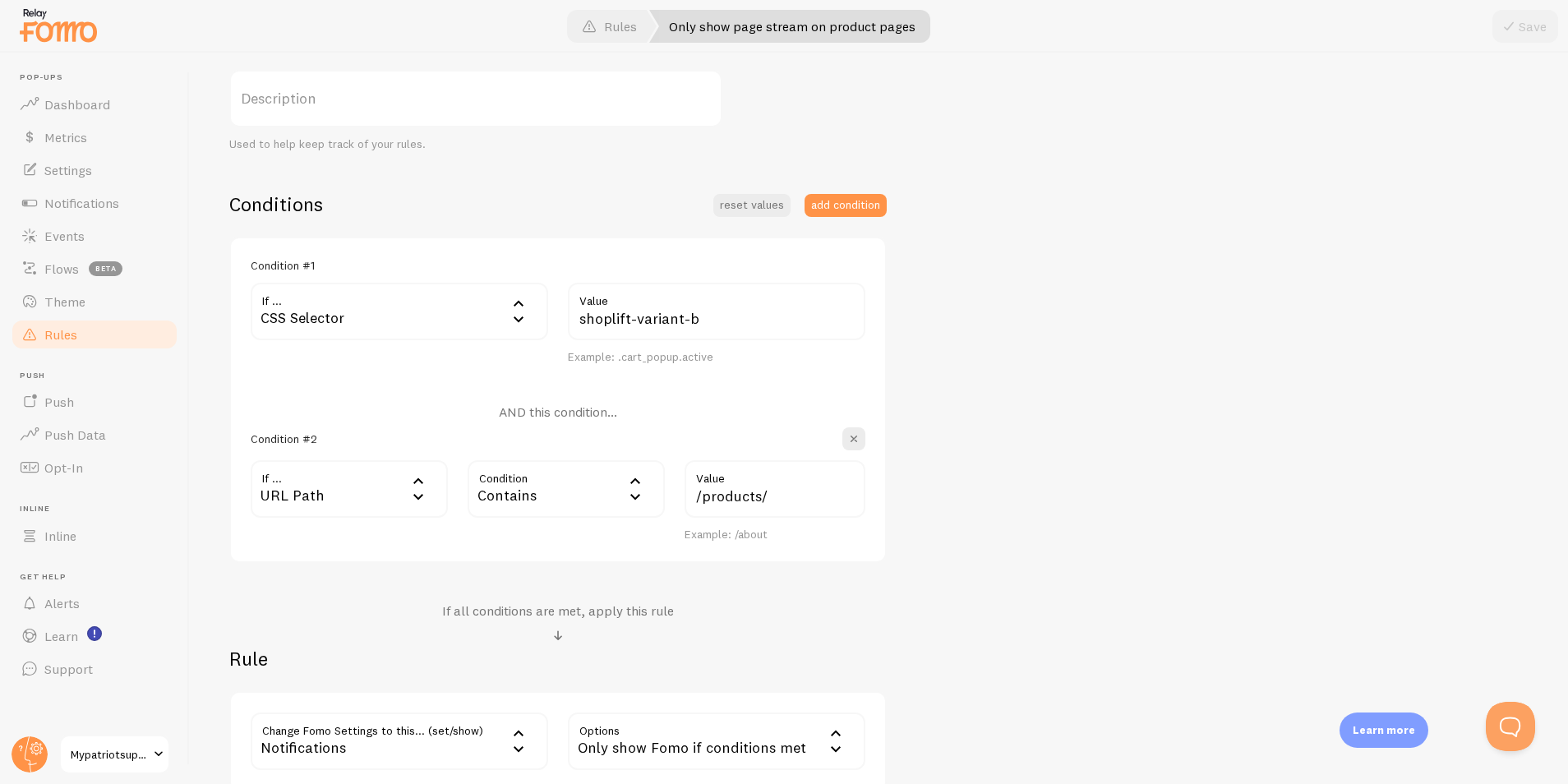
scroll to position [283, 0]
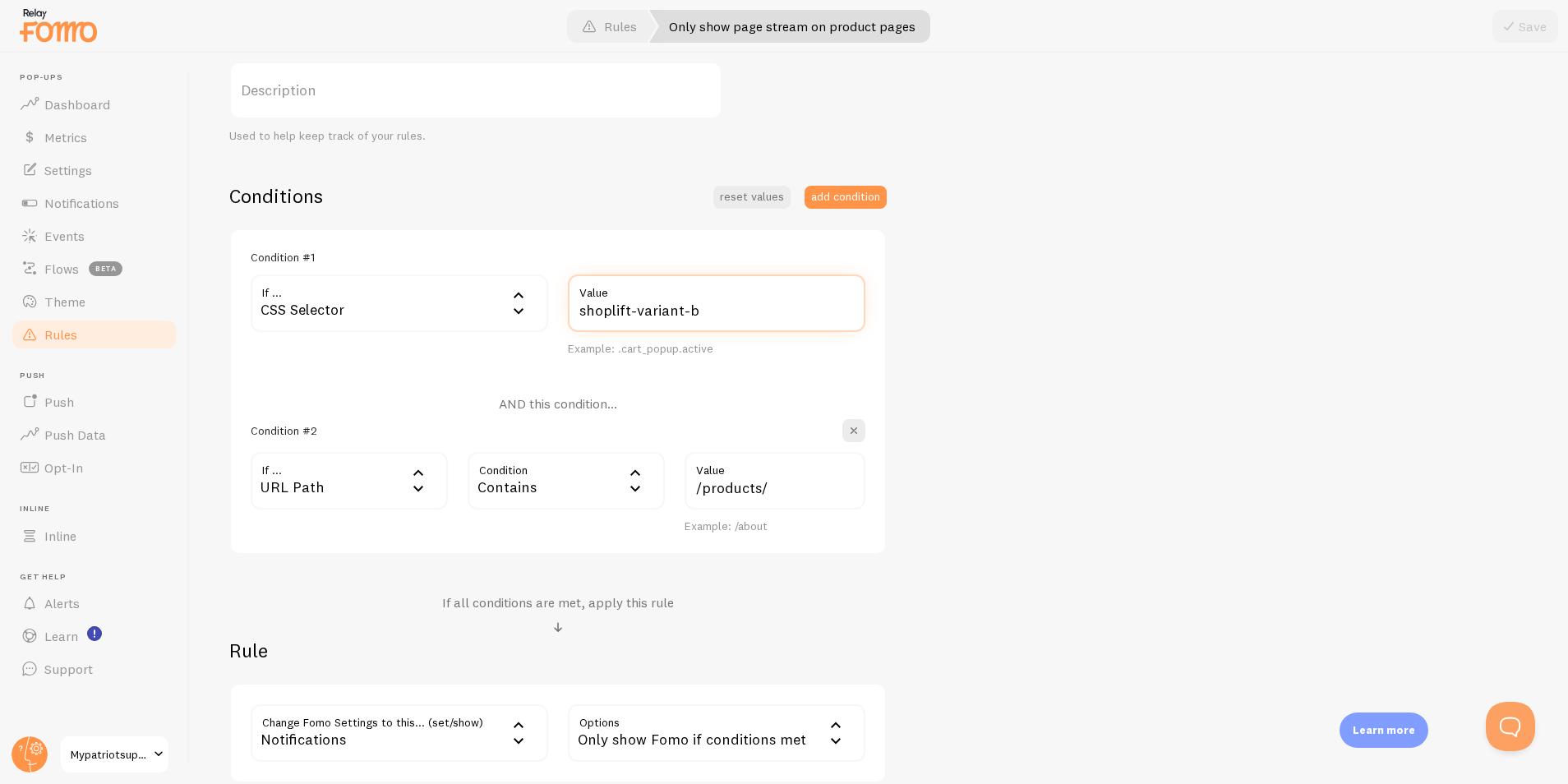
drag, startPoint x: 719, startPoint y: 319, endPoint x: 575, endPoint y: 315, distance: 144.1
click at [580, 315] on input "shoplift-variant-b" at bounding box center [716, 303] width 298 height 58
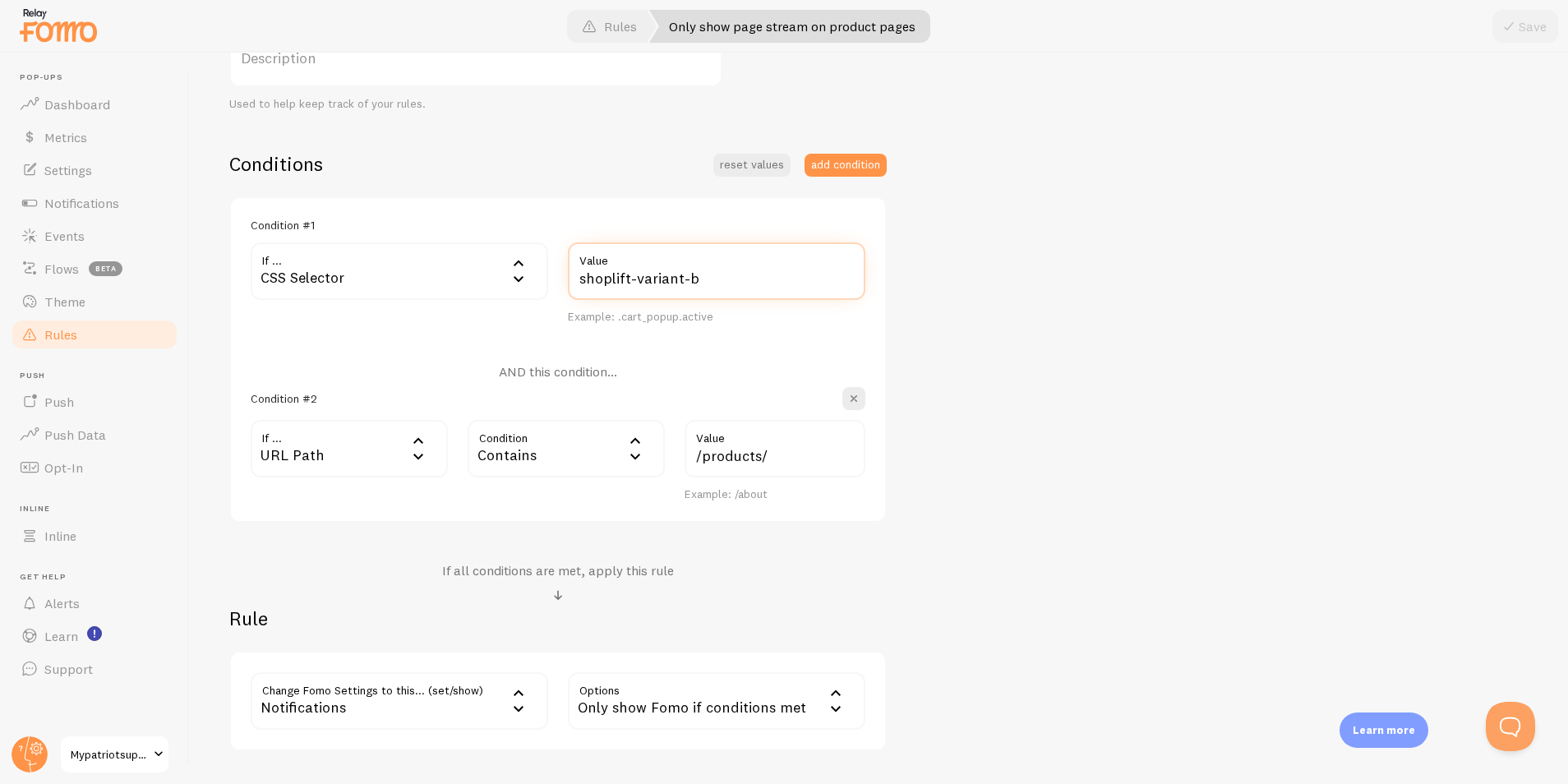
scroll to position [421, 0]
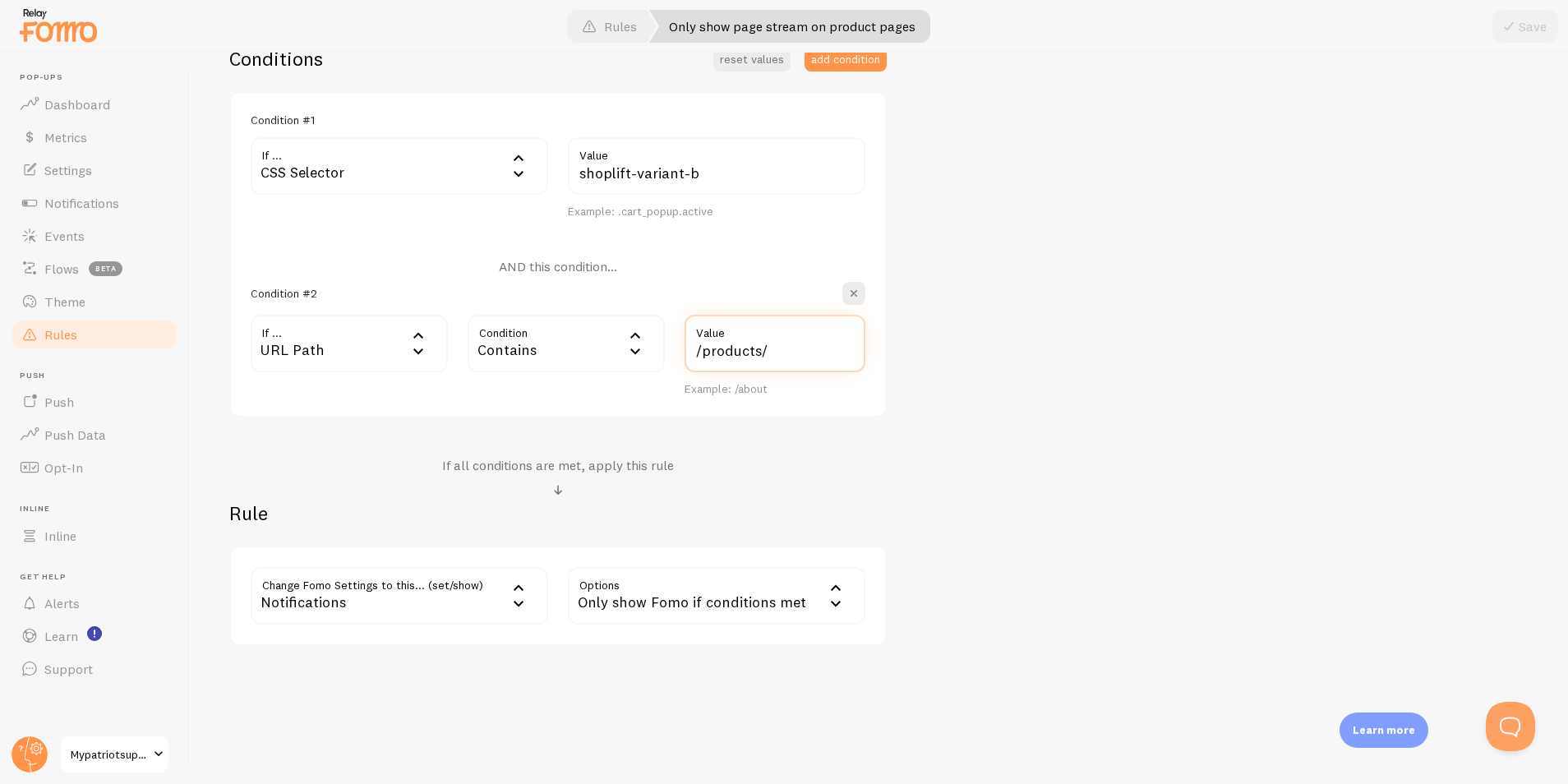
click at [675, 351] on div "/products/ Value Example: /about" at bounding box center [775, 356] width 201 height 83
click at [1094, 304] on div "Only show page stream on product pages Title Example: Checkout Page Description…" at bounding box center [878, 234] width 1299 height 823
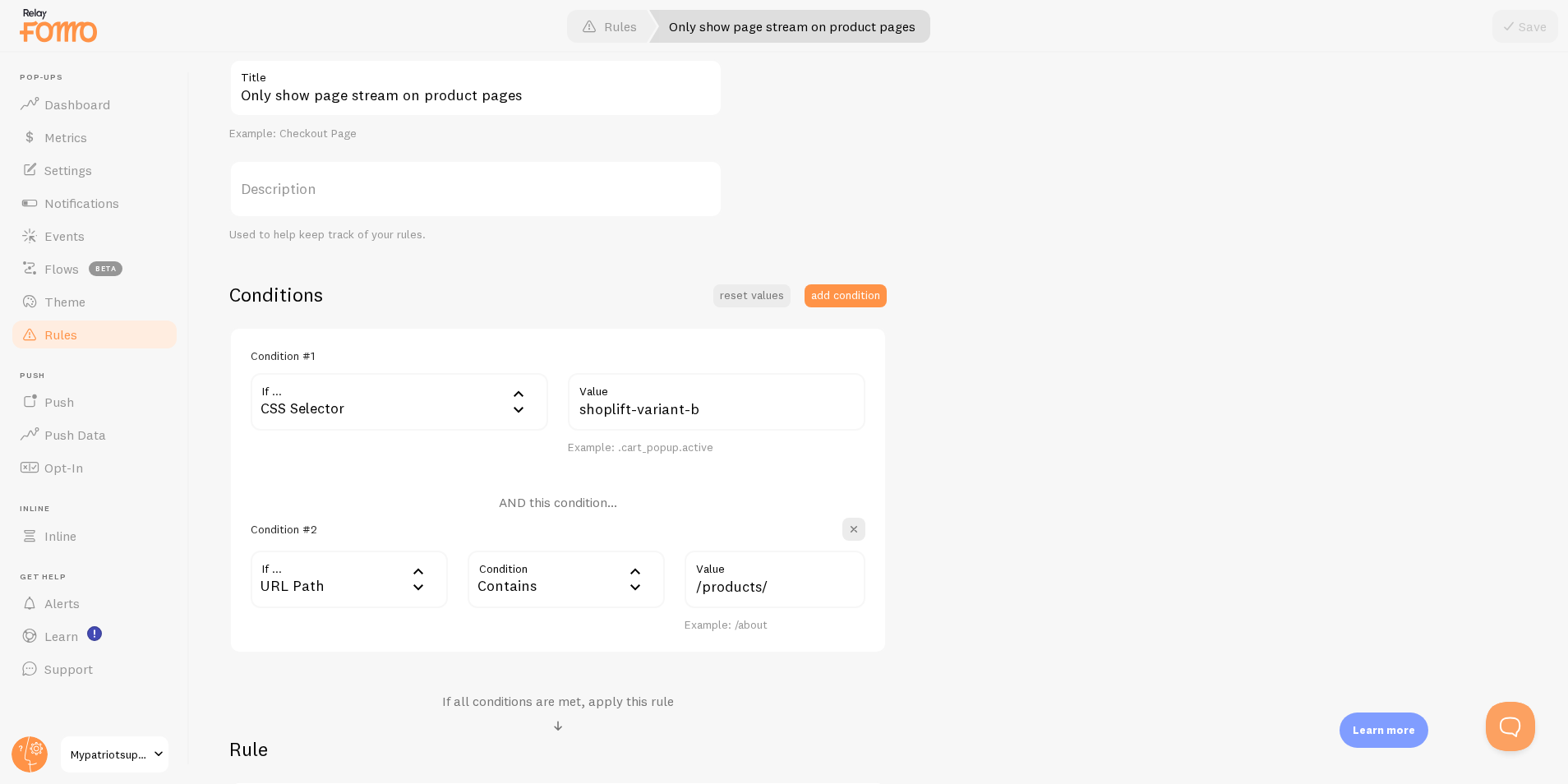
scroll to position [116, 0]
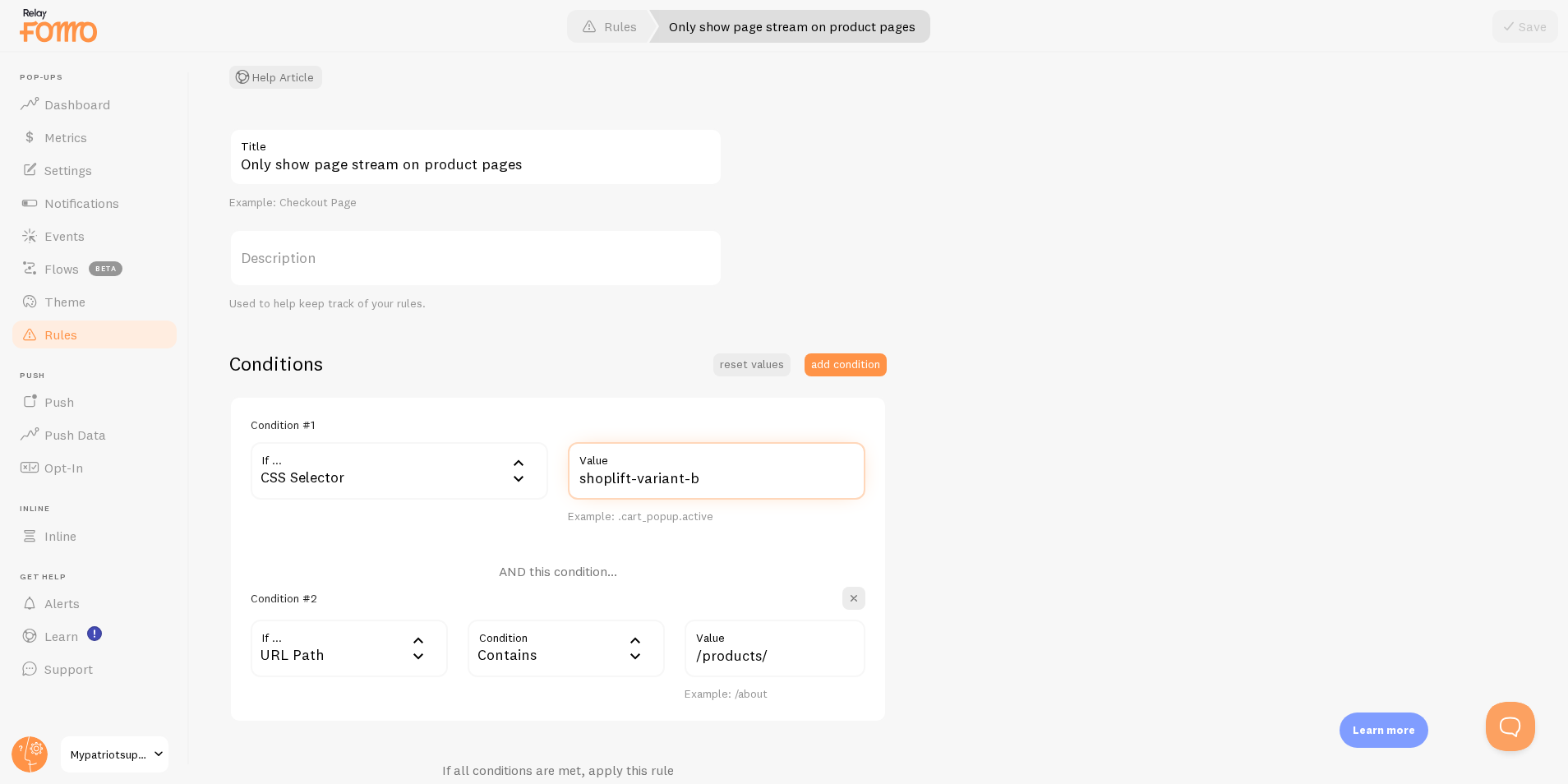
click at [624, 481] on input "shoplift-variant-b" at bounding box center [716, 470] width 298 height 58
click at [582, 480] on input "shoplift-variant-b" at bounding box center [716, 470] width 298 height 58
drag, startPoint x: 618, startPoint y: 519, endPoint x: 624, endPoint y: 495, distance: 24.7
click at [682, 518] on div "Example: .cart_popup.active" at bounding box center [716, 517] width 298 height 15
click at [584, 483] on input "shoplift-variant-b" at bounding box center [716, 470] width 298 height 58
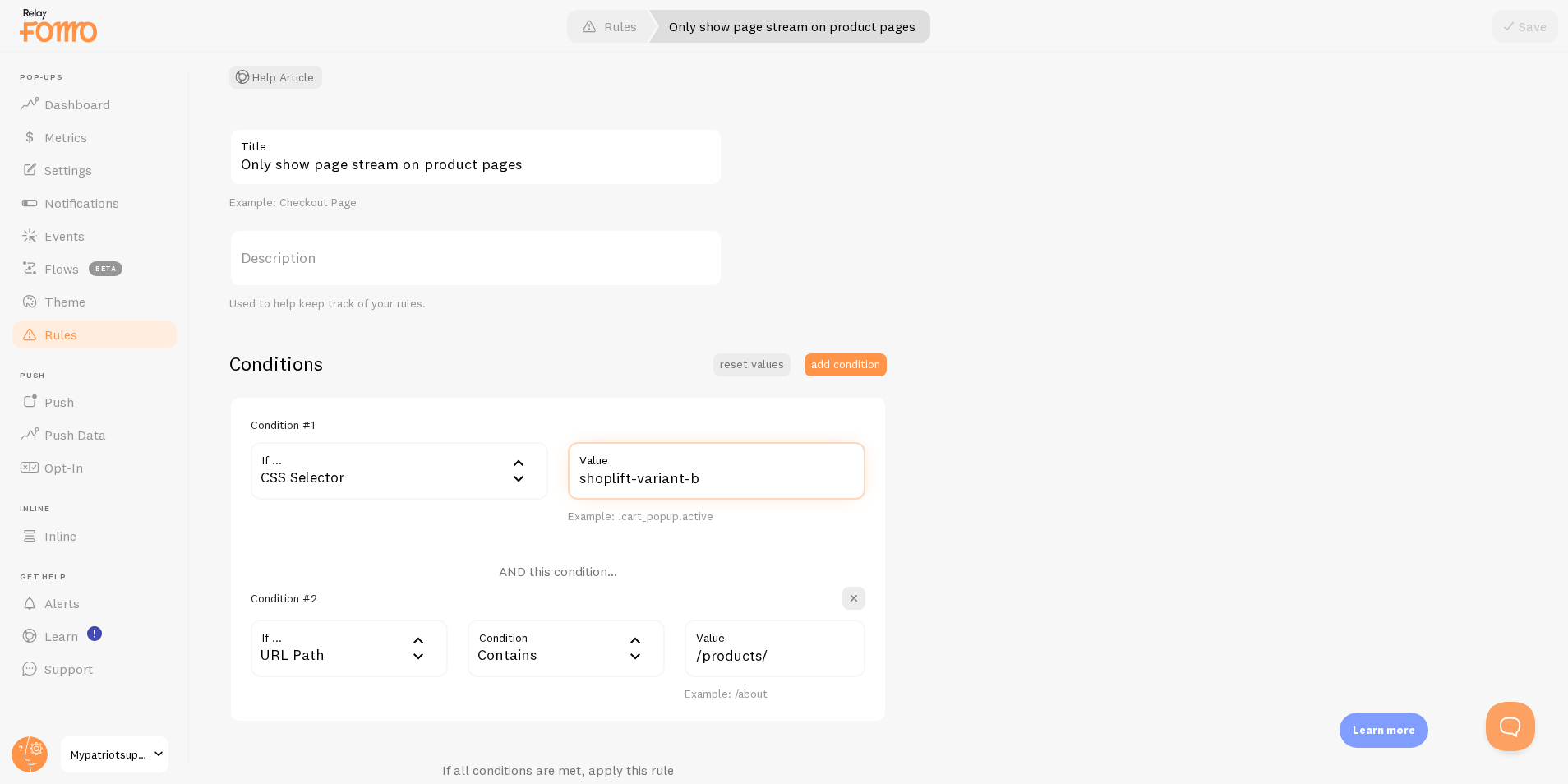
click at [579, 481] on input "shoplift-variant-b" at bounding box center [716, 470] width 298 height 58
type input ".shoplift-variant-b"
click at [1485, 414] on div "Only show page stream on product pages Title Example: Checkout Page Description…" at bounding box center [878, 539] width 1299 height 823
click at [1518, 26] on span at bounding box center [1509, 27] width 20 height 20
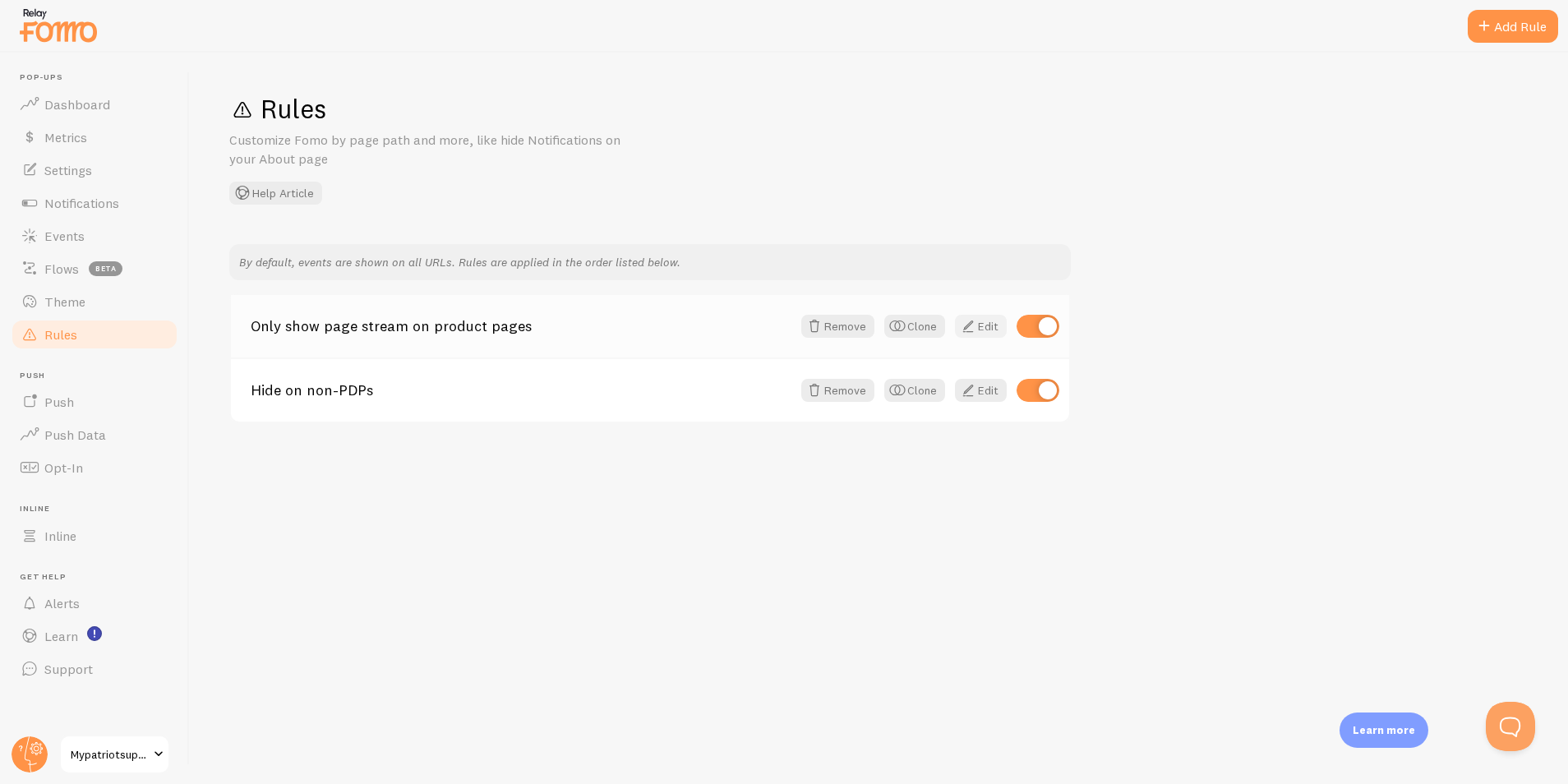
click at [973, 325] on span at bounding box center [968, 326] width 20 height 20
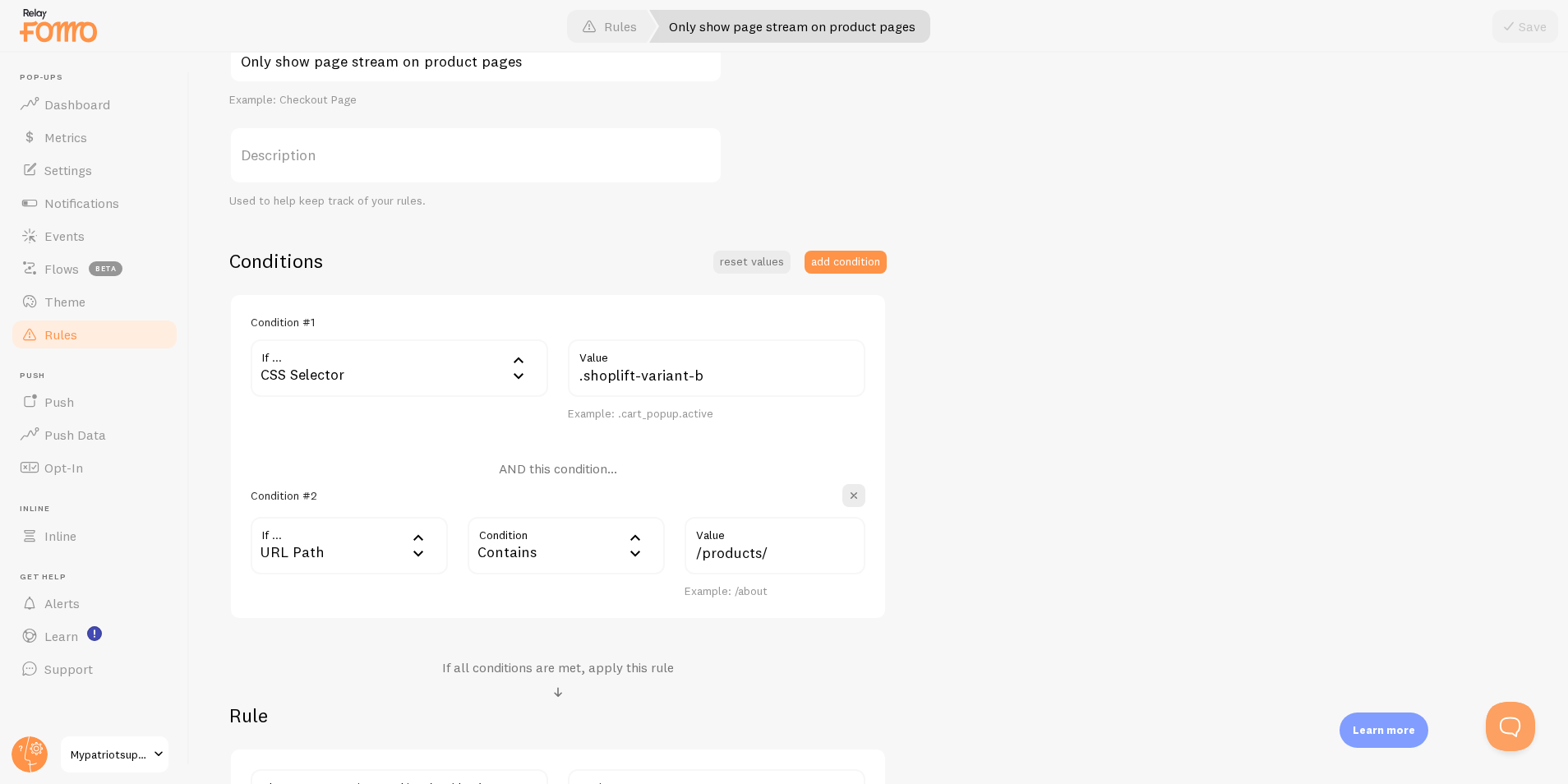
scroll to position [222, 0]
click at [105, 332] on link "Rules" at bounding box center [94, 335] width 170 height 33
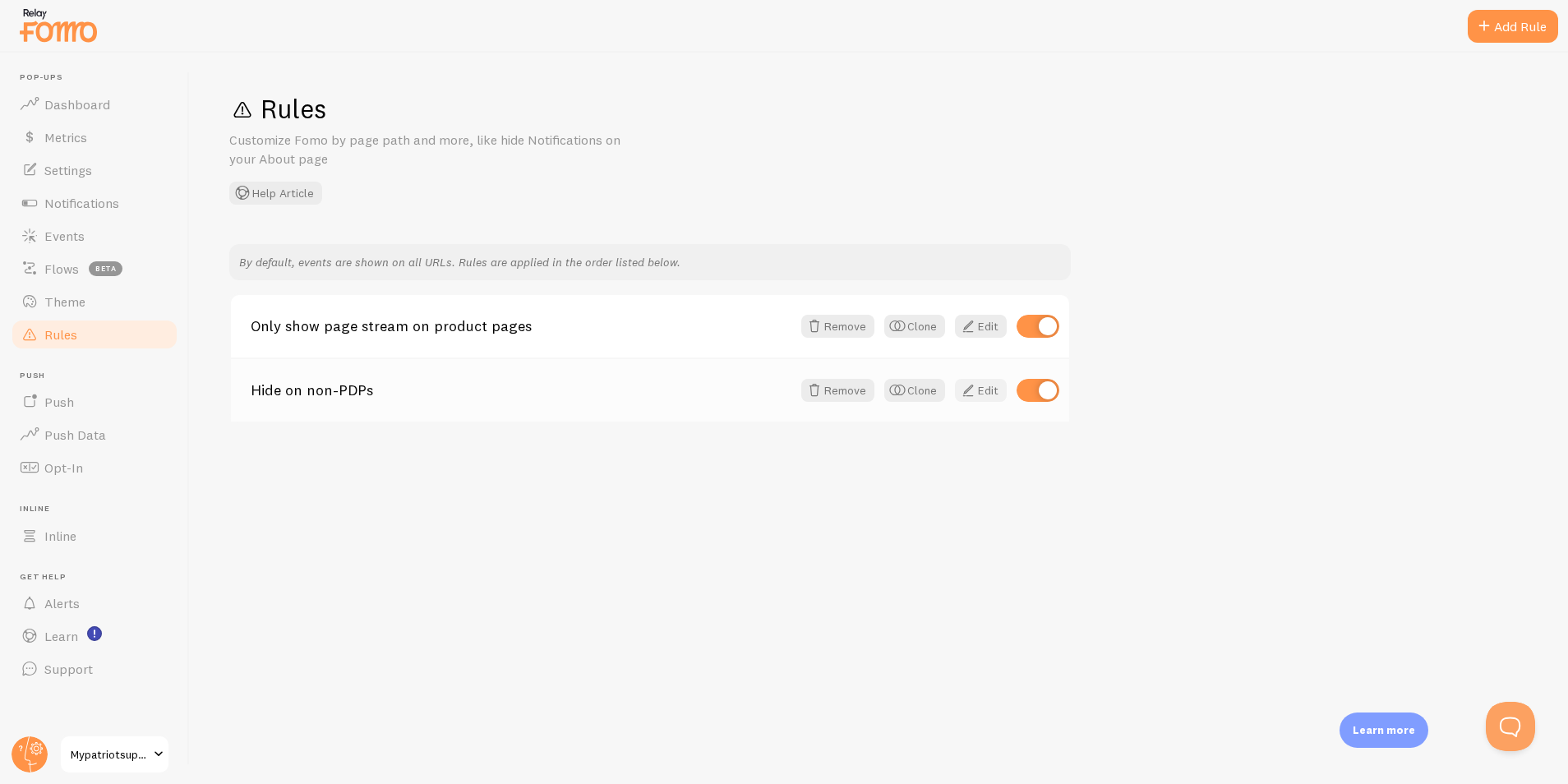
click at [976, 393] on span at bounding box center [968, 391] width 20 height 20
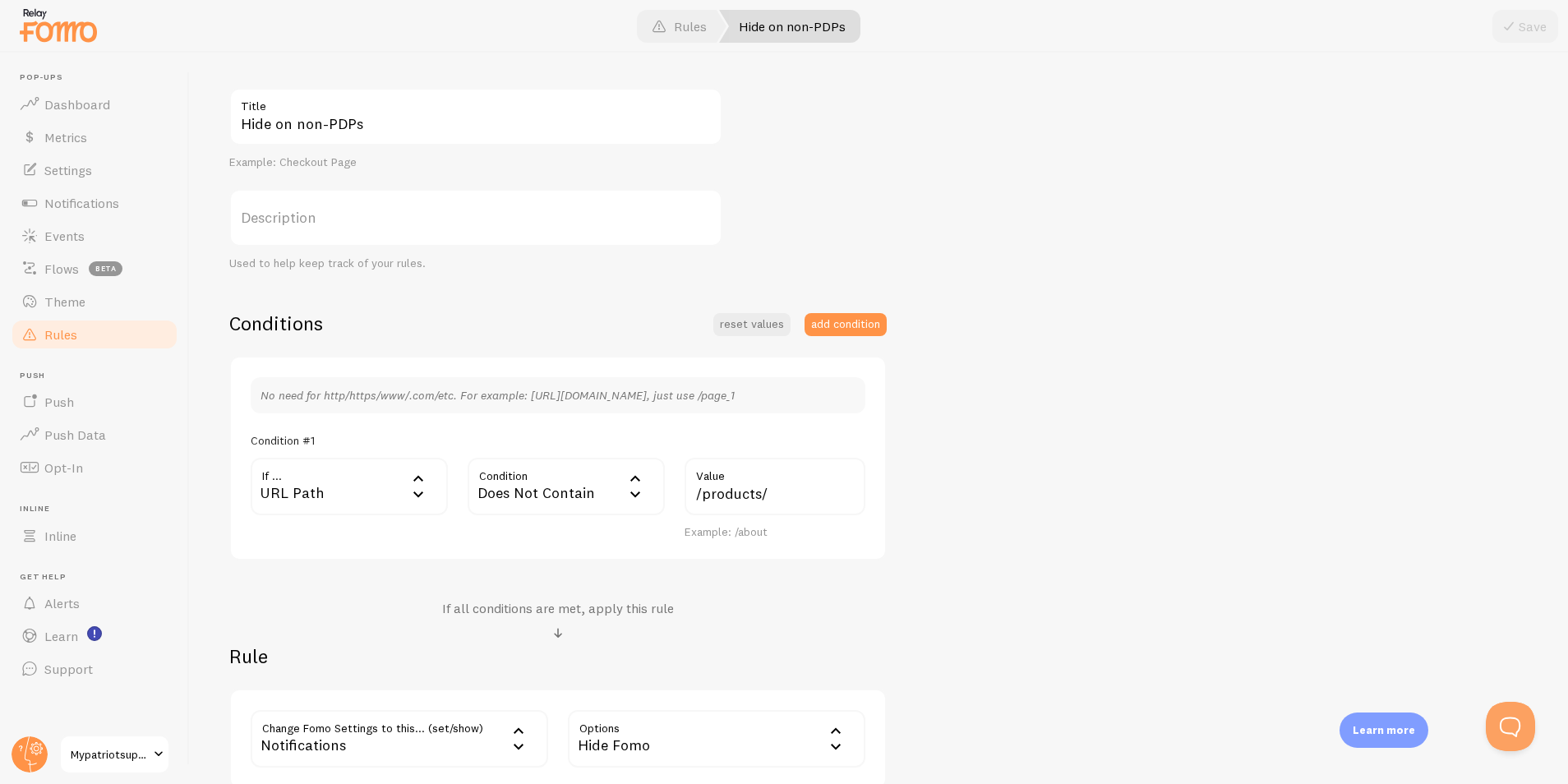
scroll to position [249, 0]
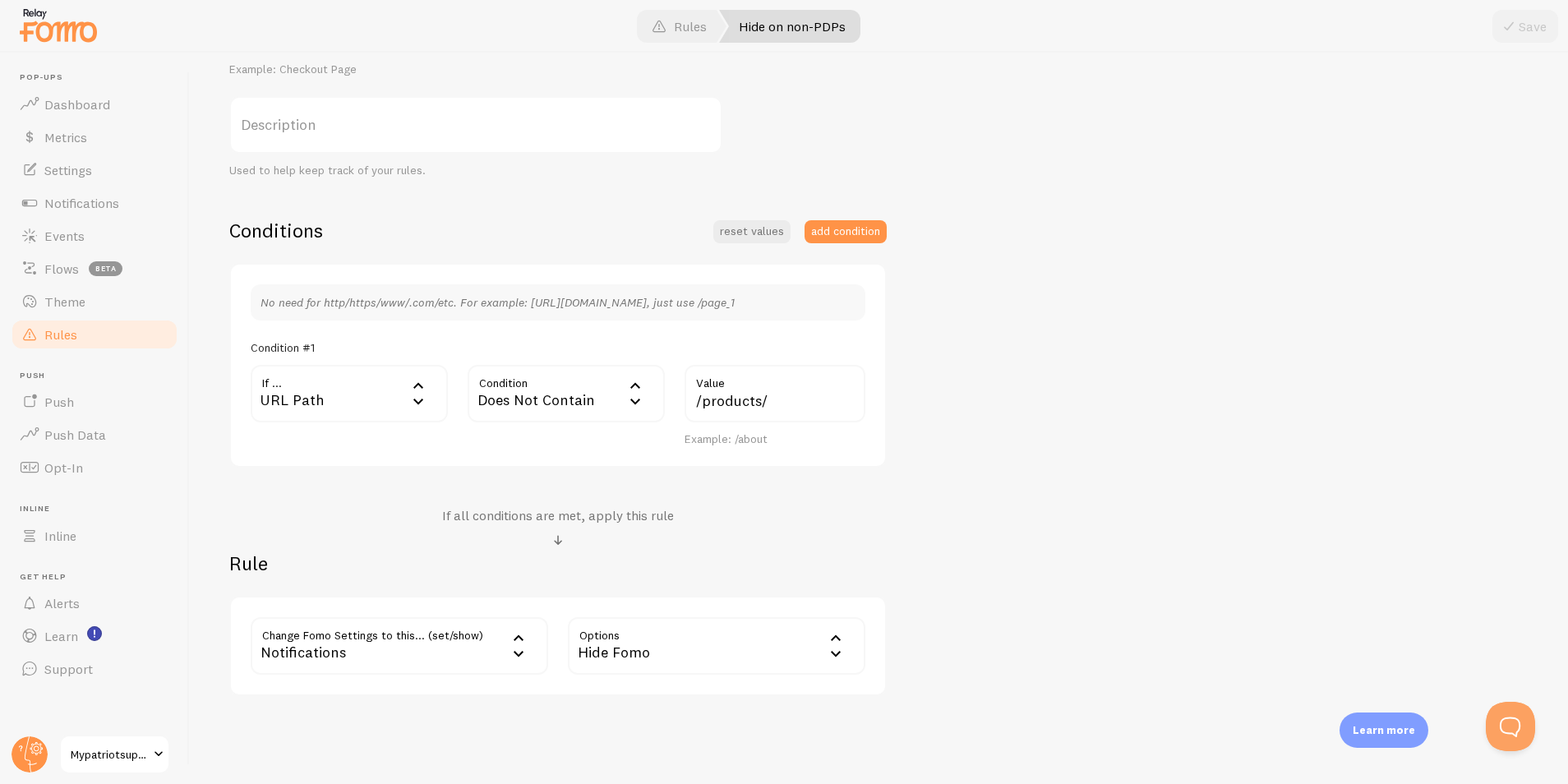
click at [69, 337] on span "Rules" at bounding box center [61, 335] width 33 height 17
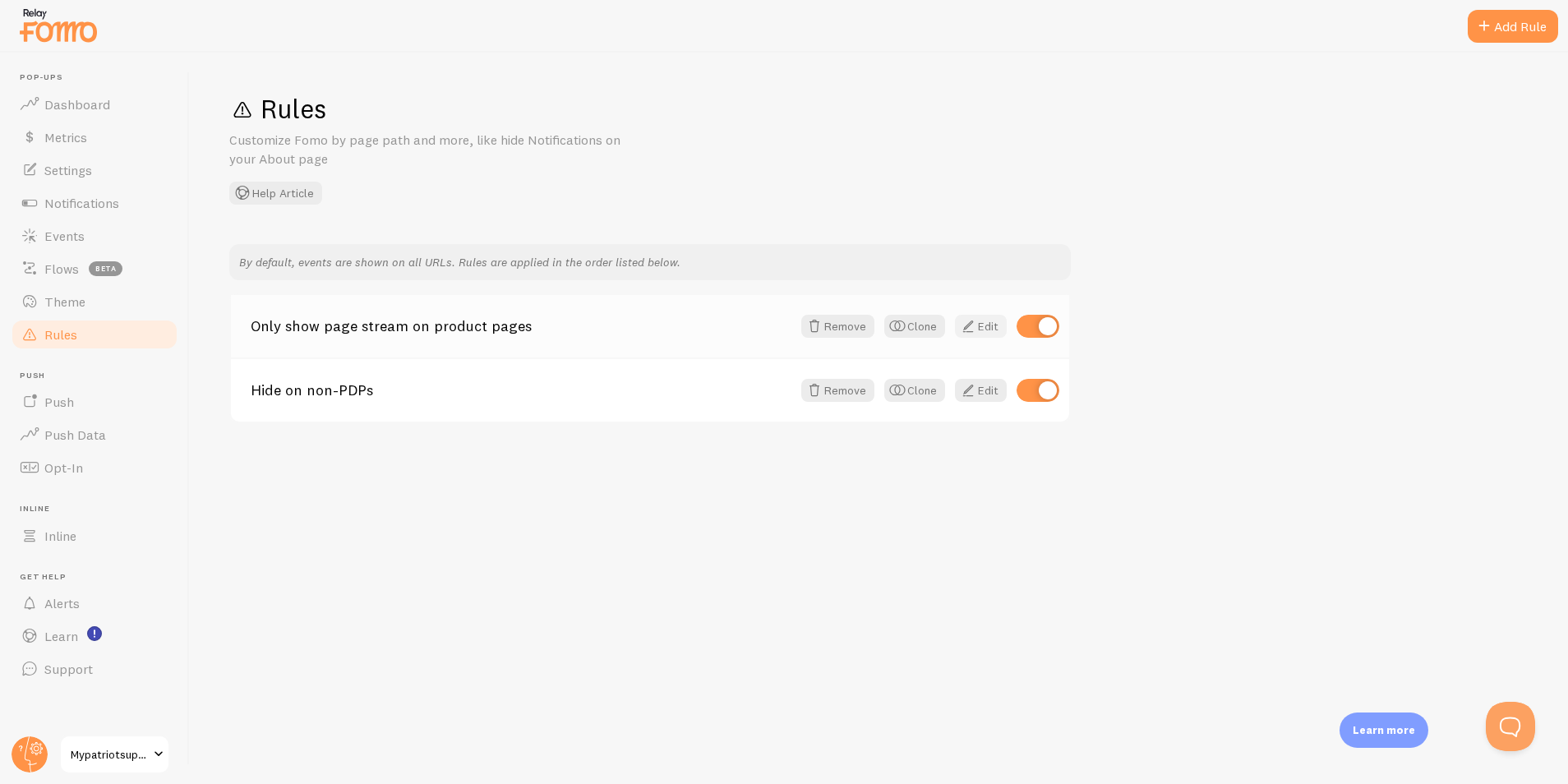
click at [972, 327] on span at bounding box center [968, 326] width 20 height 20
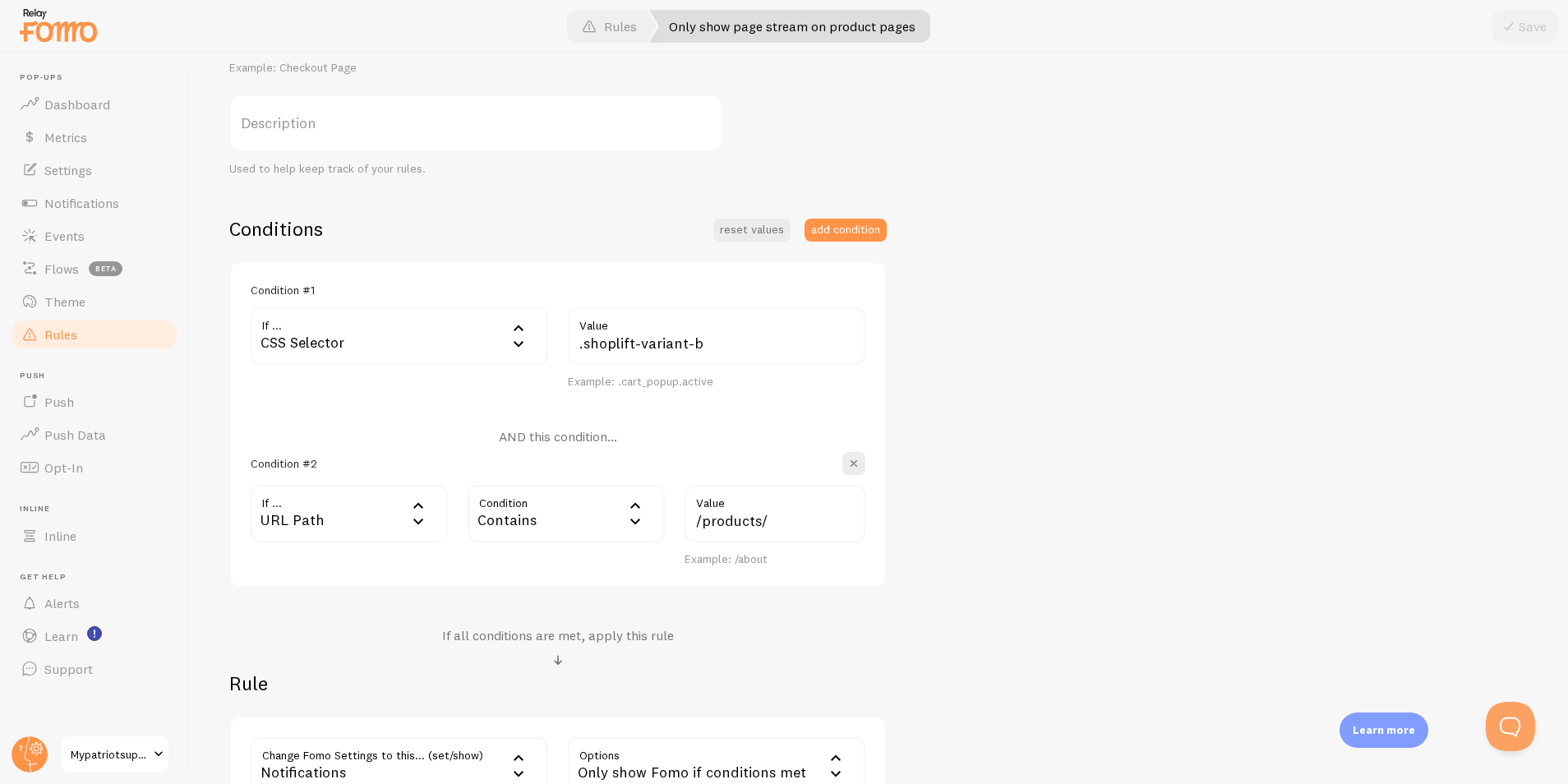
scroll to position [259, 0]
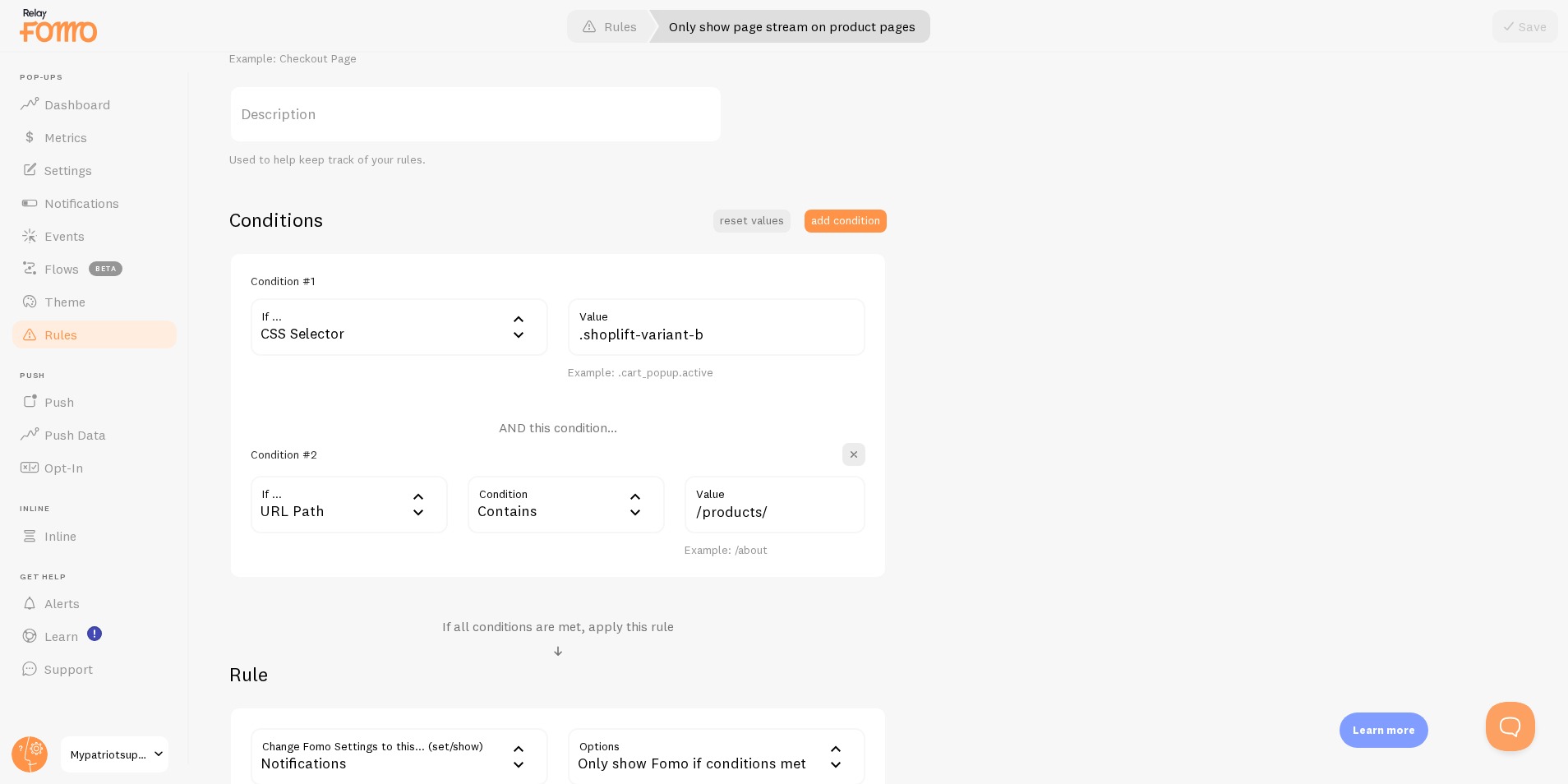
click at [1123, 378] on div "Only show page stream on product pages Title Example: Checkout Page Description…" at bounding box center [878, 395] width 1299 height 823
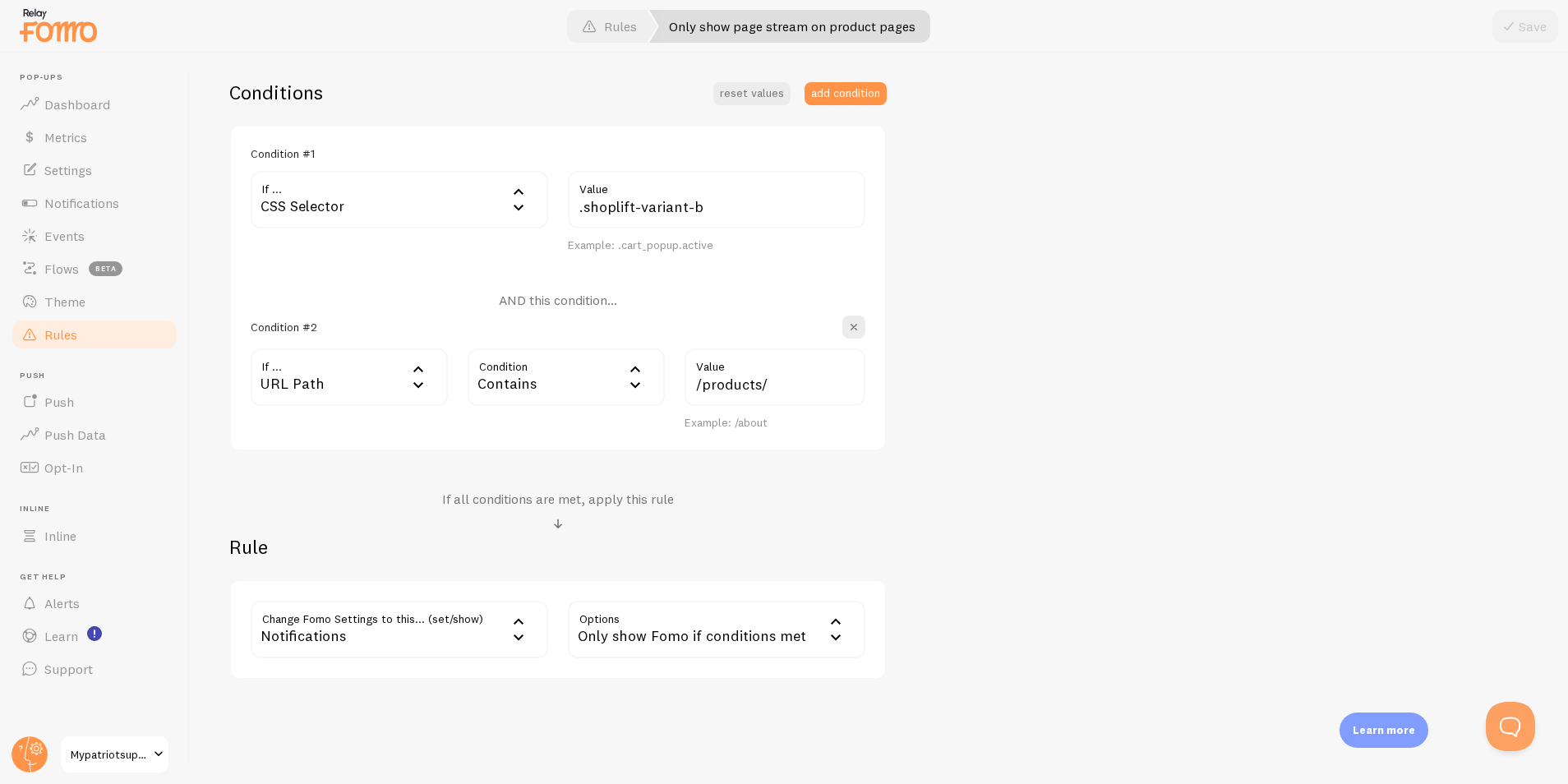
scroll to position [389, 0]
click at [66, 307] on span "Theme" at bounding box center [64, 302] width 41 height 17
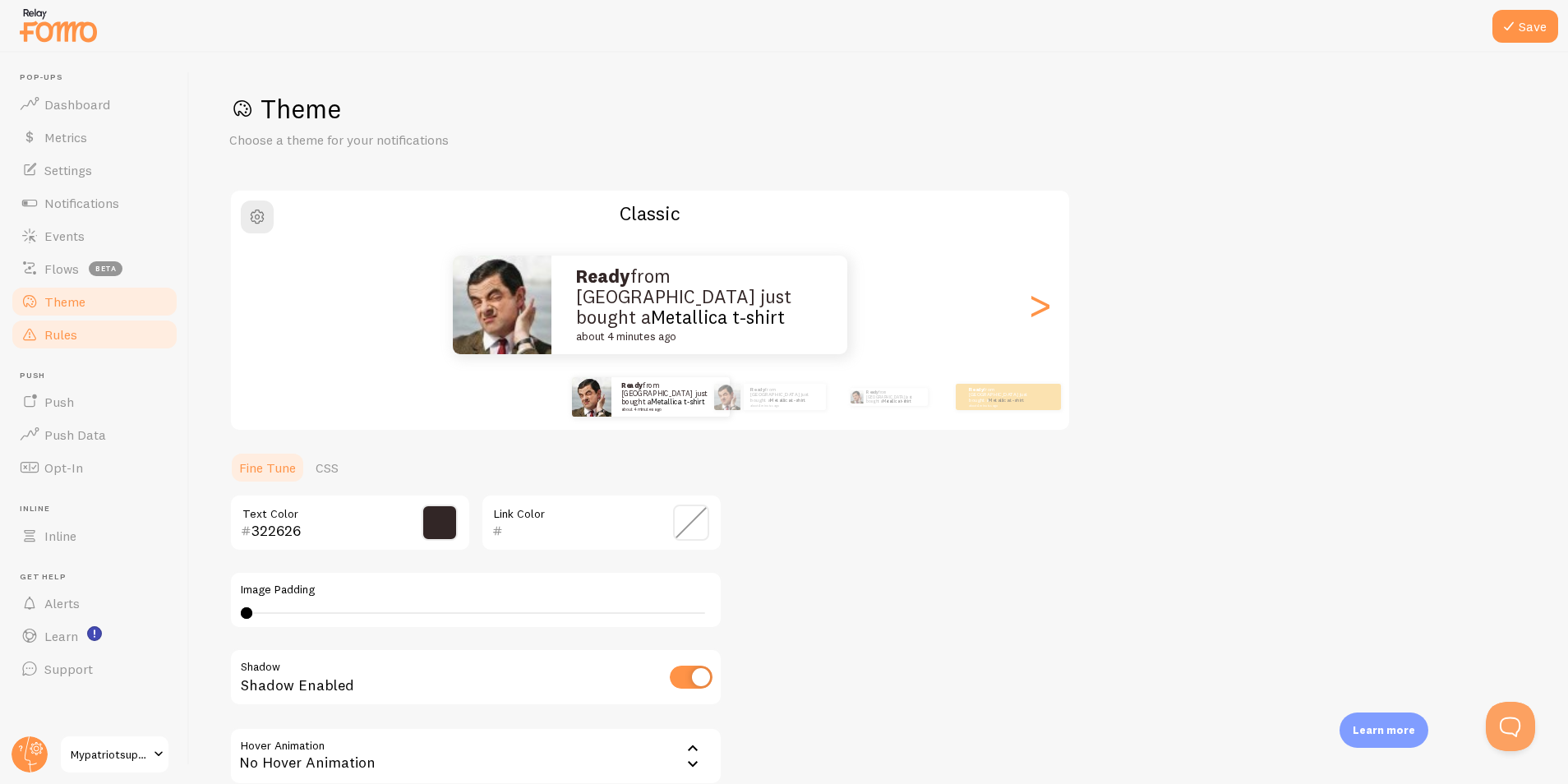
click at [67, 342] on link "Rules" at bounding box center [94, 335] width 170 height 33
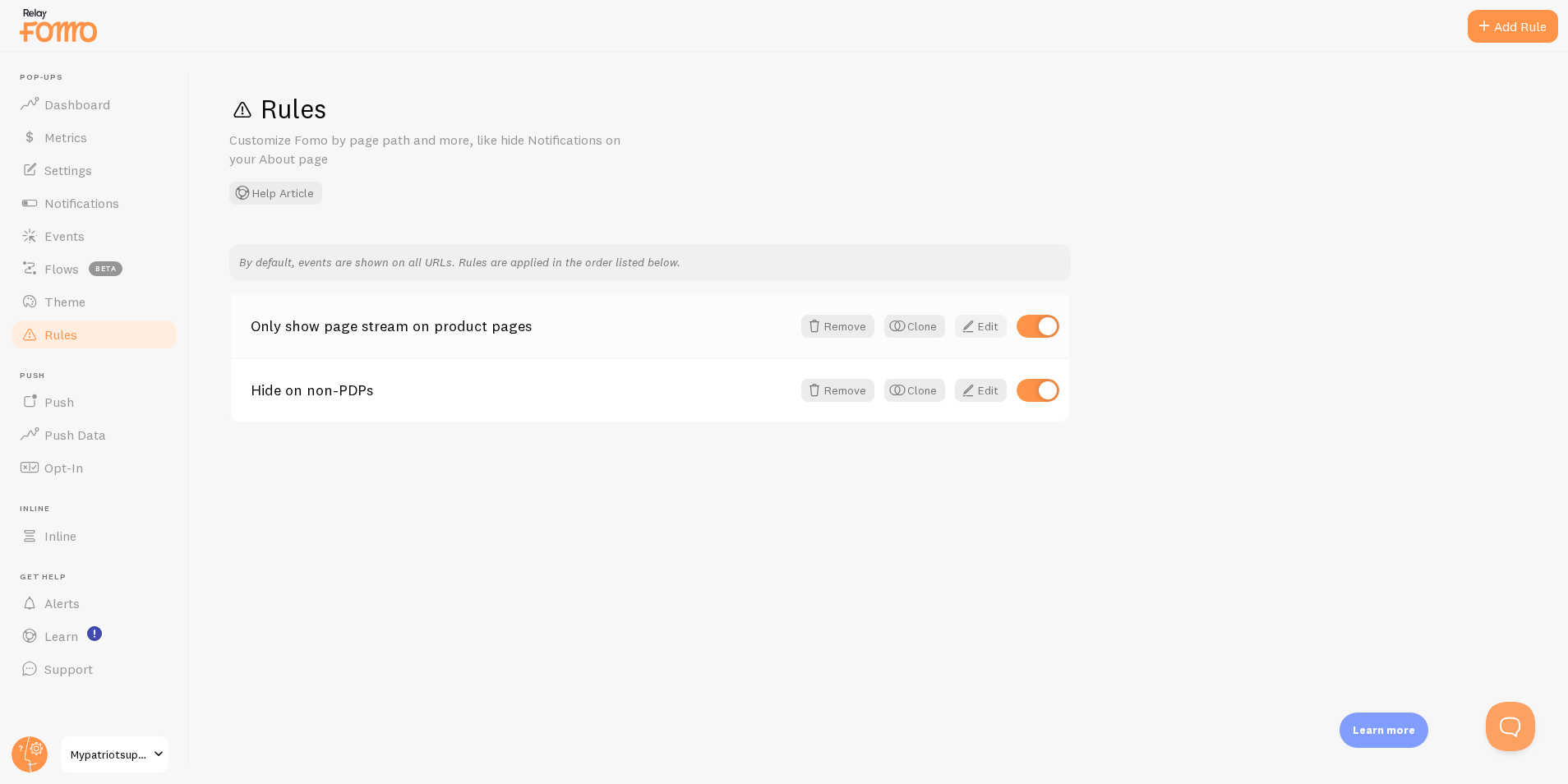
click at [981, 329] on link "Edit" at bounding box center [981, 326] width 51 height 23
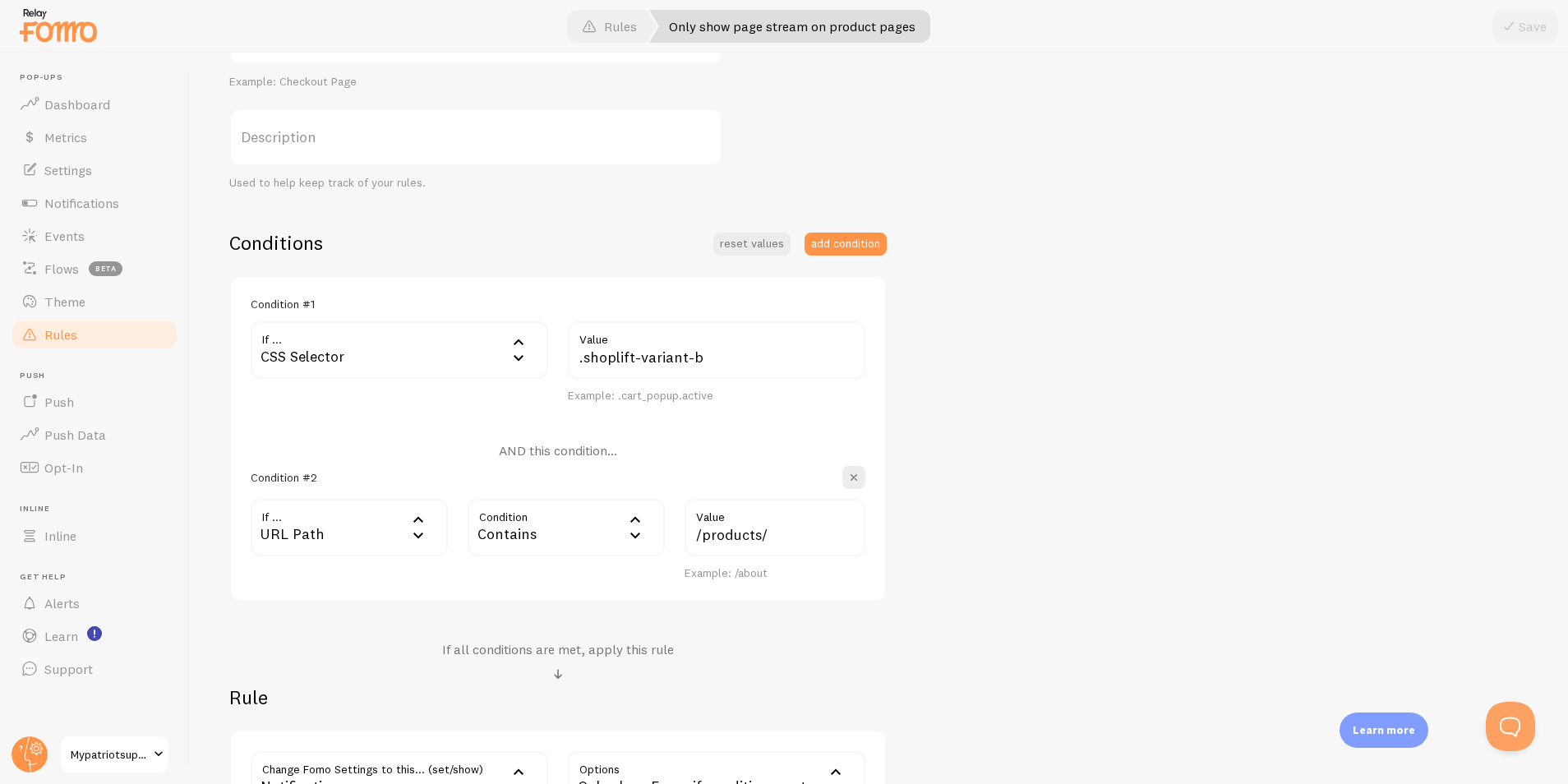
scroll to position [303, 0]
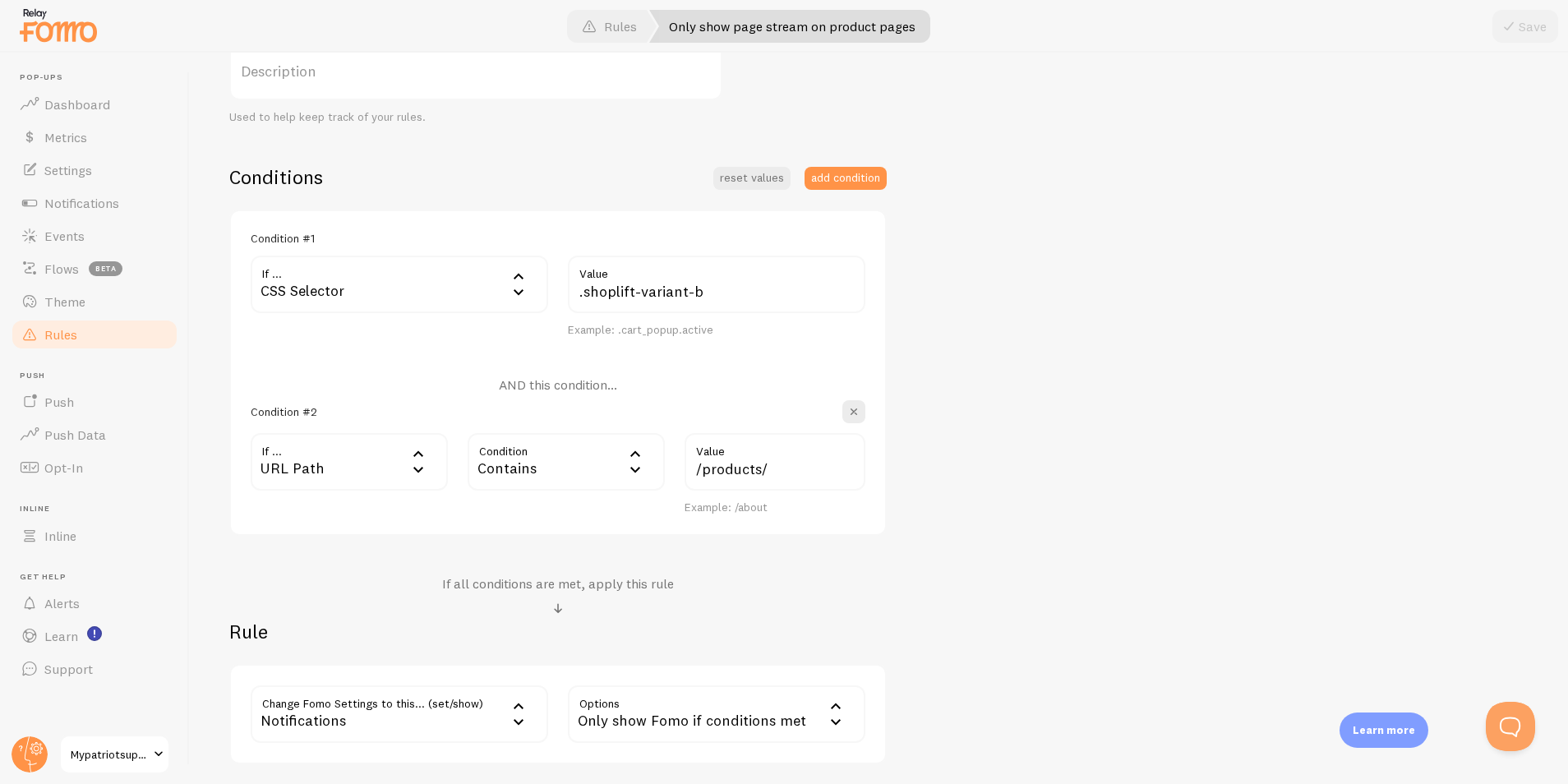
click at [862, 324] on div "Example: .cart_popup.active" at bounding box center [716, 330] width 298 height 15
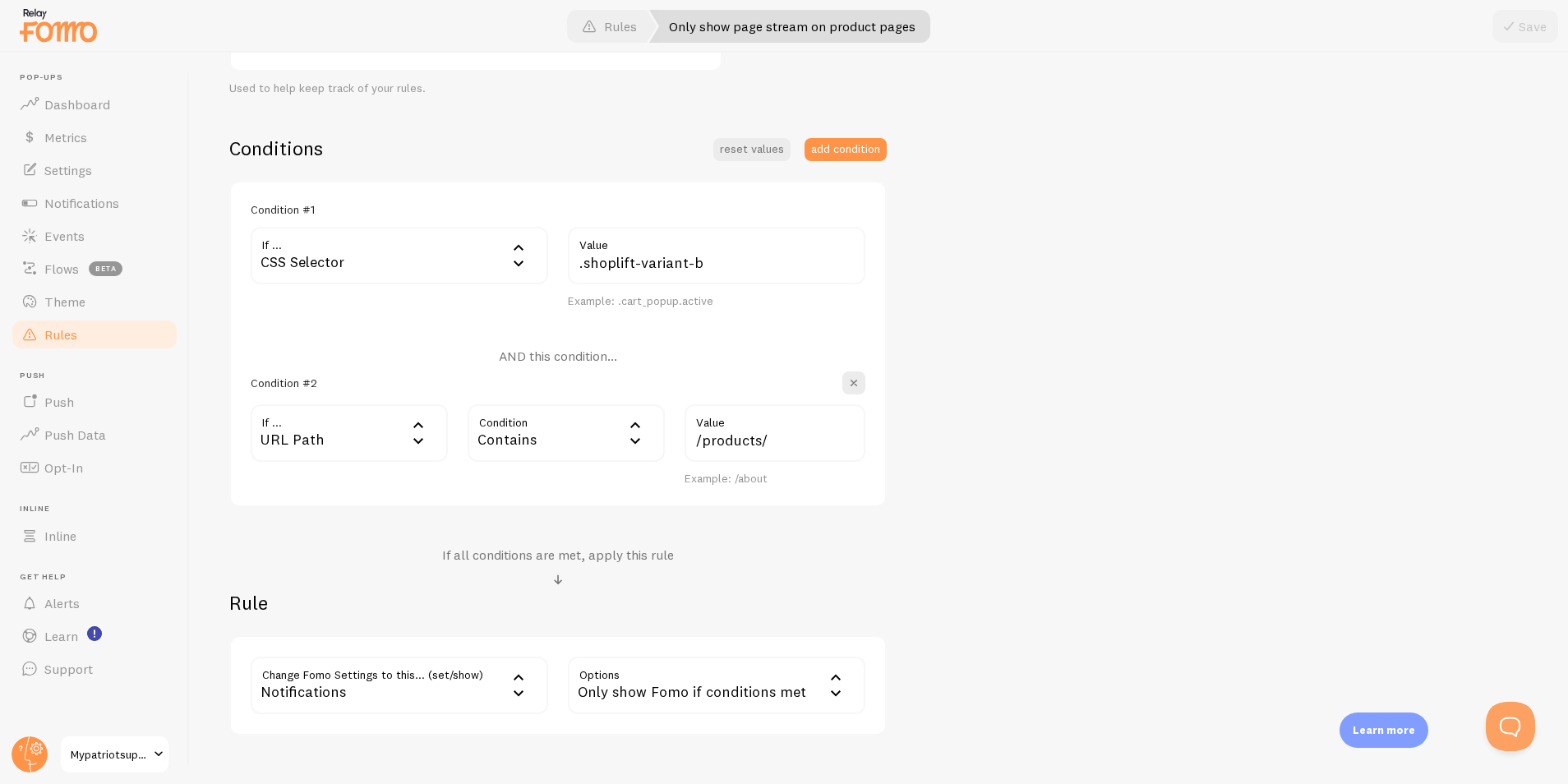
scroll to position [403, 0]
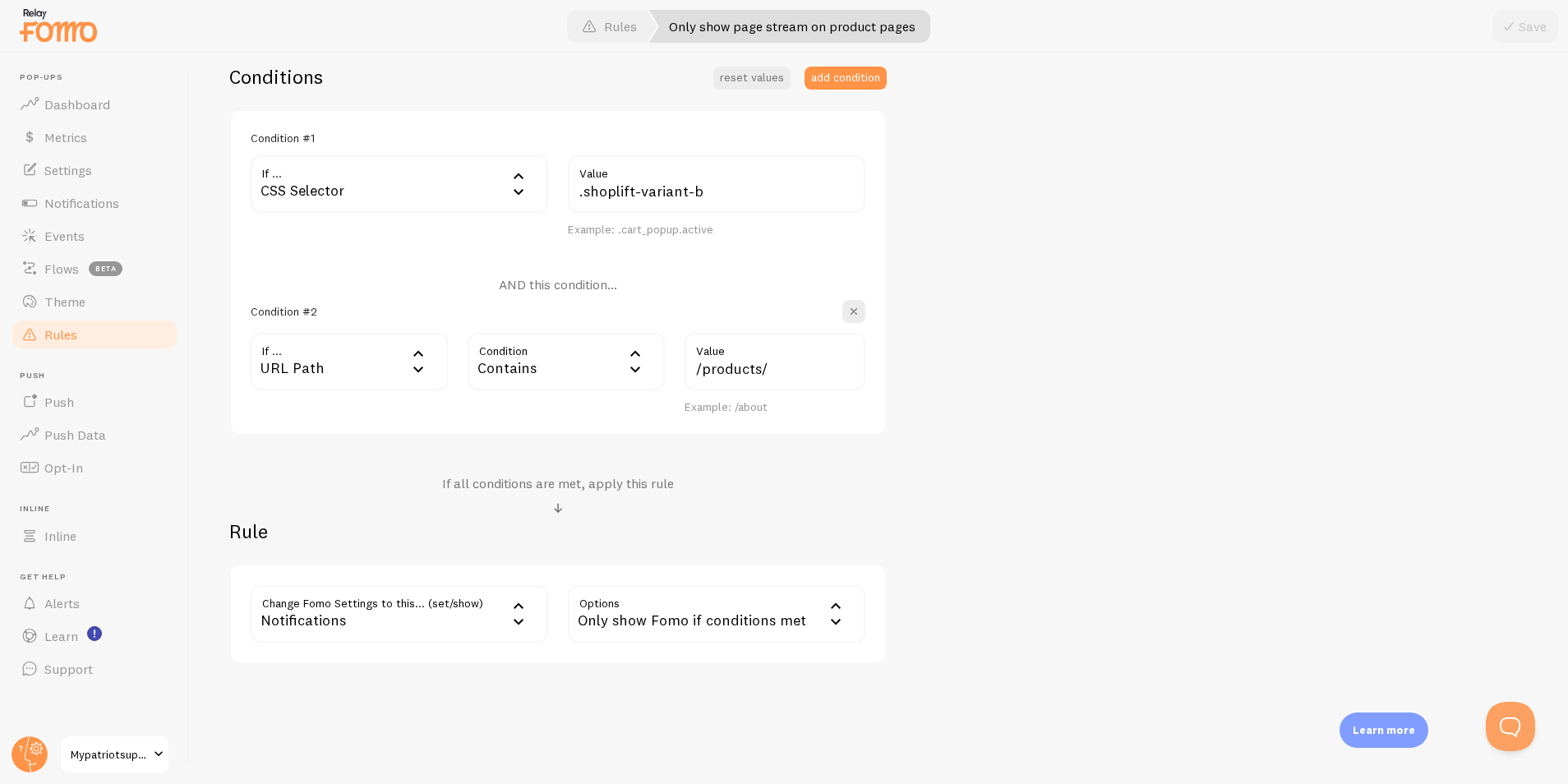
click at [44, 330] on span "Rules" at bounding box center [61, 335] width 33 height 17
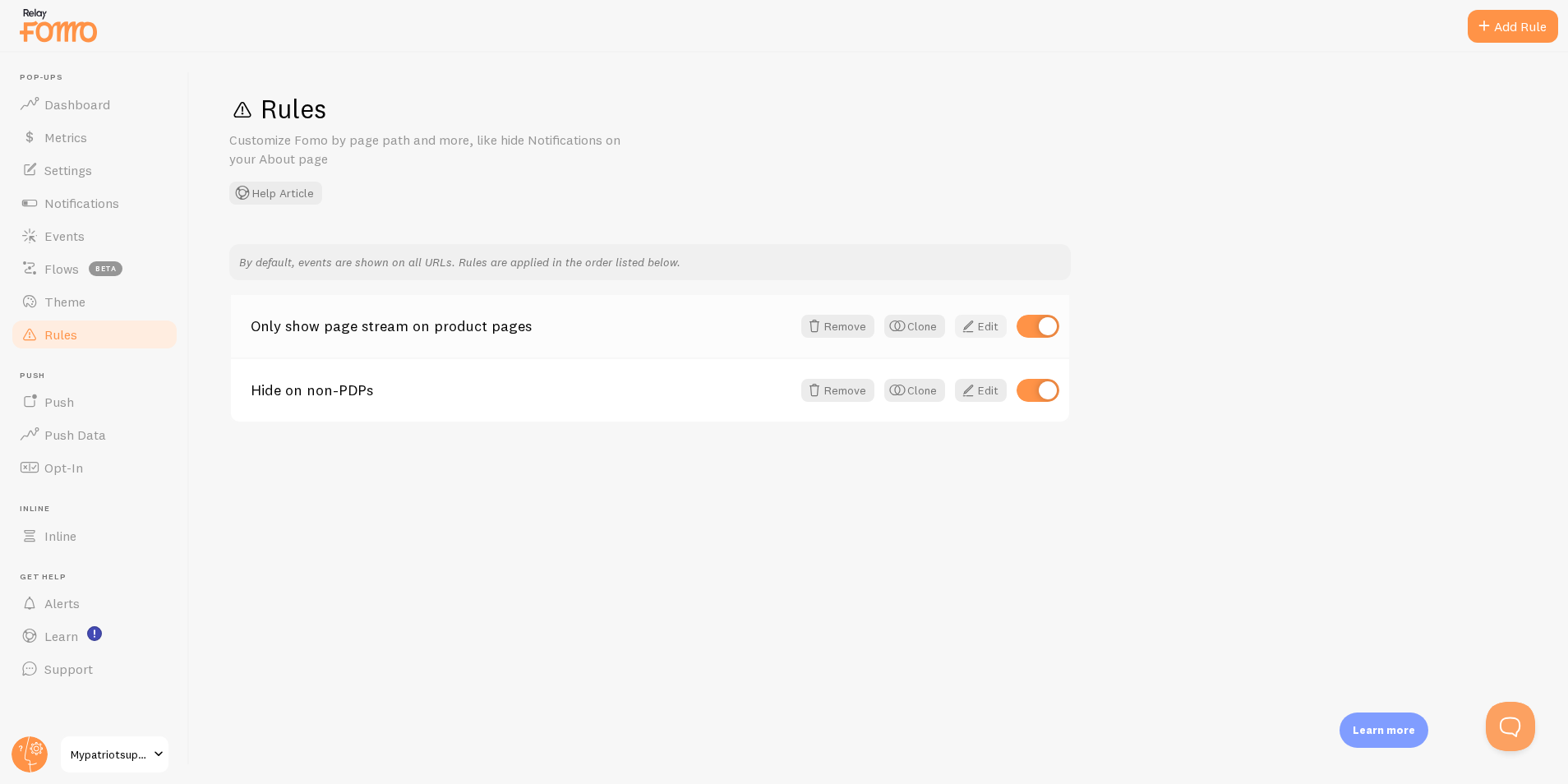
click at [981, 319] on link "Edit" at bounding box center [981, 326] width 51 height 23
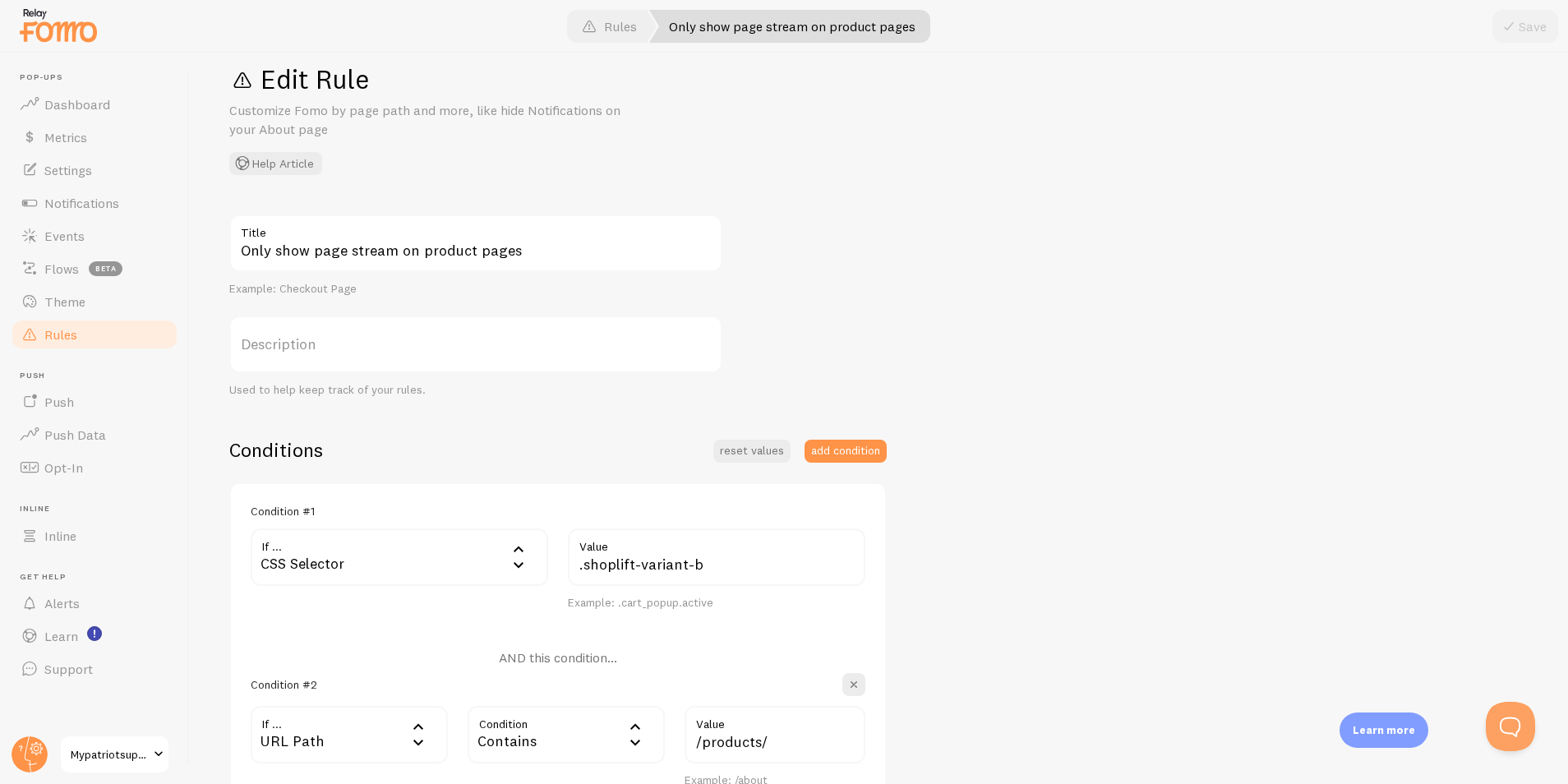
scroll to position [129, 0]
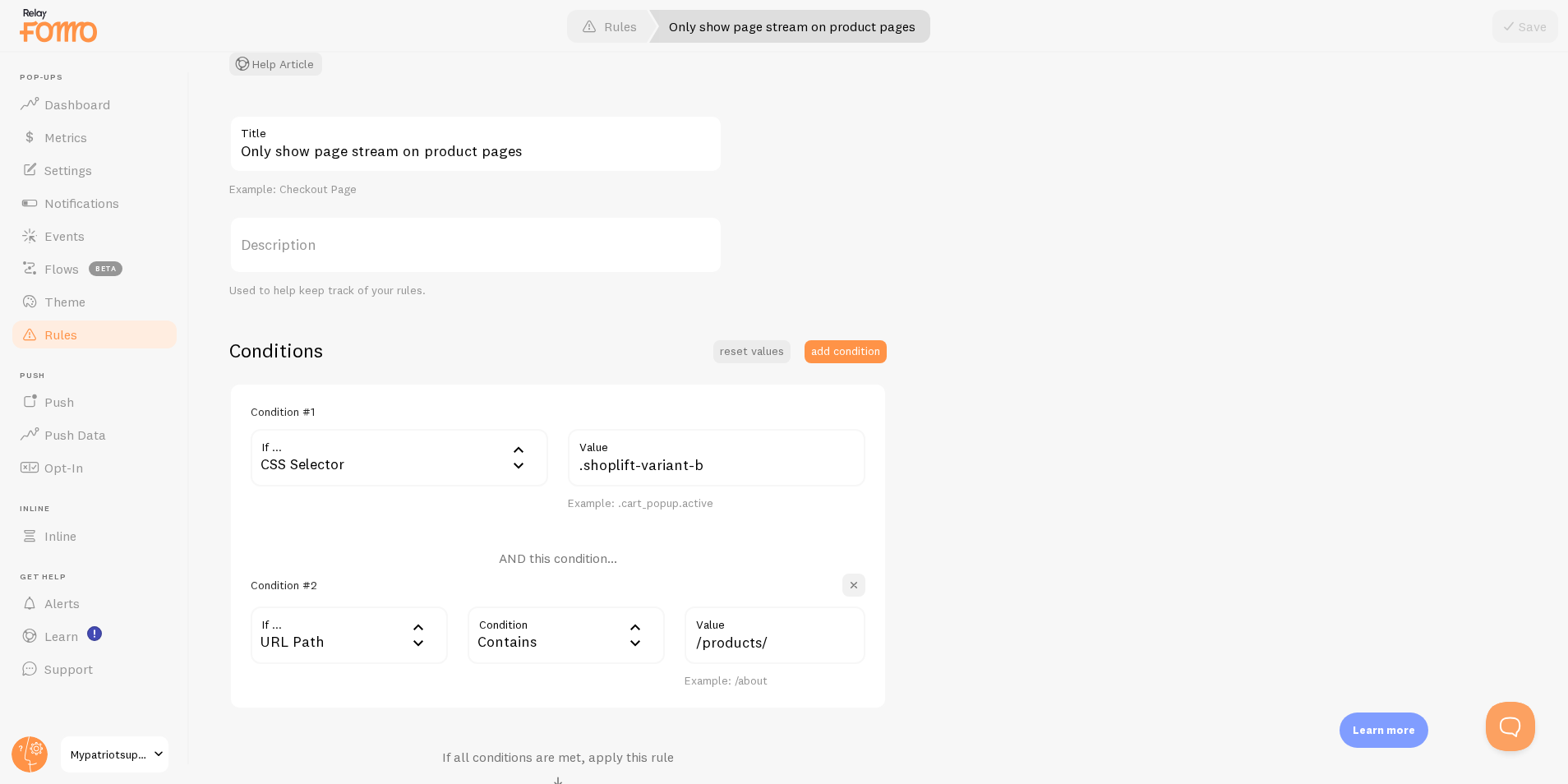
click at [855, 585] on span "button" at bounding box center [854, 585] width 17 height 17
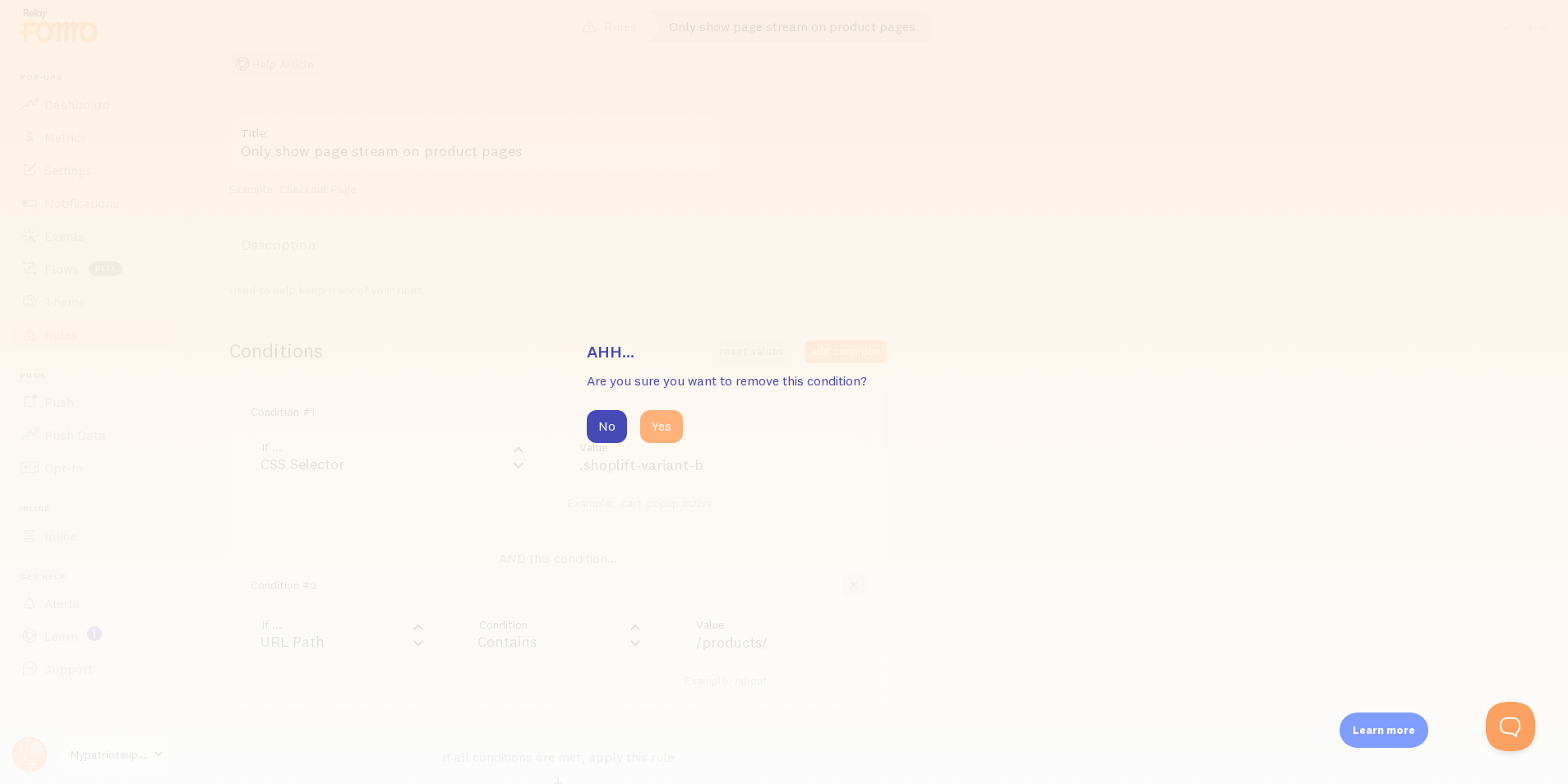
click at [670, 429] on button "Yes" at bounding box center [661, 426] width 43 height 33
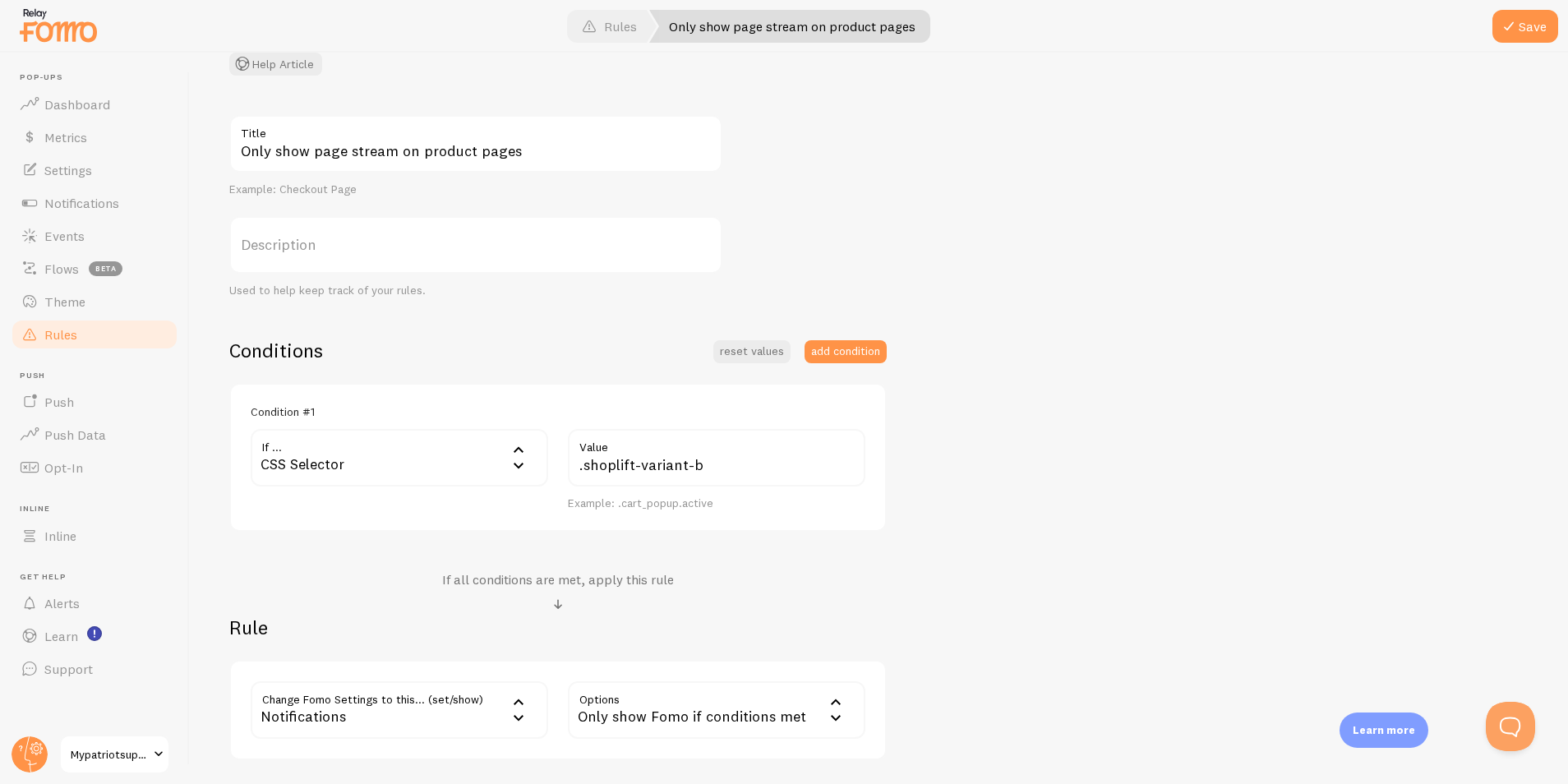
click at [464, 461] on div "CSS Selector" at bounding box center [399, 458] width 298 height 58
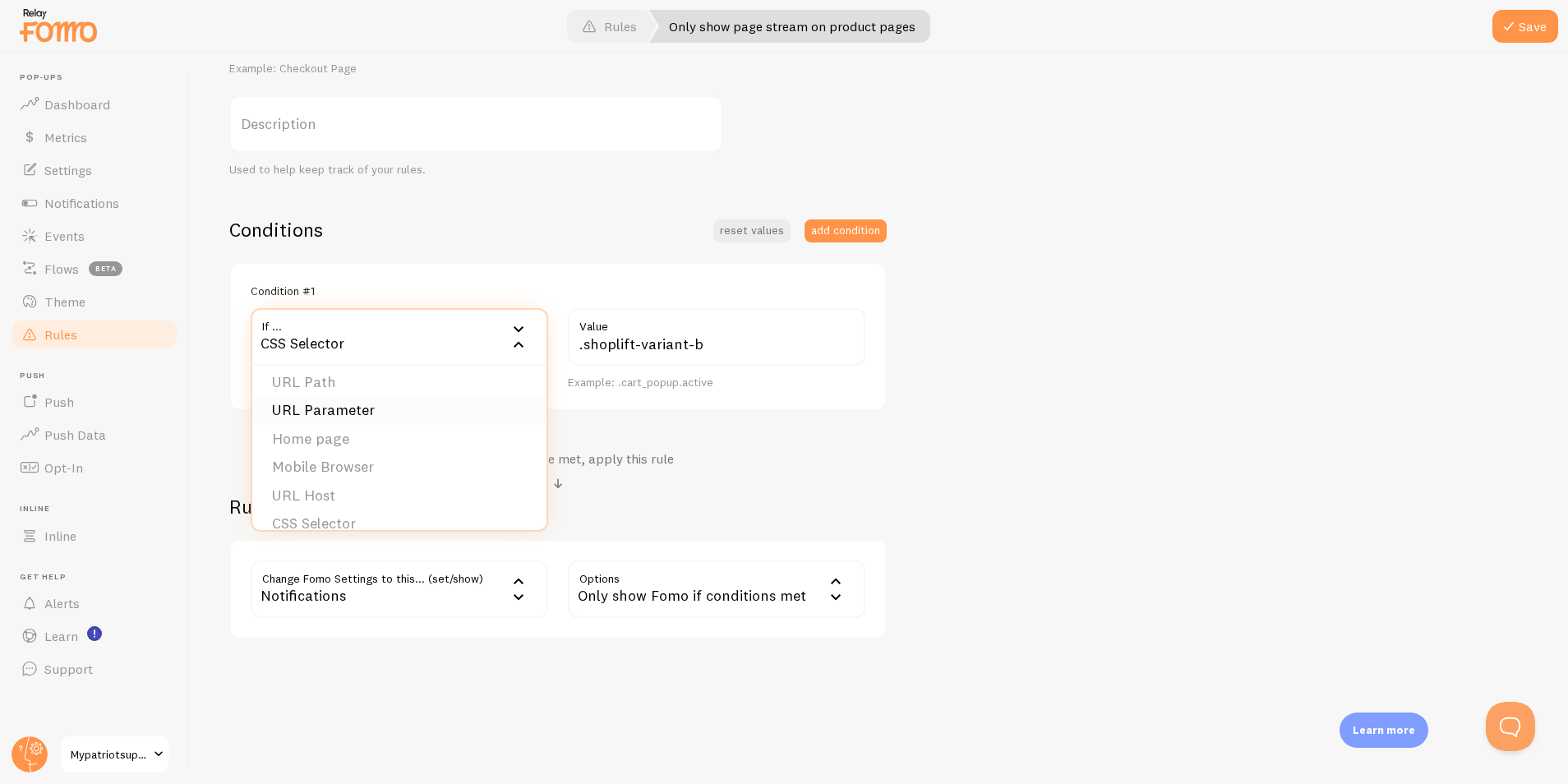
scroll to position [0, 0]
click at [332, 387] on li "URL Path" at bounding box center [399, 390] width 294 height 28
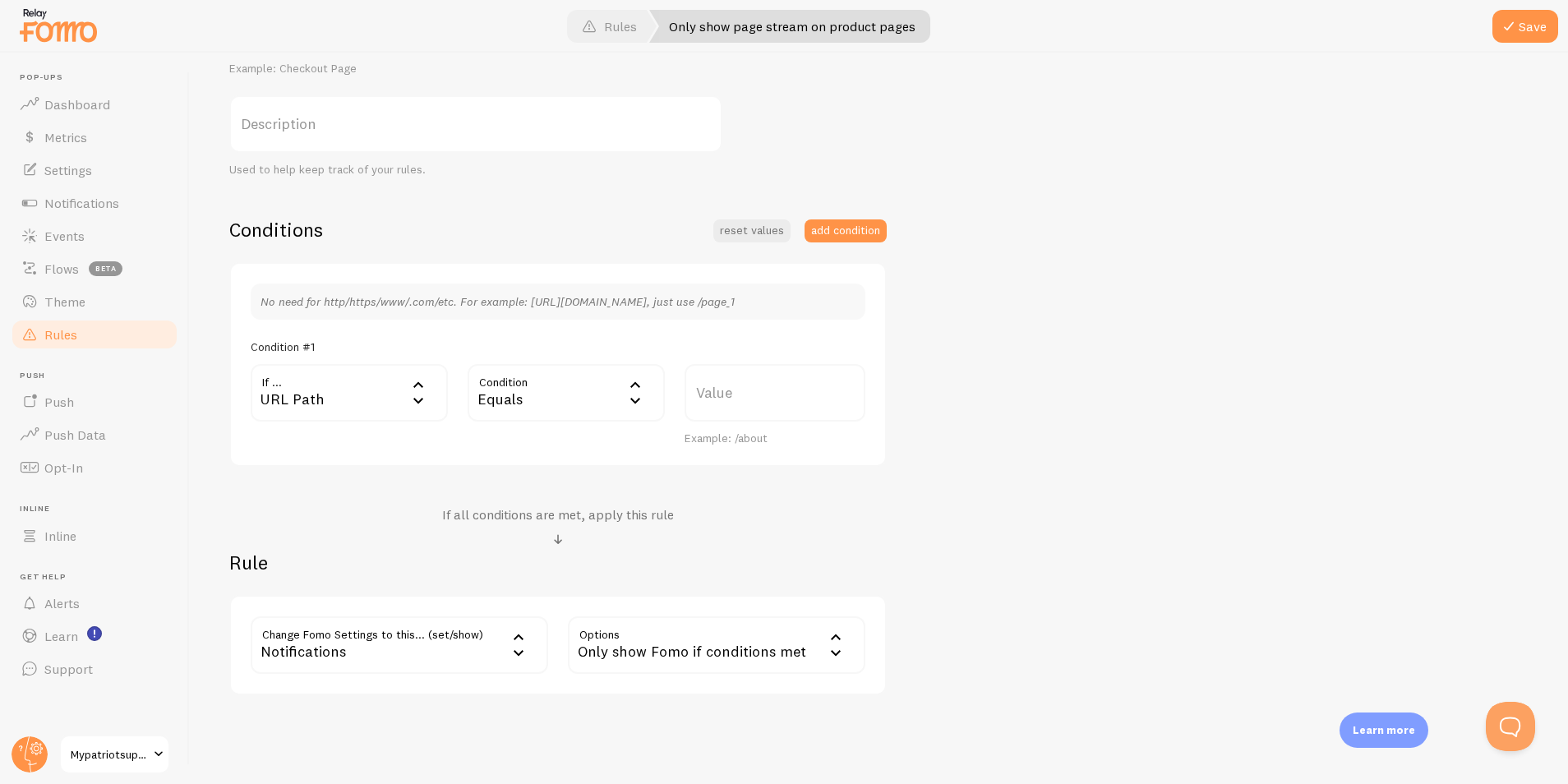
click at [540, 392] on div "Equals" at bounding box center [566, 392] width 197 height 58
click at [528, 534] on li "Contains" at bounding box center [567, 530] width 194 height 28
click at [719, 407] on label "Value" at bounding box center [775, 392] width 181 height 58
click at [719, 407] on input "Value" at bounding box center [775, 392] width 181 height 58
type input "/products/"
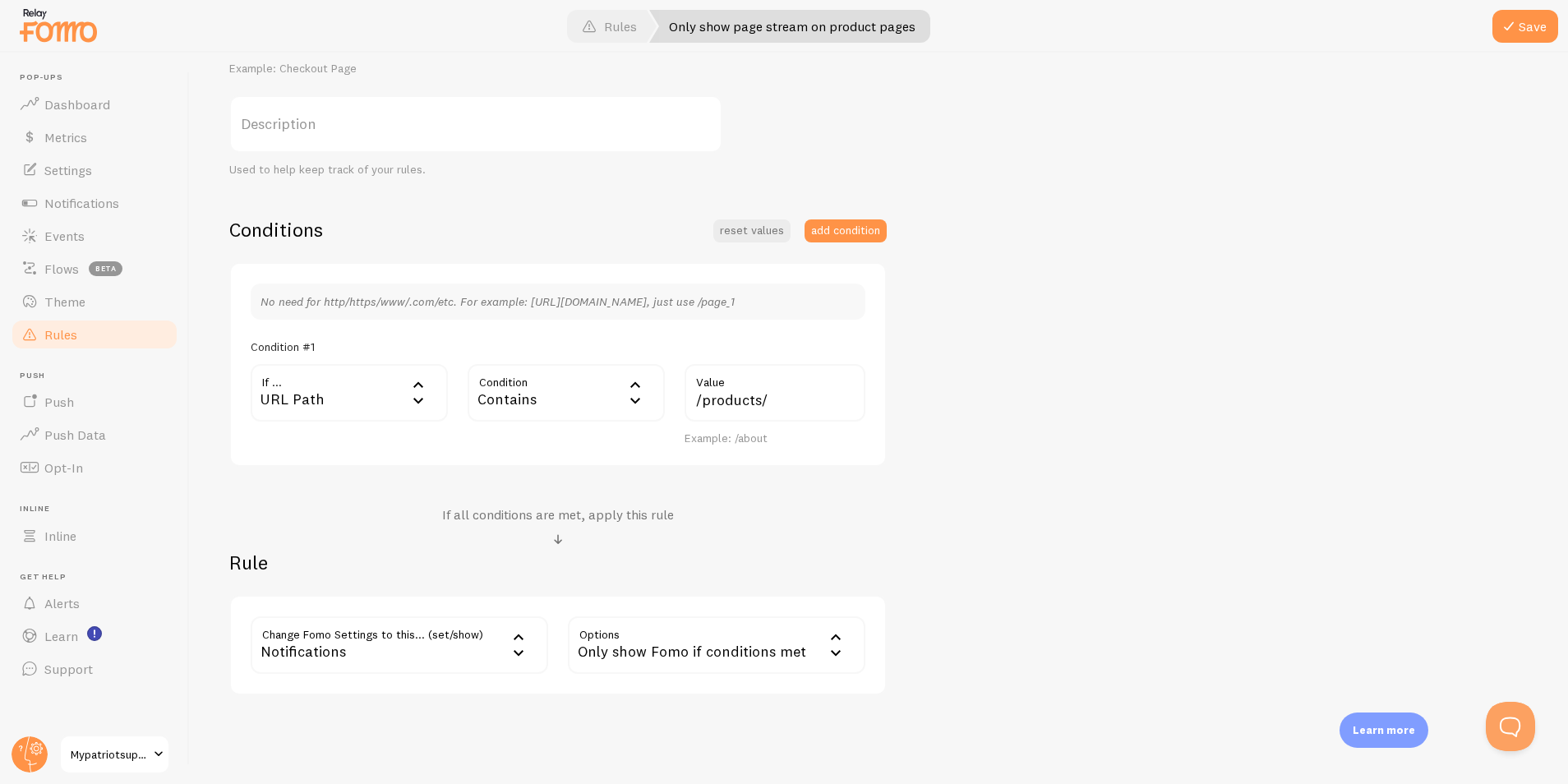
click at [1270, 266] on div "Only show page stream on product pages Title Example: Checkout Page Description…" at bounding box center [878, 345] width 1299 height 701
click at [1511, 28] on span at bounding box center [1509, 27] width 20 height 20
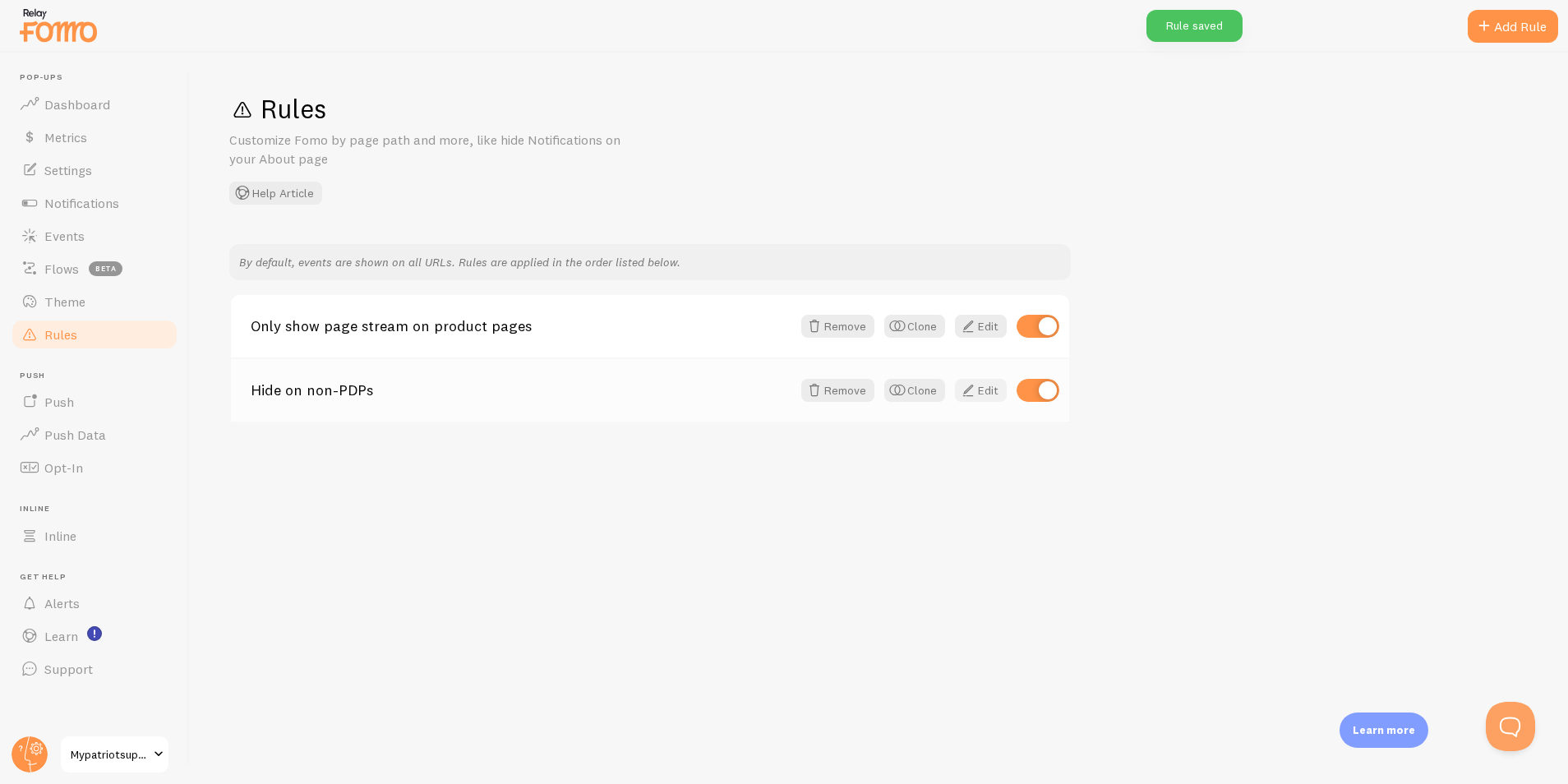
click at [981, 394] on link "Edit" at bounding box center [981, 390] width 51 height 23
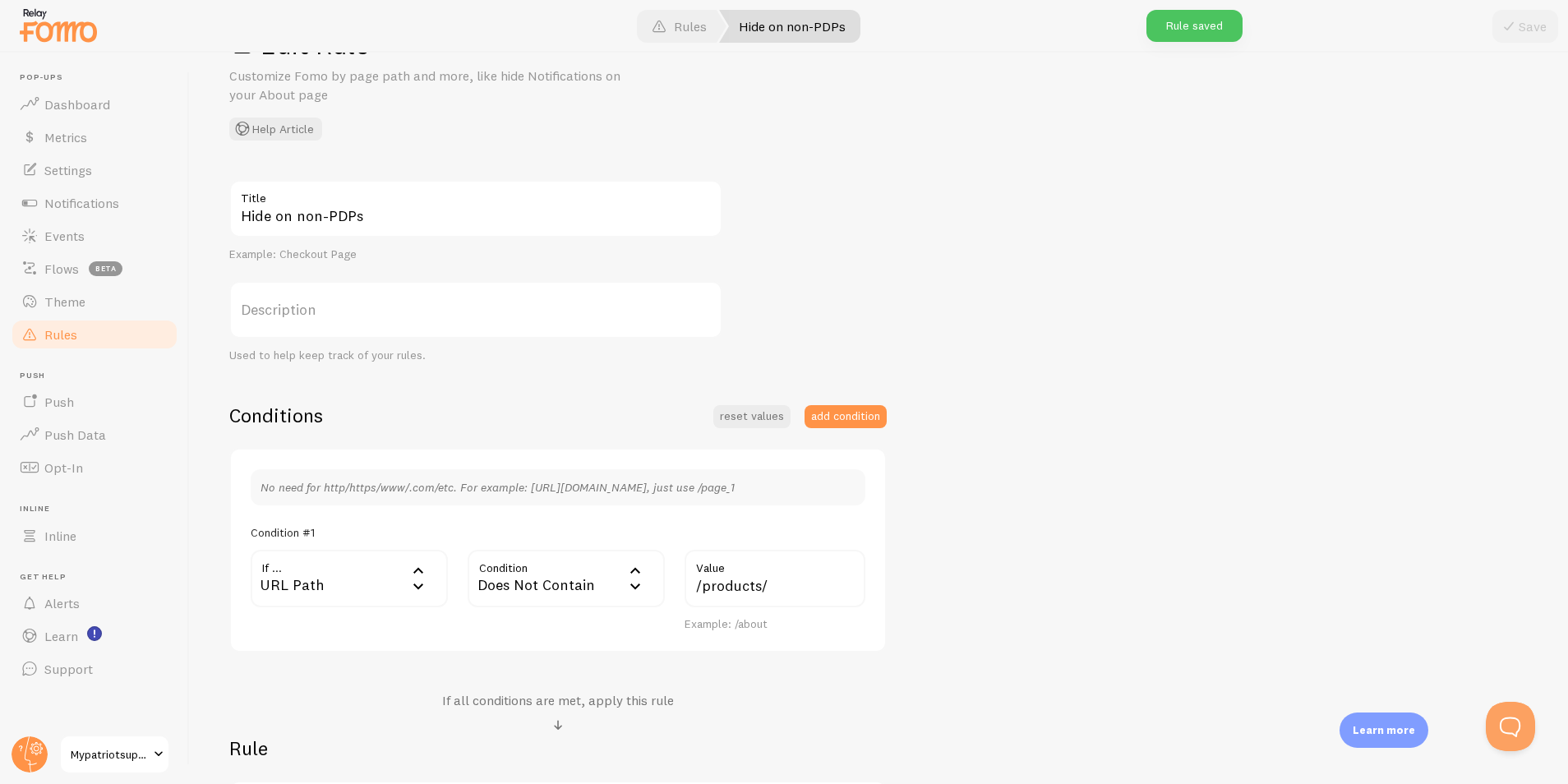
scroll to position [285, 0]
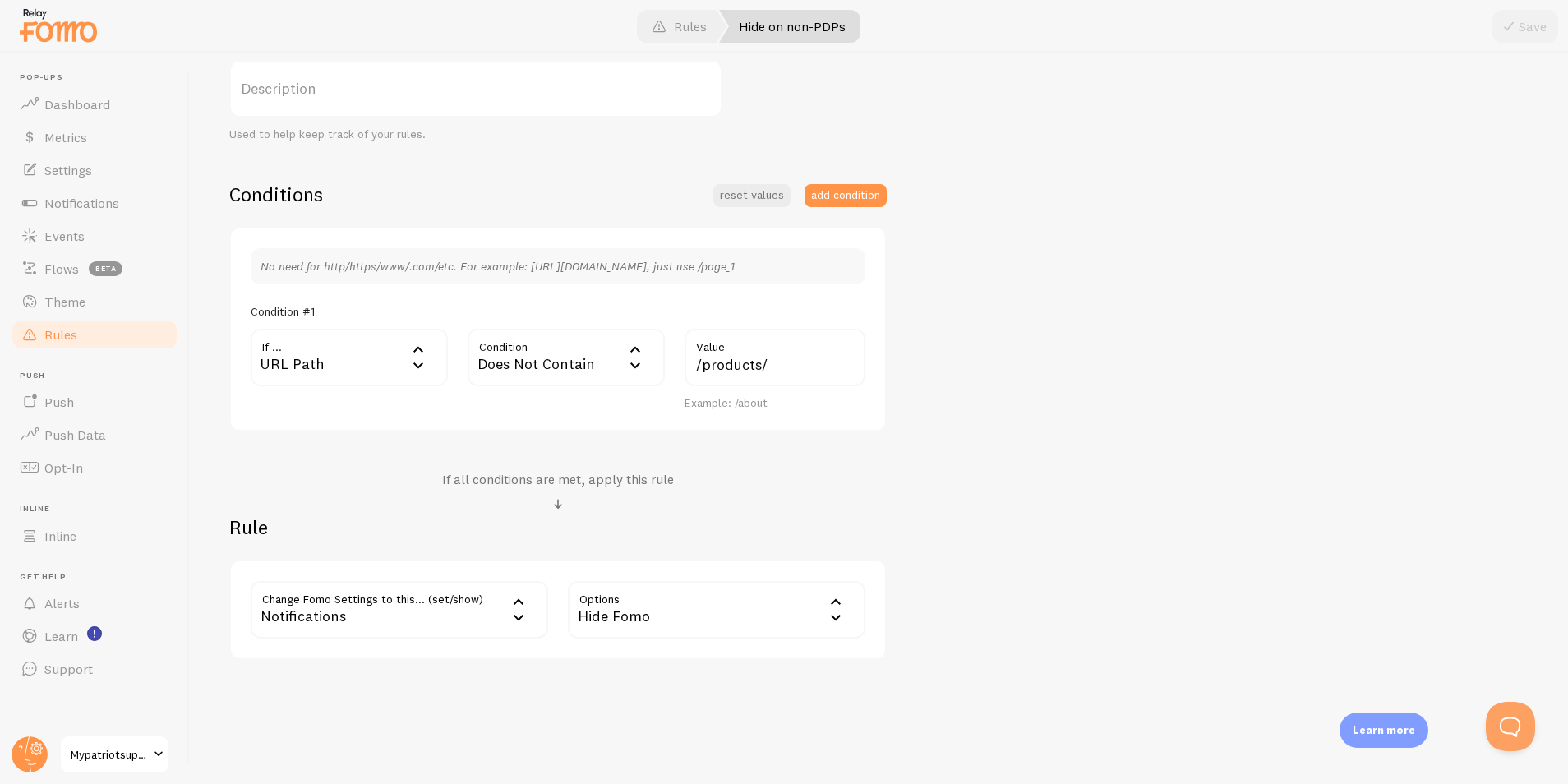
click at [337, 368] on div "URL Path" at bounding box center [348, 358] width 197 height 58
click at [337, 517] on li "CSS Selector" at bounding box center [349, 526] width 194 height 28
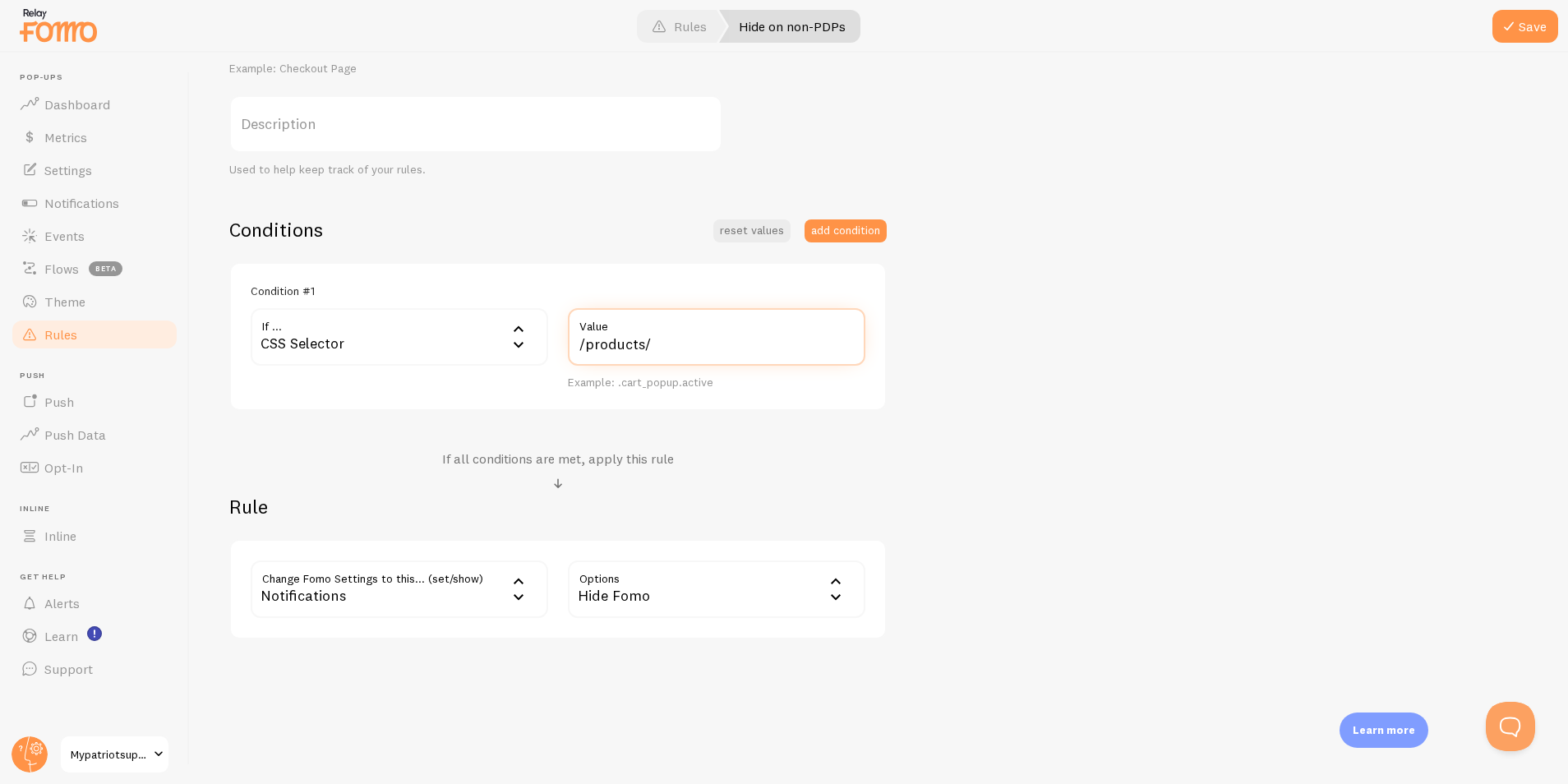
drag, startPoint x: 671, startPoint y: 346, endPoint x: 573, endPoint y: 345, distance: 98.0
click at [574, 346] on input "/products/" at bounding box center [716, 337] width 298 height 58
type input ".shoplift-control"
click at [1002, 425] on div "Hide on non-PDPs Title Example: Checkout Page Description Used to help keep tra…" at bounding box center [878, 317] width 1299 height 646
click at [1527, 38] on button "Save" at bounding box center [1526, 27] width 66 height 33
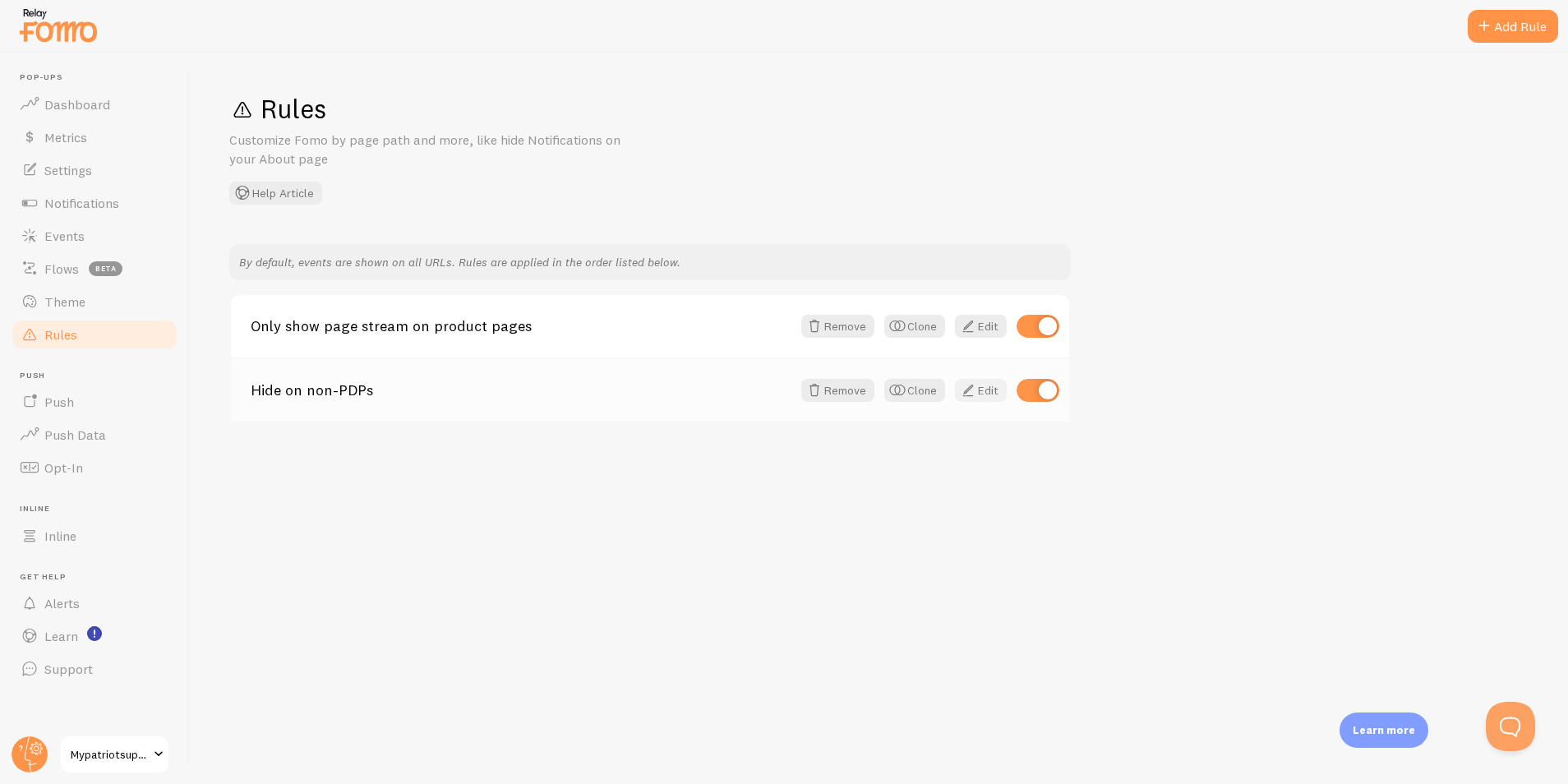
click at [983, 394] on link "Edit" at bounding box center [981, 390] width 51 height 23
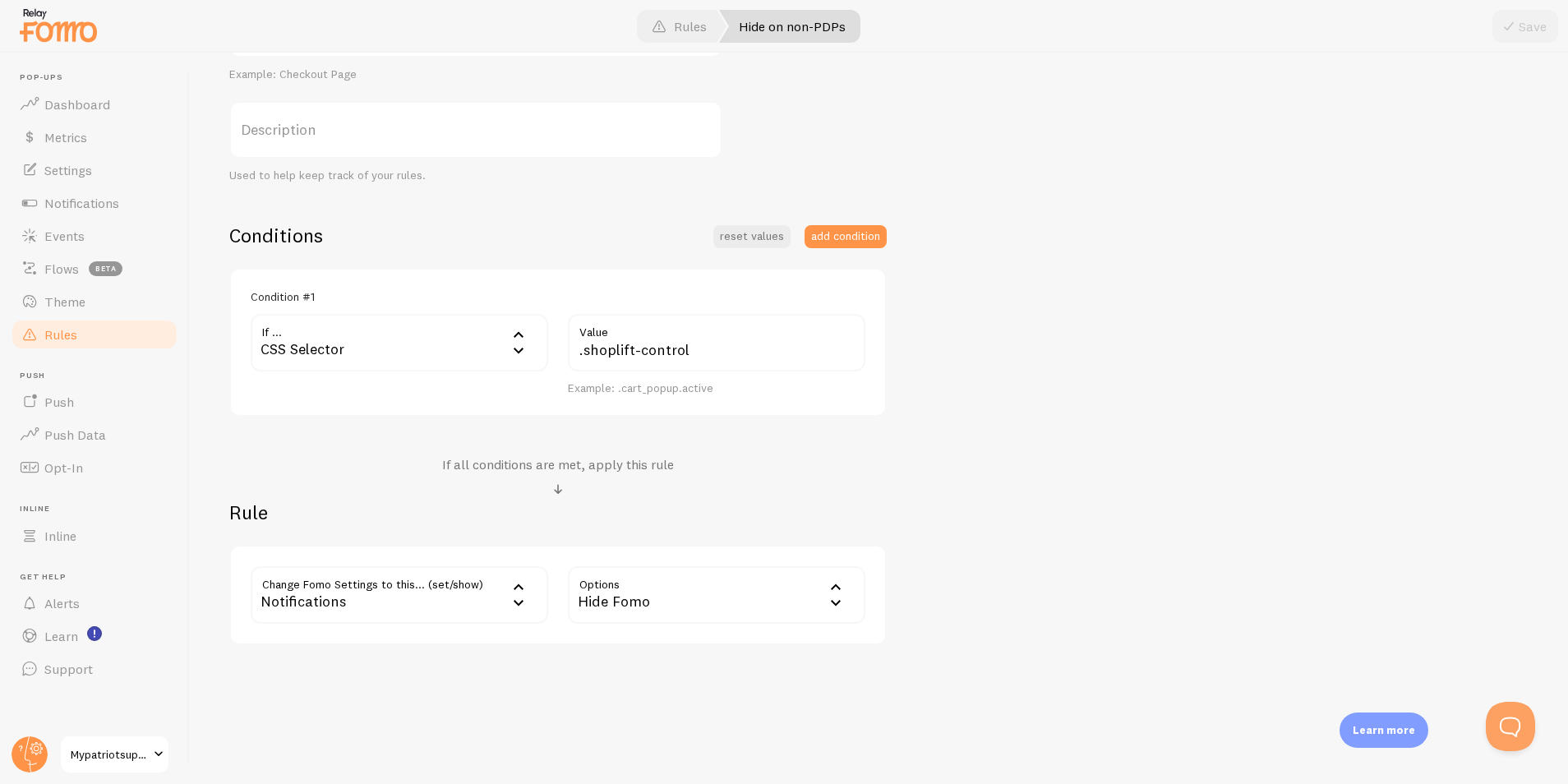
scroll to position [245, 0]
click at [75, 337] on span "Rules" at bounding box center [61, 335] width 33 height 17
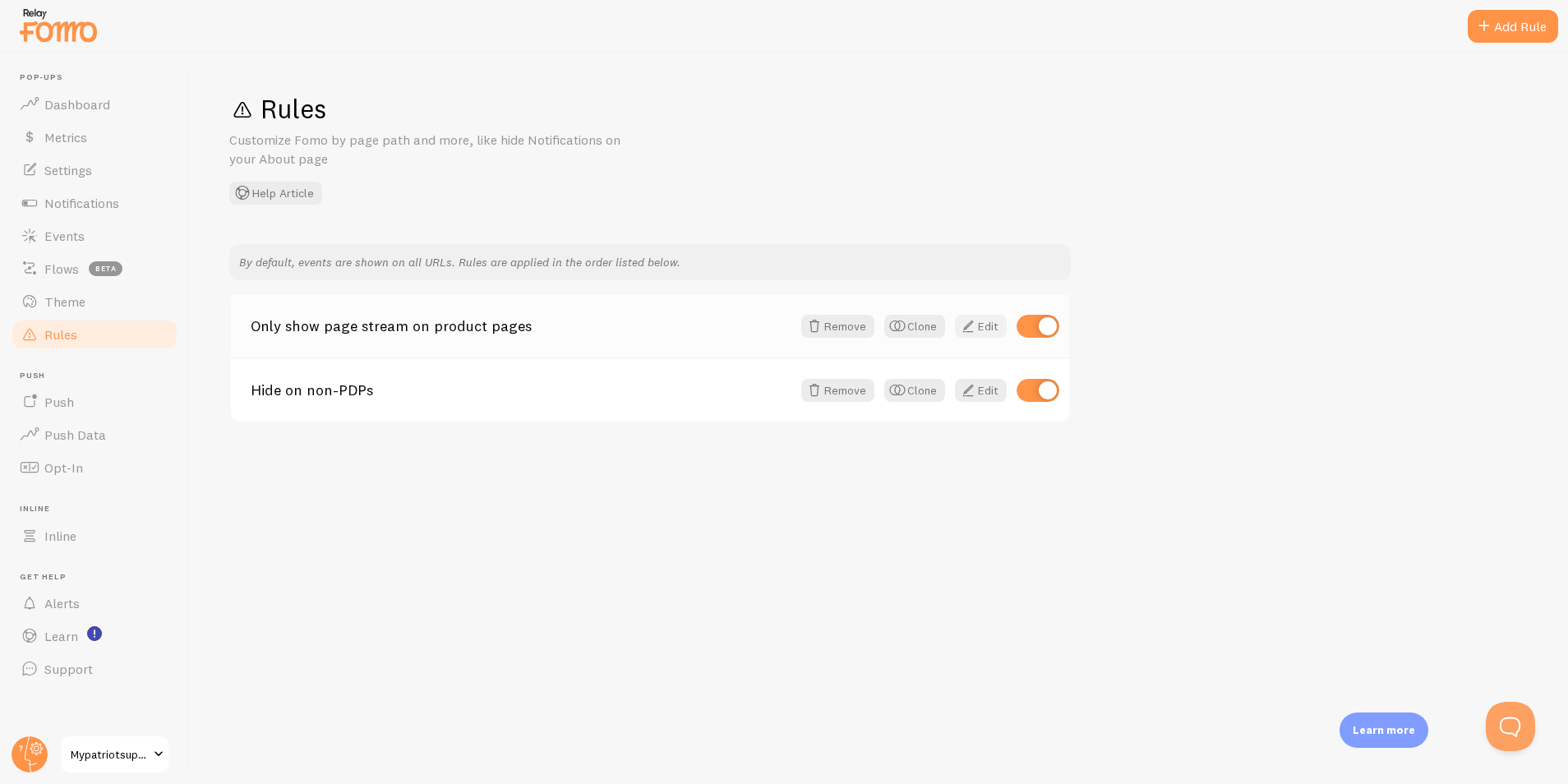
click at [966, 327] on span at bounding box center [968, 326] width 20 height 20
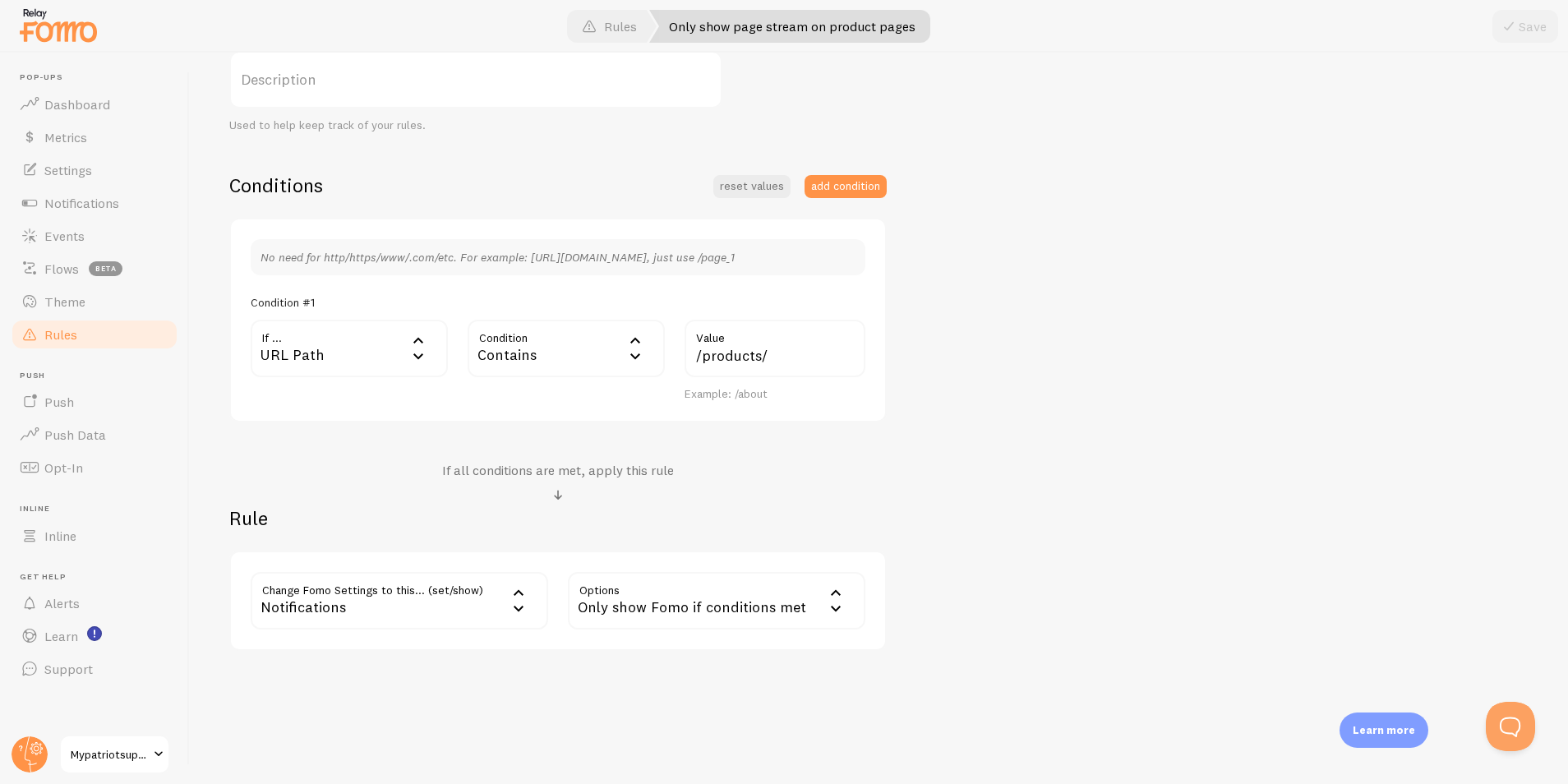
scroll to position [305, 0]
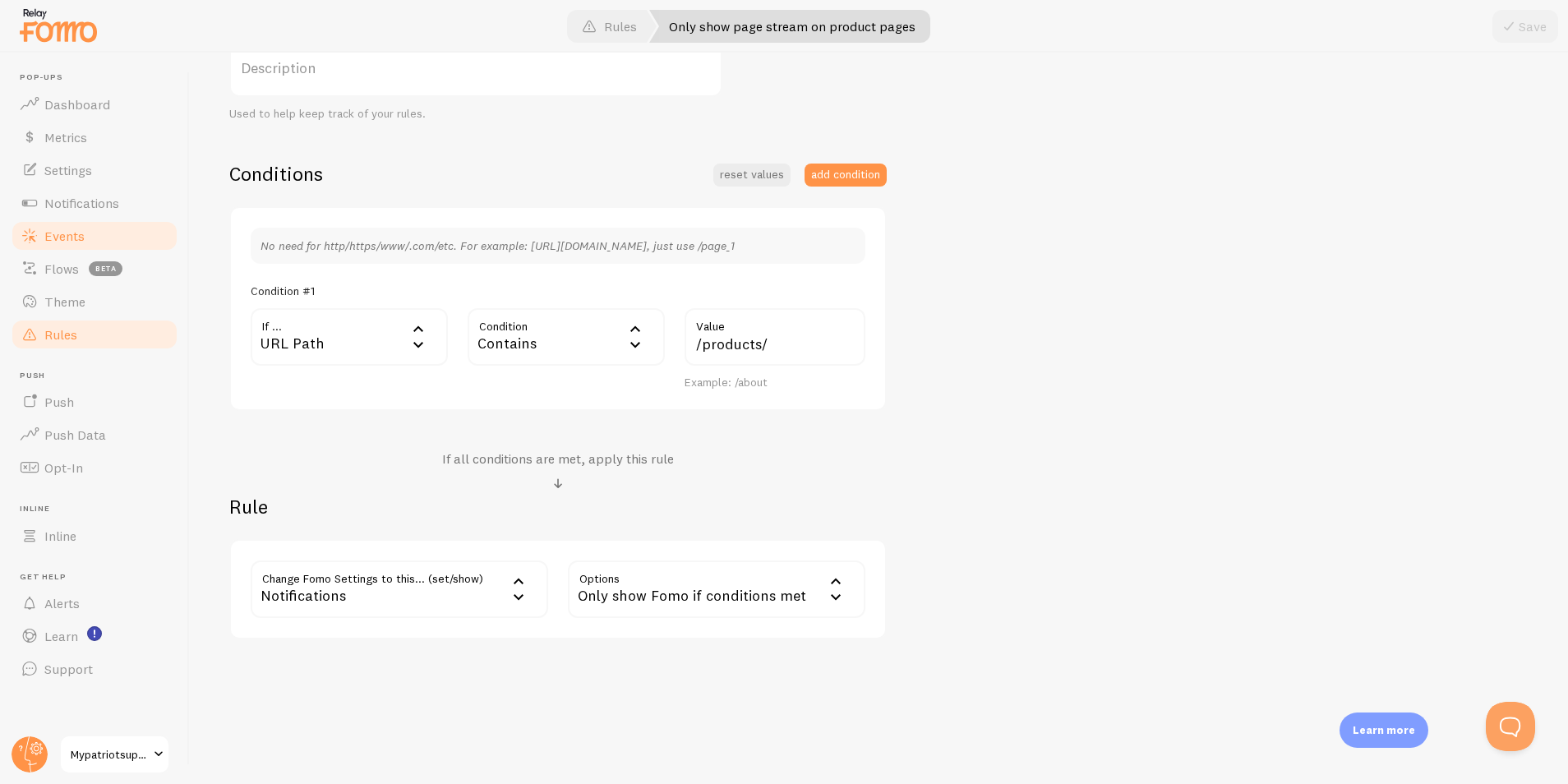
click at [57, 237] on span "Events" at bounding box center [64, 236] width 40 height 17
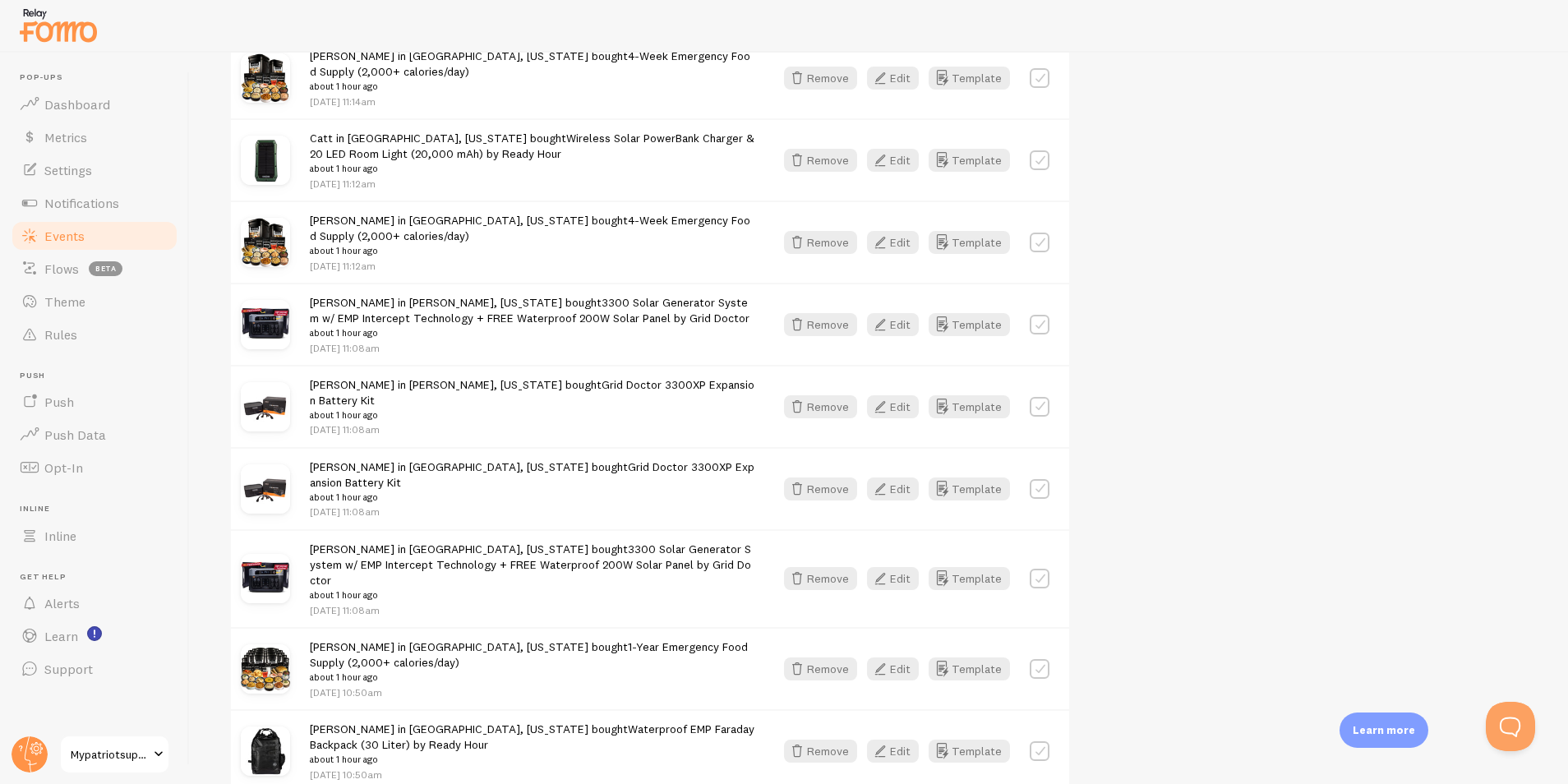
scroll to position [1710, 0]
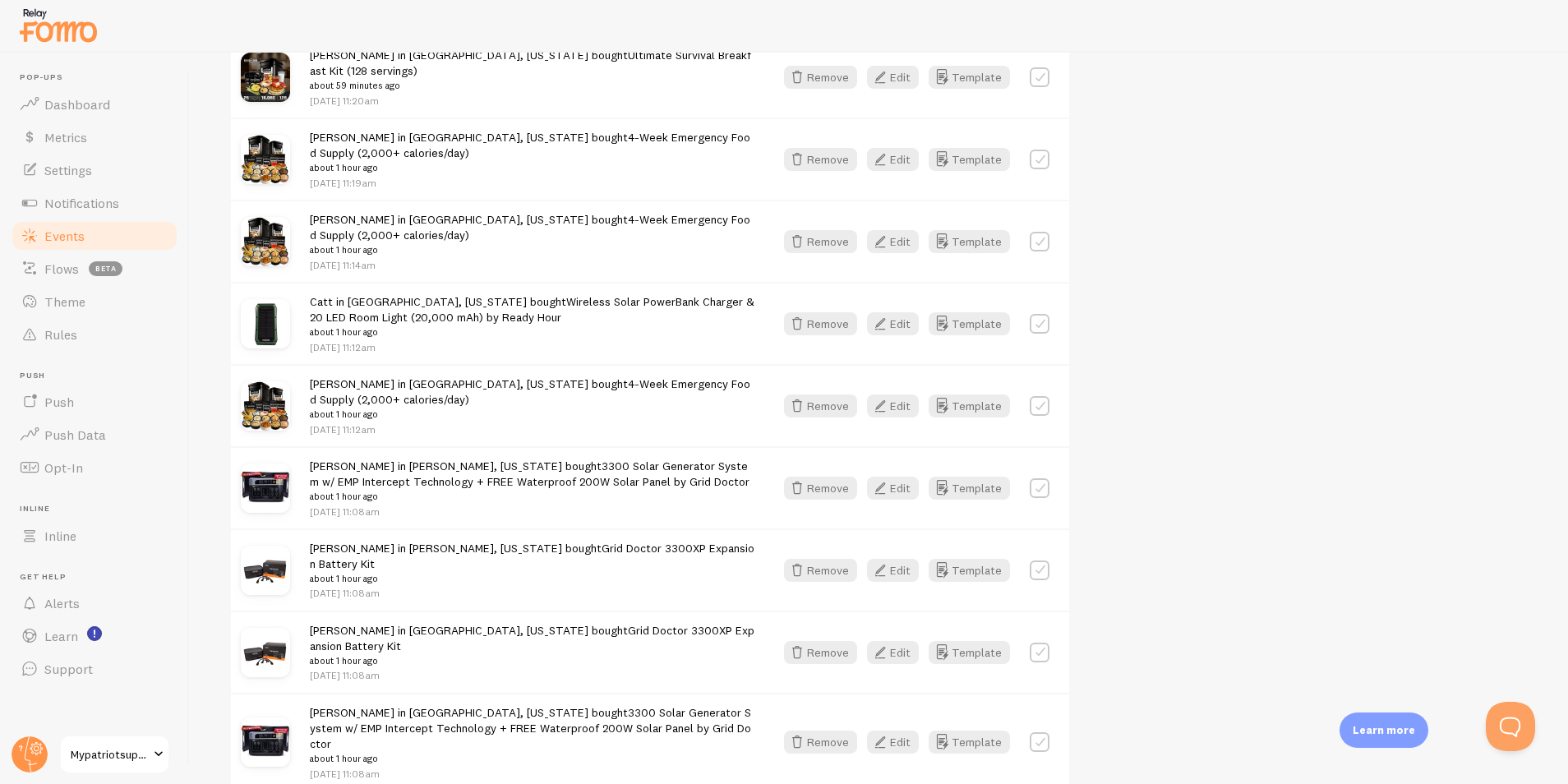
click at [508, 624] on link "Grid Doctor 3300XP Expansion Battery Kit" at bounding box center [532, 638] width 445 height 30
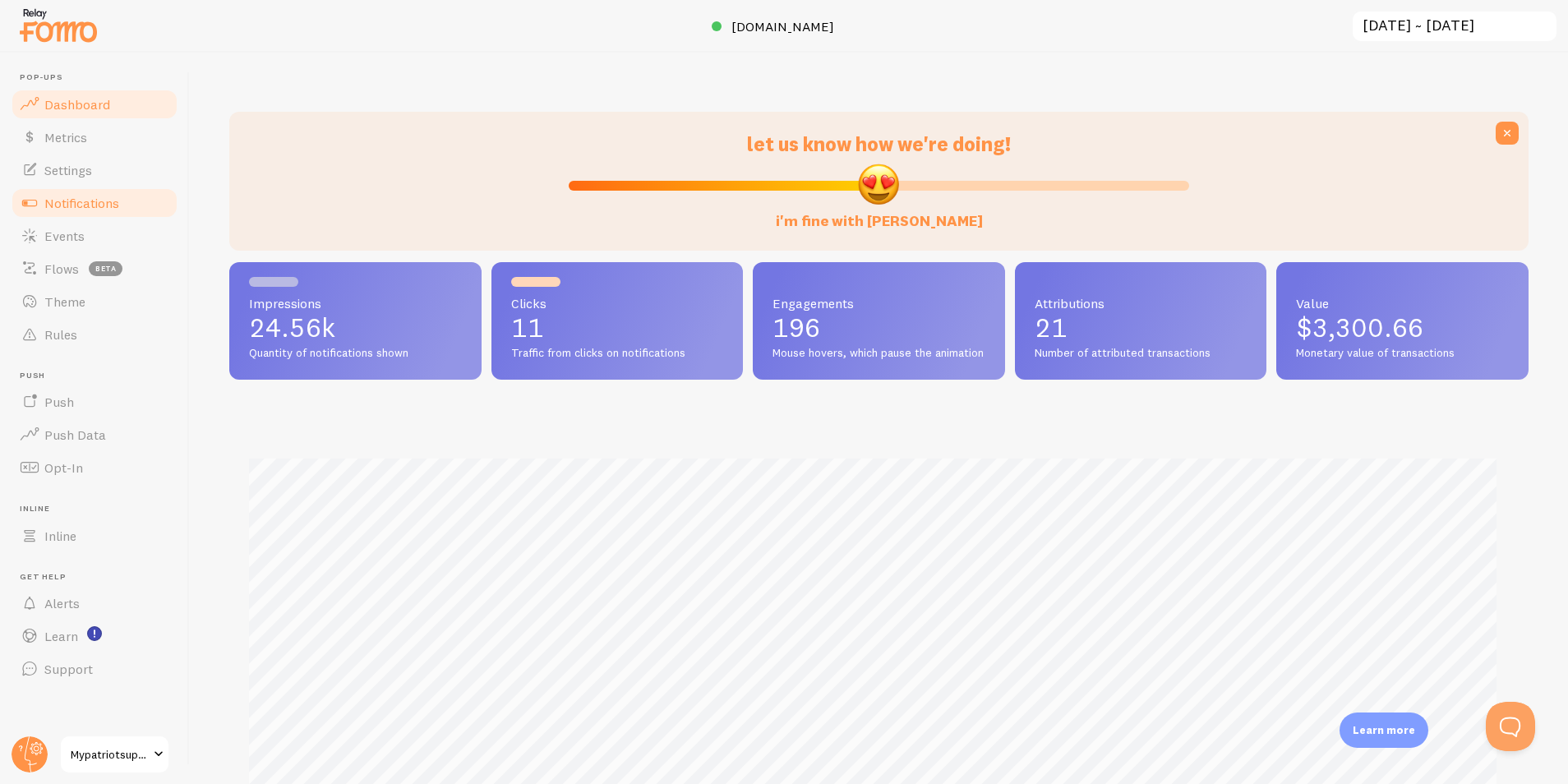
click at [85, 198] on span "Notifications" at bounding box center [82, 203] width 75 height 17
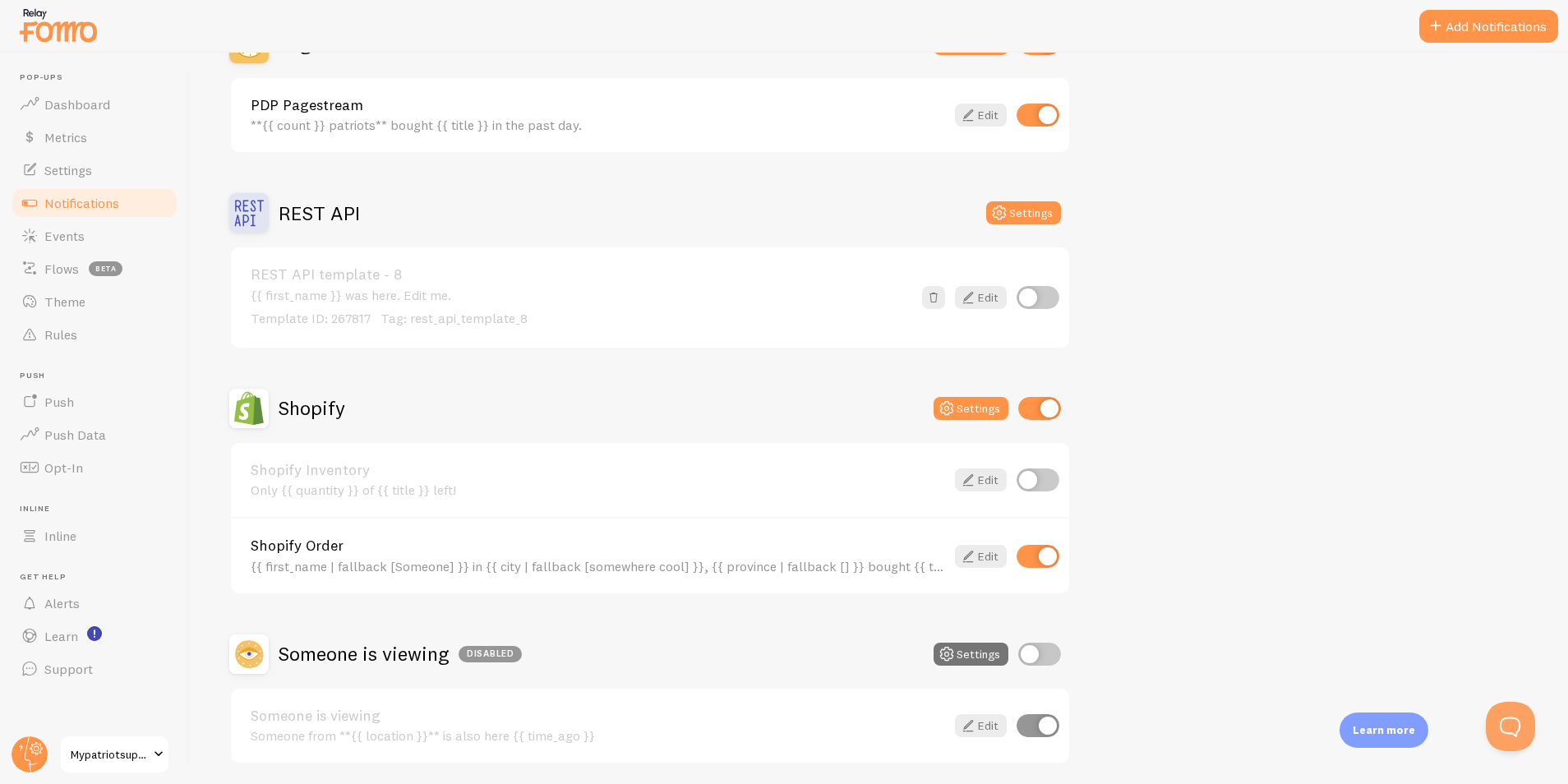
scroll to position [677, 0]
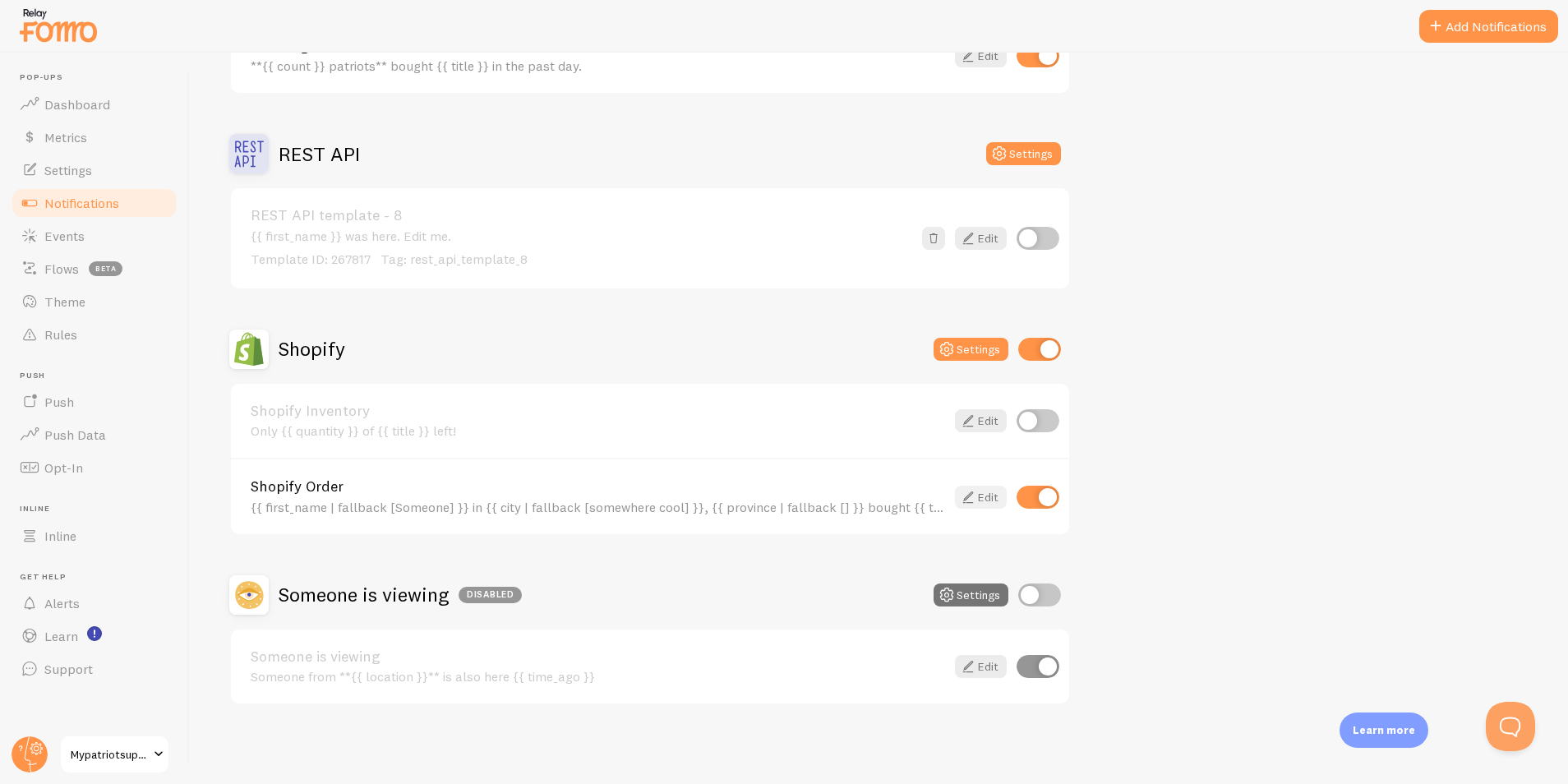
click at [983, 497] on link "Edit" at bounding box center [981, 497] width 51 height 23
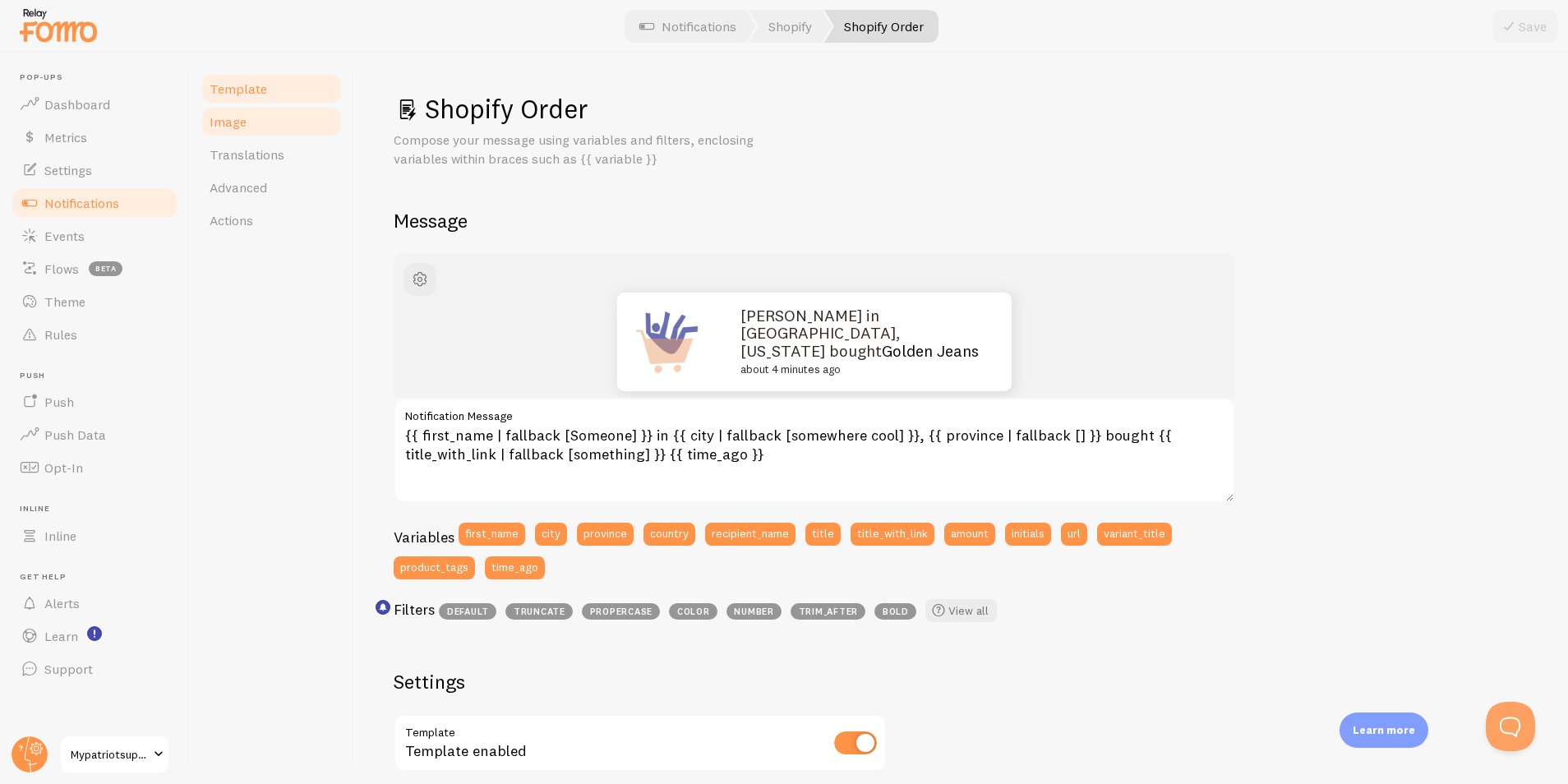
click at [236, 127] on span "Image" at bounding box center [228, 122] width 37 height 17
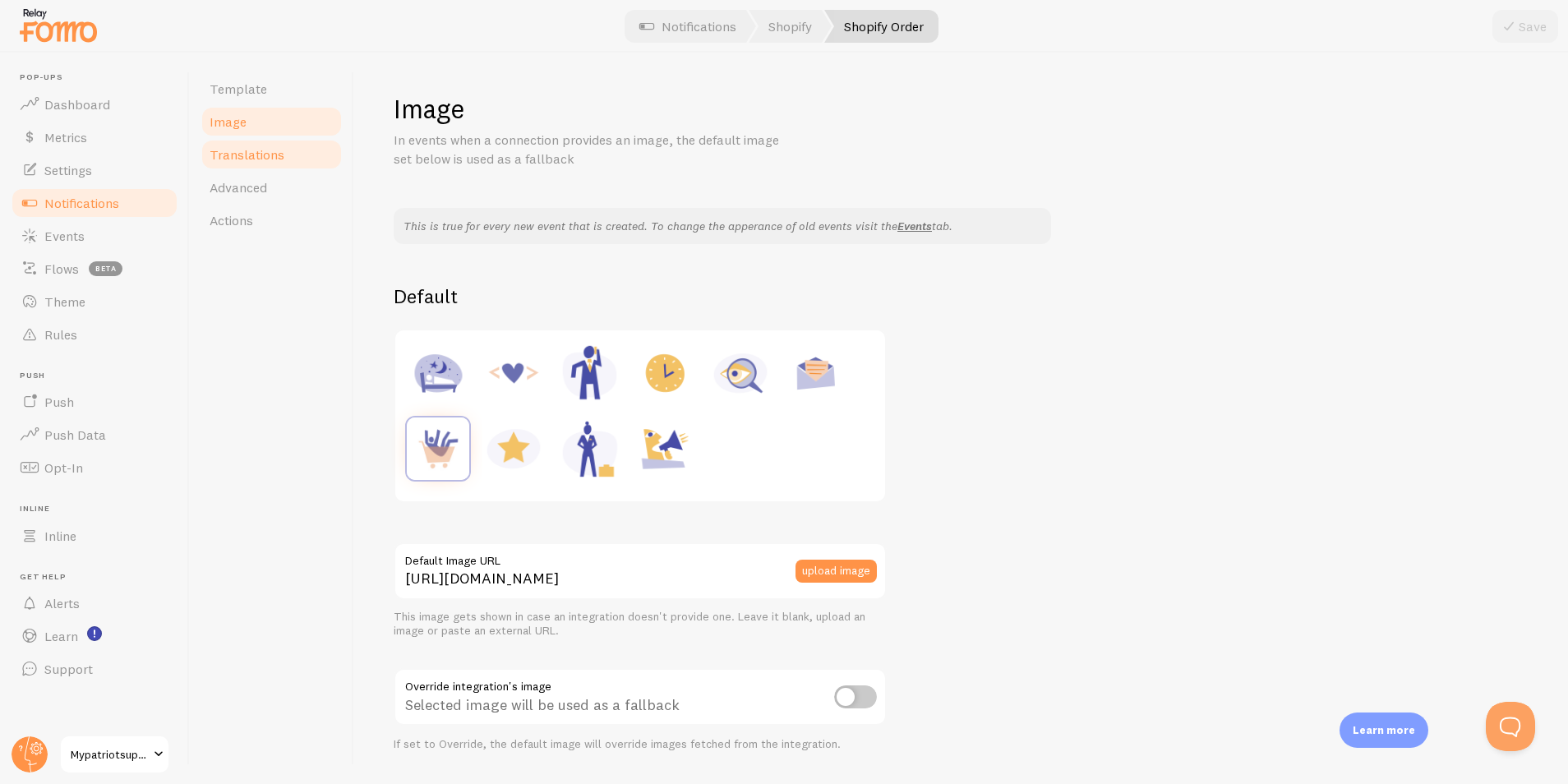
click at [237, 154] on span "Translations" at bounding box center [248, 155] width 75 height 17
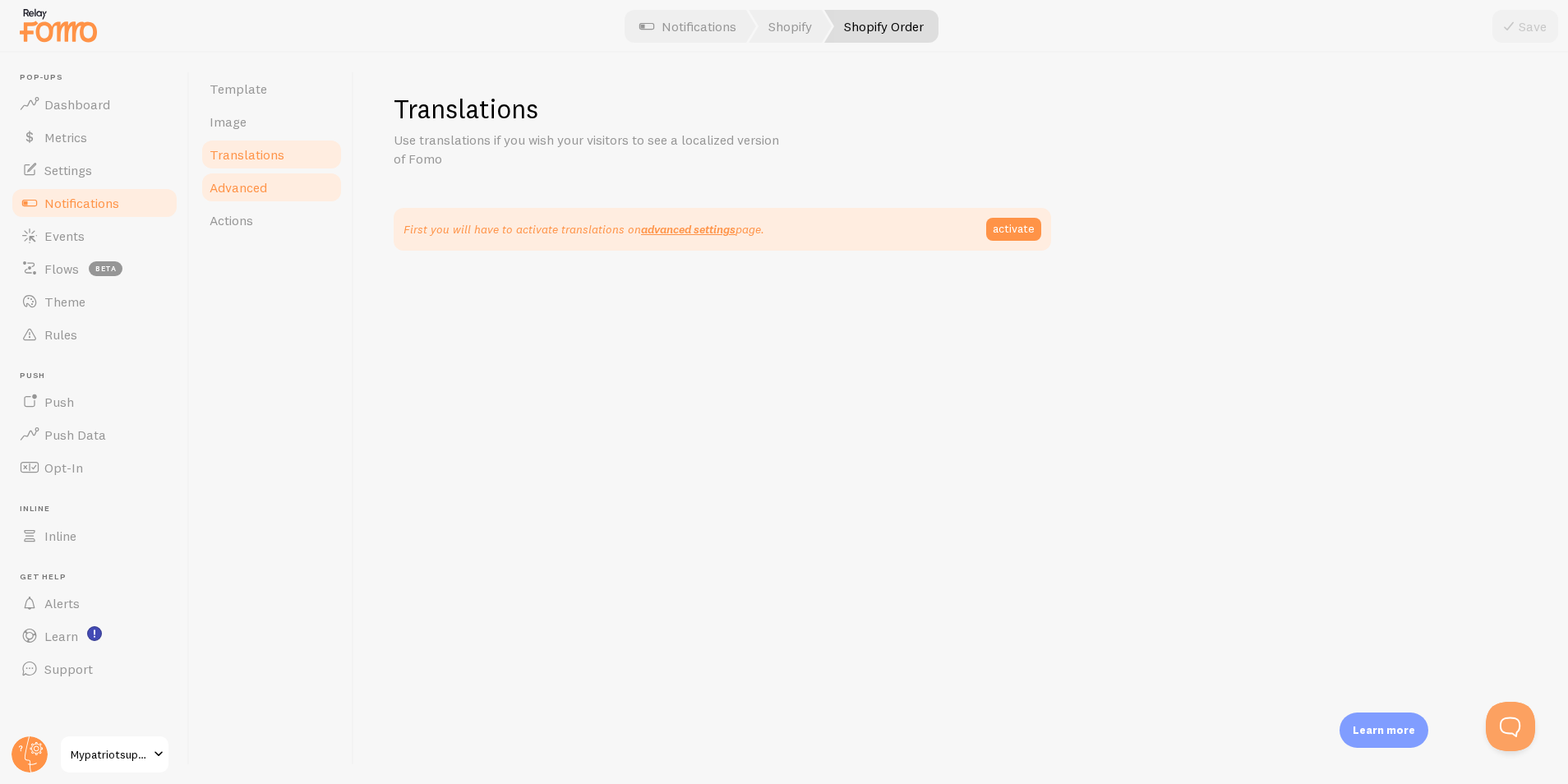
click at [250, 192] on span "Advanced" at bounding box center [238, 187] width 58 height 17
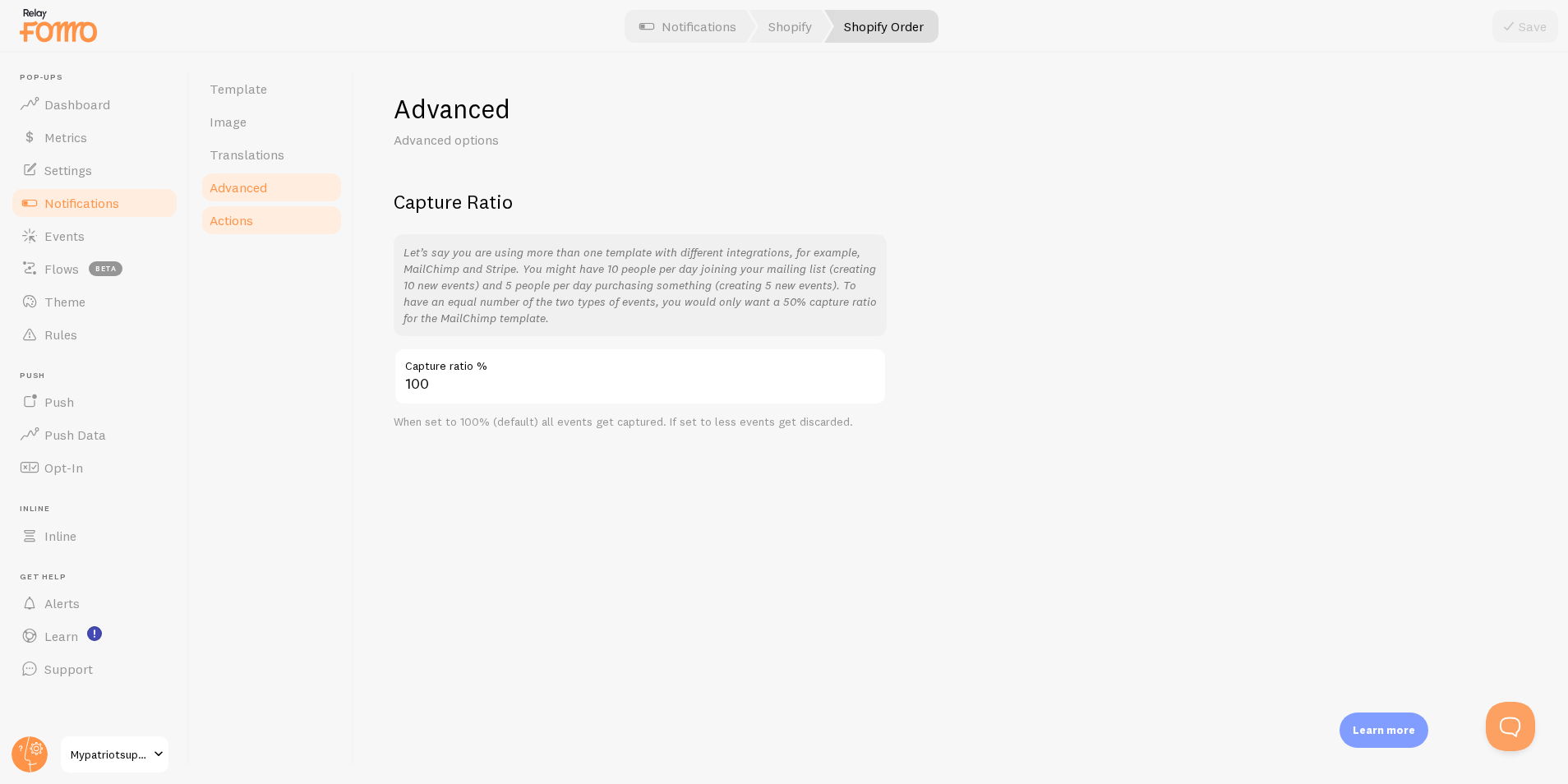
click at [248, 226] on span "Actions" at bounding box center [232, 220] width 44 height 17
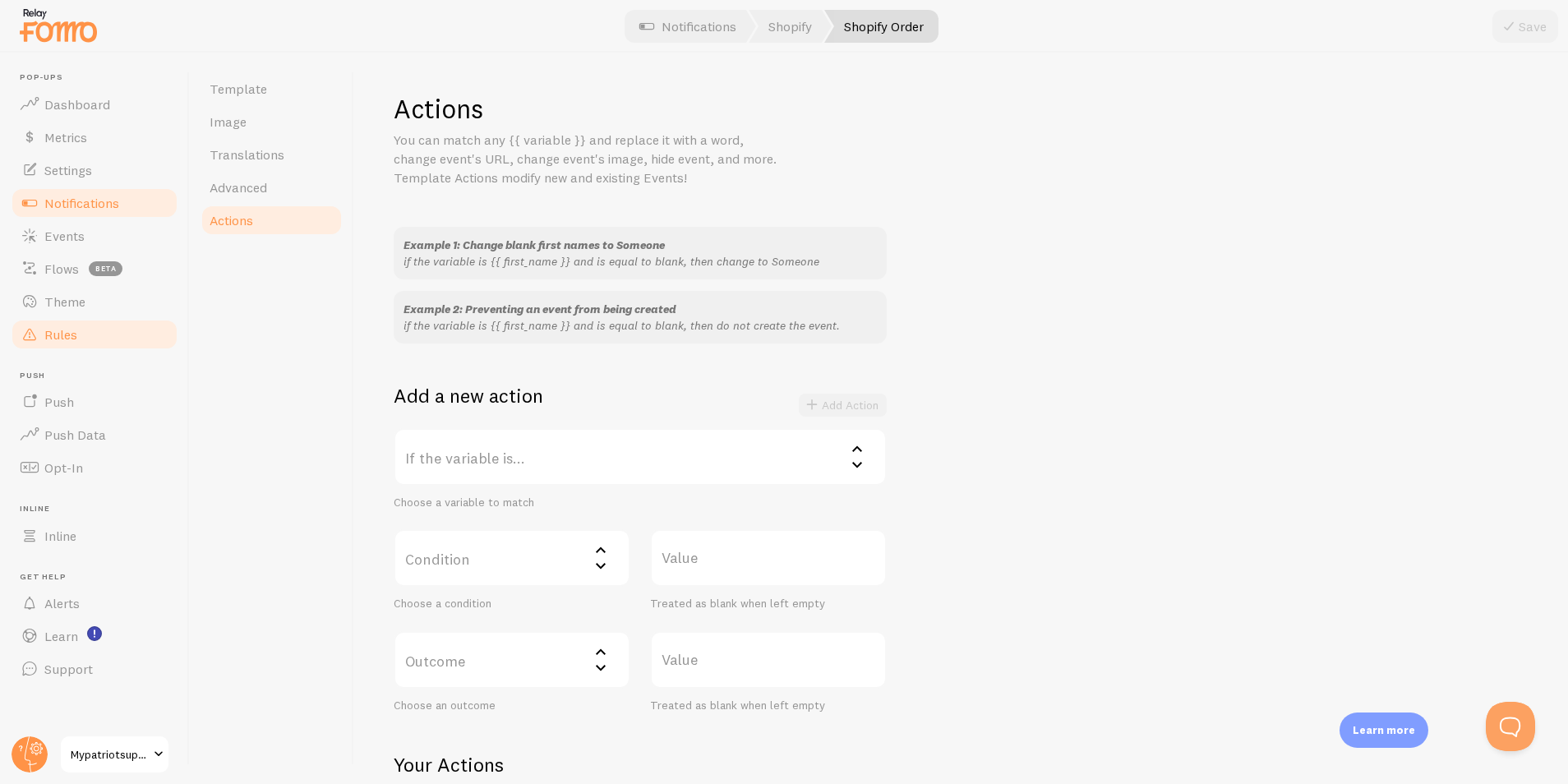
click at [69, 329] on span "Rules" at bounding box center [61, 335] width 33 height 17
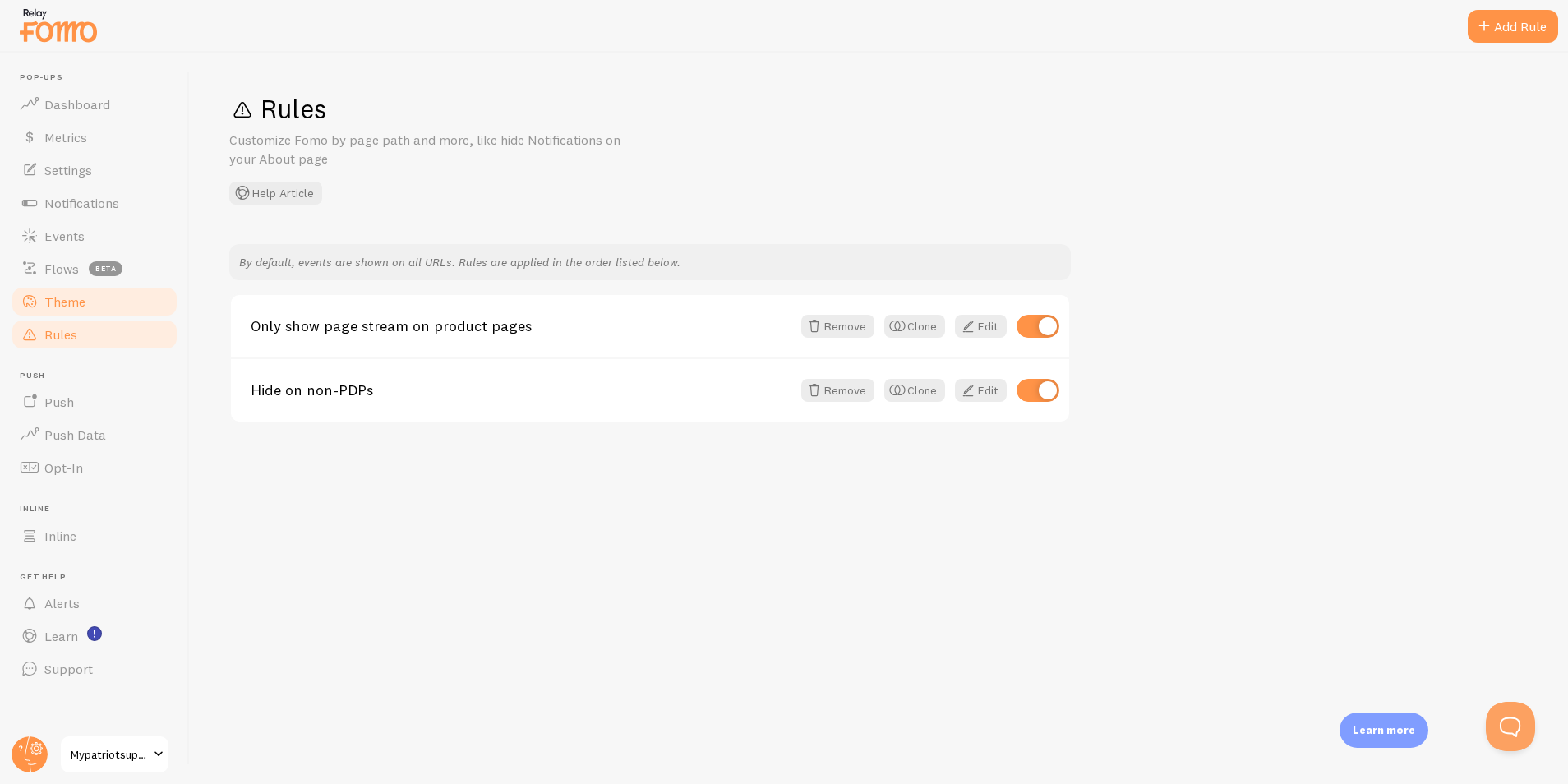
click at [63, 301] on span "Theme" at bounding box center [64, 302] width 41 height 17
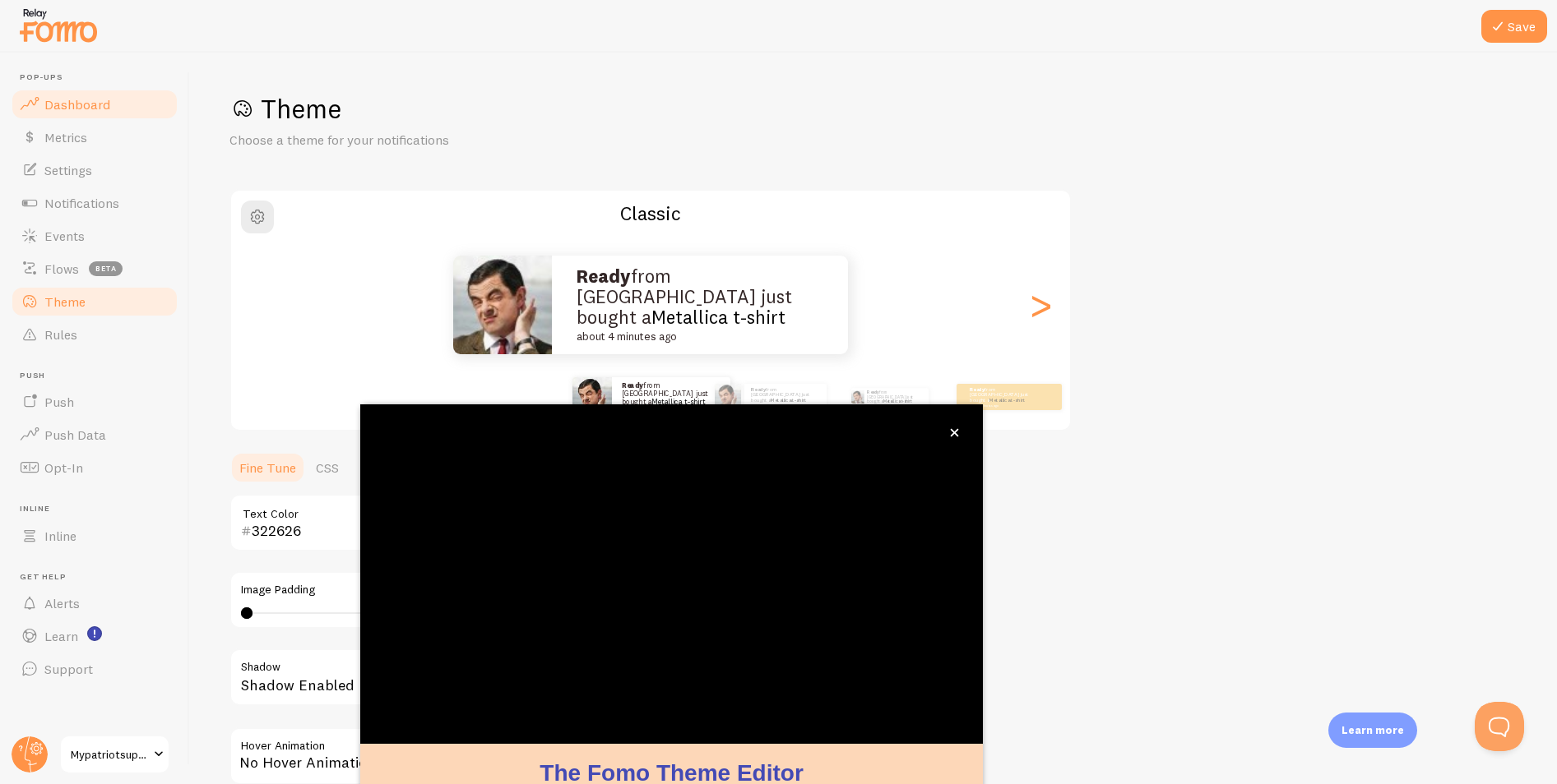
click at [107, 103] on span "Dashboard" at bounding box center [77, 105] width 66 height 17
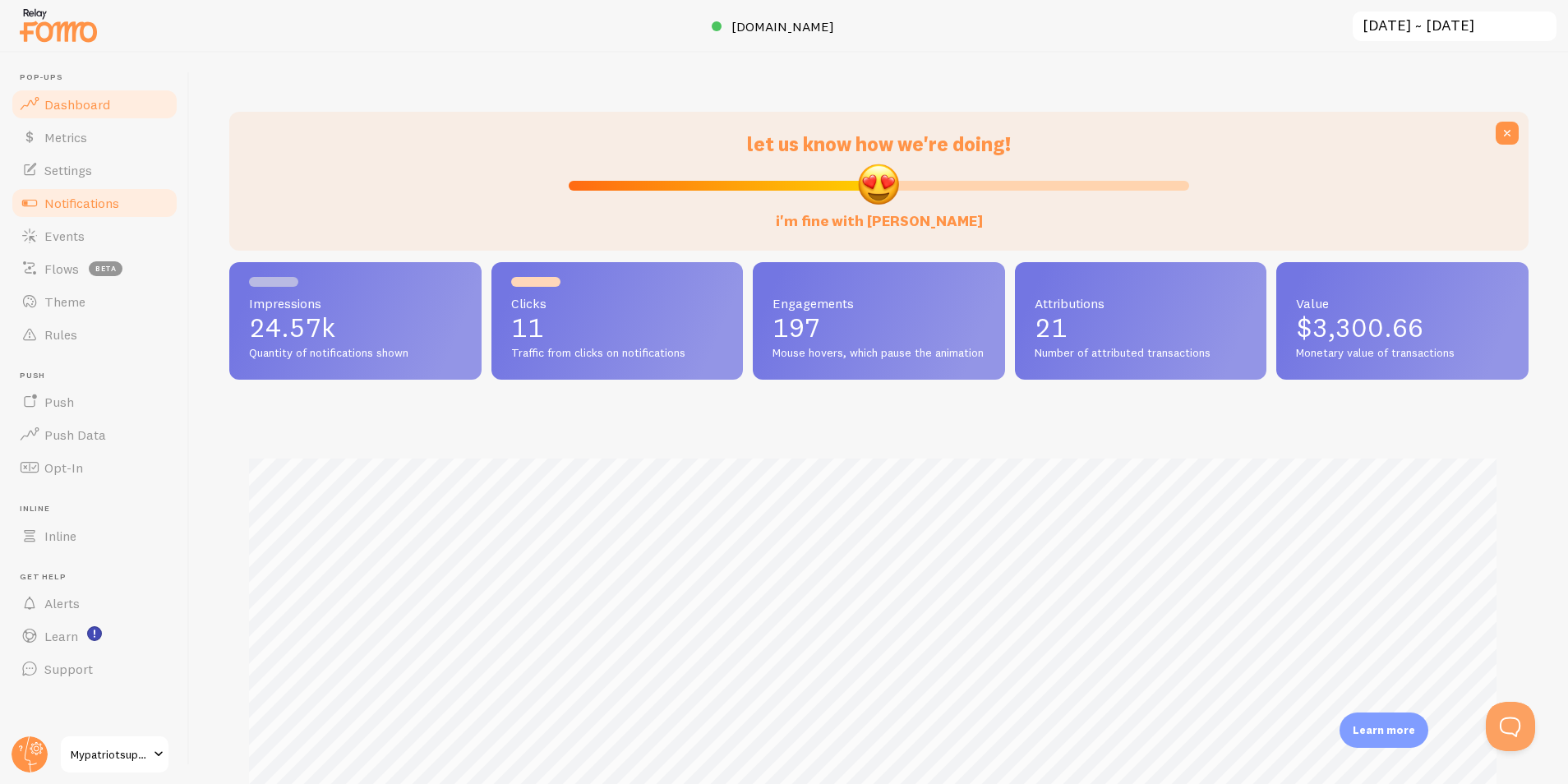
click at [75, 206] on span "Notifications" at bounding box center [82, 203] width 75 height 17
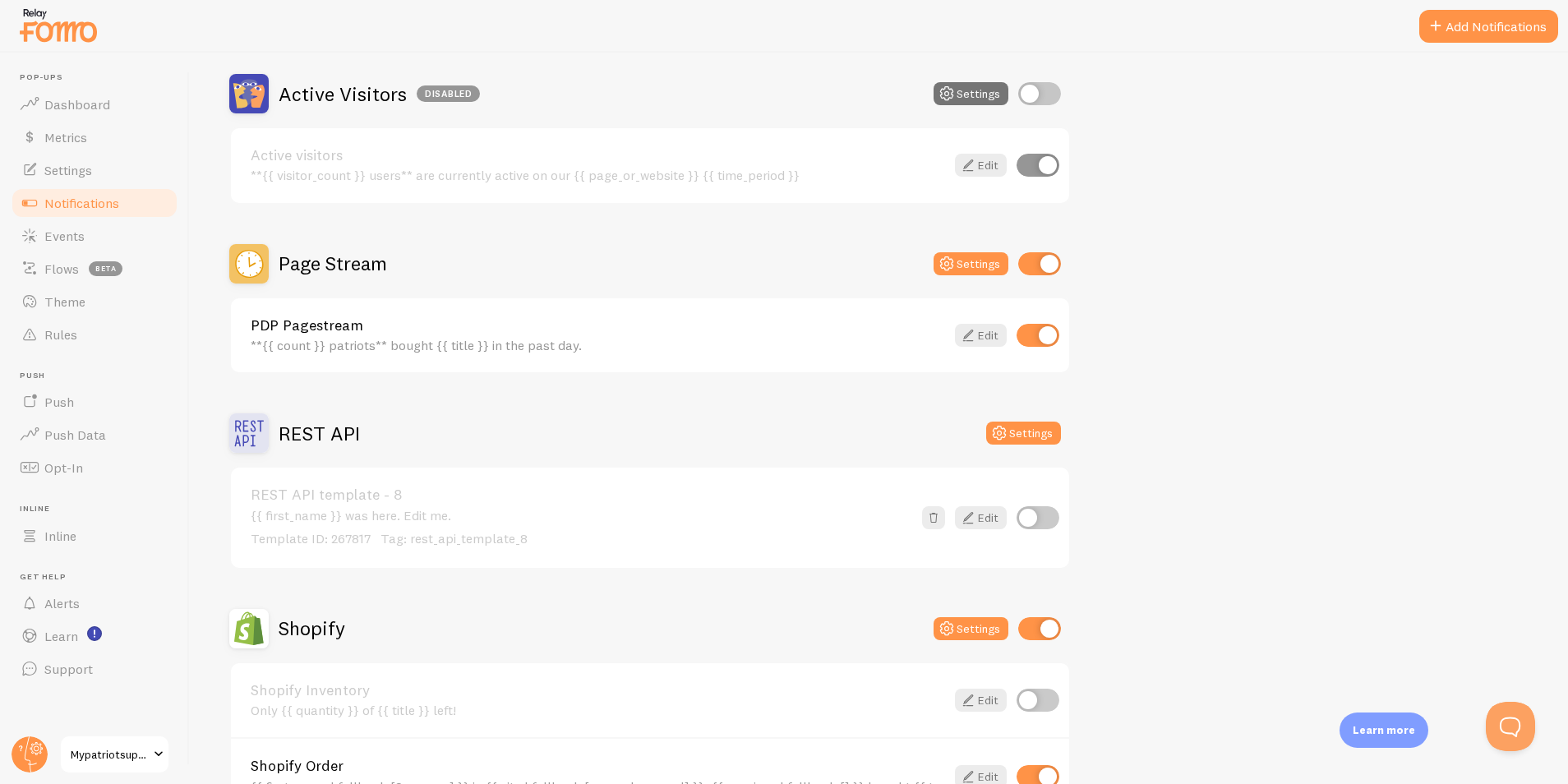
scroll to position [401, 0]
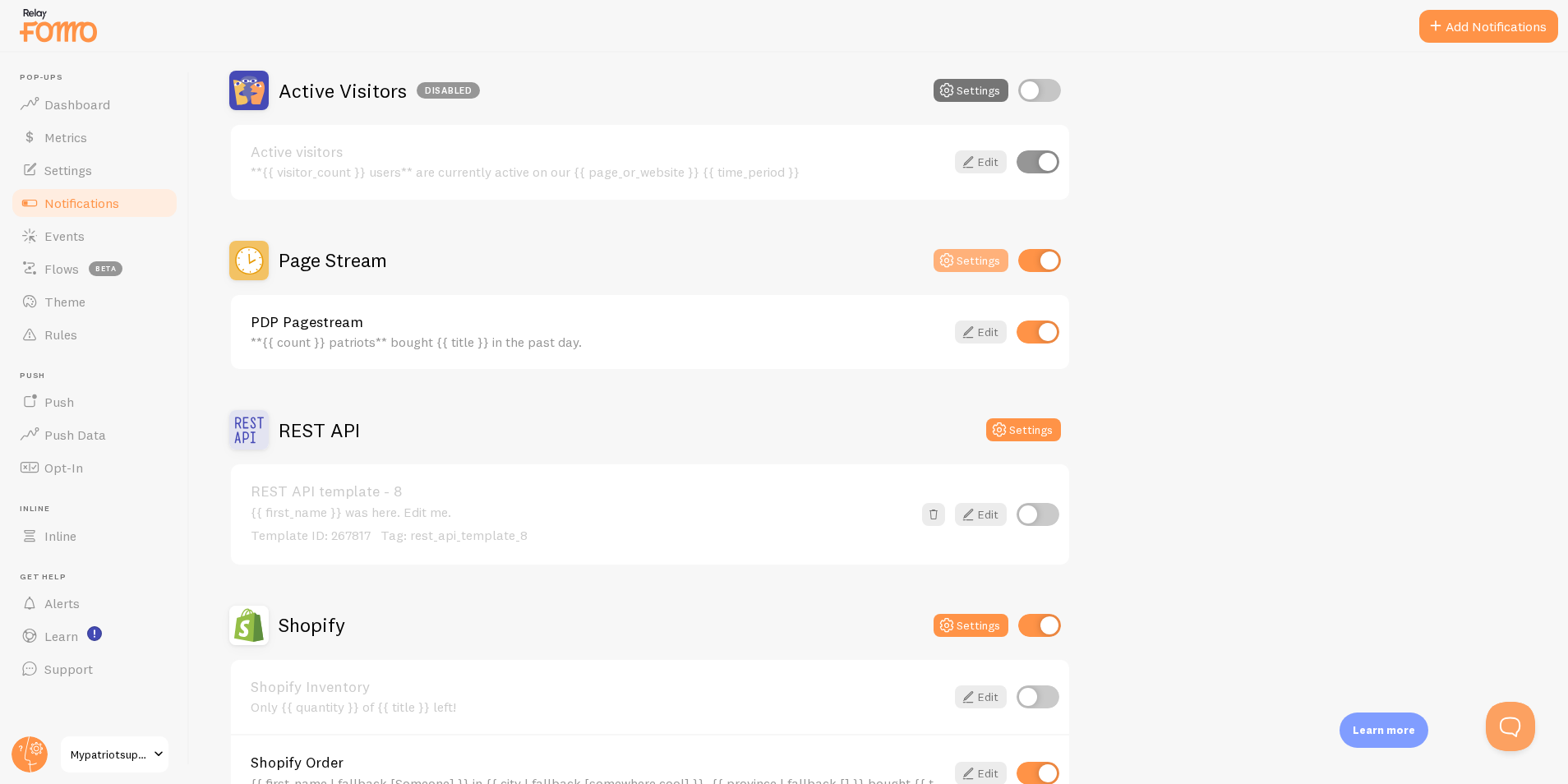
click at [975, 259] on button "Settings" at bounding box center [971, 260] width 75 height 23
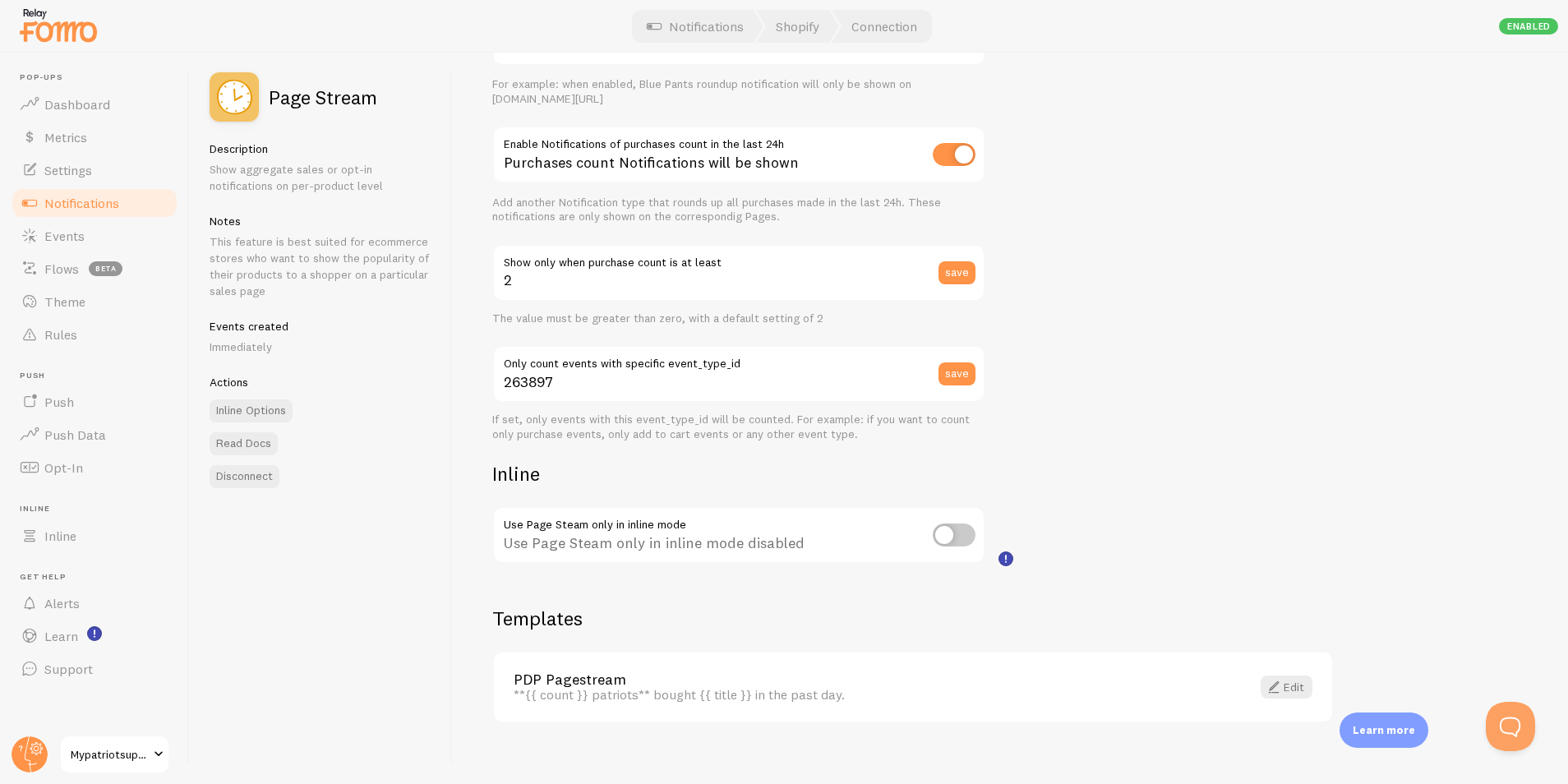
scroll to position [367, 0]
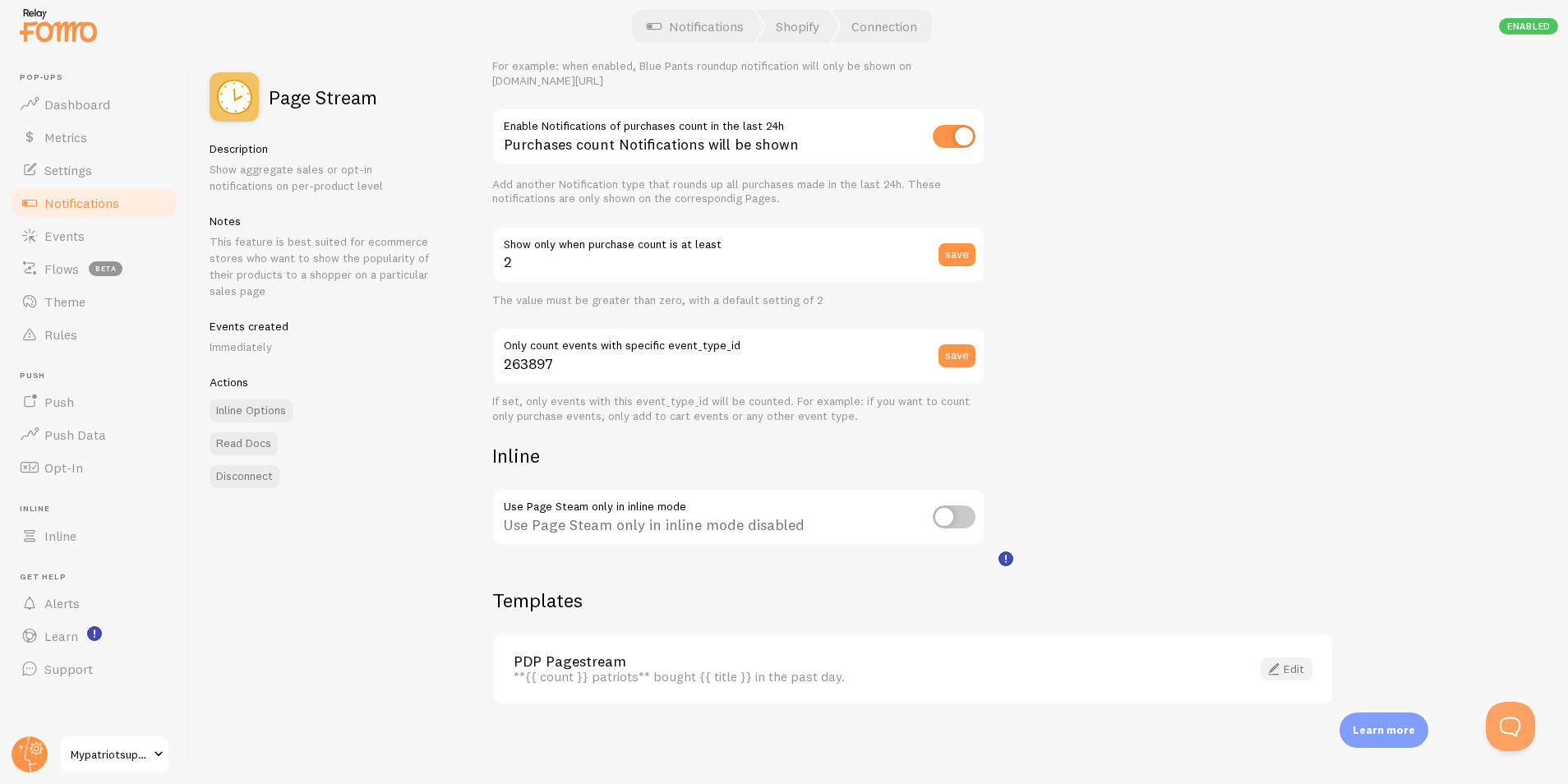
click at [1282, 668] on span at bounding box center [1275, 669] width 20 height 20
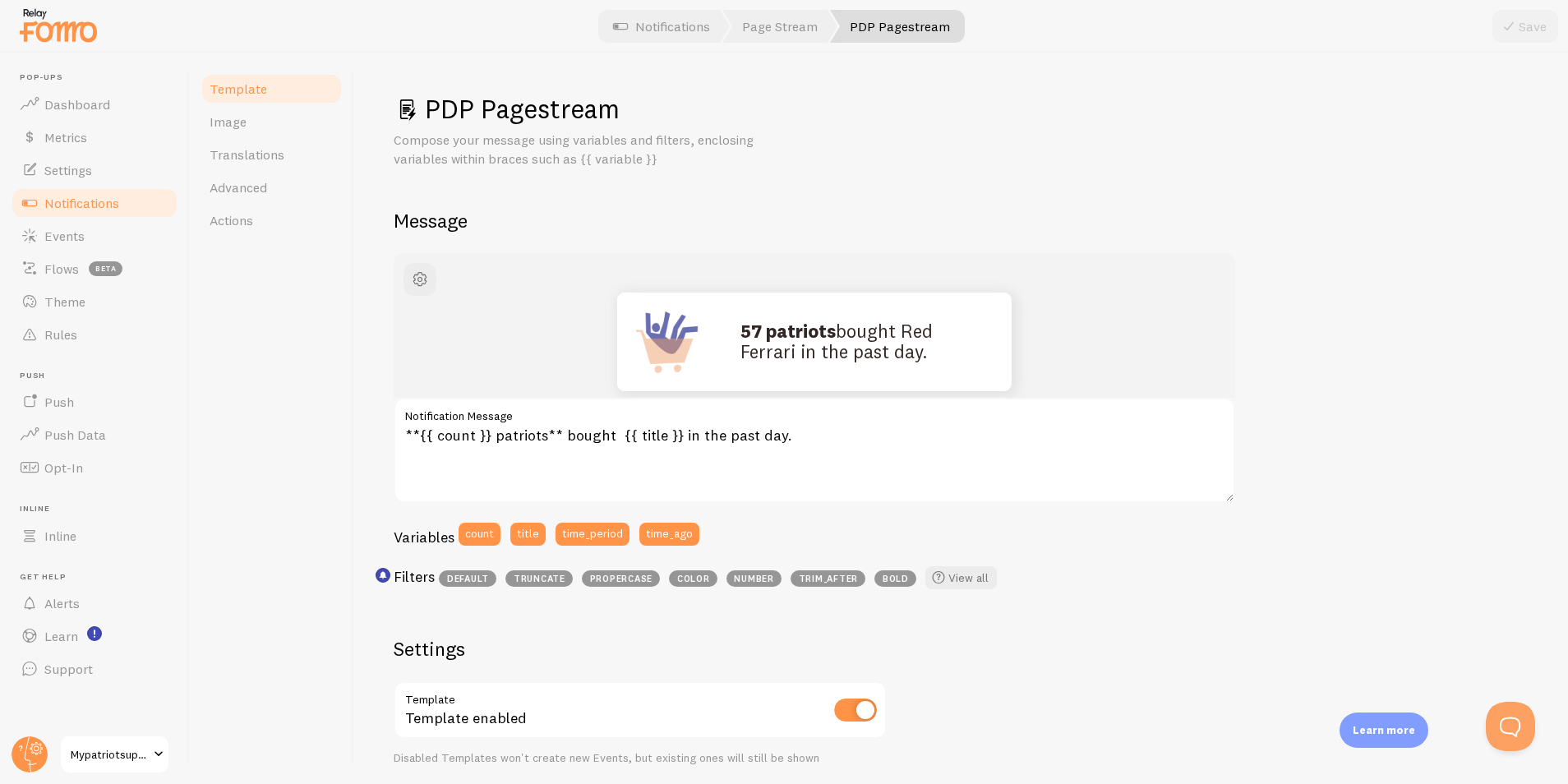
click at [88, 204] on span "Notifications" at bounding box center [82, 203] width 75 height 17
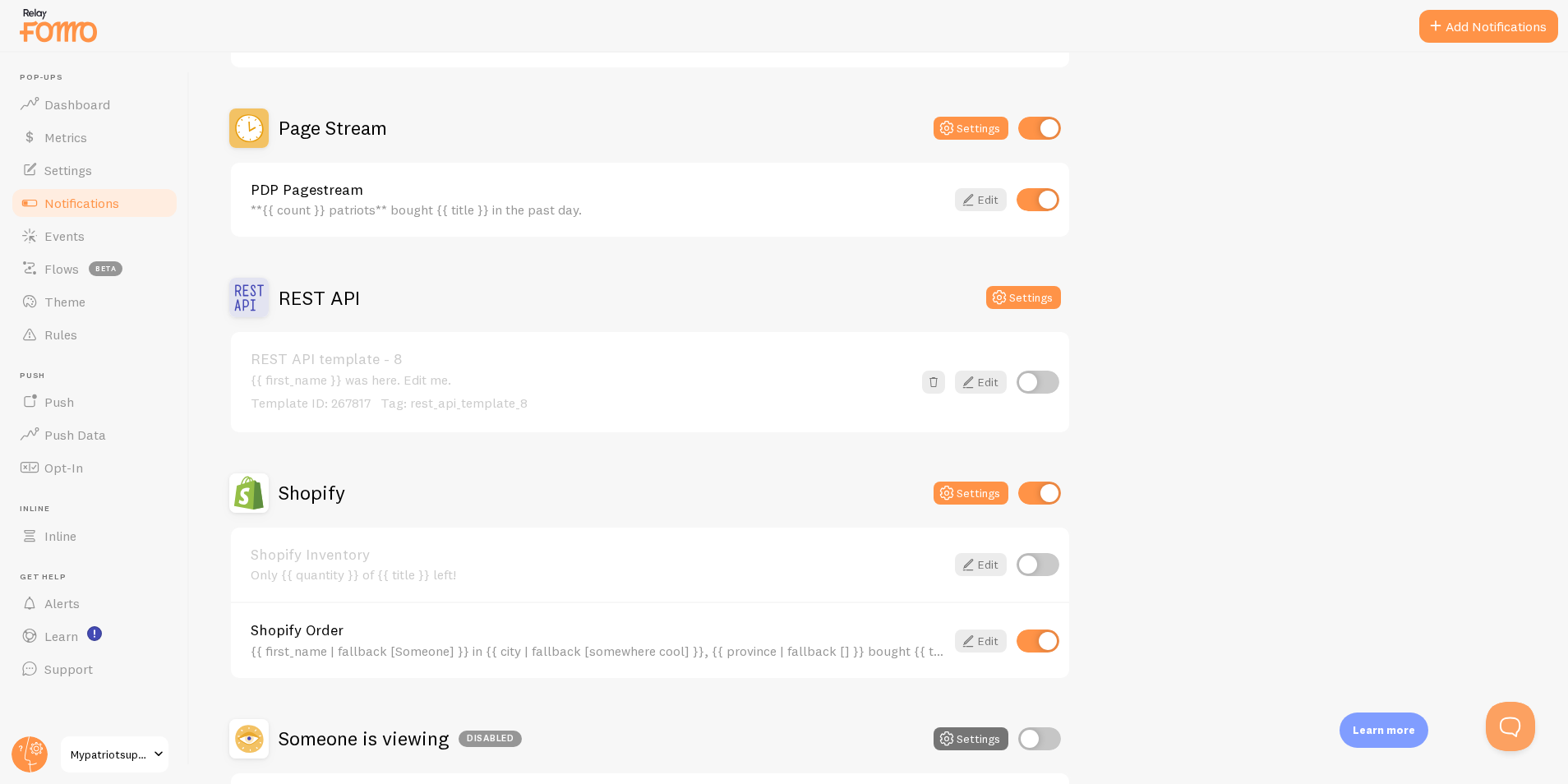
scroll to position [536, 0]
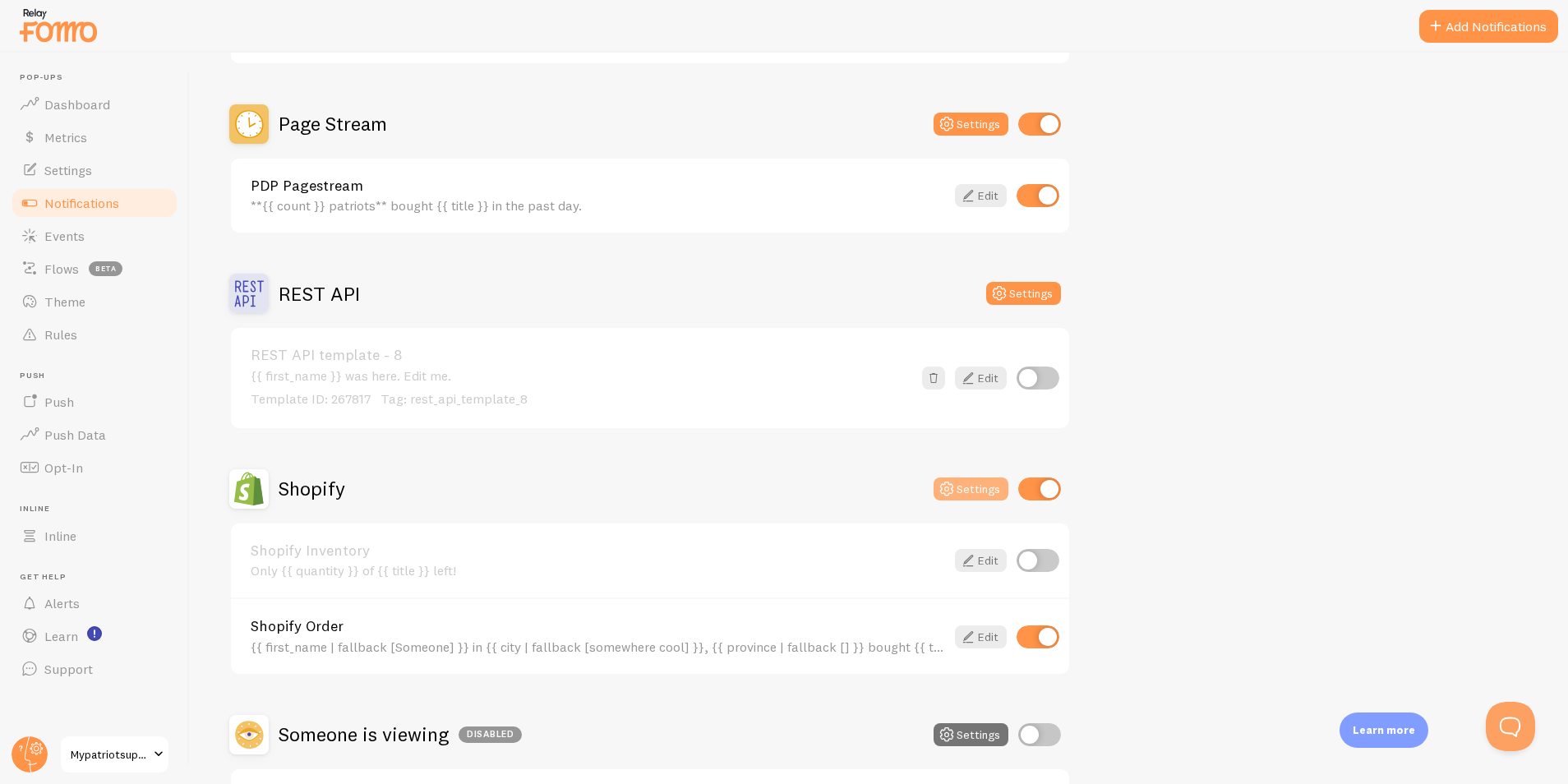
click at [979, 496] on button "Settings" at bounding box center [971, 489] width 75 height 23
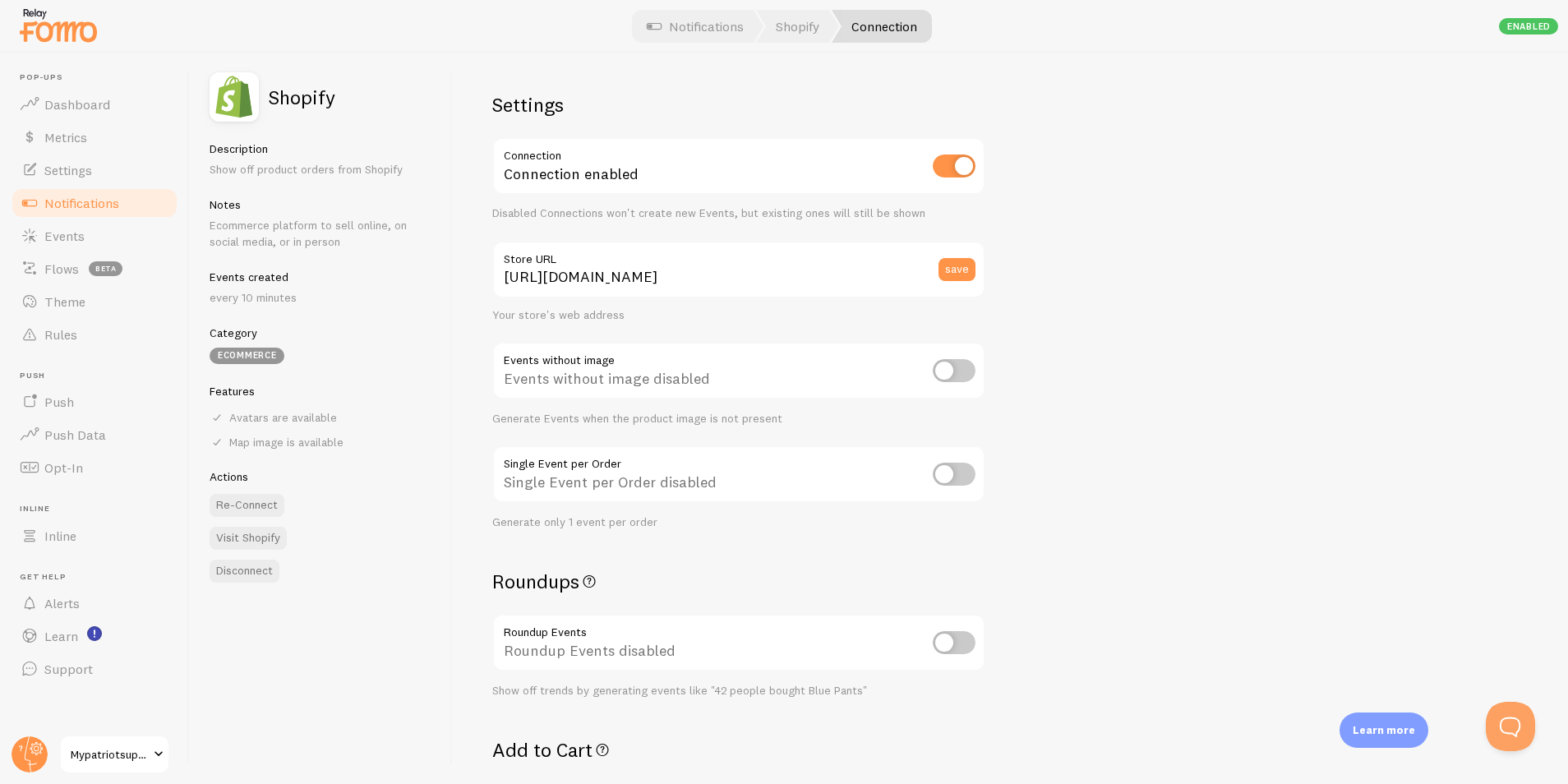
click at [116, 203] on span "Notifications" at bounding box center [82, 203] width 75 height 17
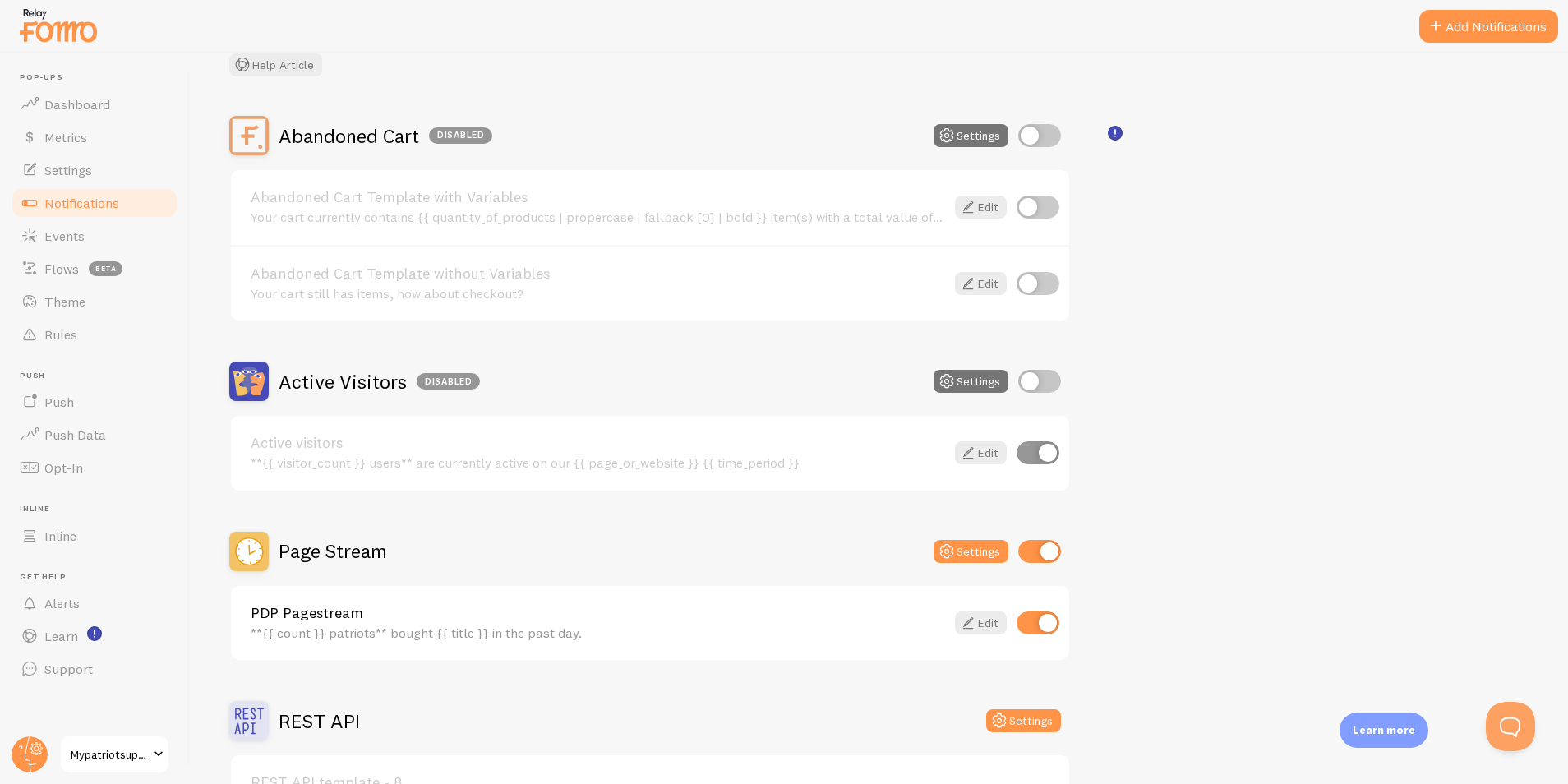
scroll to position [138, 0]
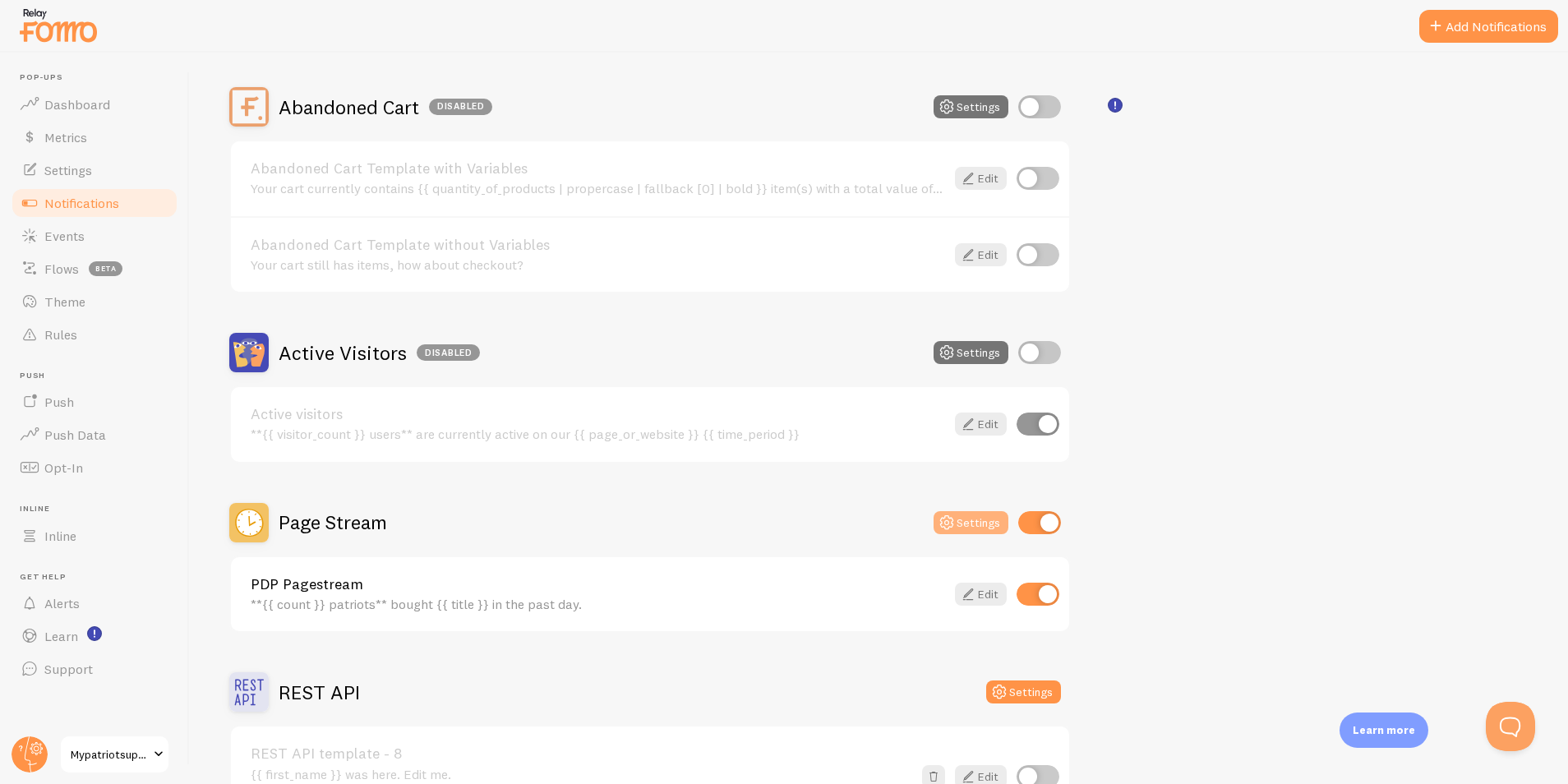
click at [980, 525] on button "Settings" at bounding box center [971, 523] width 75 height 23
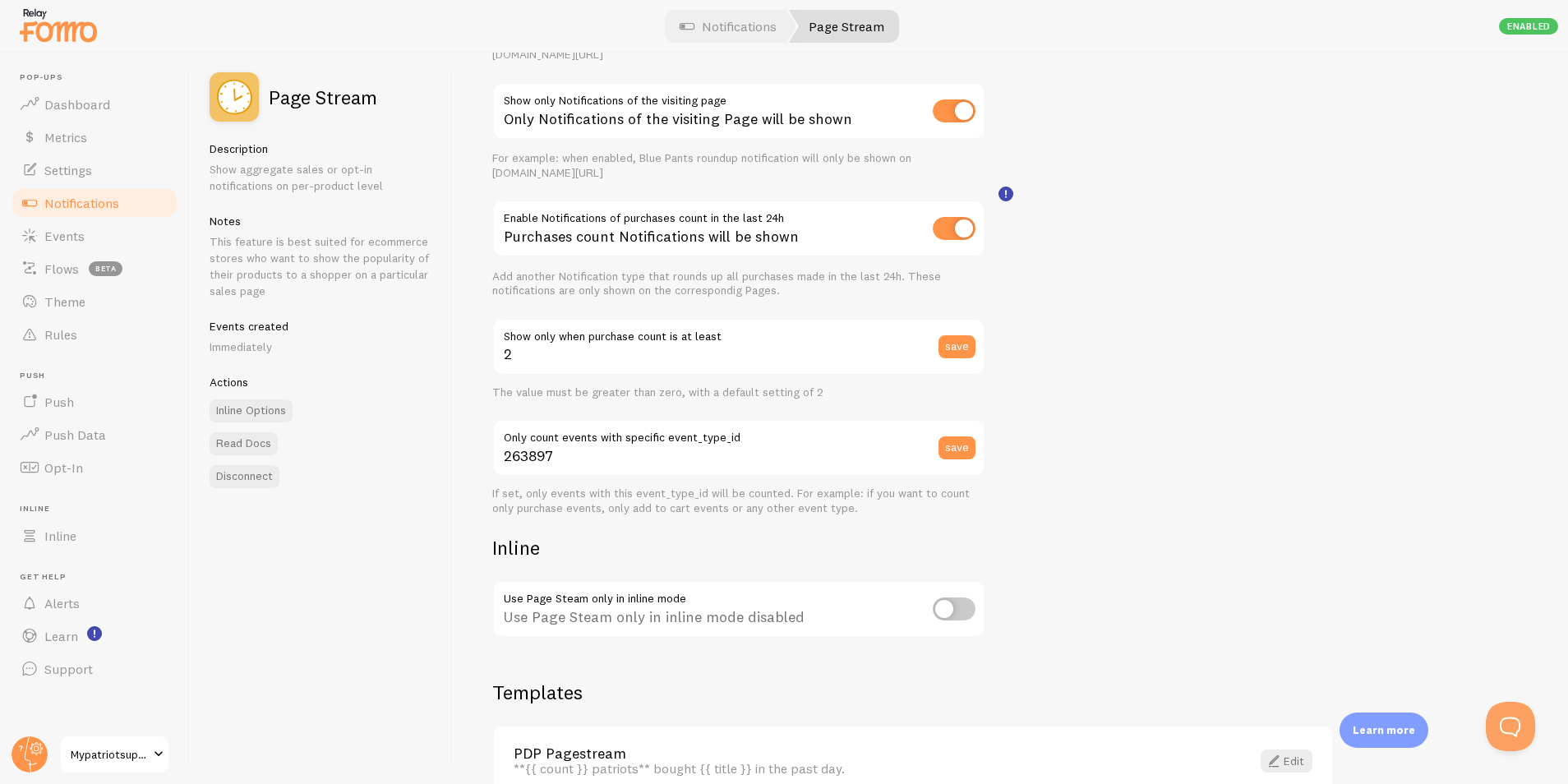
scroll to position [367, 0]
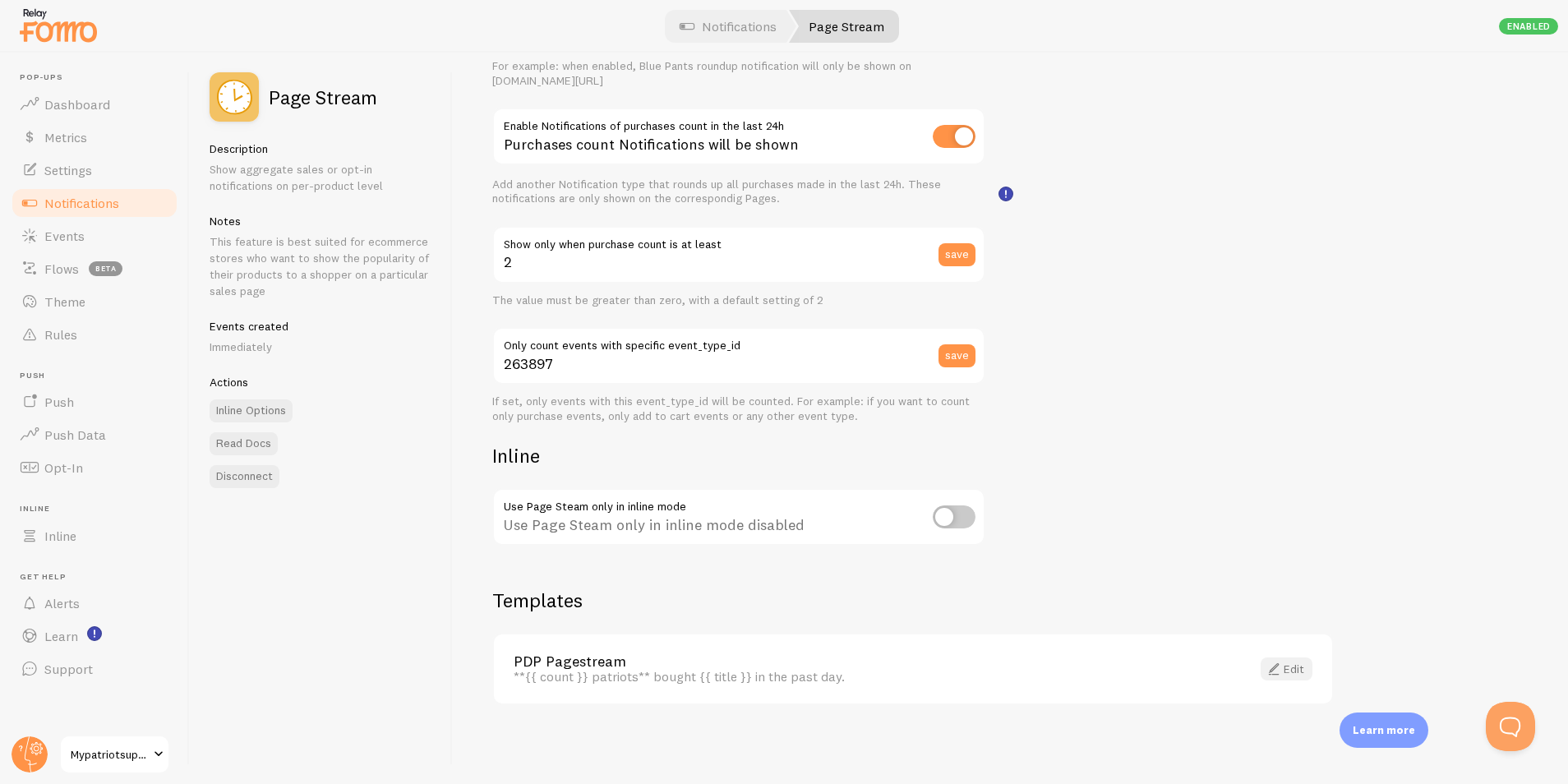
click at [1285, 667] on link "Edit" at bounding box center [1286, 668] width 51 height 23
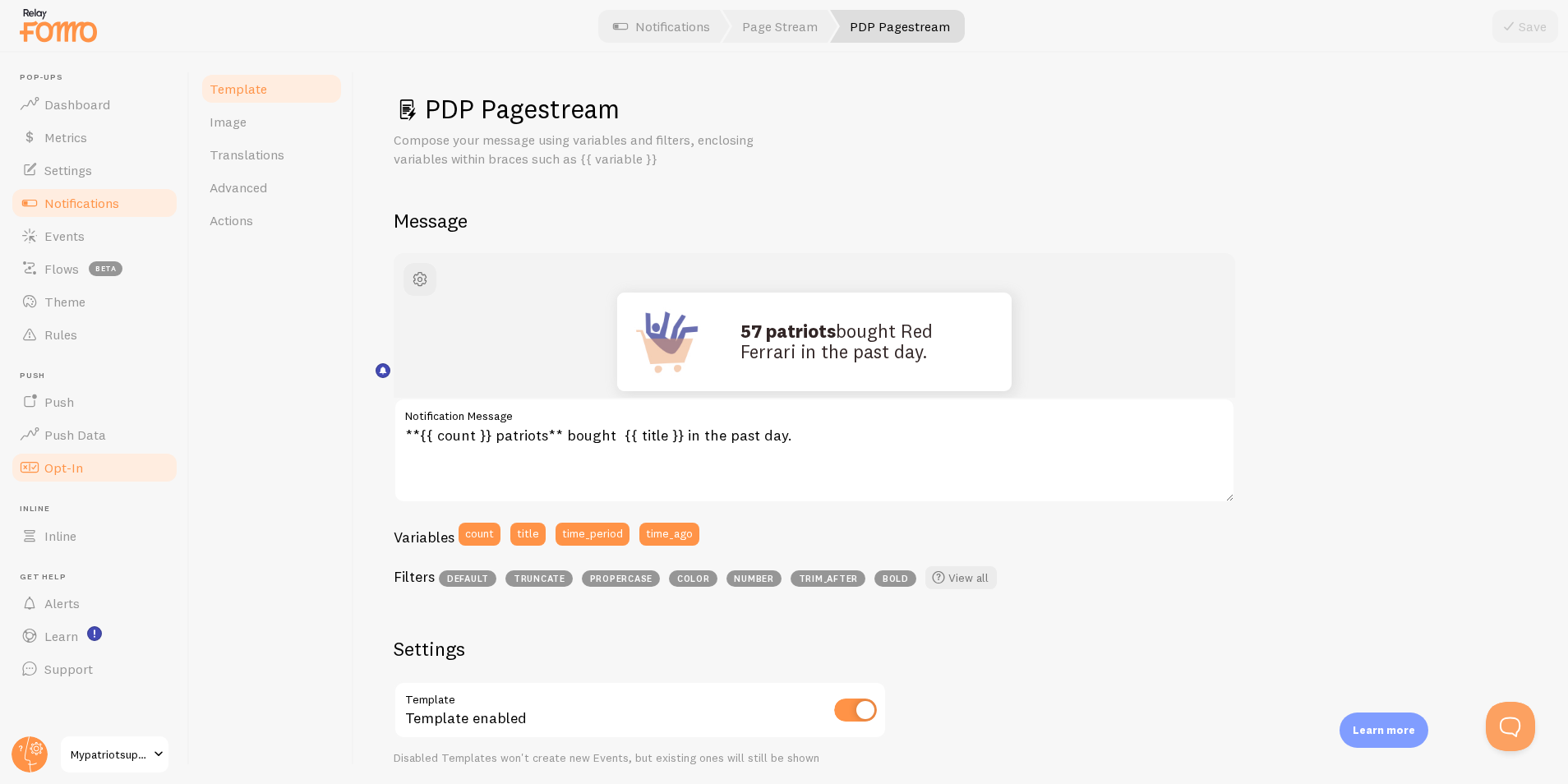
scroll to position [444, 0]
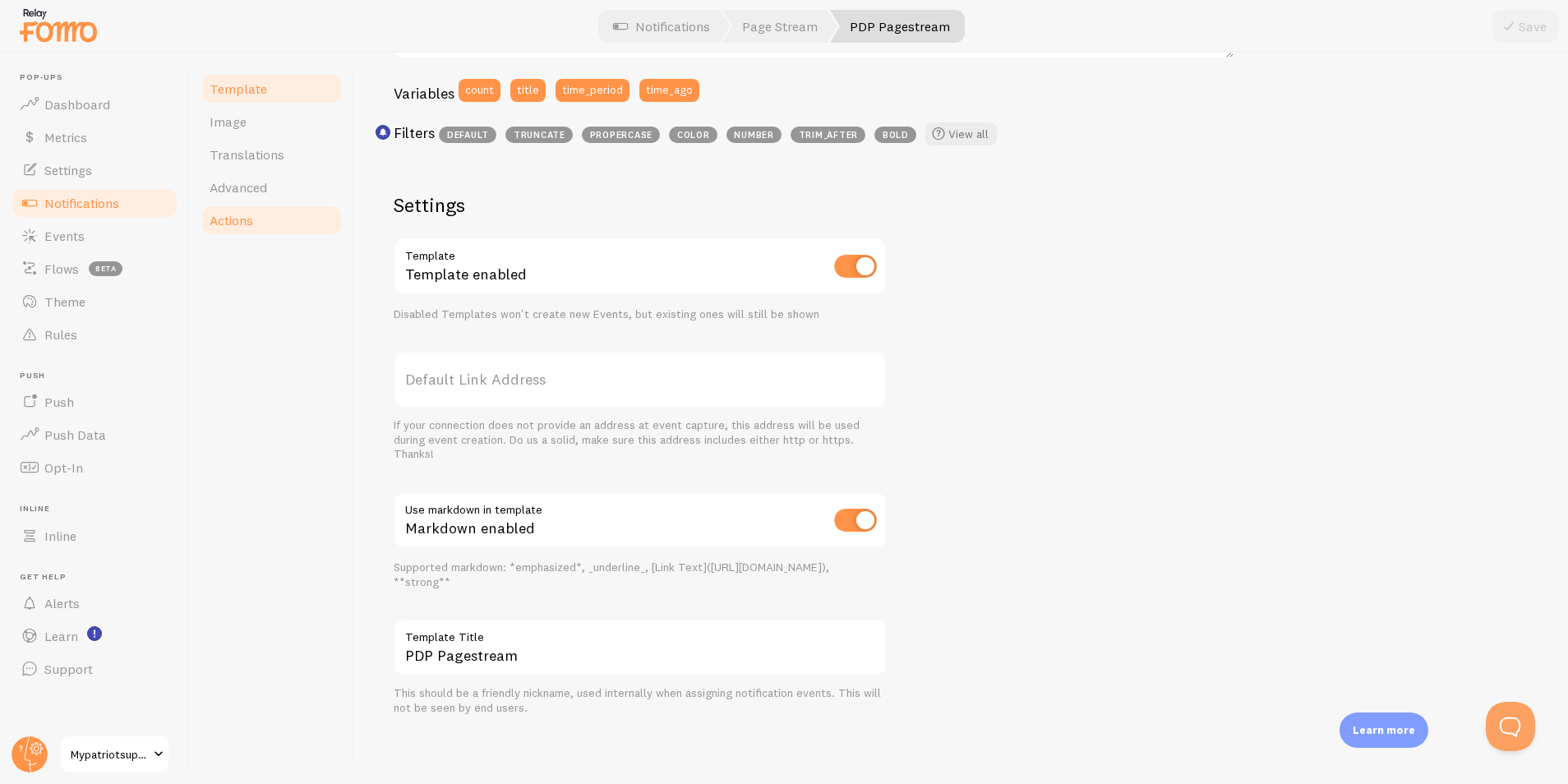
click at [248, 222] on span "Actions" at bounding box center [232, 220] width 44 height 17
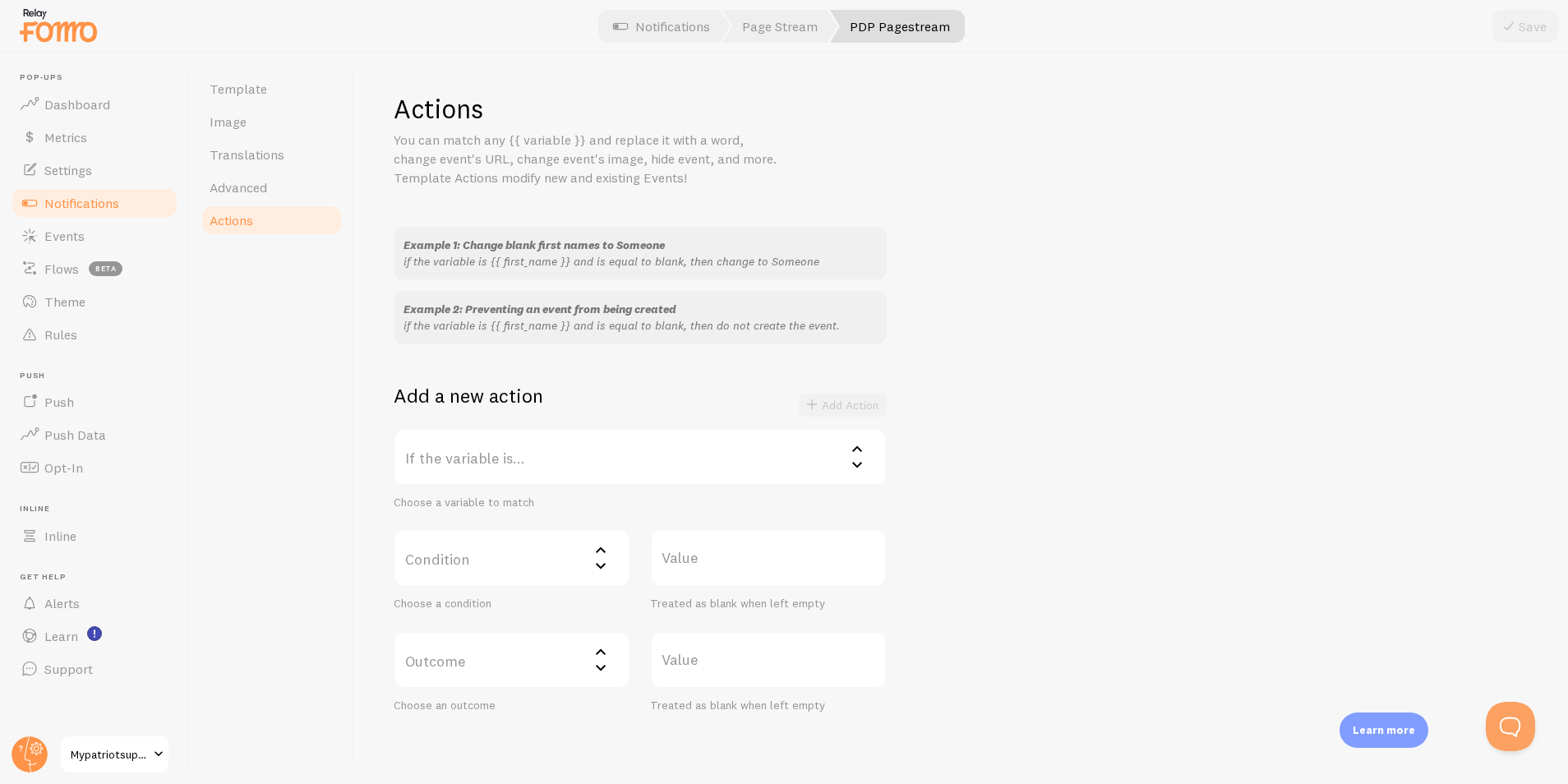
click at [104, 199] on span "Notifications" at bounding box center [82, 203] width 75 height 17
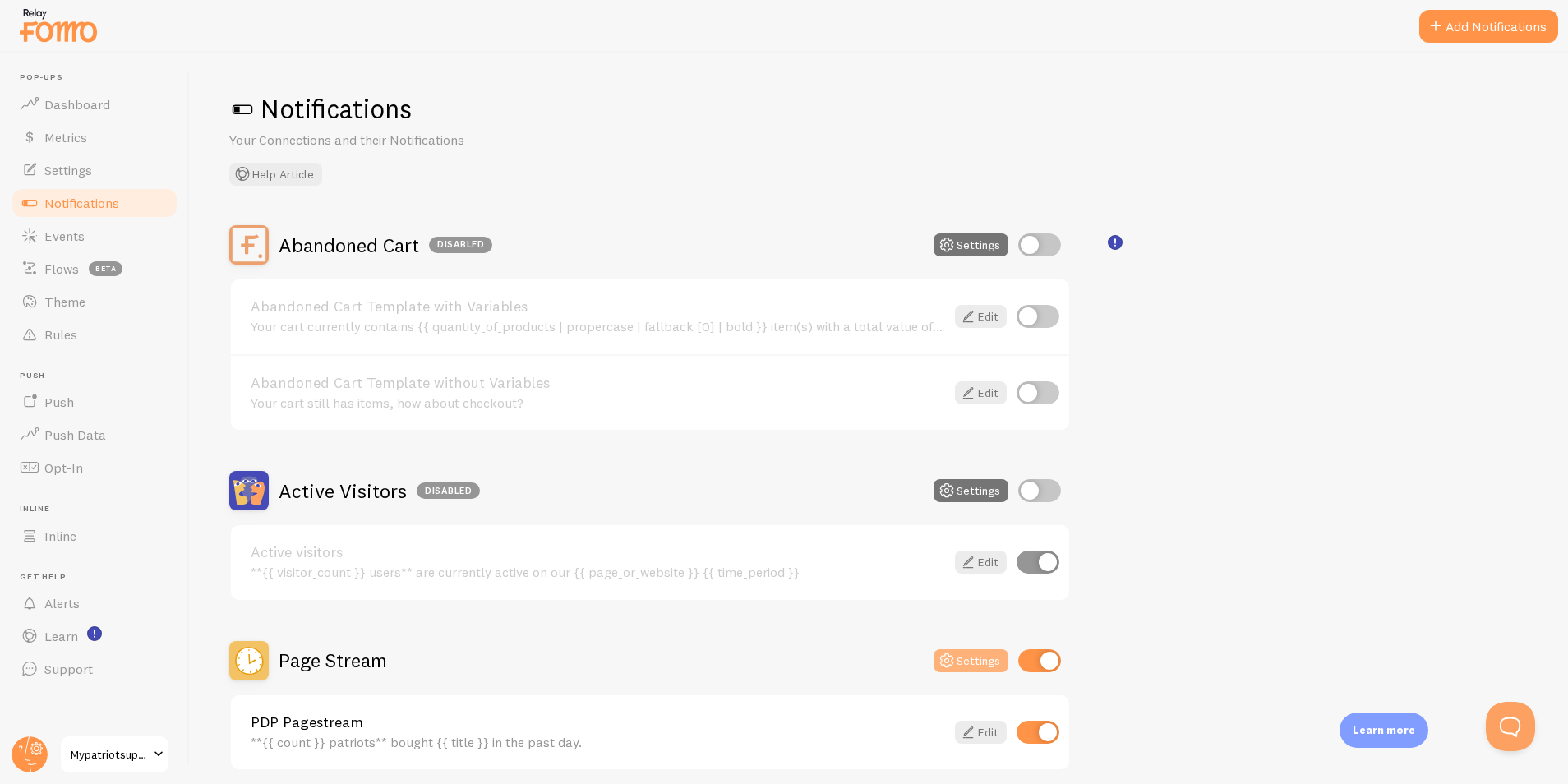
click at [983, 660] on button "Settings" at bounding box center [971, 660] width 75 height 23
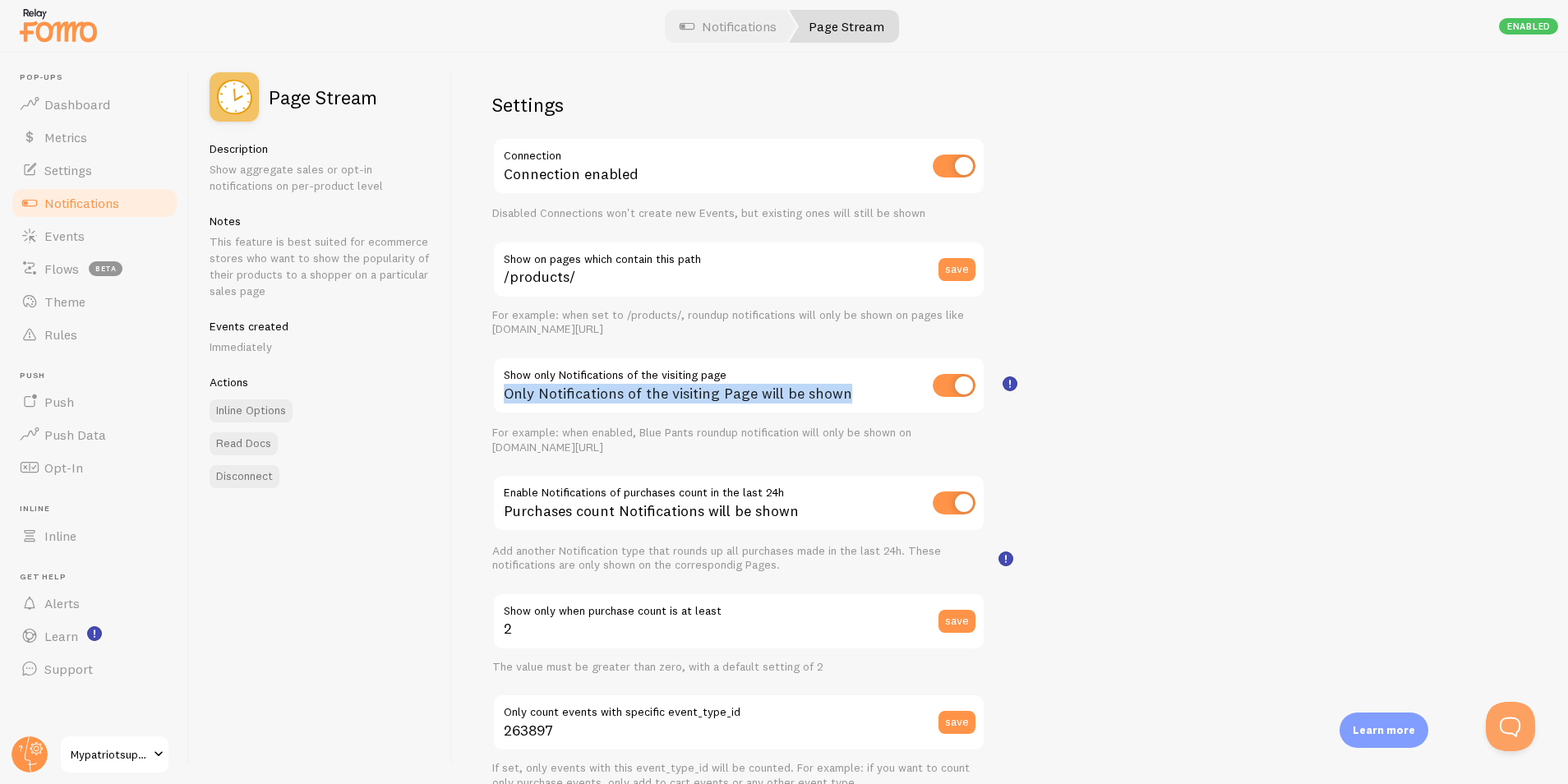
copy div "Only Notifications of the visiting Page will be shown"
drag, startPoint x: 848, startPoint y: 393, endPoint x: 493, endPoint y: 392, distance: 355.0
click at [493, 392] on div "Only Notifications of the visiting Page will be shown" at bounding box center [739, 386] width 493 height 60
click at [61, 270] on span "Flows" at bounding box center [61, 269] width 35 height 17
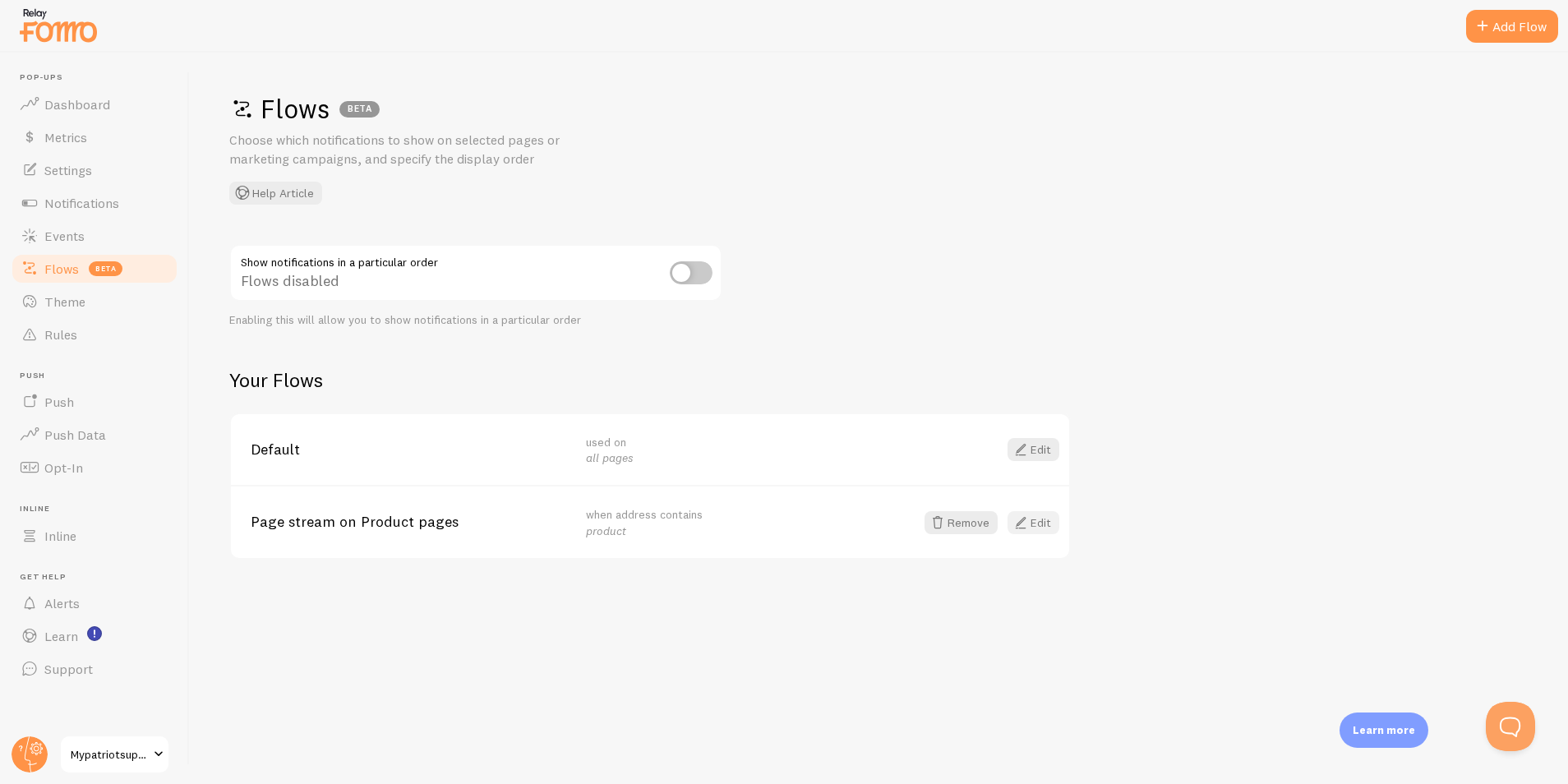
click at [1032, 521] on link "Edit" at bounding box center [1033, 523] width 51 height 23
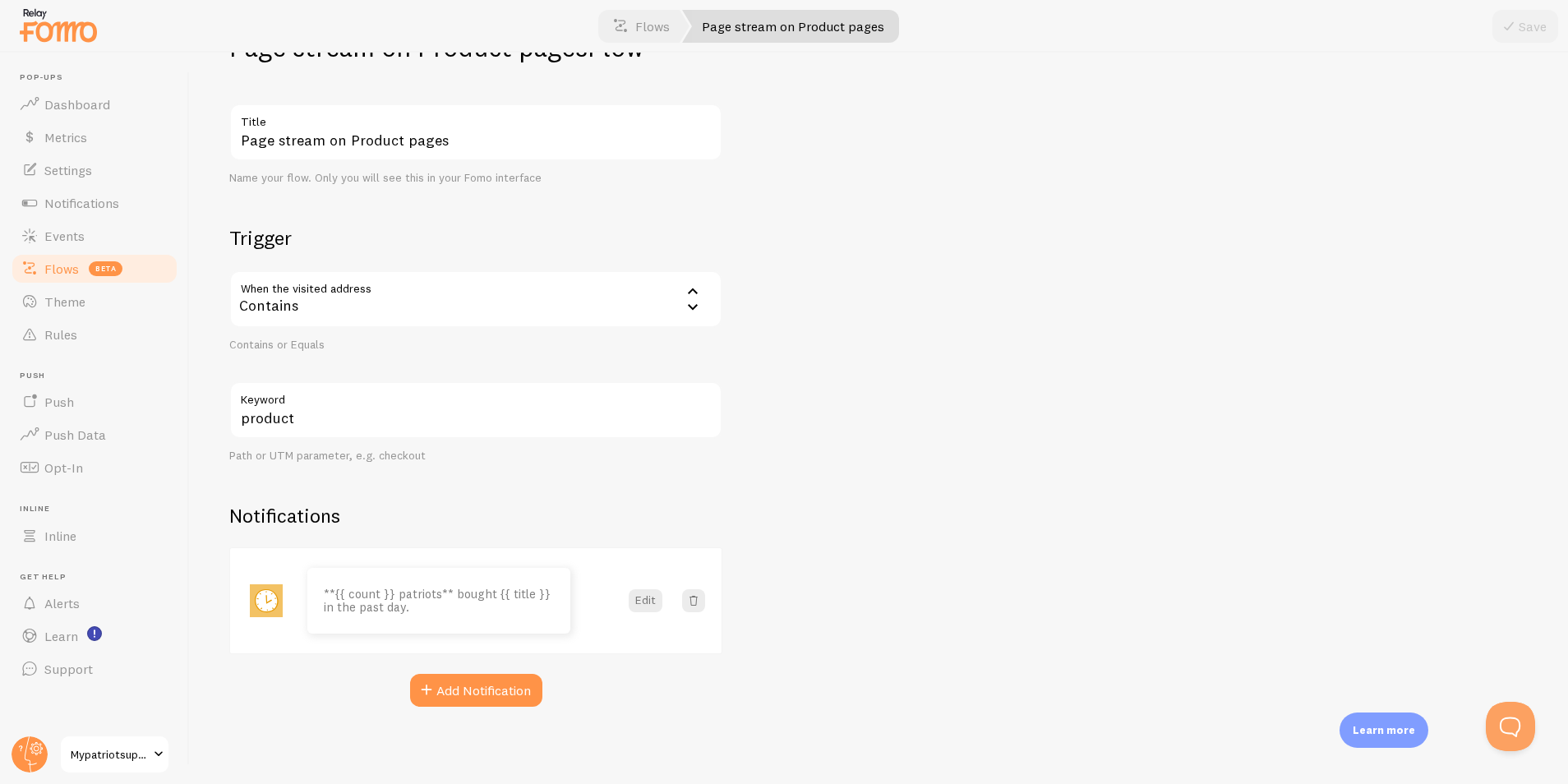
scroll to position [63, 0]
click at [810, 576] on div "Page stream on Product pages Flow Page stream on Product pages Title Name your …" at bounding box center [878, 418] width 1378 height 732
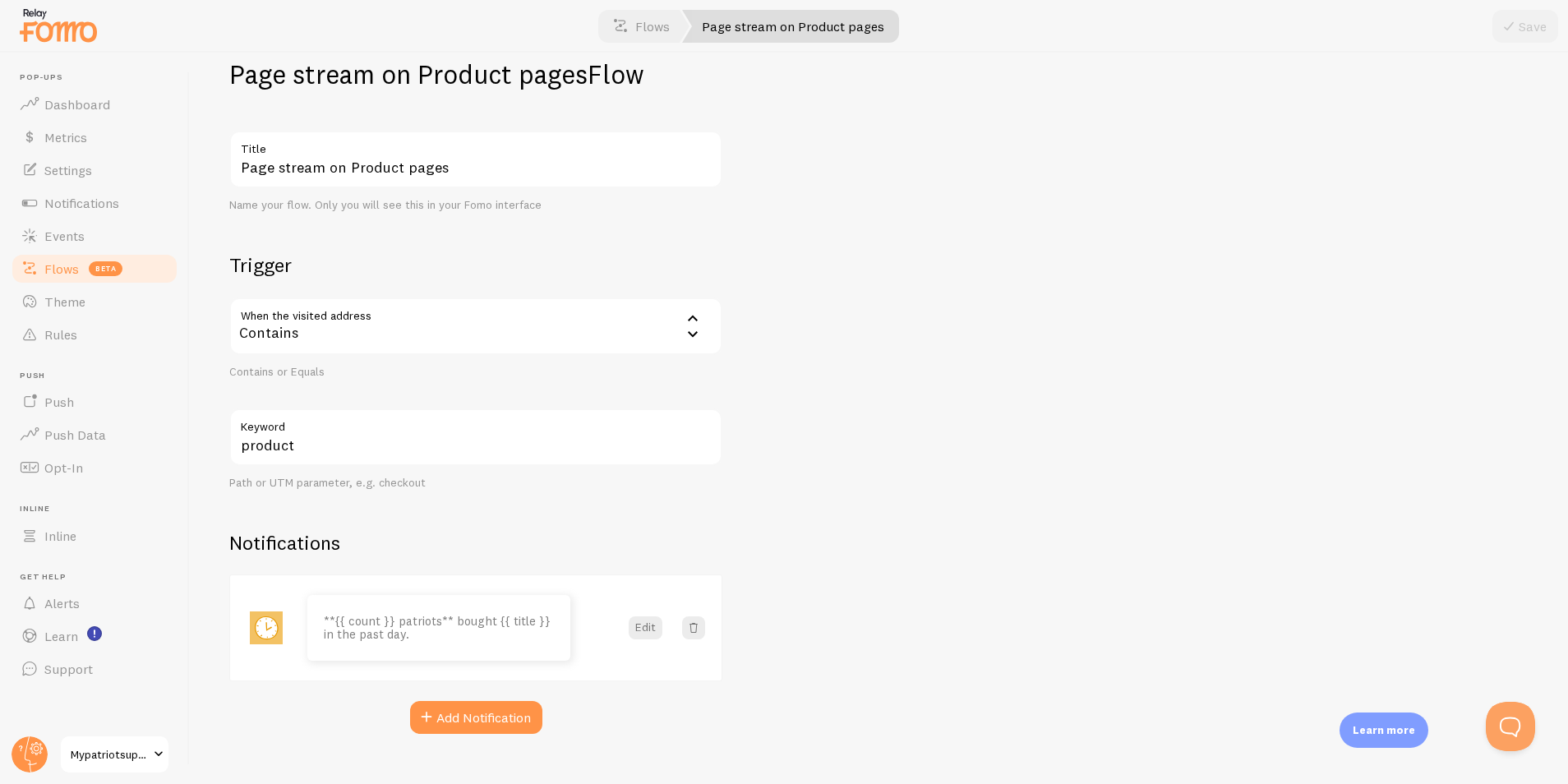
scroll to position [0, 0]
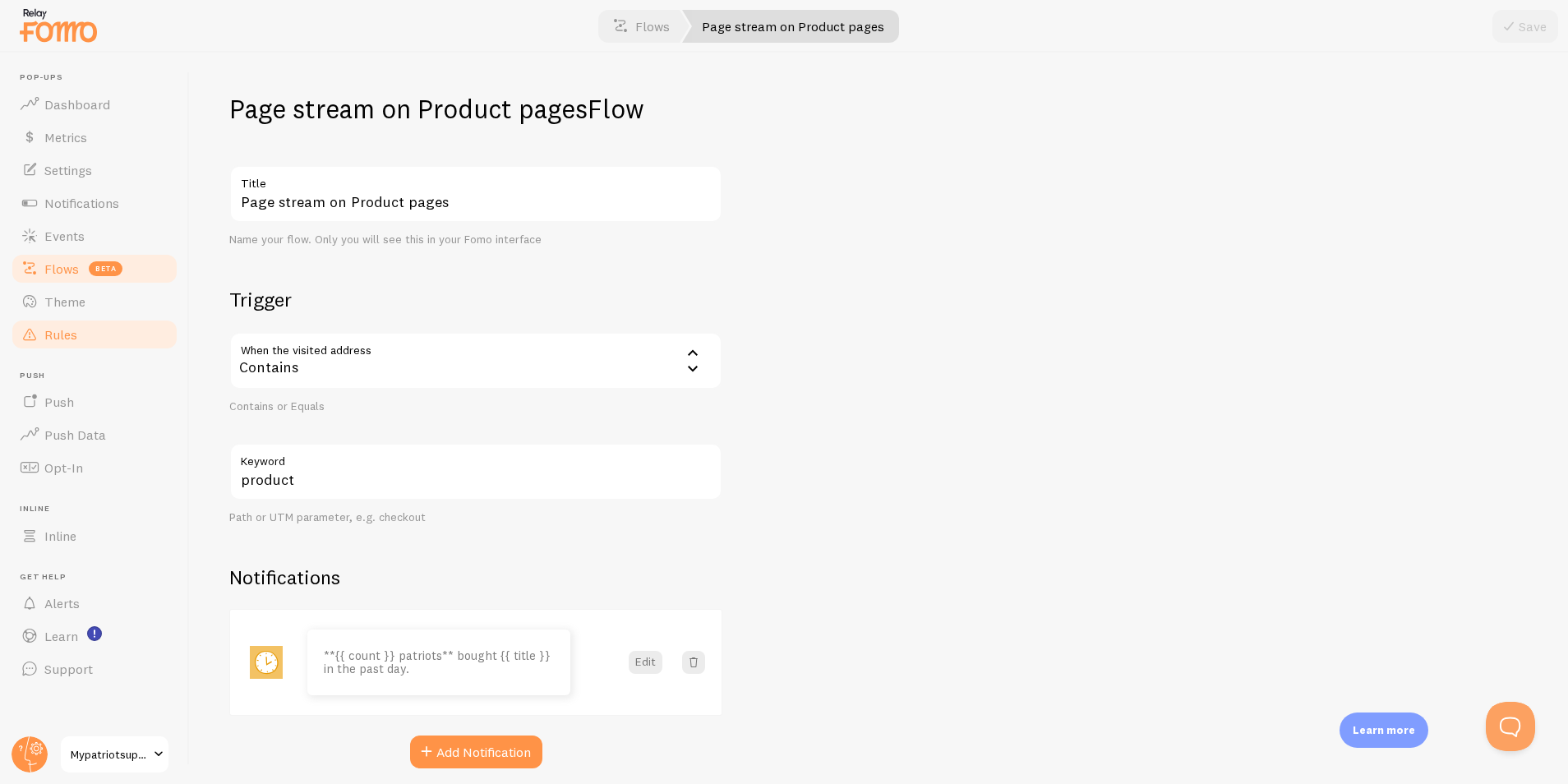
click at [94, 331] on link "Rules" at bounding box center [94, 335] width 170 height 33
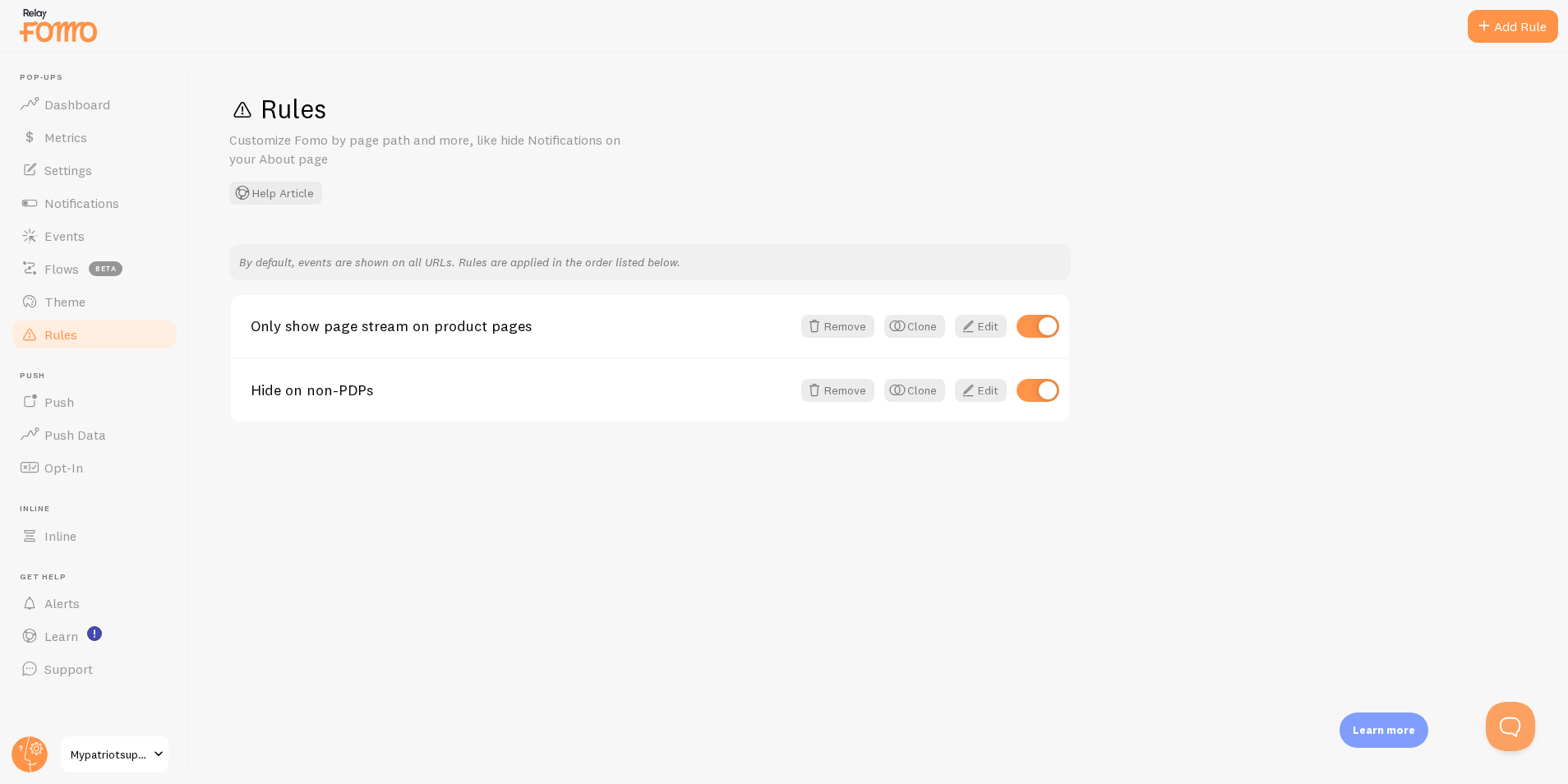
click at [94, 331] on link "Rules" at bounding box center [94, 335] width 170 height 33
click at [977, 394] on link "Edit" at bounding box center [981, 390] width 51 height 23
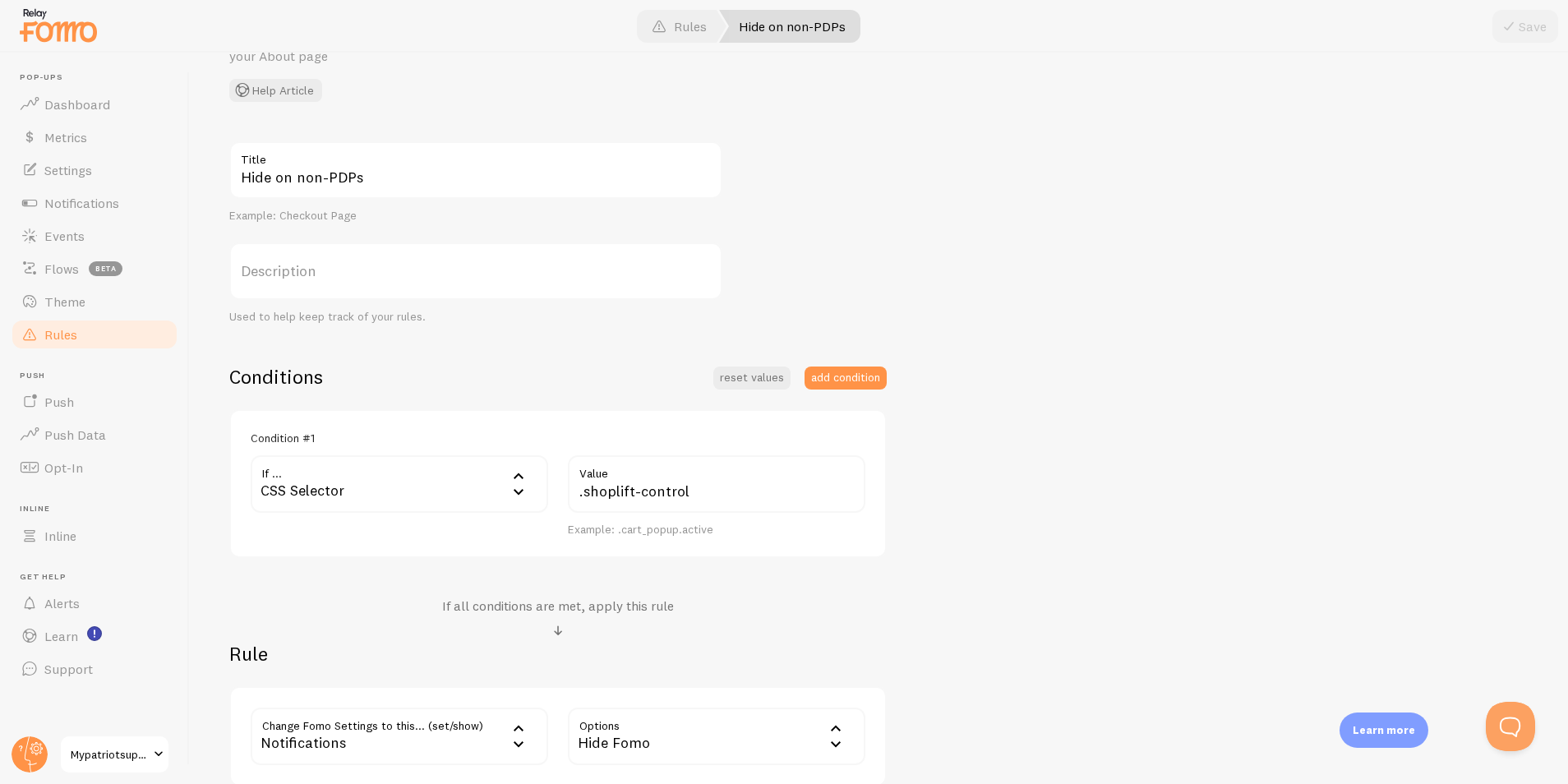
scroll to position [99, 0]
click at [854, 383] on button "add condition" at bounding box center [846, 381] width 83 height 23
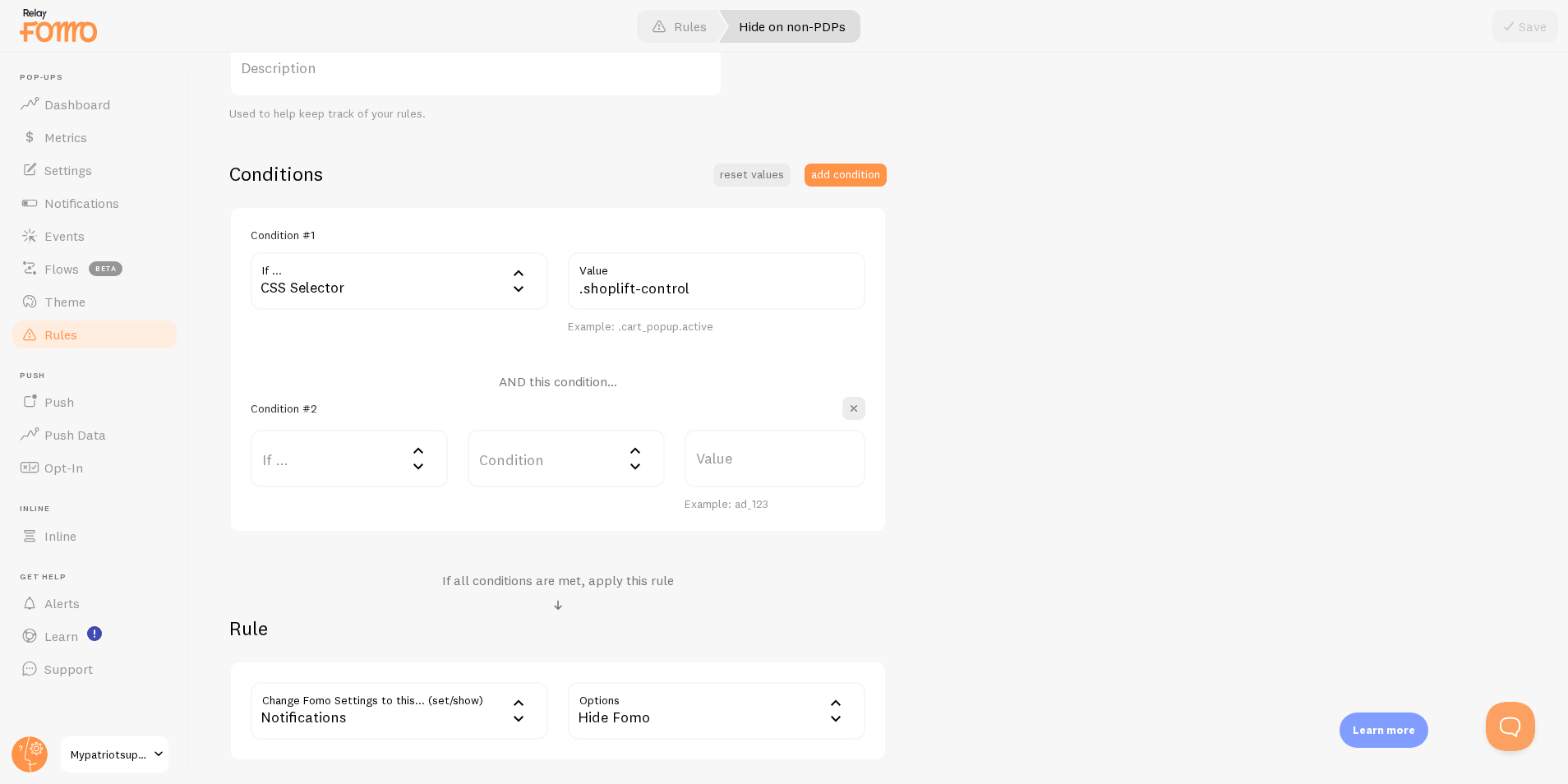
scroll to position [400, 0]
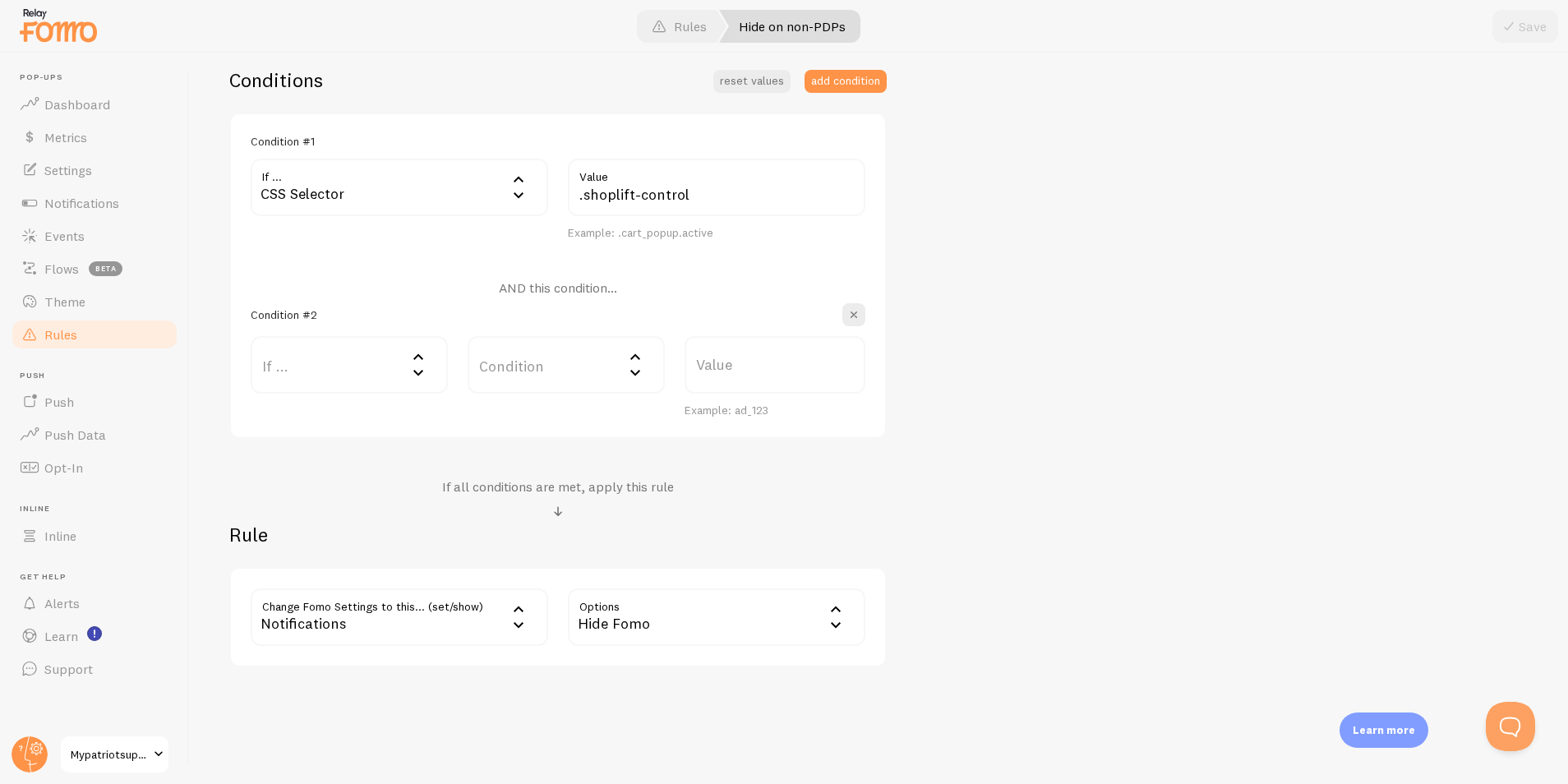
click at [346, 356] on label "If ..." at bounding box center [348, 365] width 197 height 58
click at [337, 439] on li "URL Parameter" at bounding box center [349, 446] width 194 height 28
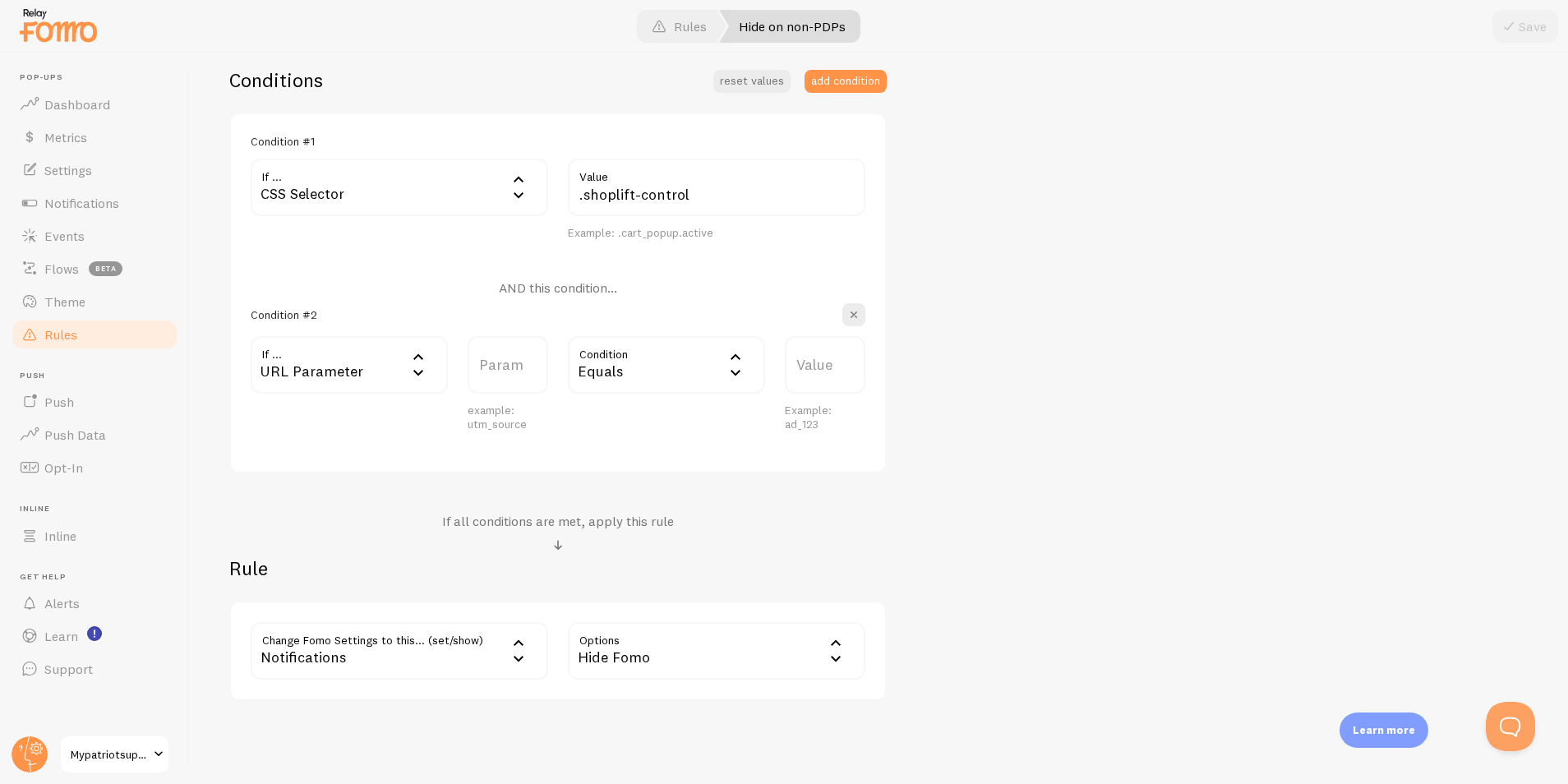
click at [380, 370] on div "URL Parameter" at bounding box center [348, 365] width 197 height 58
click at [359, 414] on li "URL Path" at bounding box center [349, 417] width 194 height 28
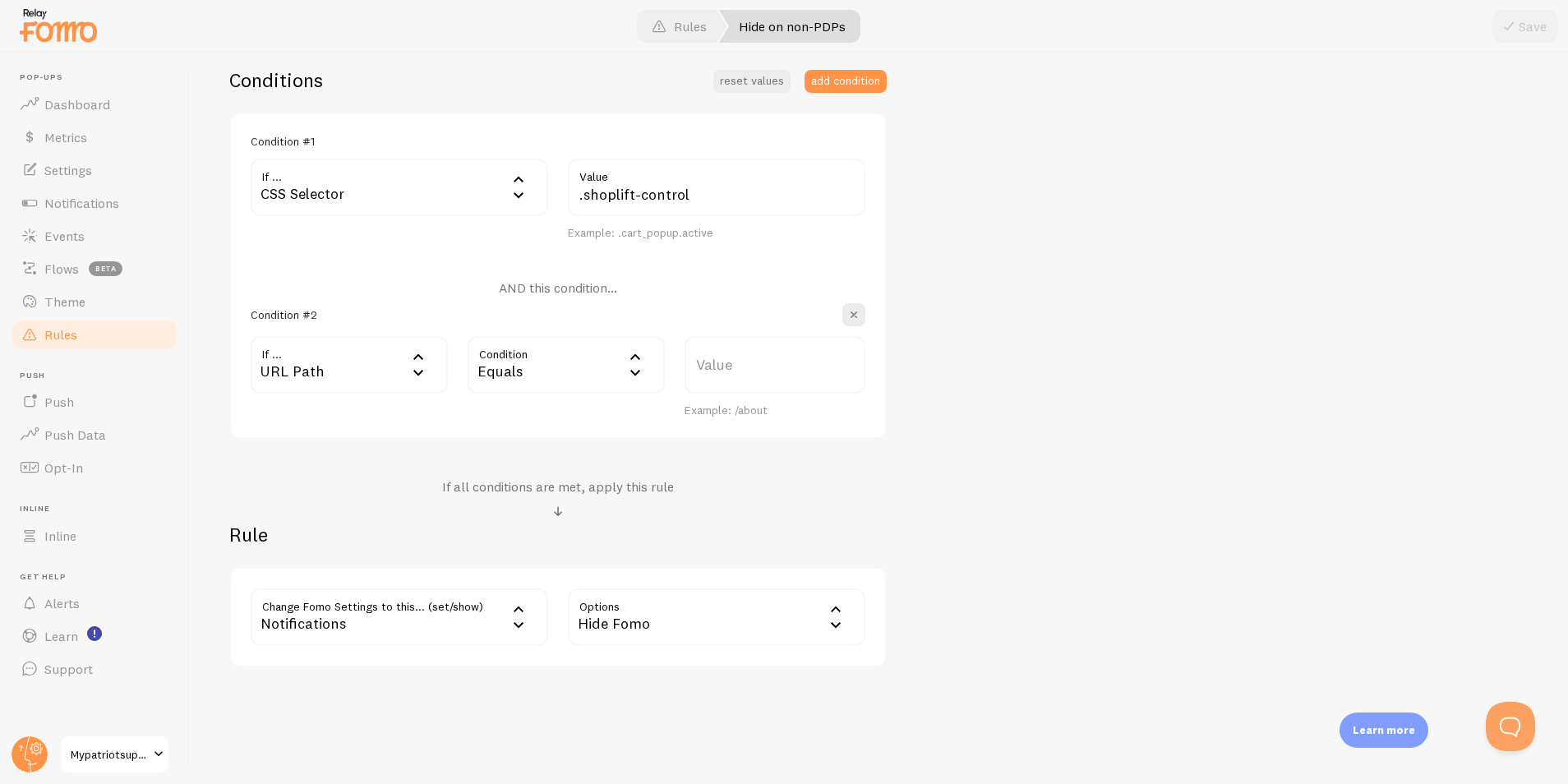
click at [536, 373] on div "Equals" at bounding box center [566, 365] width 197 height 58
click at [544, 529] on li "Does Not Contain" at bounding box center [567, 531] width 194 height 28
click at [734, 372] on label "Value" at bounding box center [775, 365] width 181 height 58
click at [734, 372] on input "Value" at bounding box center [775, 365] width 181 height 58
type input "/products/"
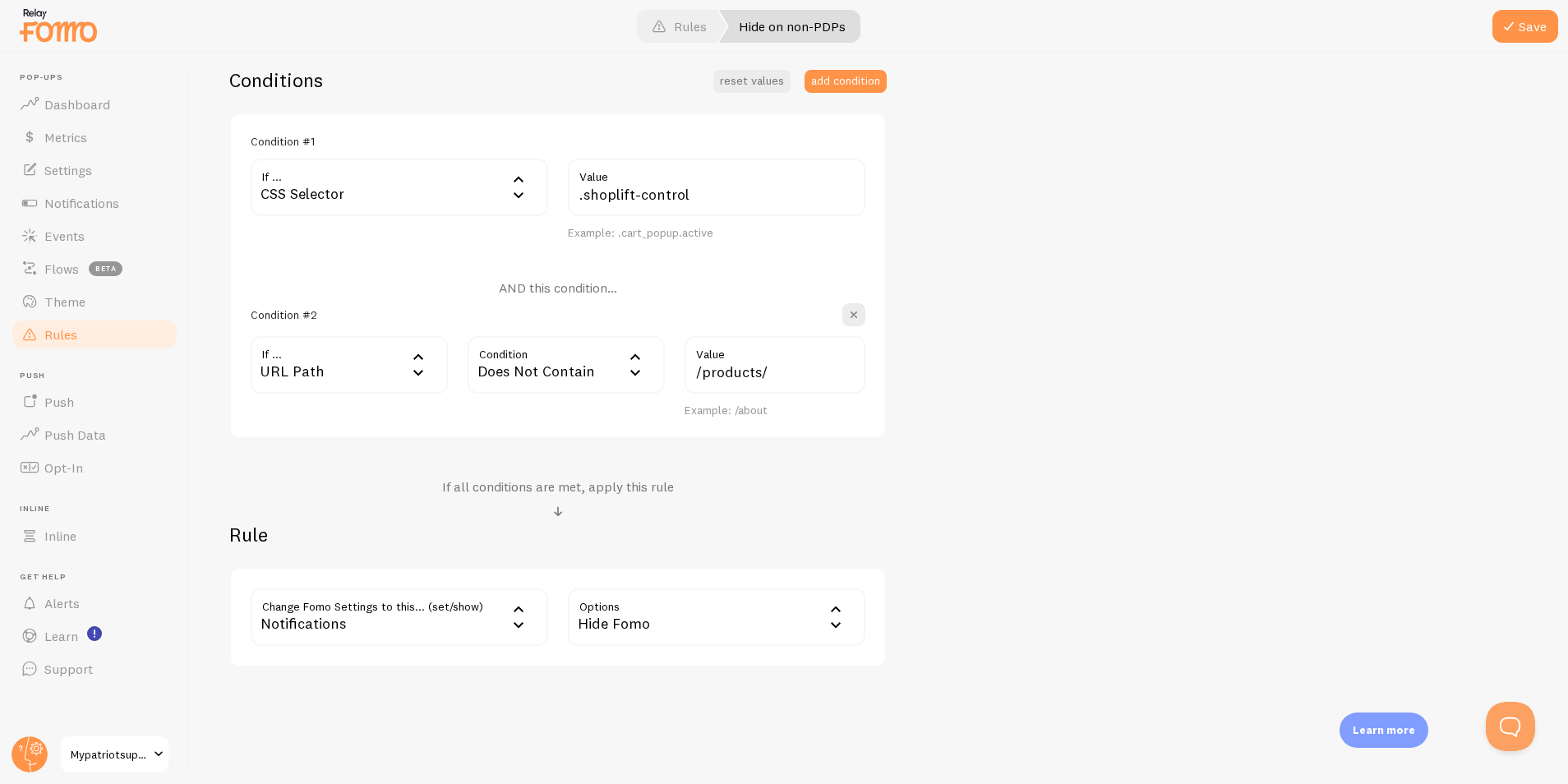
click at [1080, 425] on div "Hide on non-PDPs Title Example: Checkout Page Description Used to help keep tra…" at bounding box center [878, 256] width 1299 height 823
click at [1520, 24] on button "Save" at bounding box center [1526, 27] width 66 height 33
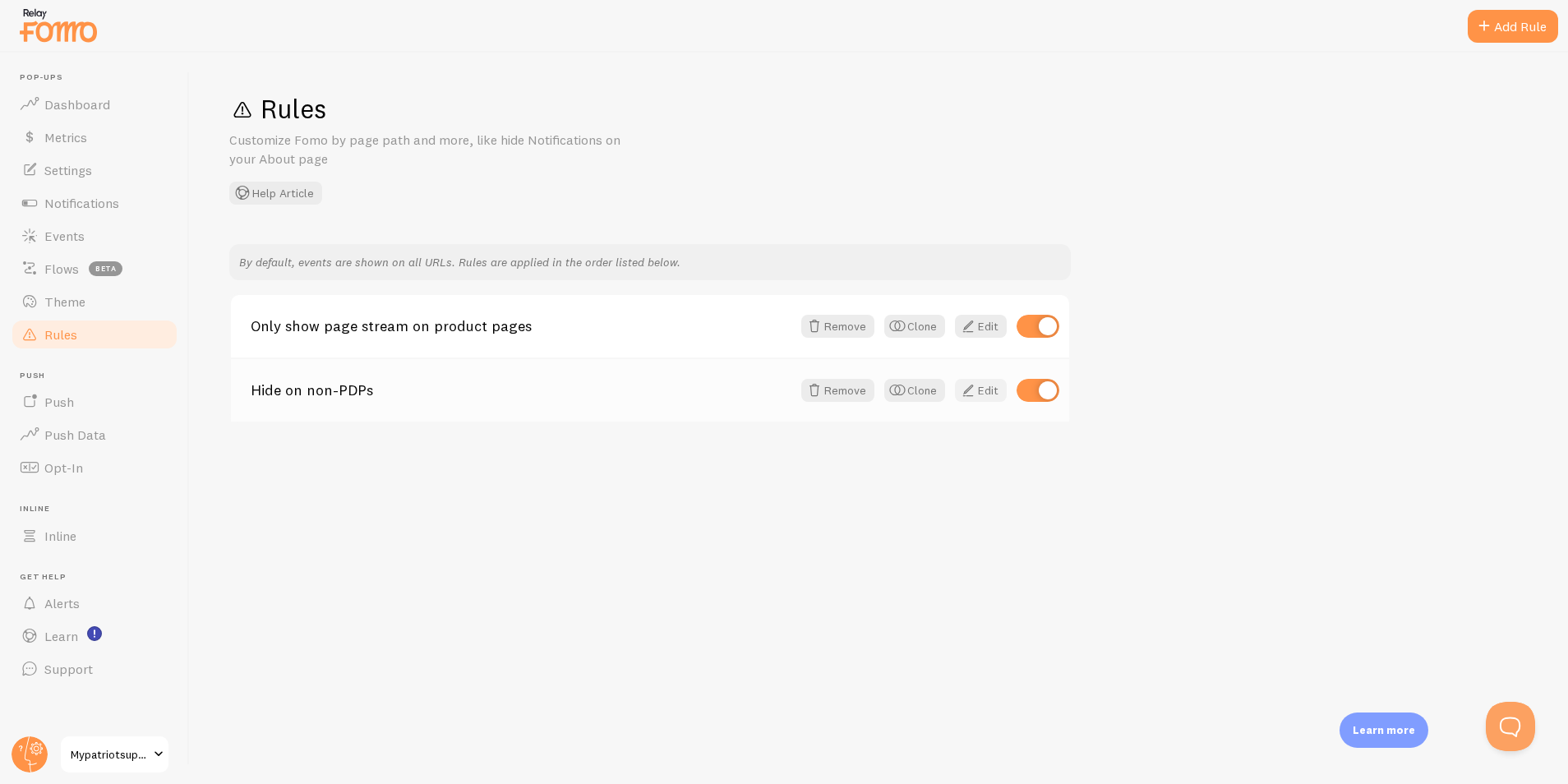
click at [988, 392] on link "Edit" at bounding box center [981, 390] width 51 height 23
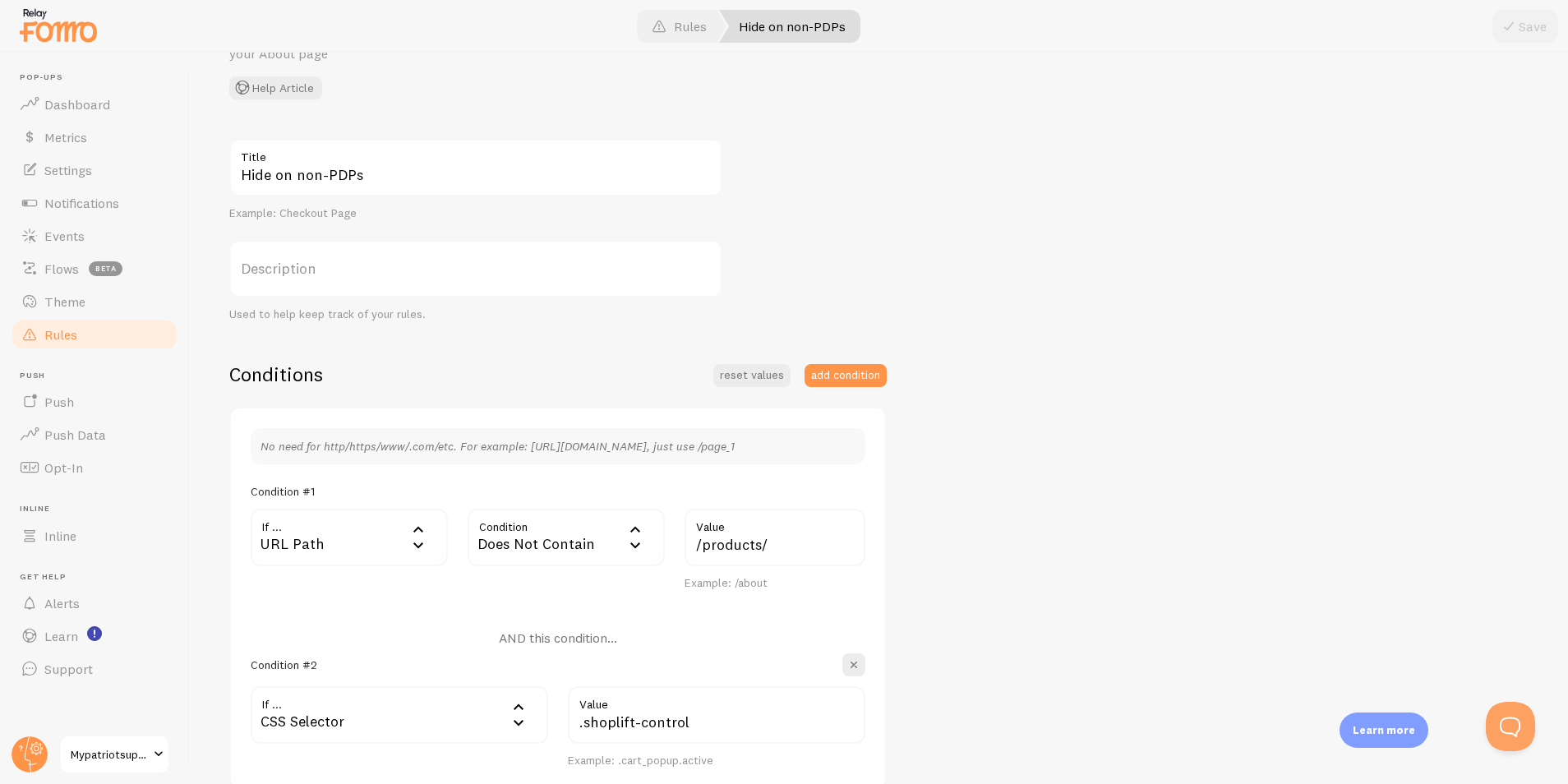
scroll to position [123, 0]
